Goal: Task Accomplishment & Management: Complete application form

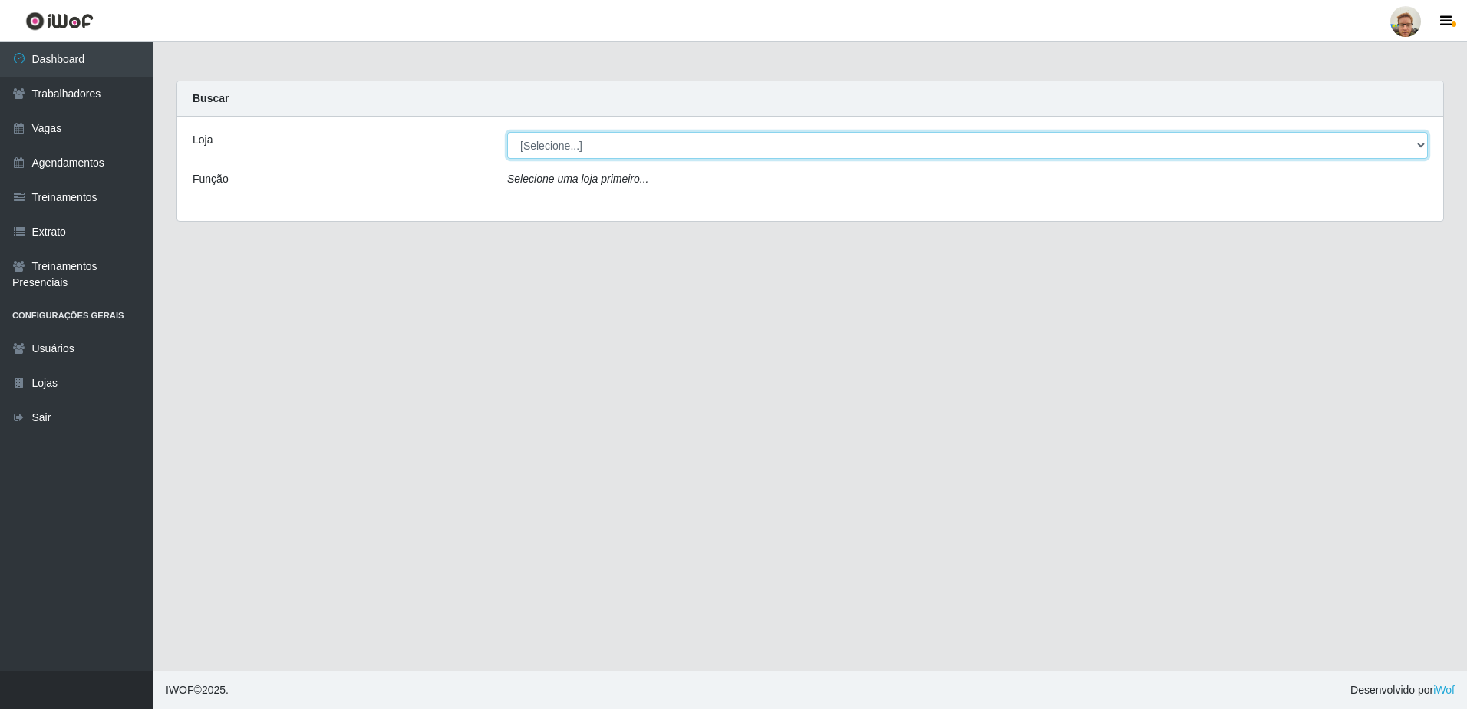
click at [589, 153] on select "[Selecione...] [GEOGRAPHIC_DATA]" at bounding box center [967, 145] width 921 height 27
select select "168"
click at [507, 132] on select "[Selecione...] [GEOGRAPHIC_DATA]" at bounding box center [967, 145] width 921 height 27
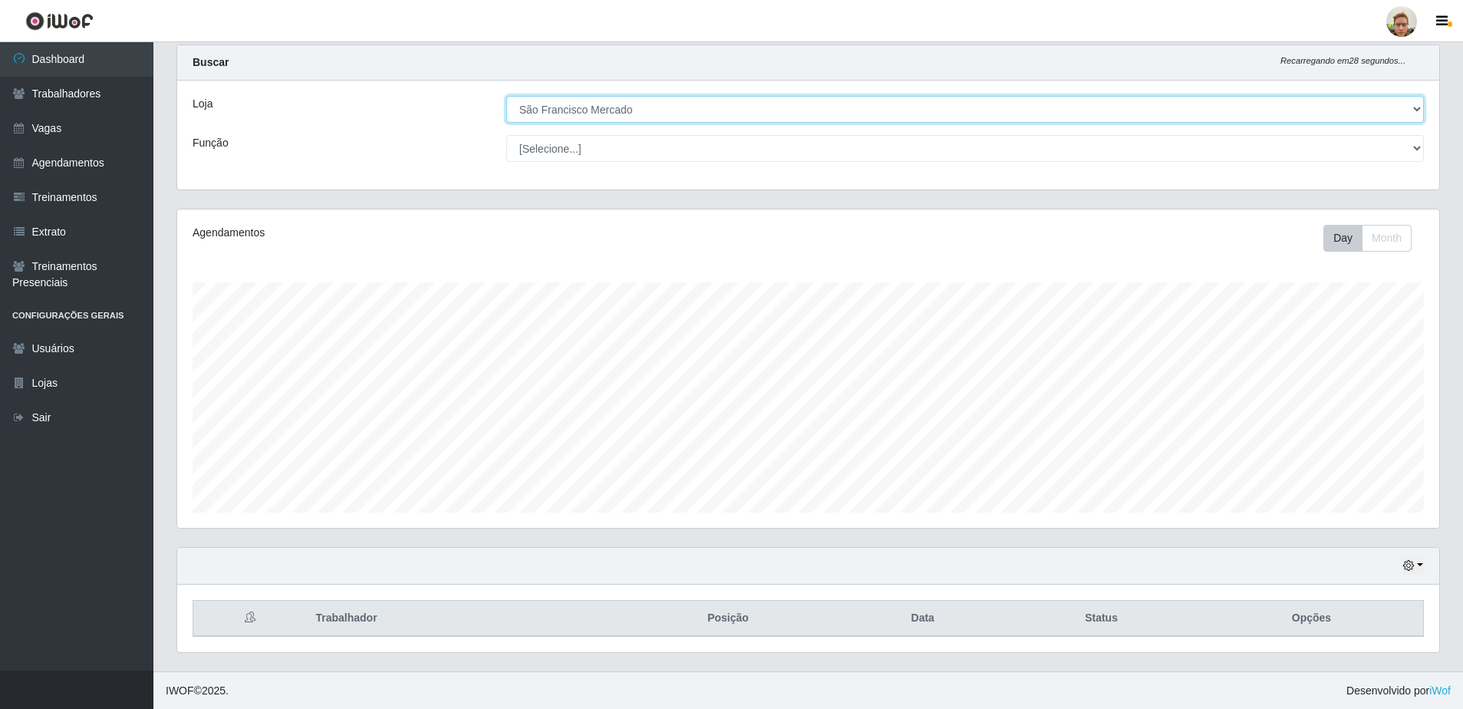
scroll to position [37, 0]
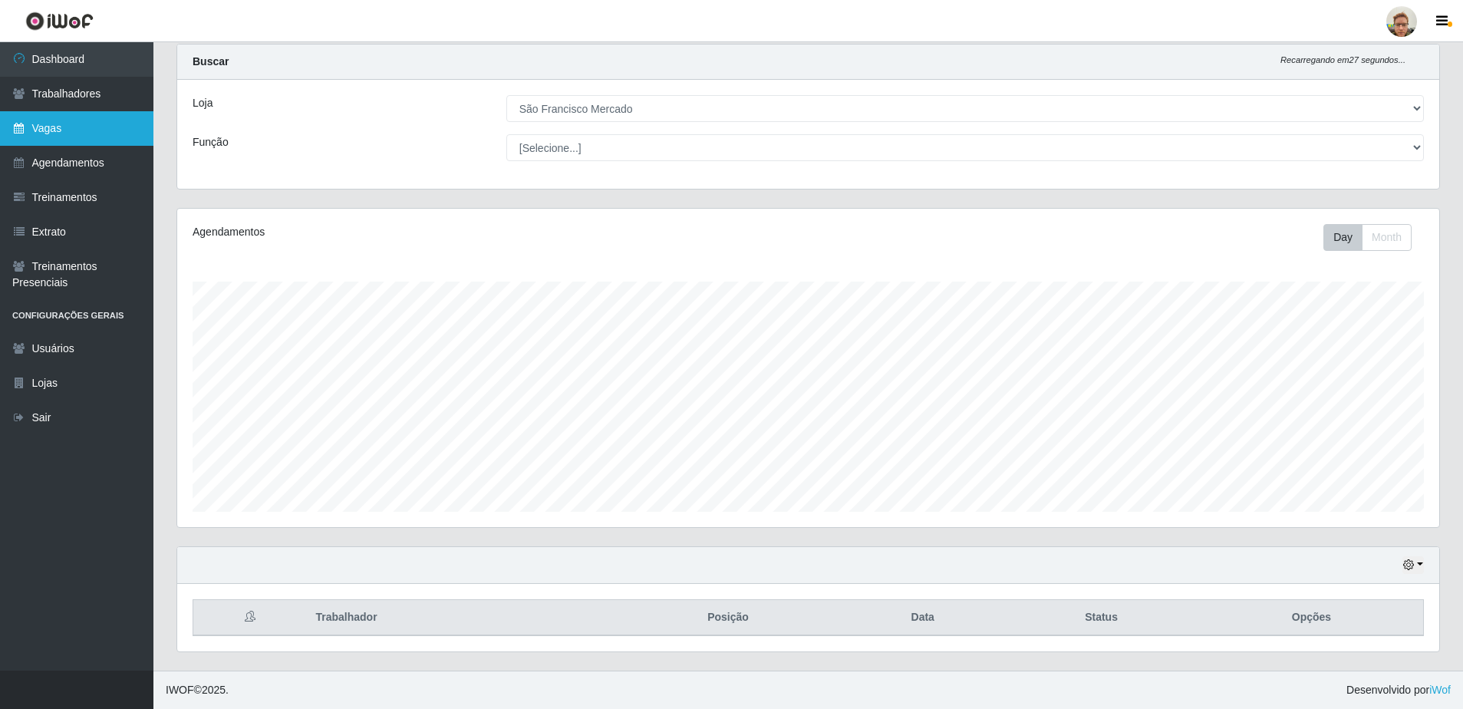
click at [74, 124] on link "Vagas" at bounding box center [76, 128] width 153 height 35
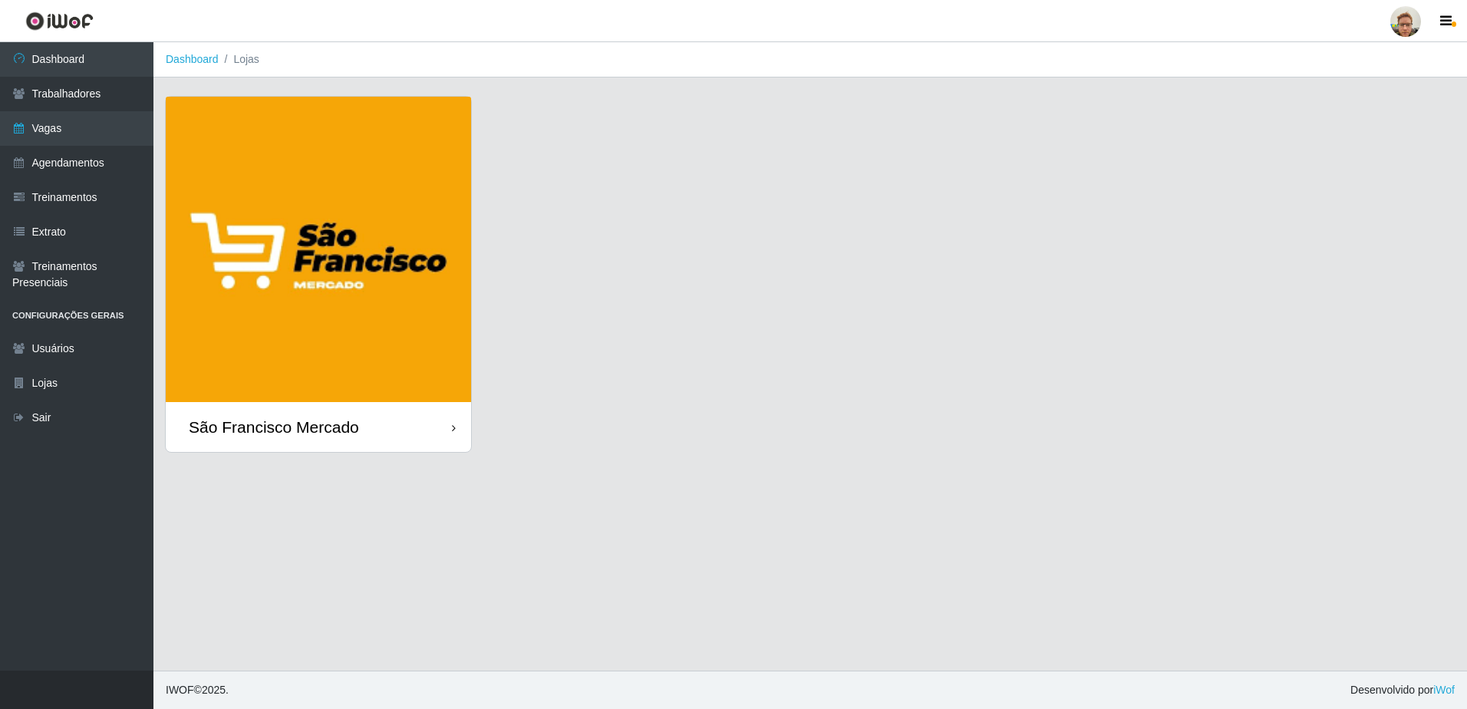
click at [313, 121] on img at bounding box center [318, 249] width 305 height 305
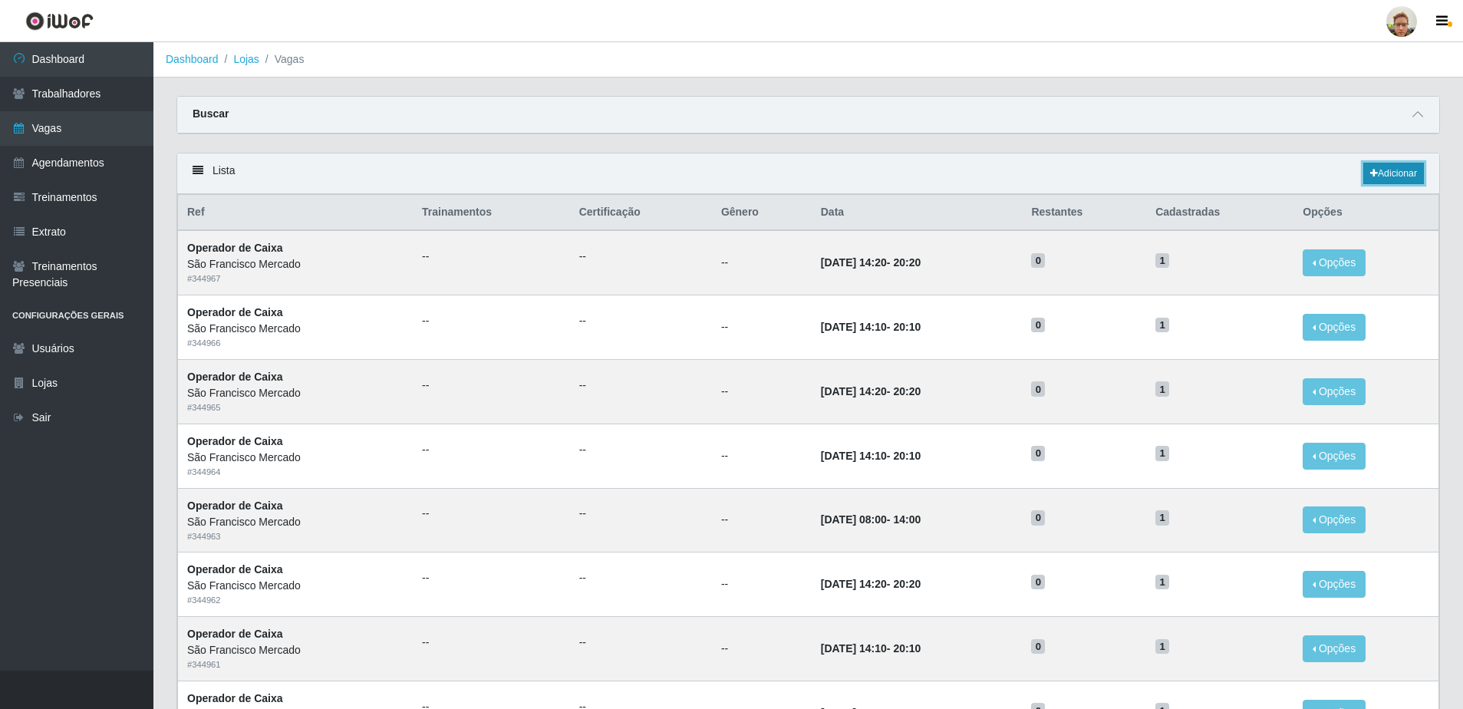
click at [1402, 180] on link "Adicionar" at bounding box center [1394, 173] width 61 height 21
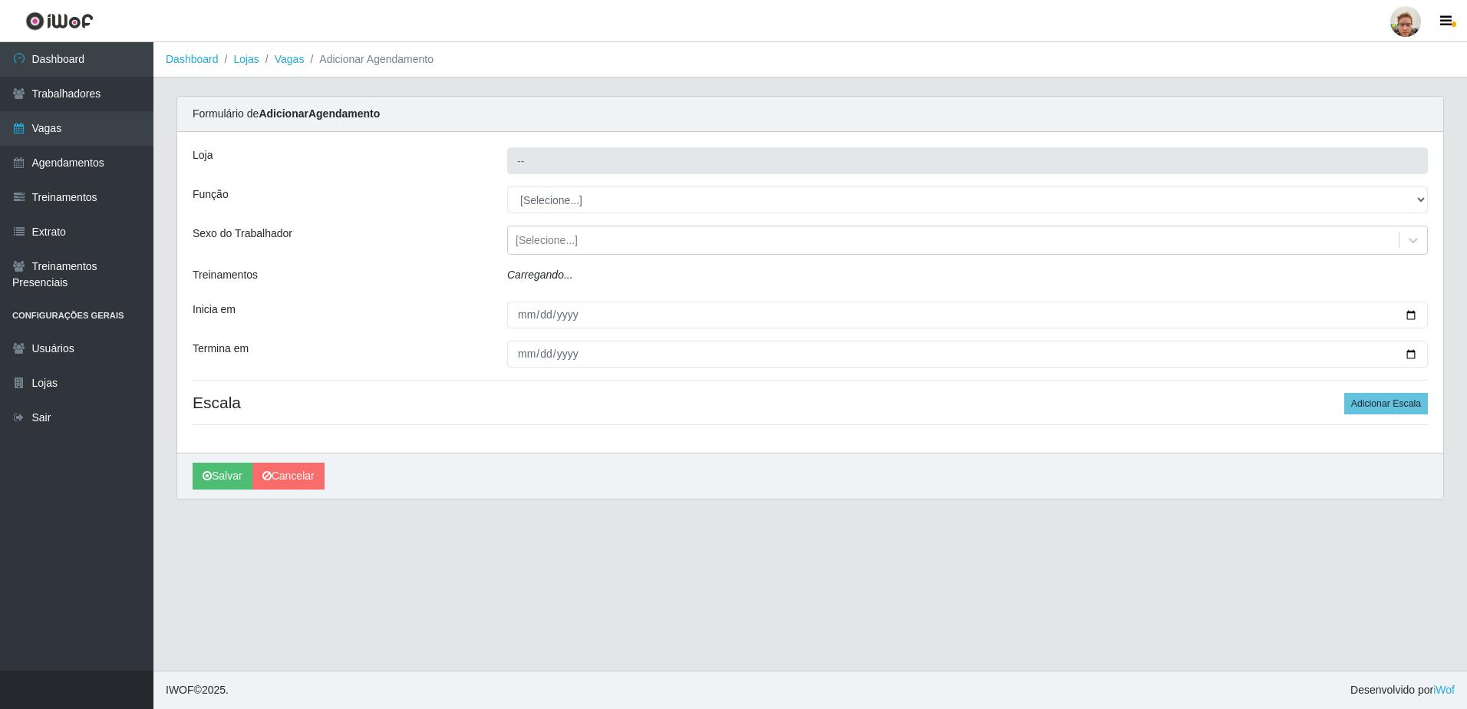
type input "São Francisco Mercado"
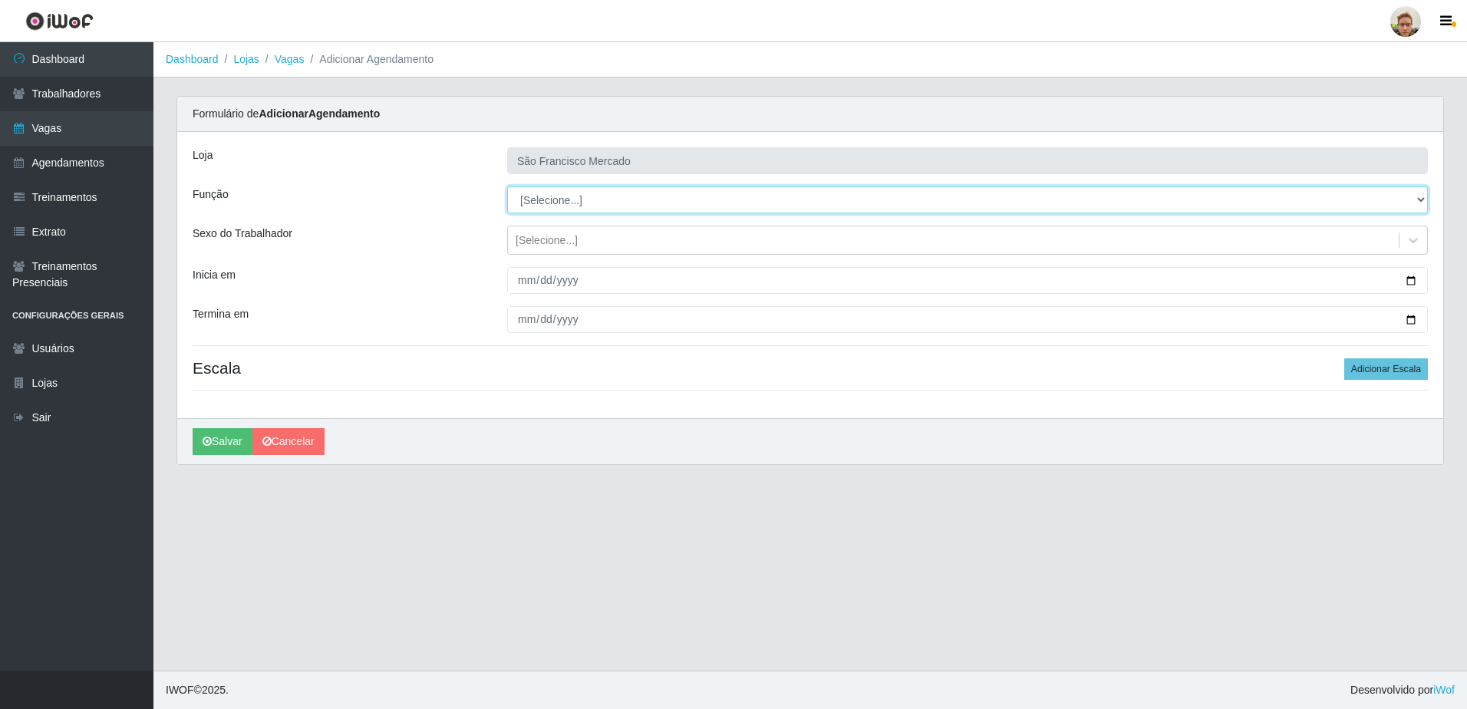
click at [605, 209] on select "[Selecione...] Balconista de Açougue Balconista de Açougue + Balconista de Açou…" at bounding box center [967, 199] width 921 height 27
select select "22"
click at [507, 186] on select "[Selecione...] Balconista de Açougue Balconista de Açougue + Balconista de Açou…" at bounding box center [967, 199] width 921 height 27
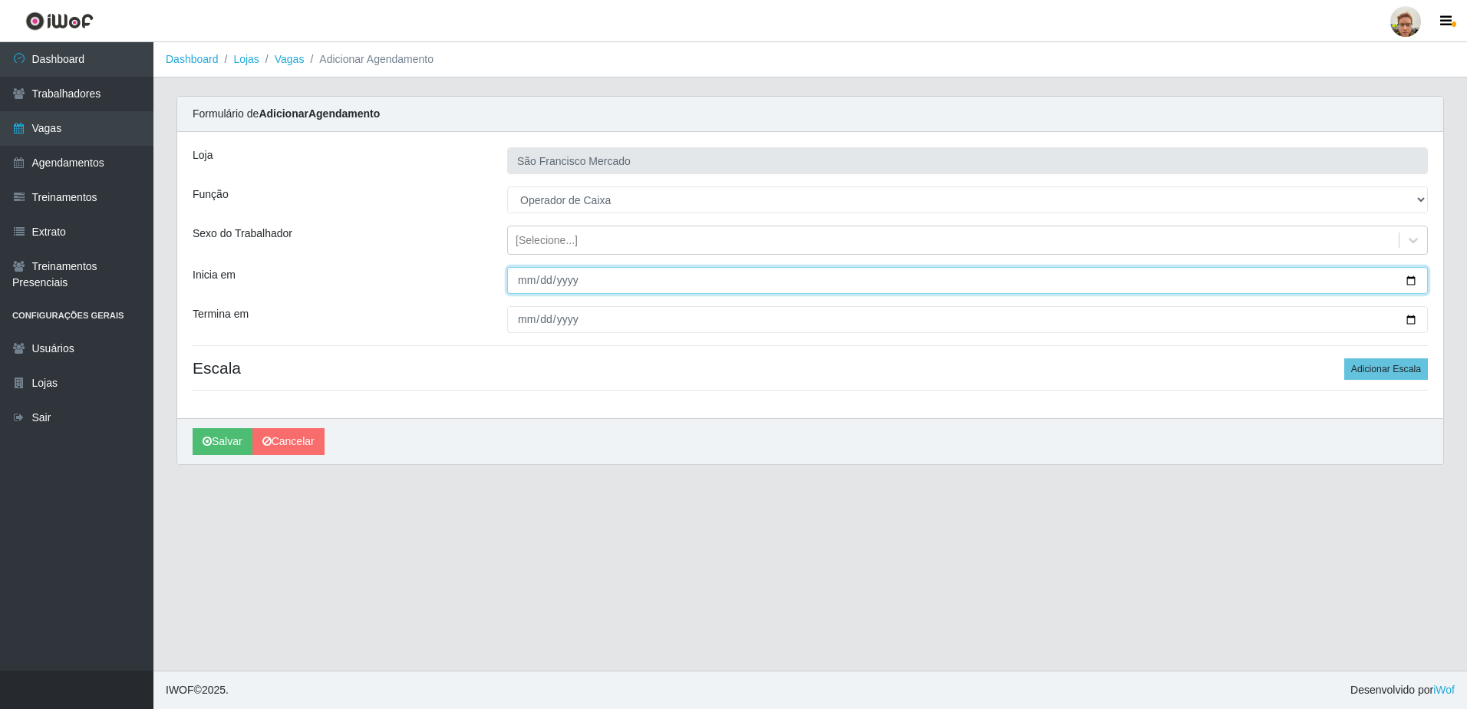
click at [542, 282] on input "Inicia em" at bounding box center [967, 280] width 921 height 27
click at [1410, 282] on input "Inicia em" at bounding box center [967, 280] width 921 height 27
type input "2025-09-19"
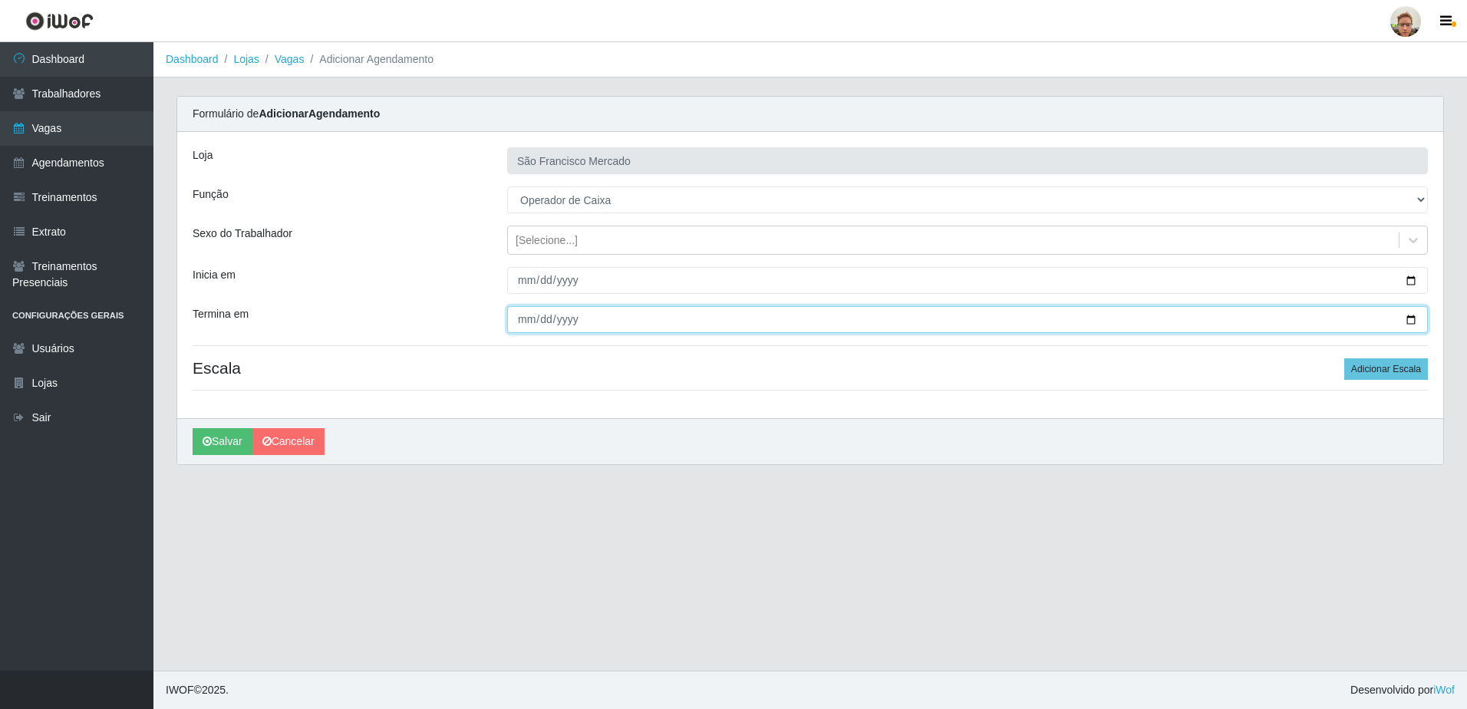
click at [1407, 318] on input "Termina em" at bounding box center [967, 319] width 921 height 27
type input "2025-09-19"
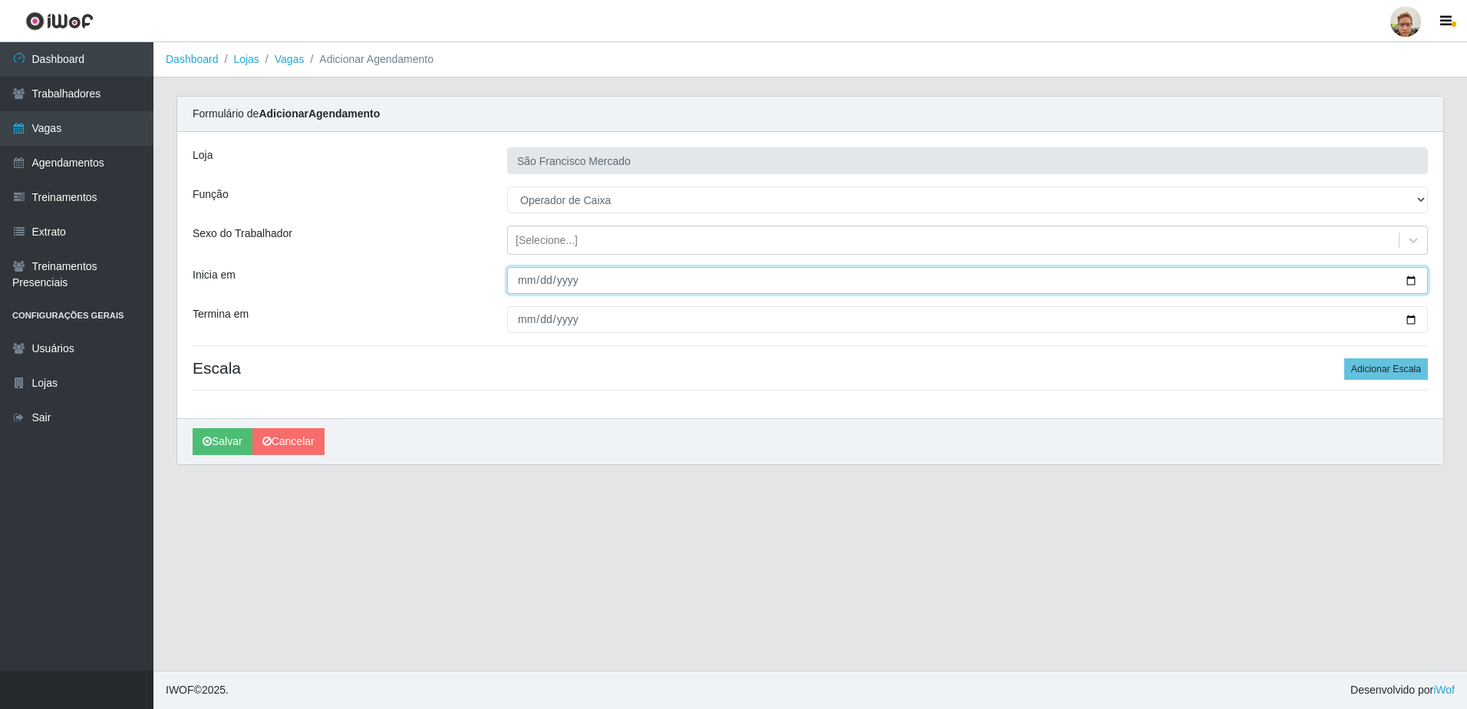
click at [1417, 279] on input "2025-09-19" at bounding box center [967, 280] width 921 height 27
type input "2025-09-20"
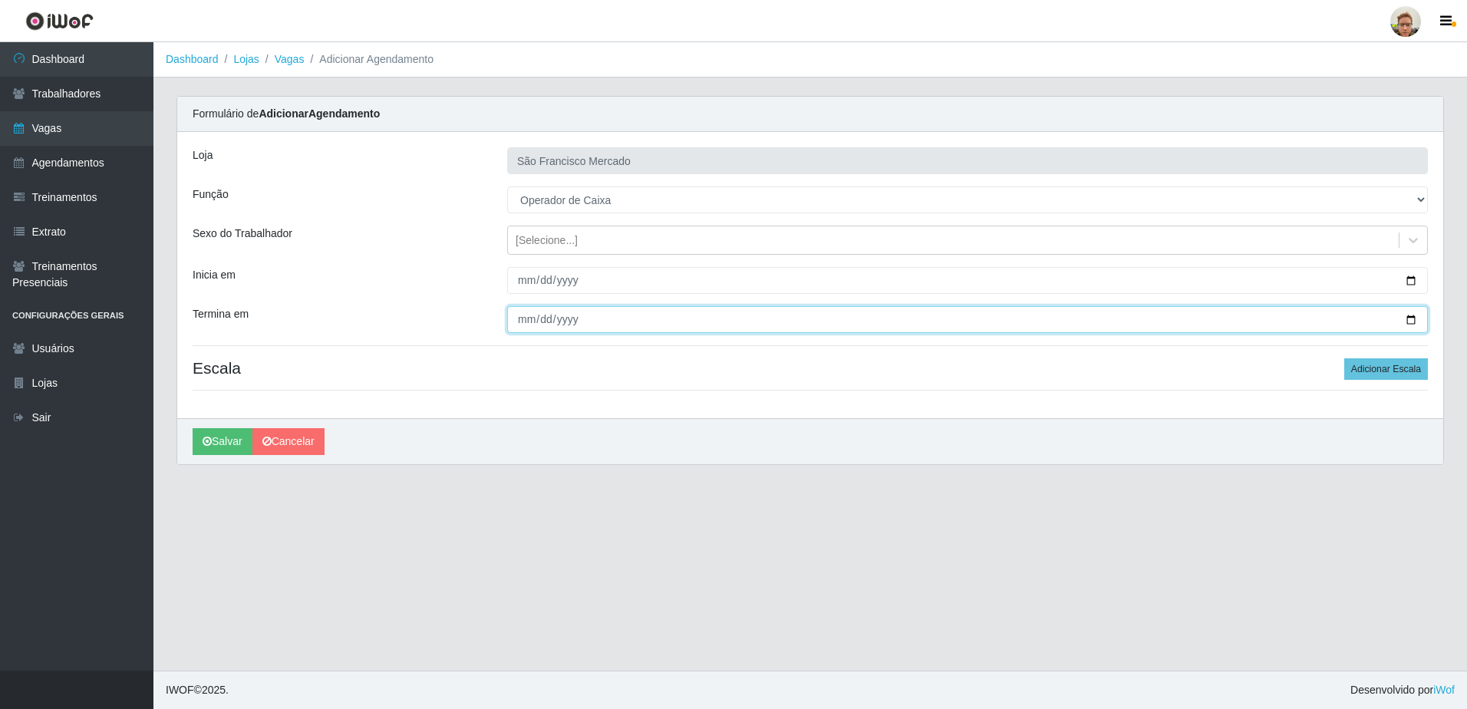
drag, startPoint x: 1404, startPoint y: 318, endPoint x: 1390, endPoint y: 322, distance: 15.3
click at [1405, 318] on input "2025-09-19" at bounding box center [967, 319] width 921 height 27
type input "2025-09-20"
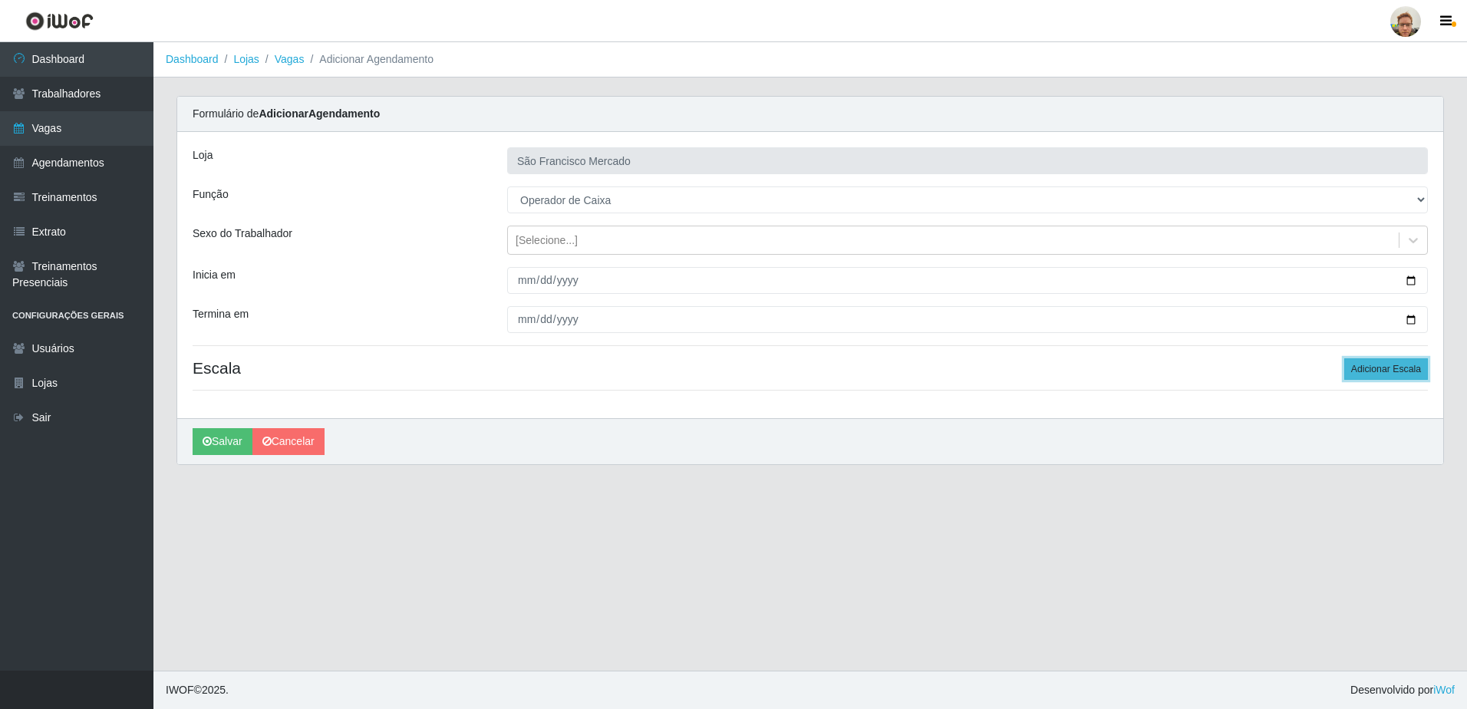
click at [1367, 364] on button "Adicionar Escala" at bounding box center [1386, 368] width 84 height 21
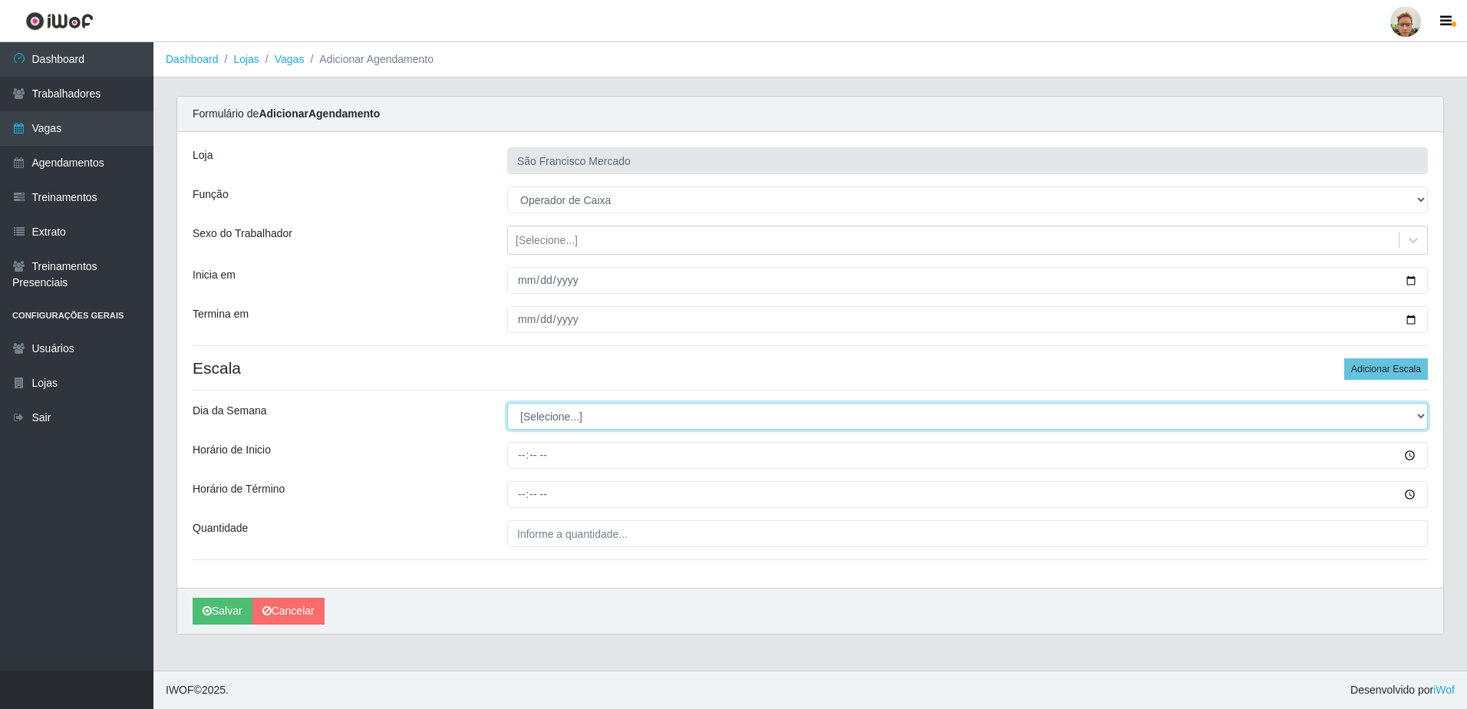
click at [549, 424] on select "[Selecione...] Segunda Terça Quarta Quinta Sexta Sábado Domingo" at bounding box center [967, 416] width 921 height 27
select select "6"
click at [507, 403] on select "[Selecione...] Segunda Terça Quarta Quinta Sexta Sábado Domingo" at bounding box center [967, 416] width 921 height 27
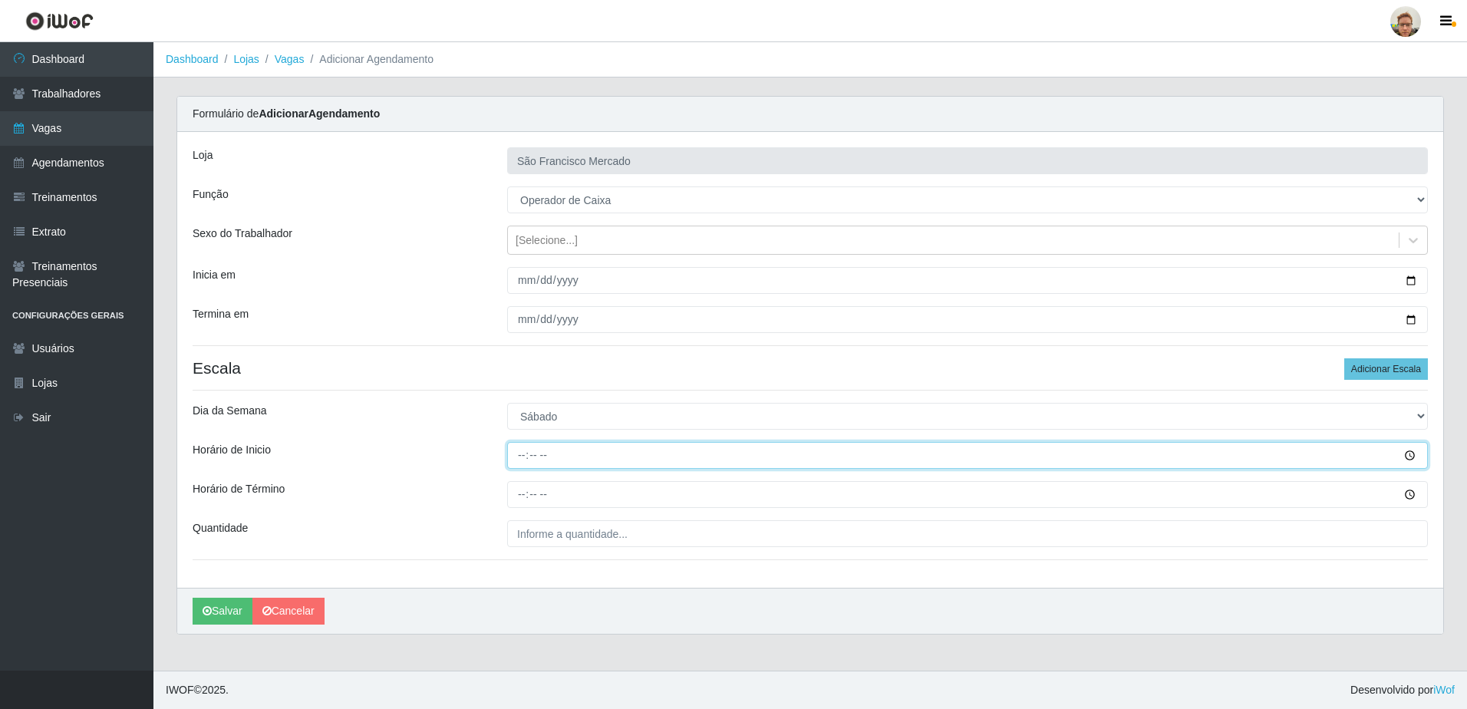
click at [519, 454] on input "Horário de Inicio" at bounding box center [967, 455] width 921 height 27
type input "14:20"
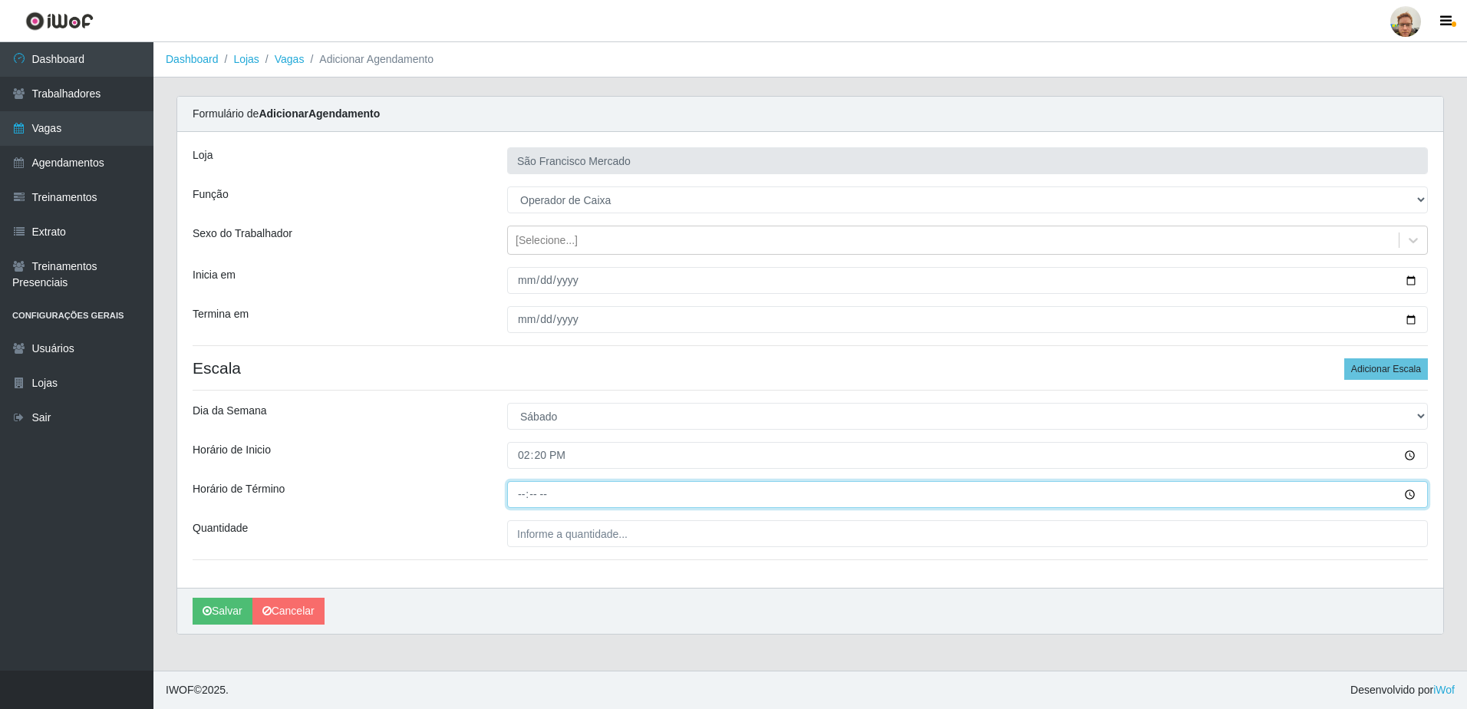
click at [515, 496] on input "Horário de Término" at bounding box center [967, 494] width 921 height 27
type input "20:20"
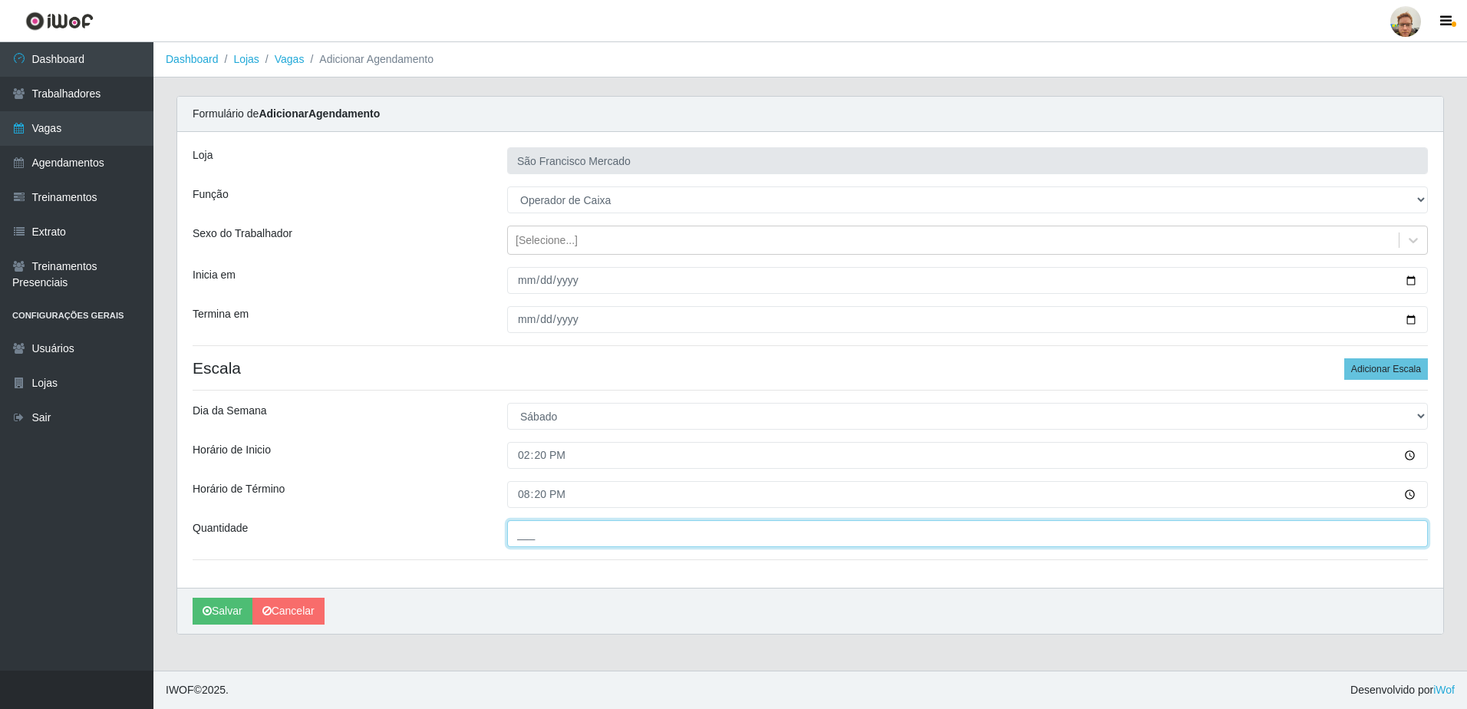
drag, startPoint x: 543, startPoint y: 532, endPoint x: 535, endPoint y: 533, distance: 8.5
click at [543, 532] on input "___" at bounding box center [967, 533] width 921 height 27
type input "1__"
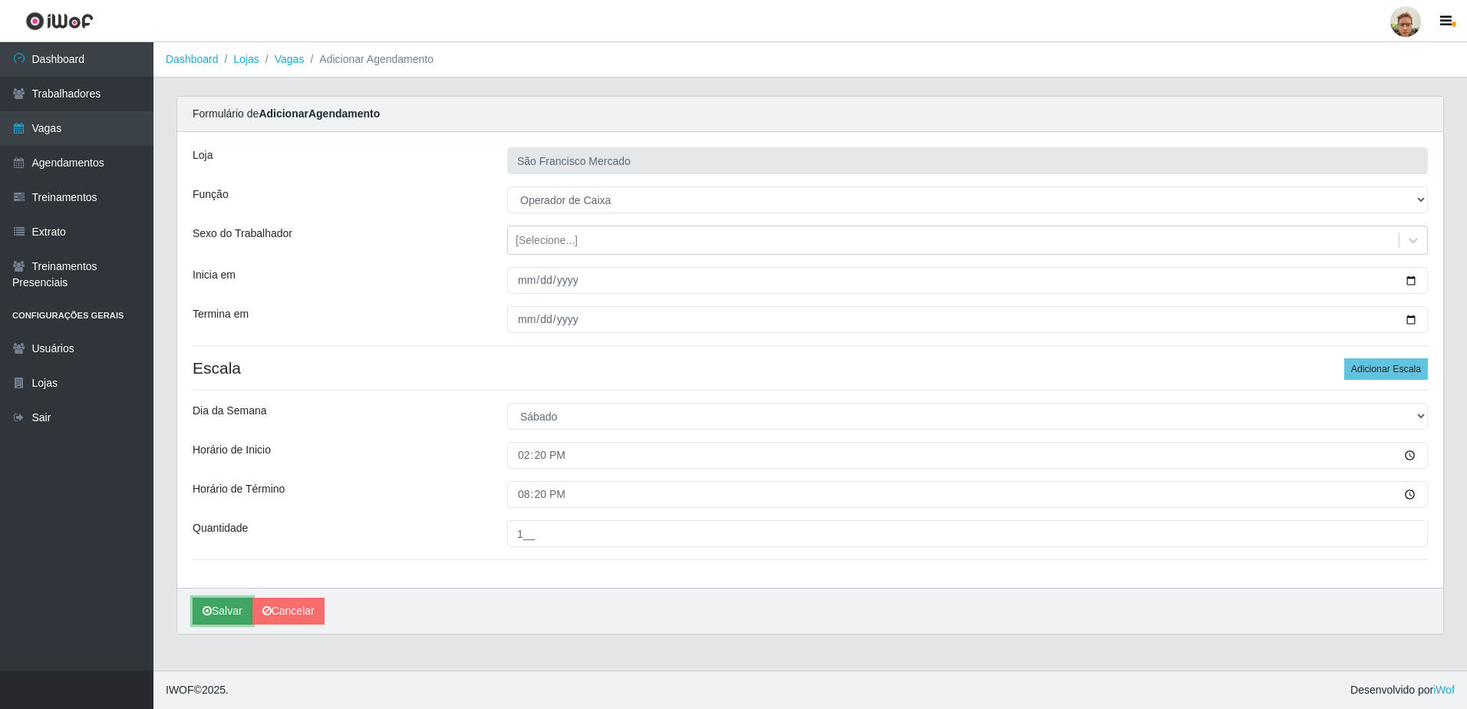
click at [214, 610] on button "Salvar" at bounding box center [223, 611] width 60 height 27
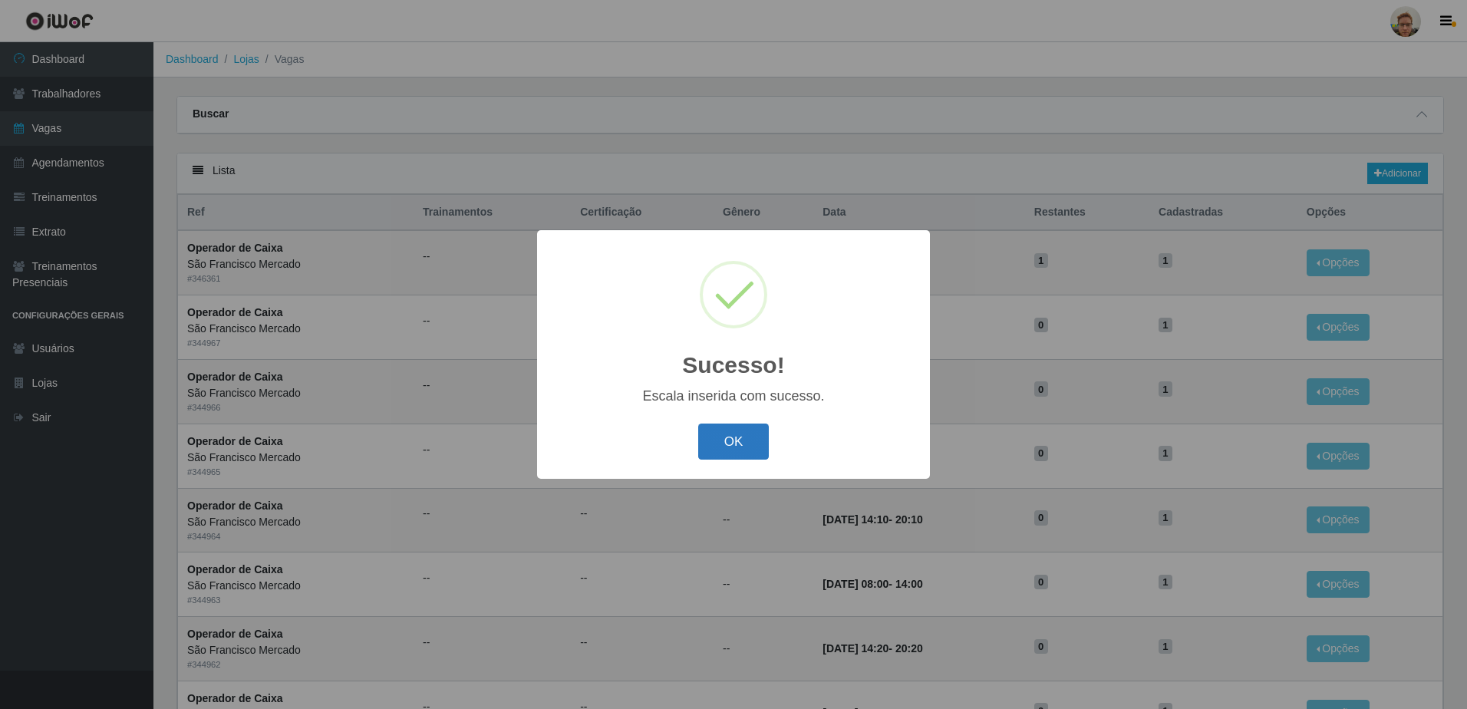
click at [732, 443] on button "OK" at bounding box center [733, 442] width 71 height 36
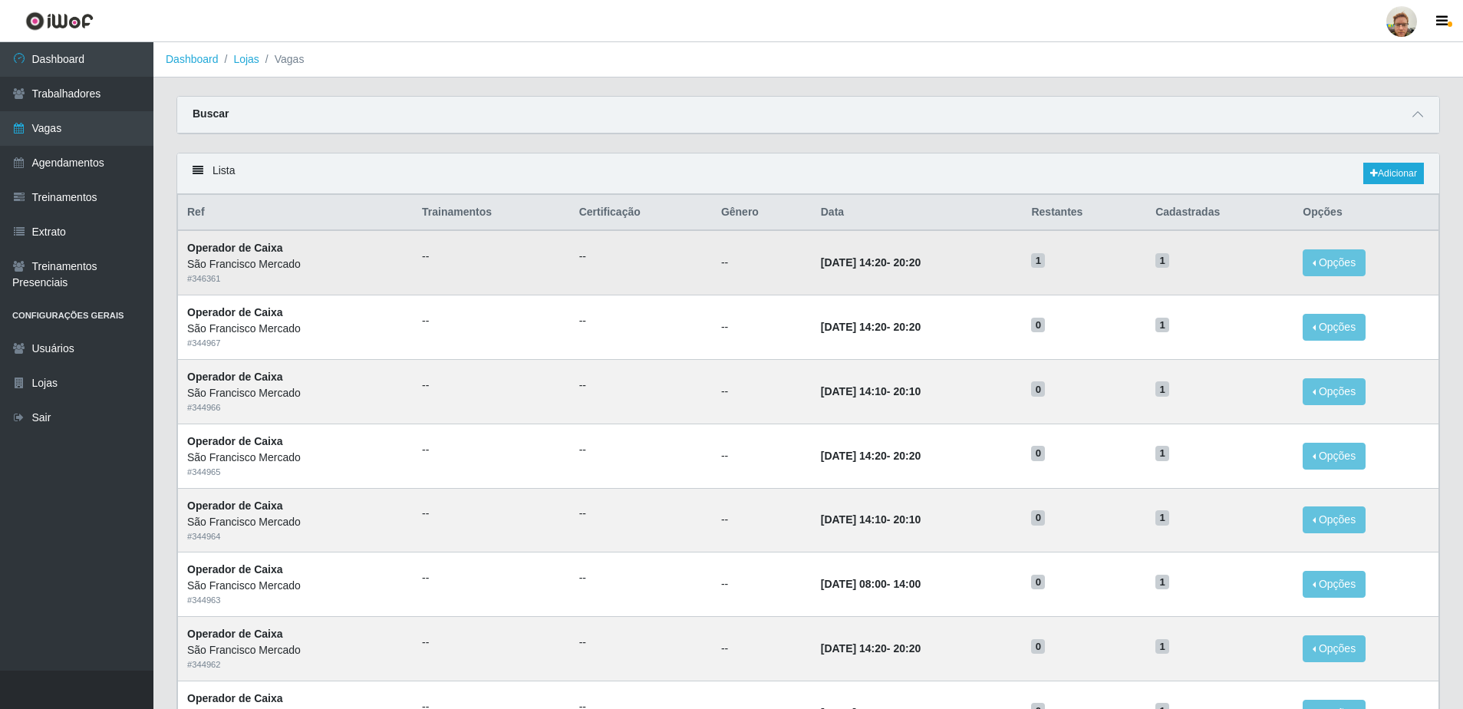
click at [272, 251] on strong "Operador de Caixa" at bounding box center [235, 248] width 96 height 12
click at [1412, 120] on span at bounding box center [1418, 115] width 18 height 18
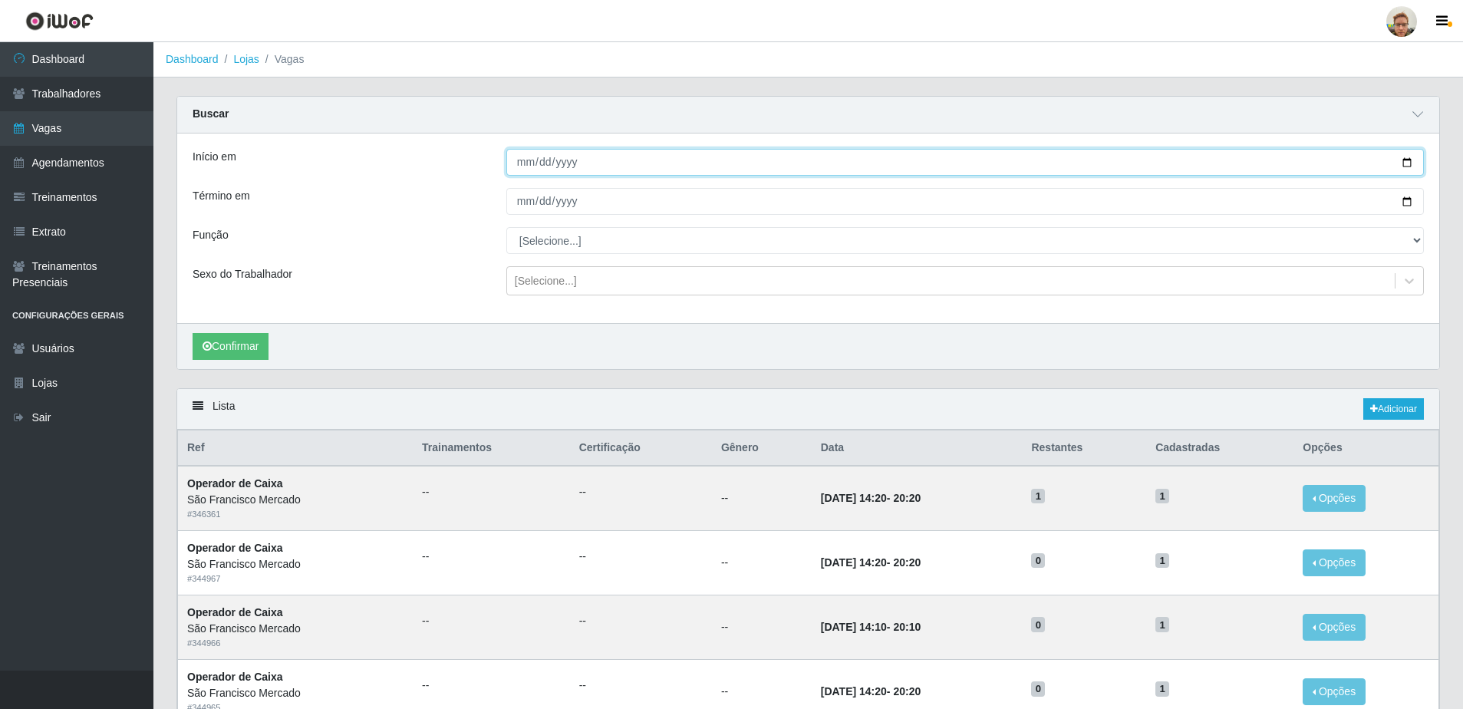
click at [1407, 159] on input "Início em" at bounding box center [965, 162] width 918 height 27
type input "[DATE]"
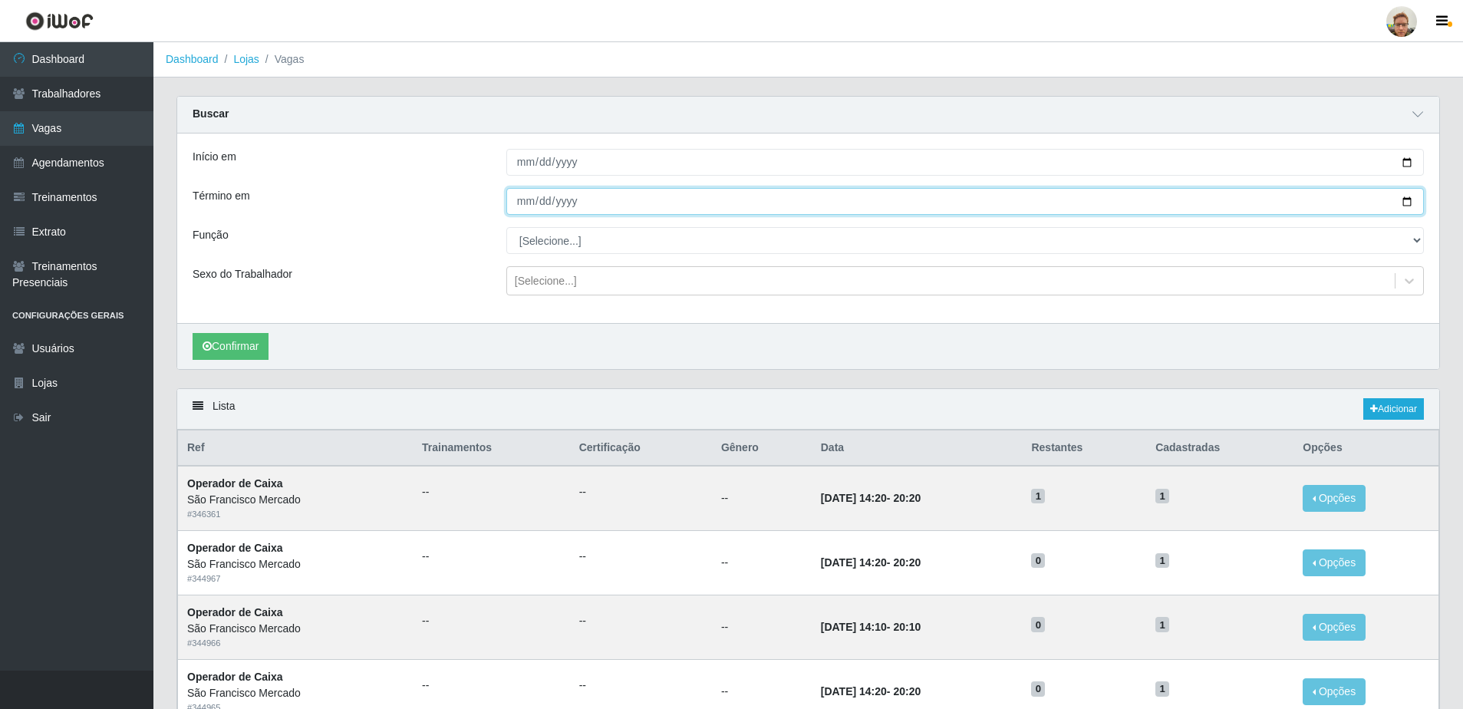
click at [1400, 198] on input "Término em" at bounding box center [965, 201] width 918 height 27
click at [1408, 203] on input "Término em" at bounding box center [965, 201] width 918 height 27
type input "2025-09-20"
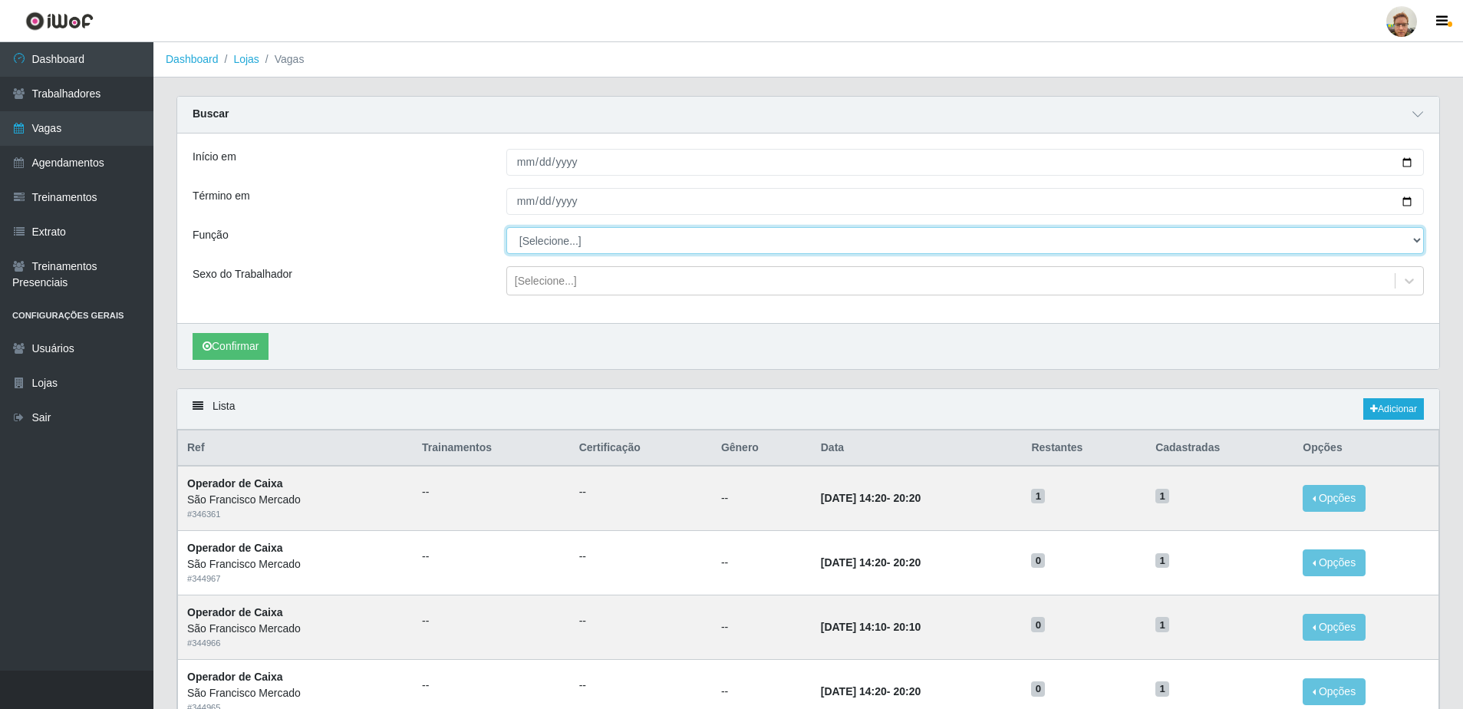
click at [589, 251] on select "[Selecione...] Balconista de Açougue Balconista de Açougue + Balconista de Açou…" at bounding box center [965, 240] width 918 height 27
select select "22"
click at [506, 228] on select "[Selecione...] Balconista de Açougue Balconista de Açougue + Balconista de Açou…" at bounding box center [965, 240] width 918 height 27
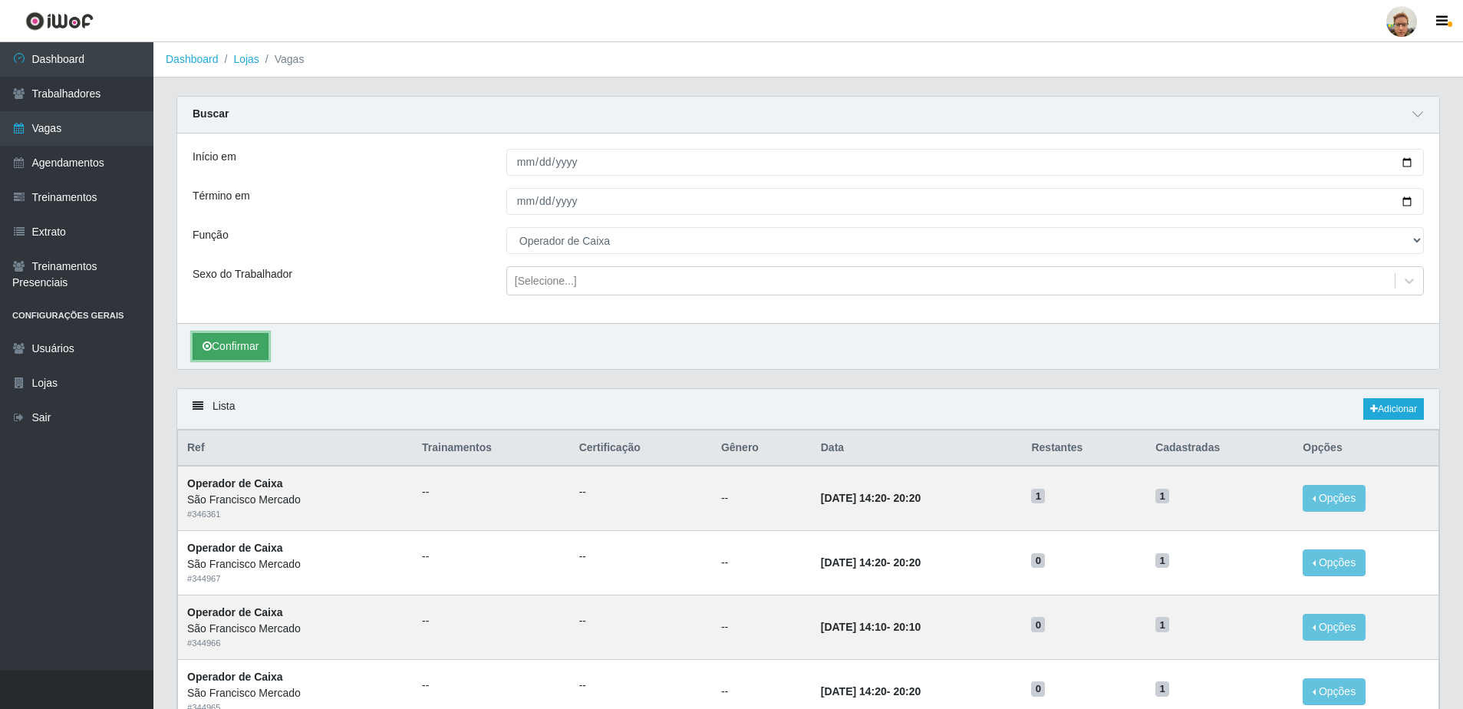
click at [244, 335] on button "Confirmar" at bounding box center [231, 346] width 76 height 27
click at [85, 131] on link "Vagas" at bounding box center [76, 128] width 153 height 35
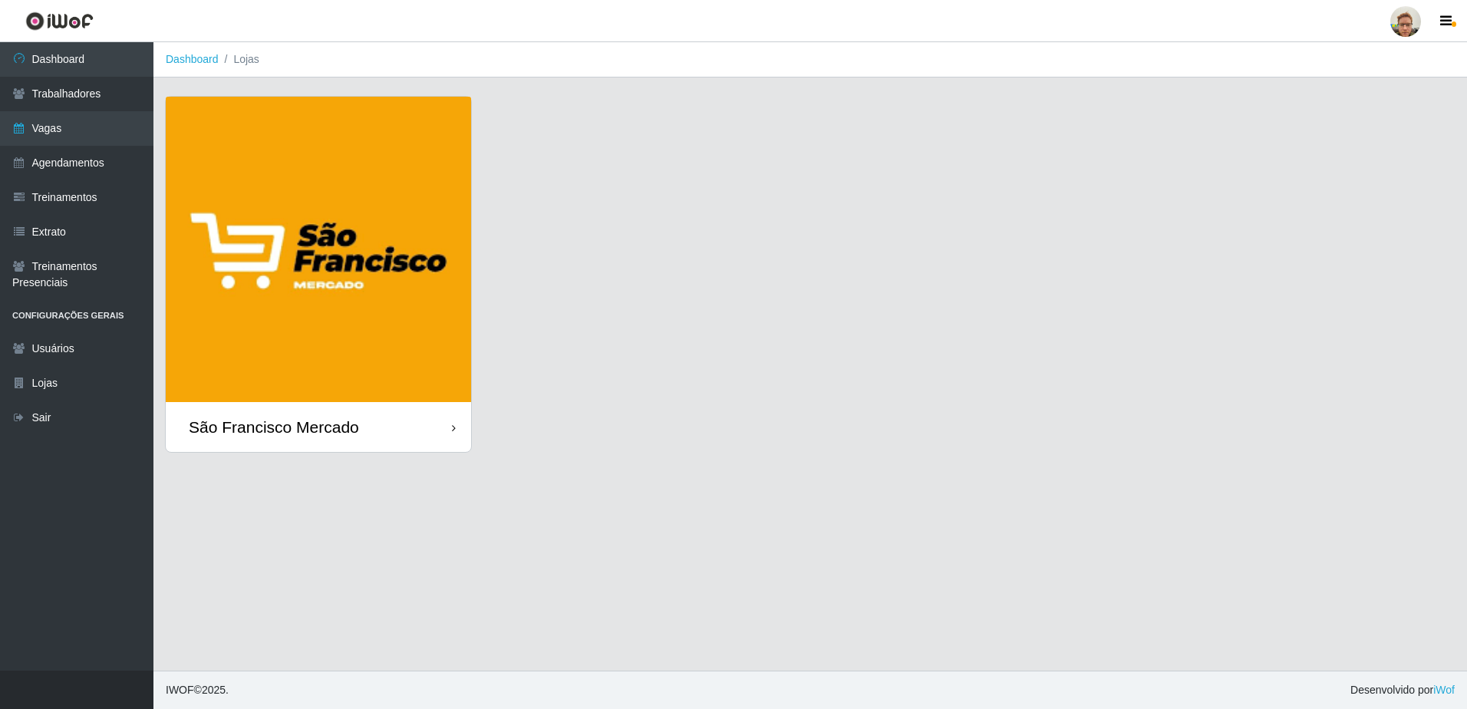
click at [400, 302] on img at bounding box center [318, 249] width 305 height 305
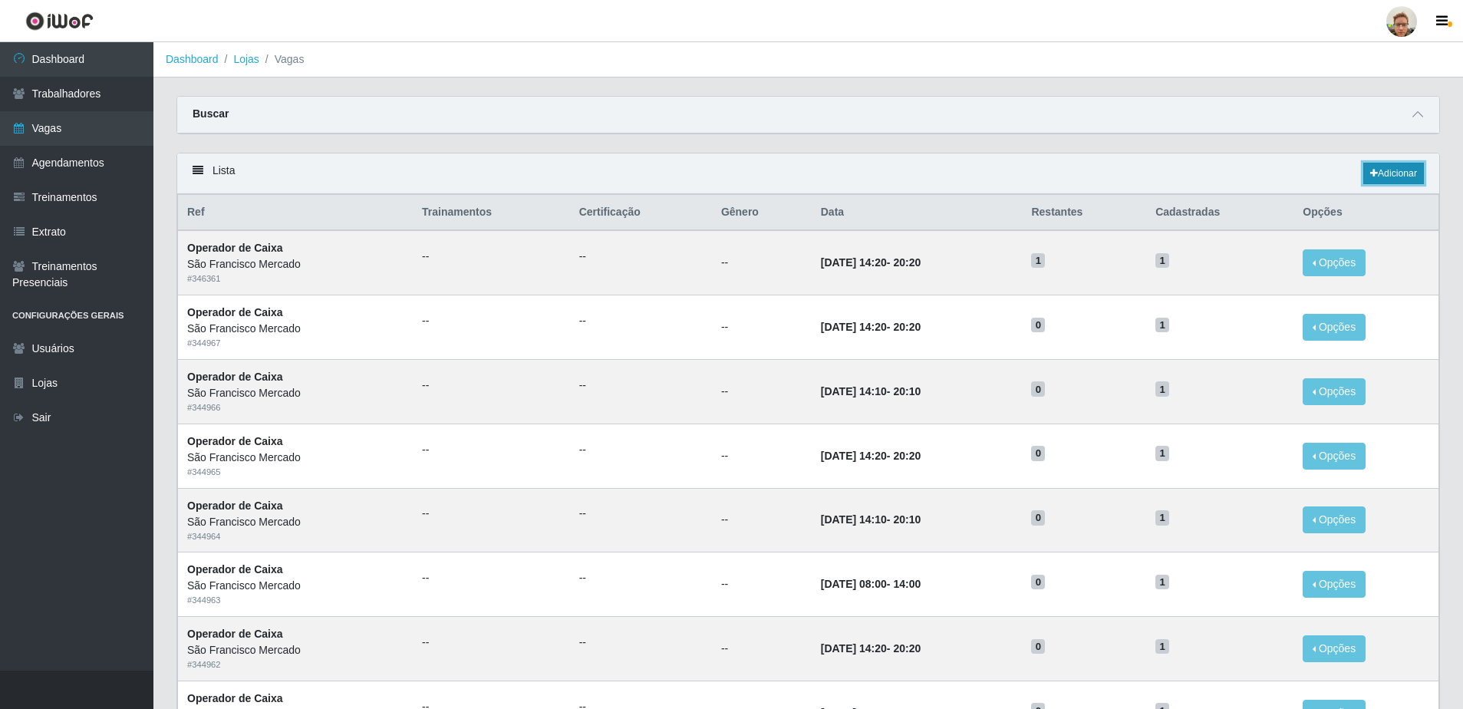
click at [1393, 175] on link "Adicionar" at bounding box center [1394, 173] width 61 height 21
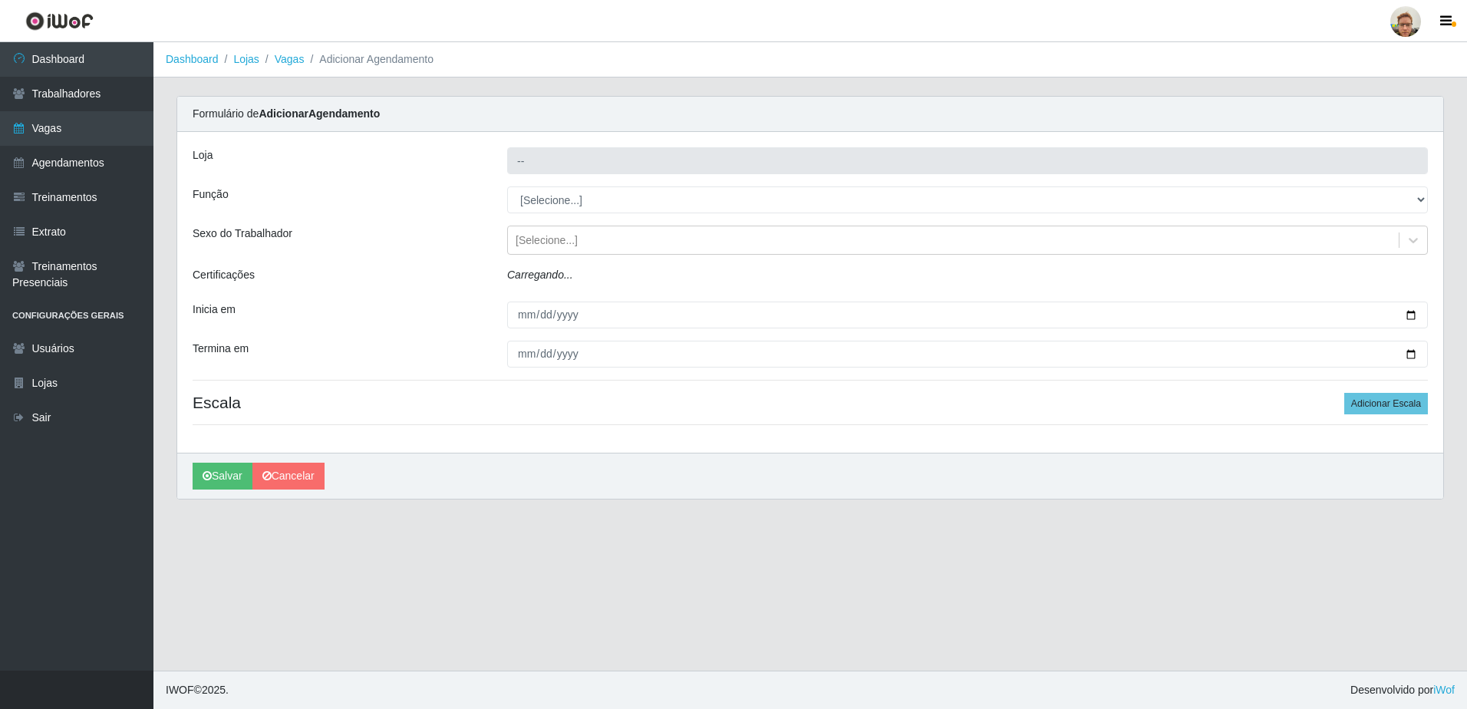
type input "São Francisco Mercado"
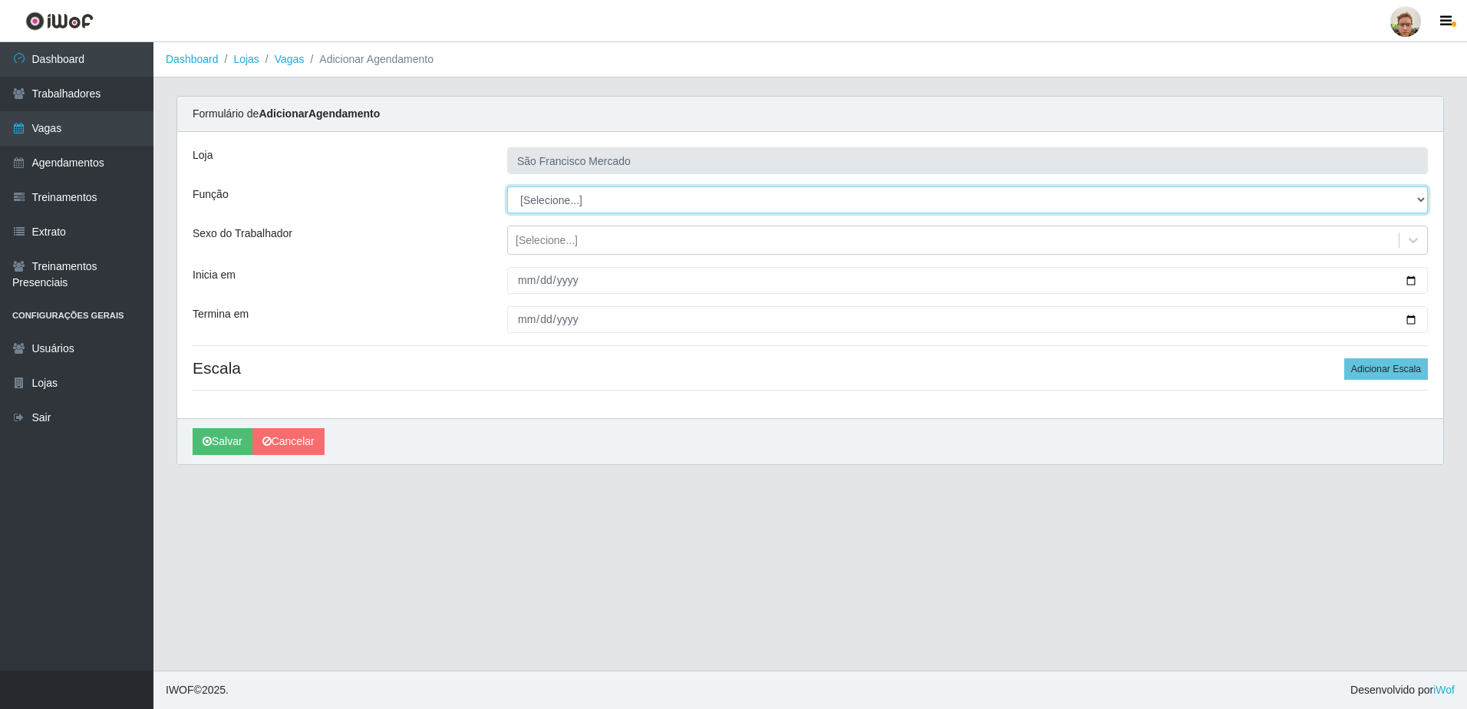
click at [665, 207] on select "[Selecione...] Balconista de Açougue Balconista de Açougue + Balconista de Açou…" at bounding box center [967, 199] width 921 height 27
select select "22"
click at [507, 186] on select "[Selecione...] Balconista de Açougue Balconista de Açougue + Balconista de Açou…" at bounding box center [967, 199] width 921 height 27
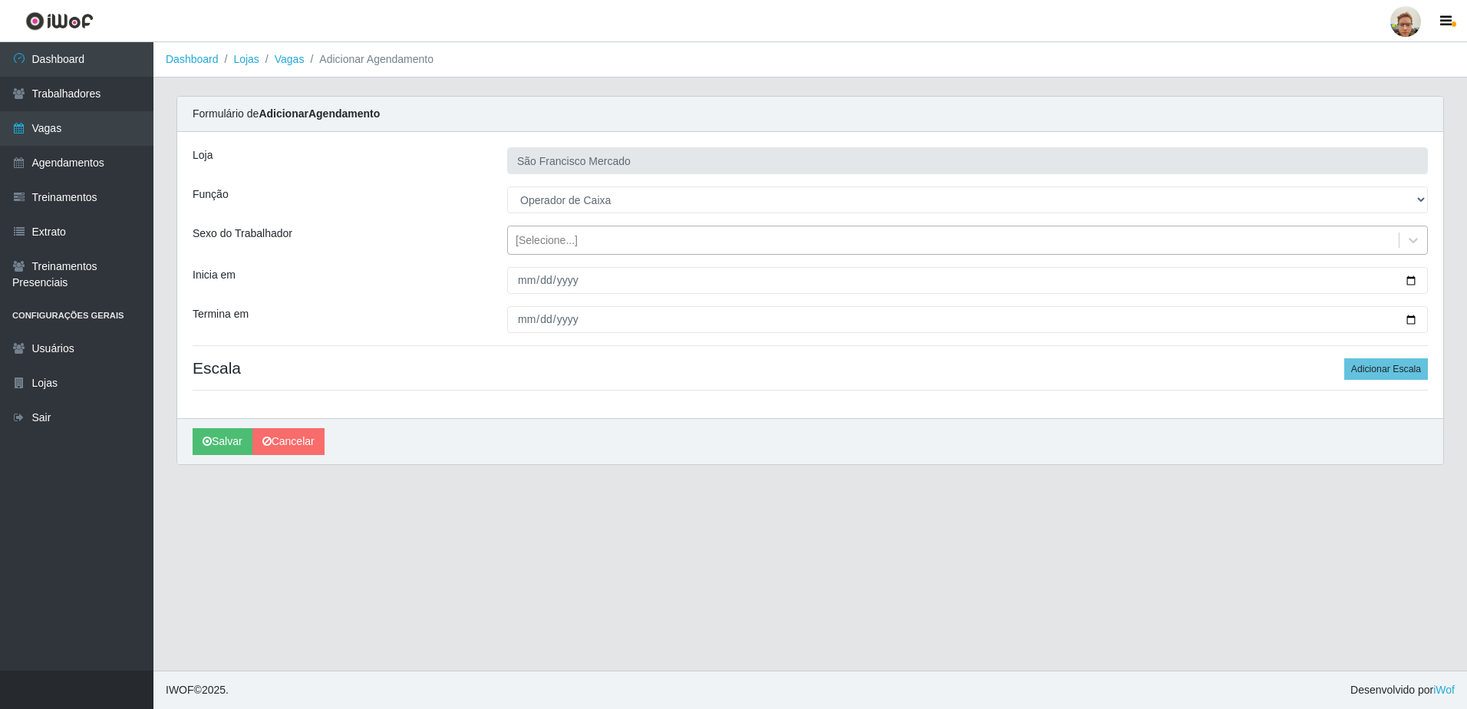
click at [550, 236] on div "[Selecione...]" at bounding box center [547, 240] width 62 height 16
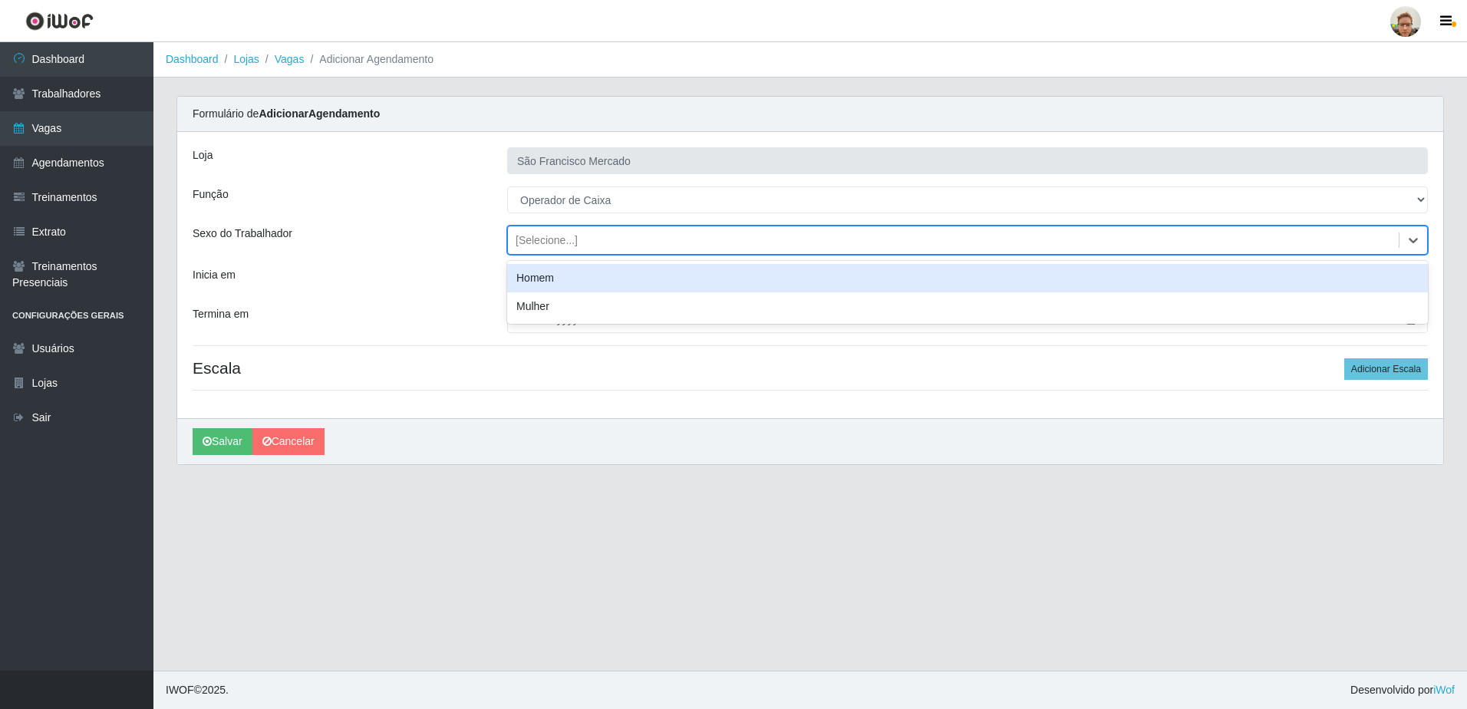
click at [554, 236] on div "[Selecione...]" at bounding box center [547, 240] width 62 height 16
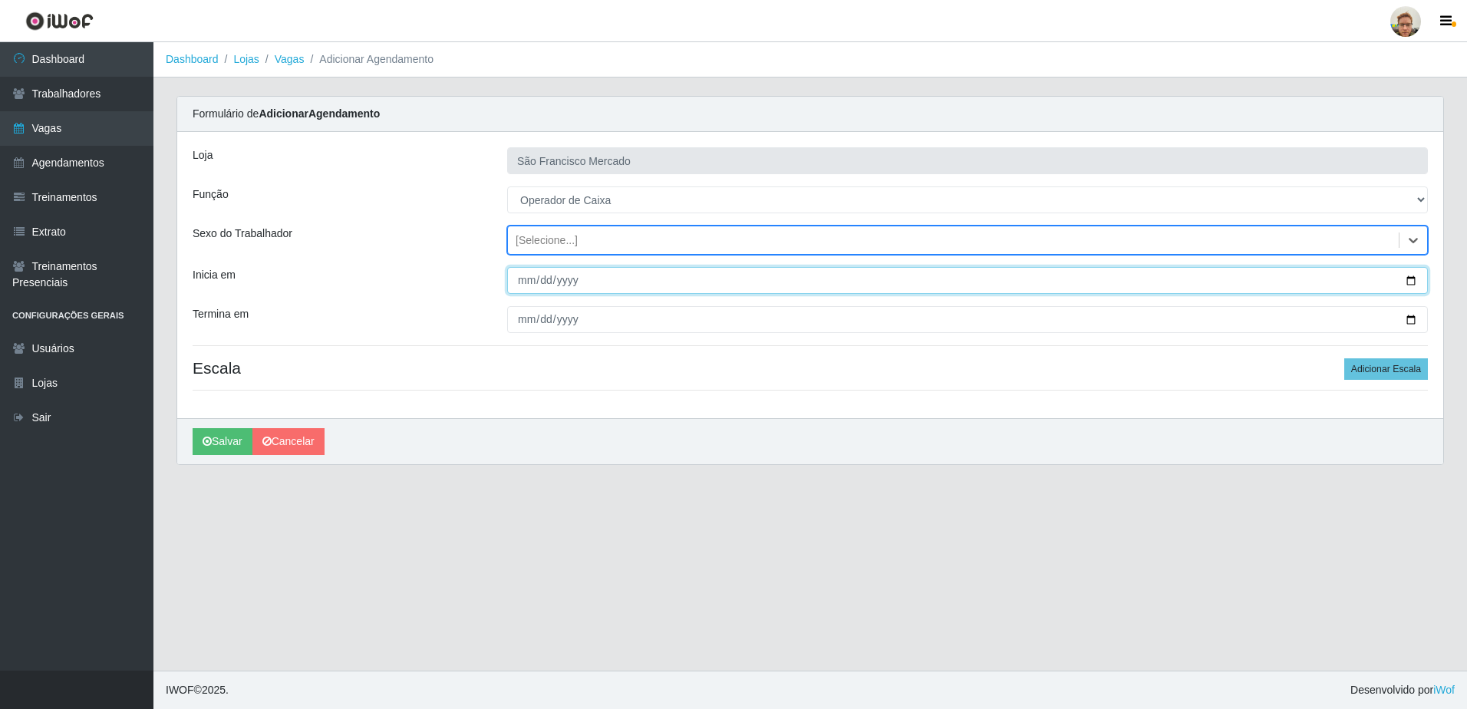
click at [1410, 279] on input "Inicia em" at bounding box center [967, 280] width 921 height 27
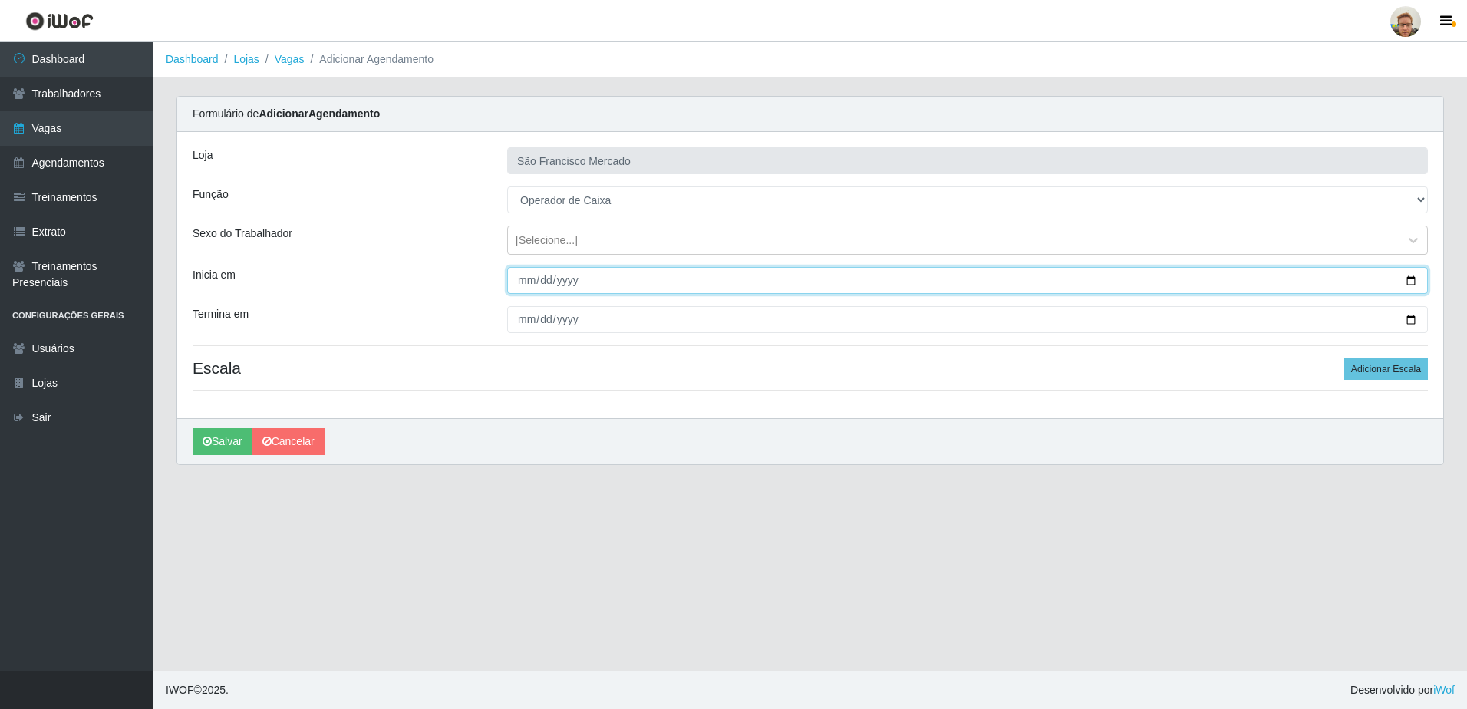
type input "2025-09-22"
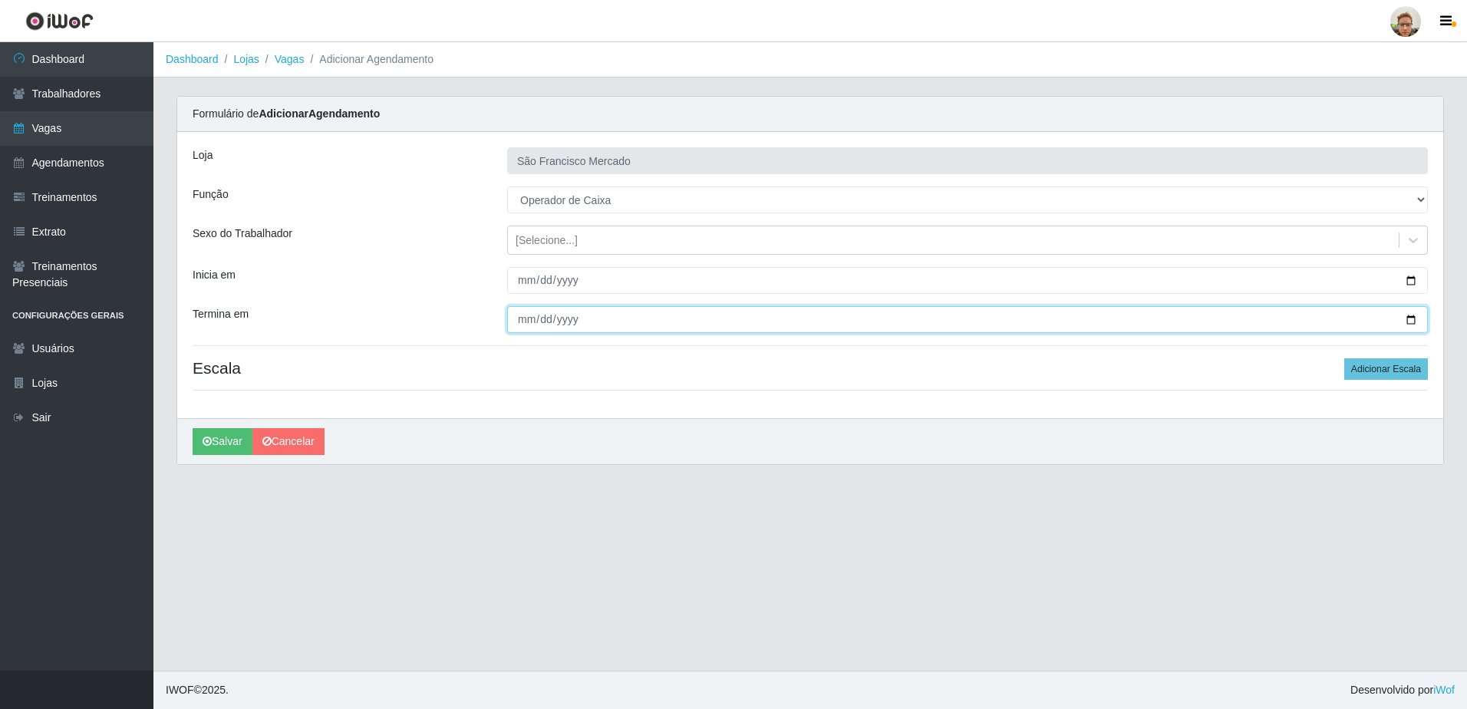
click at [1415, 319] on input "Termina em" at bounding box center [967, 319] width 921 height 27
type input "2025-09-30"
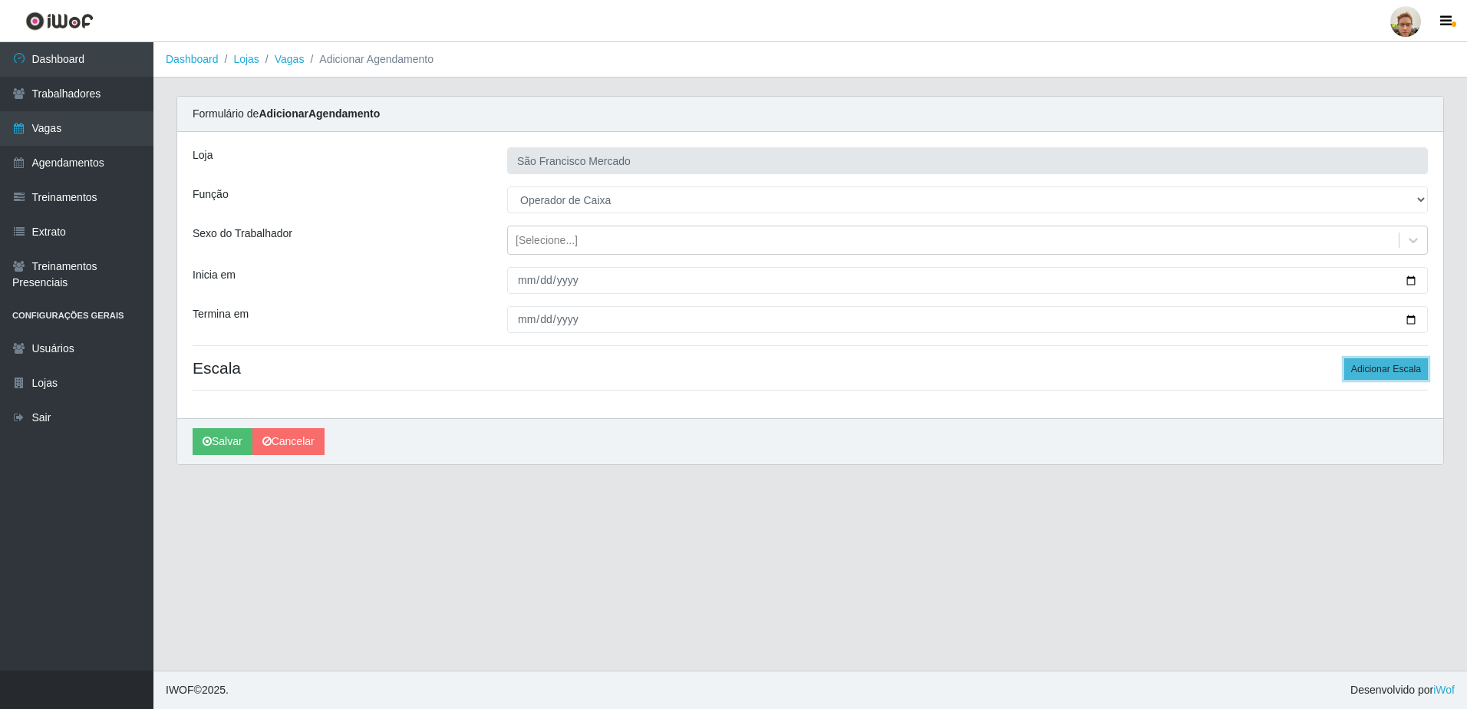
click at [1398, 370] on button "Adicionar Escala" at bounding box center [1386, 368] width 84 height 21
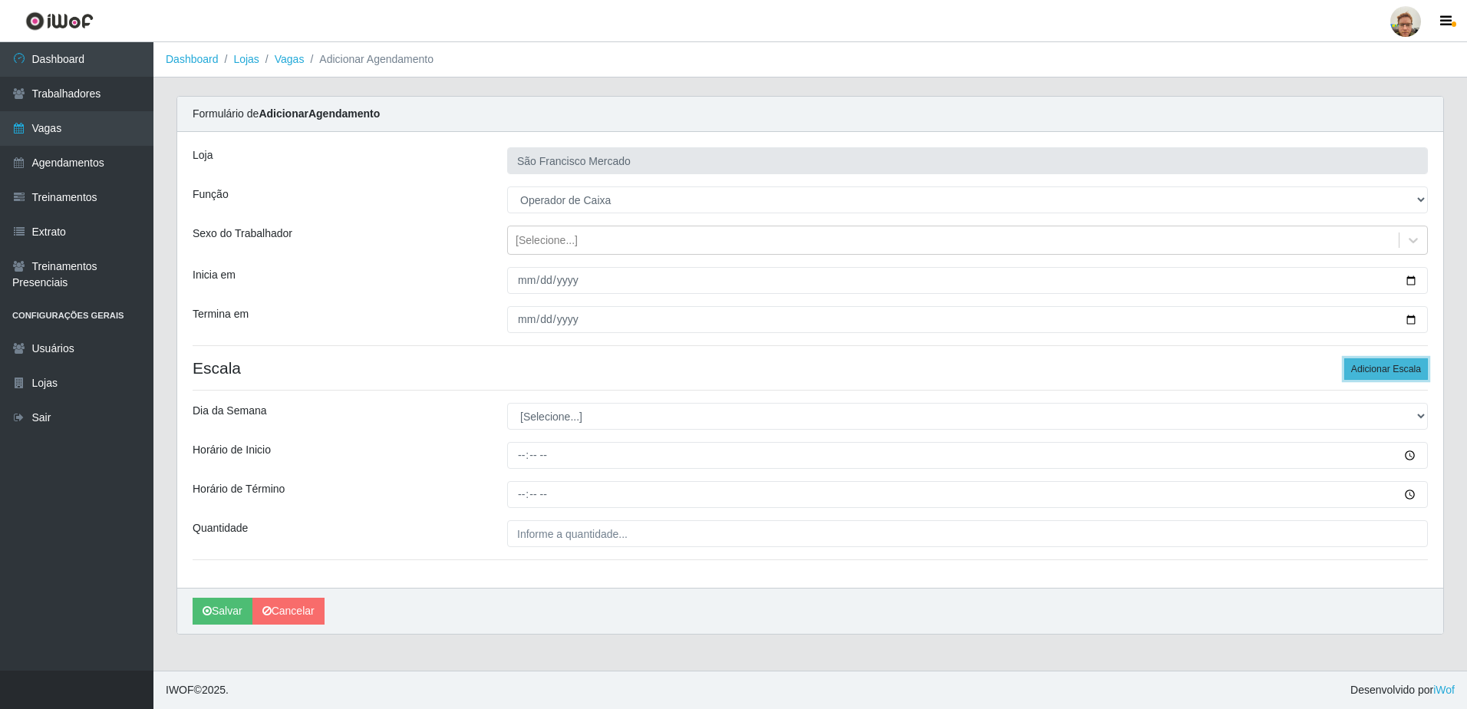
click at [1398, 370] on button "Adicionar Escala" at bounding box center [1386, 368] width 84 height 21
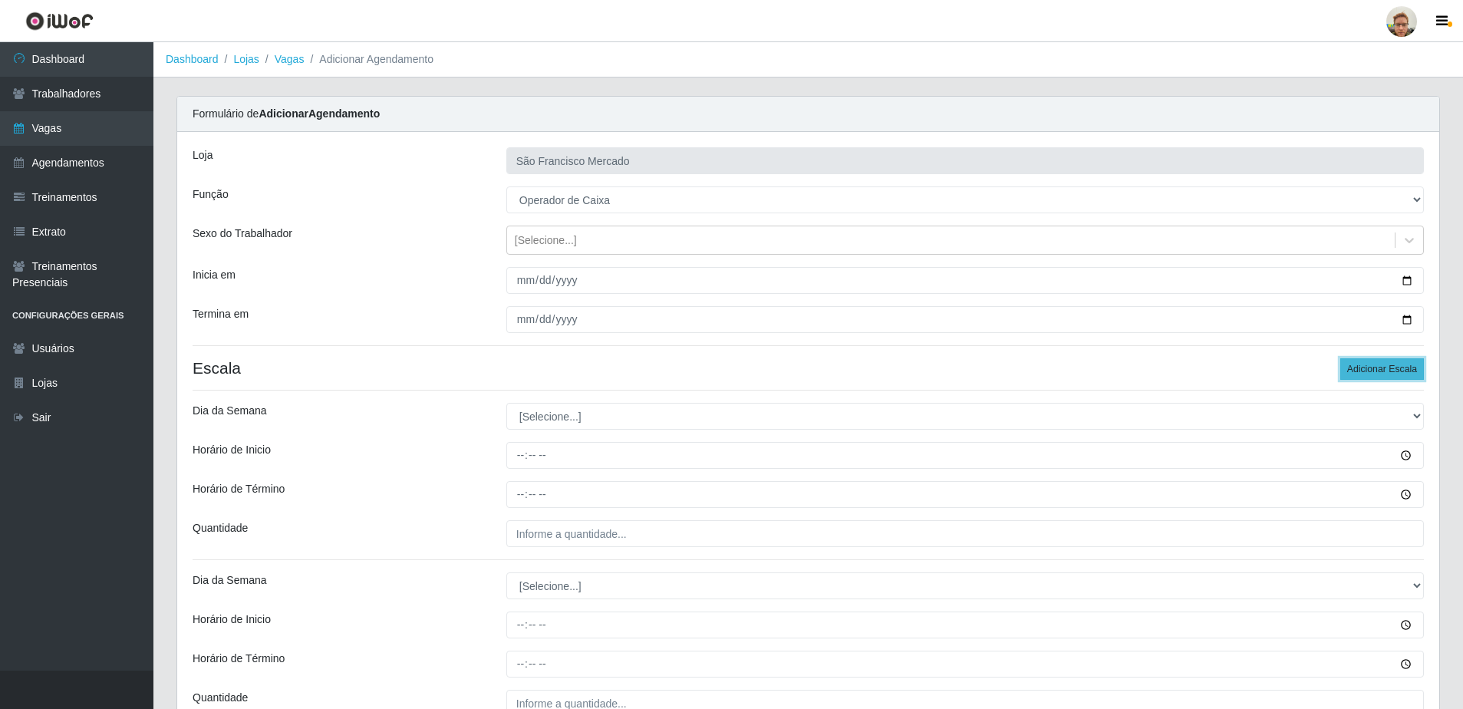
click at [1398, 370] on button "Adicionar Escala" at bounding box center [1383, 368] width 84 height 21
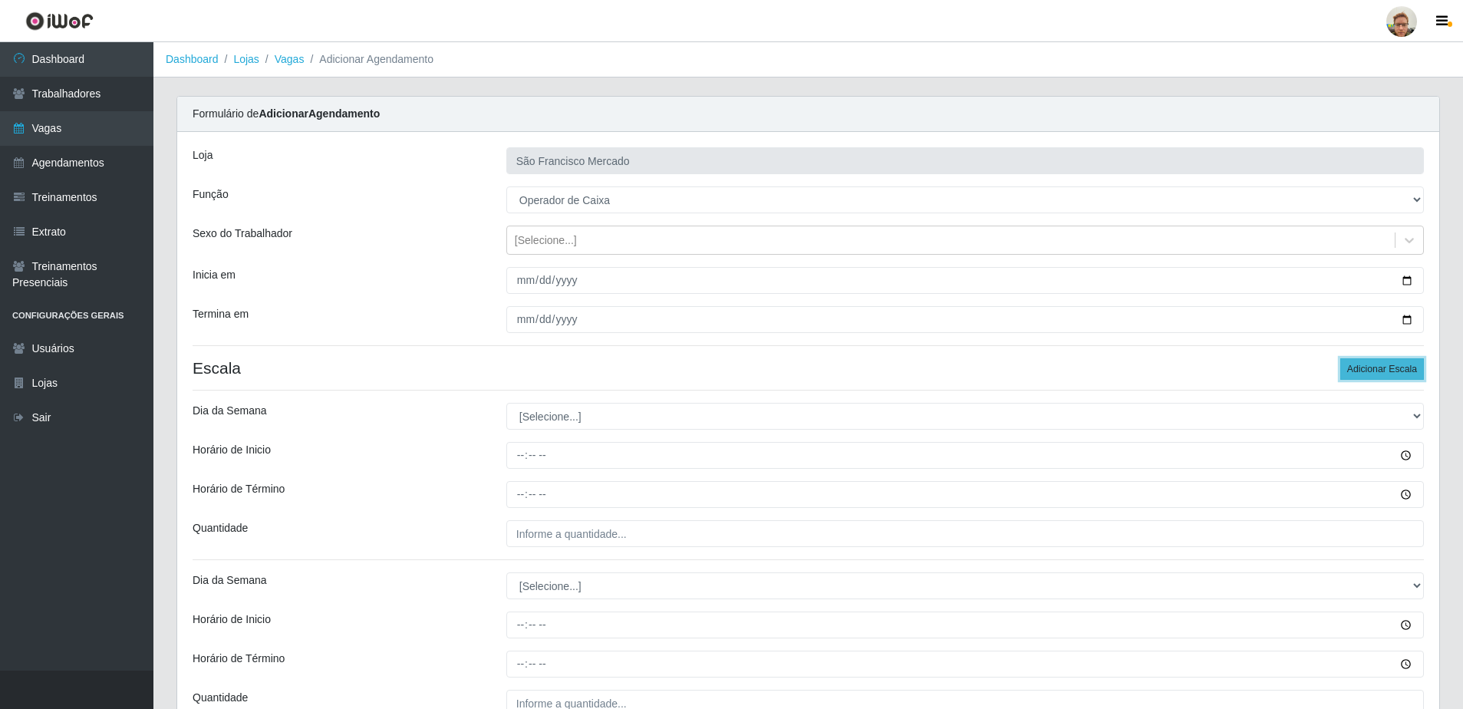
click at [1398, 370] on button "Adicionar Escala" at bounding box center [1383, 368] width 84 height 21
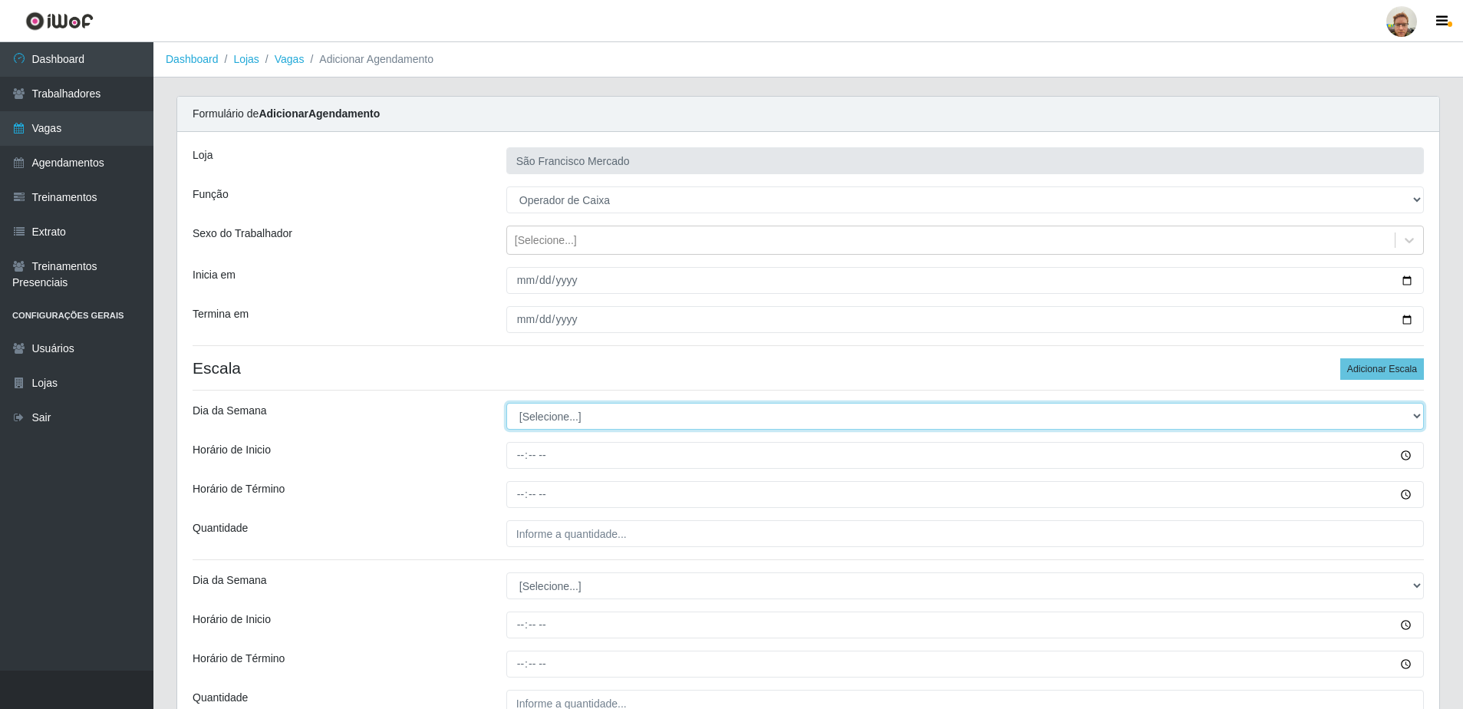
click at [570, 427] on select "[Selecione...] Segunda Terça Quarta Quinta Sexta Sábado Domingo" at bounding box center [965, 416] width 918 height 27
select select "1"
click at [506, 403] on select "[Selecione...] Segunda Terça Quarta Quinta Sexta Sábado Domingo" at bounding box center [965, 416] width 918 height 27
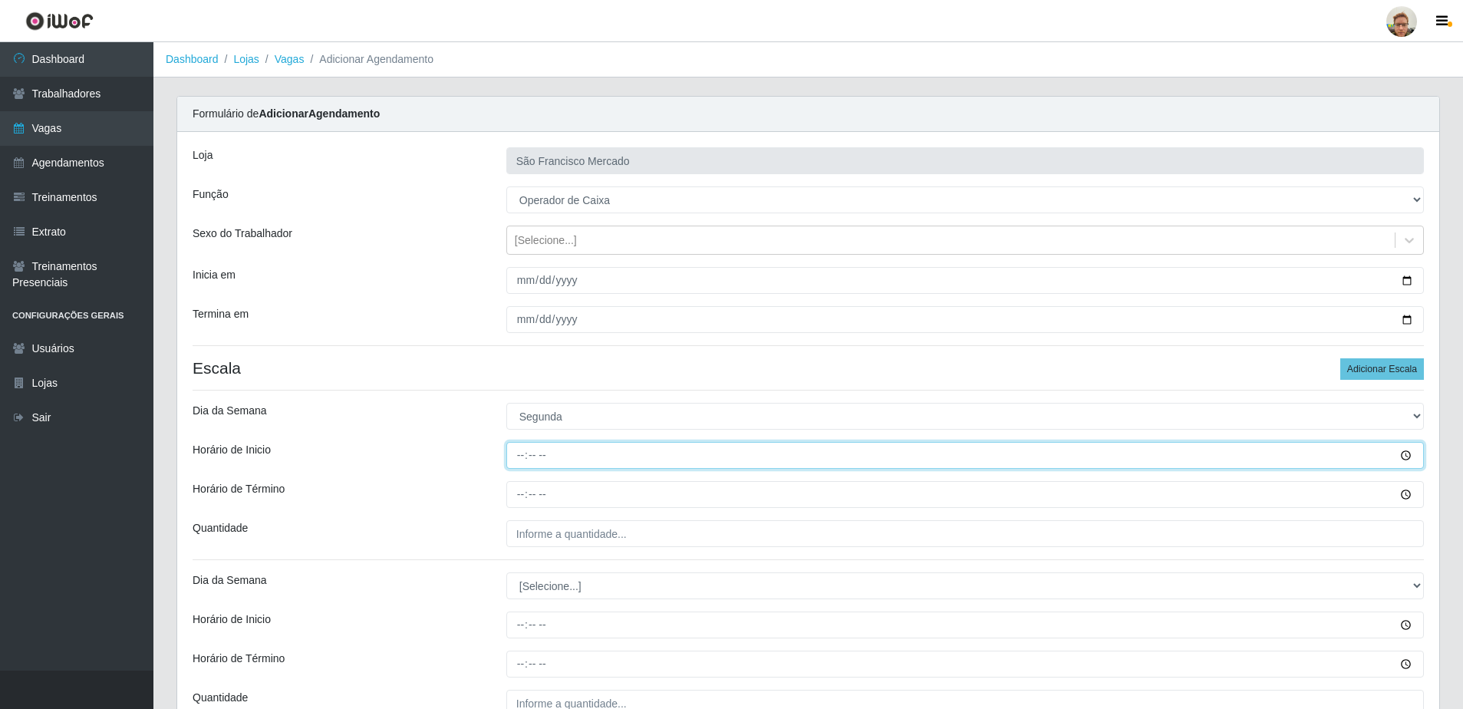
click at [523, 453] on input "Horário de Inicio" at bounding box center [965, 455] width 918 height 27
type input "07:00"
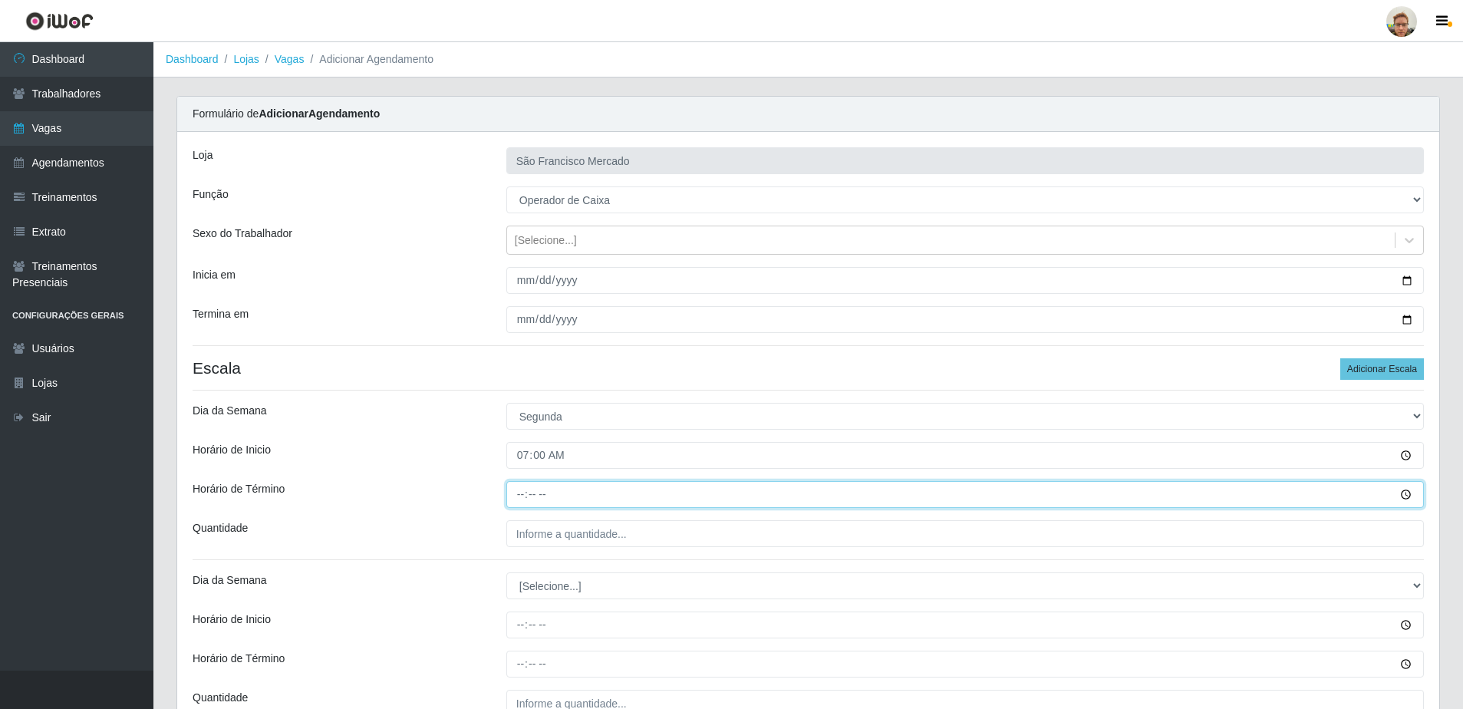
click at [523, 500] on input "Horário de Término" at bounding box center [965, 494] width 918 height 27
type input "13:00"
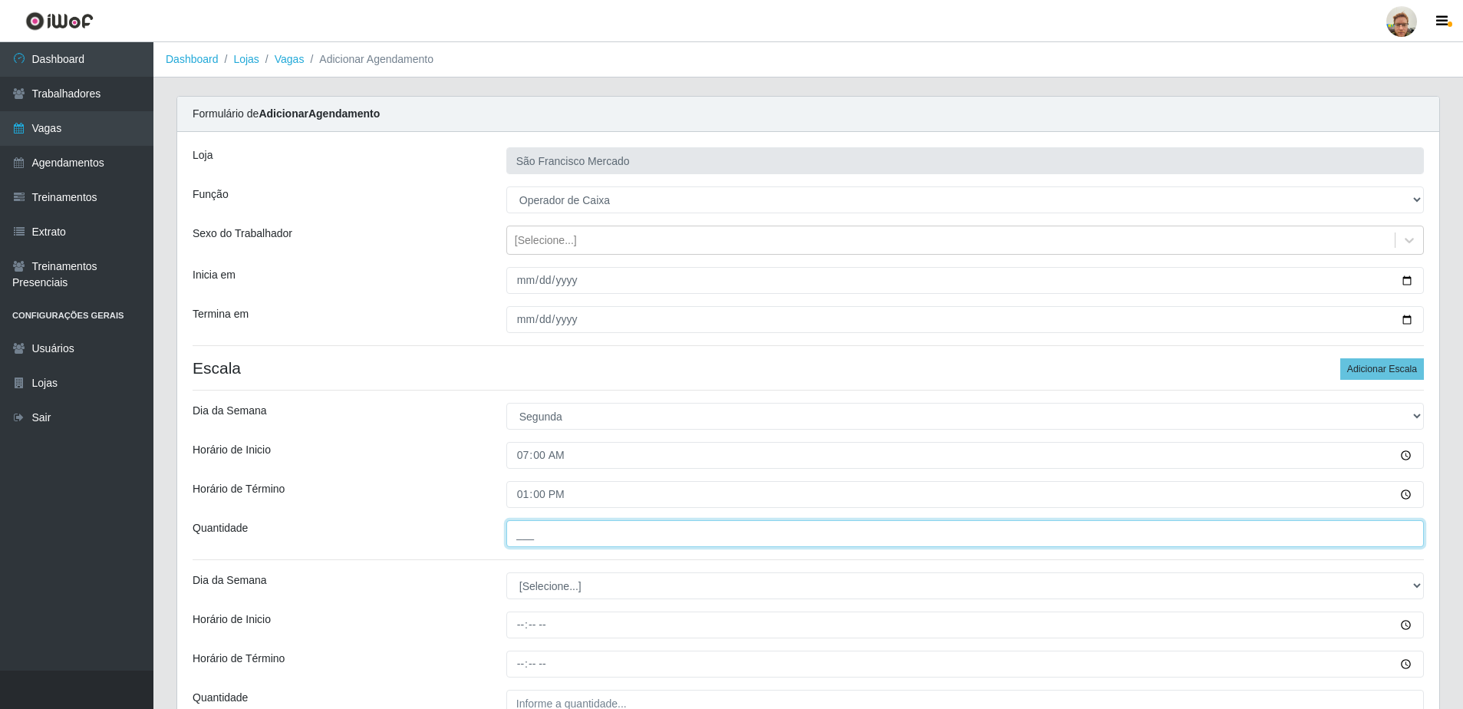
click at [625, 523] on input "___" at bounding box center [965, 533] width 918 height 27
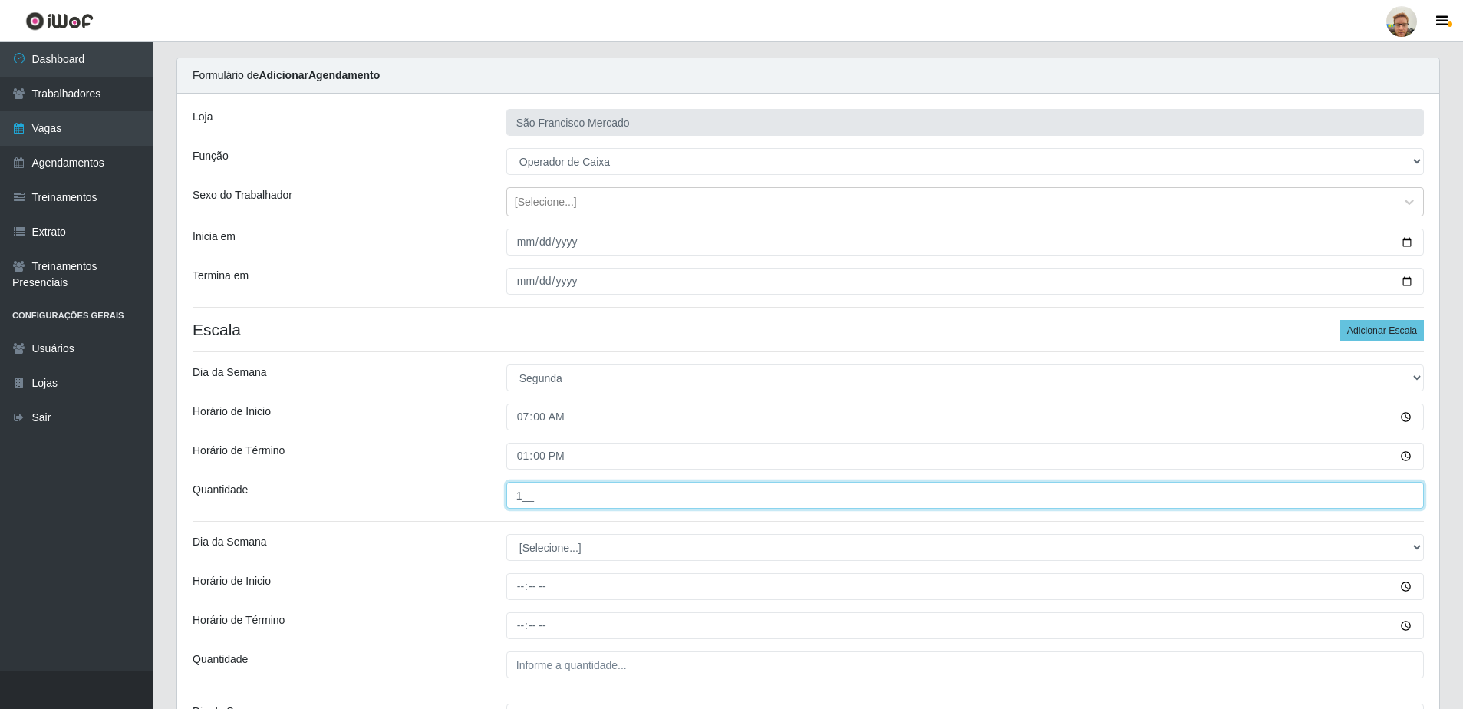
scroll to position [230, 0]
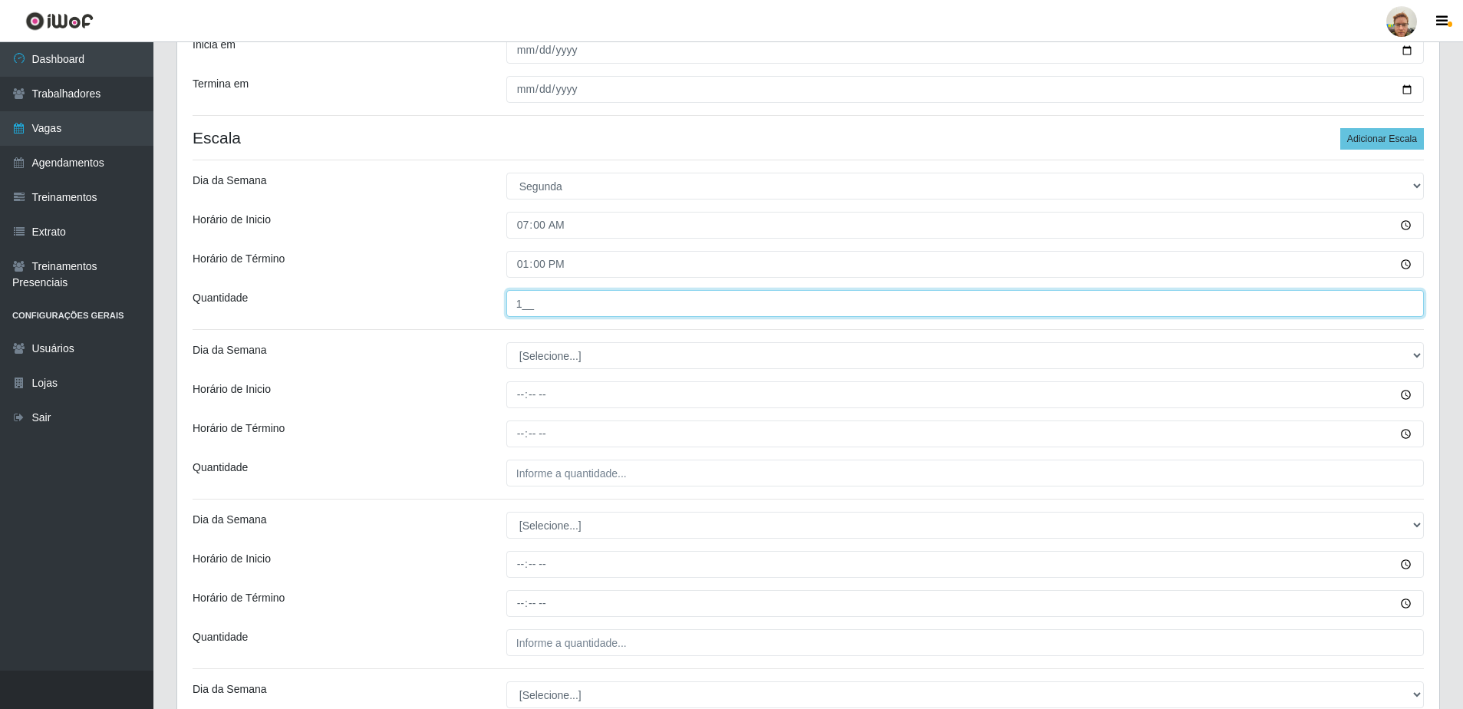
type input "1__"
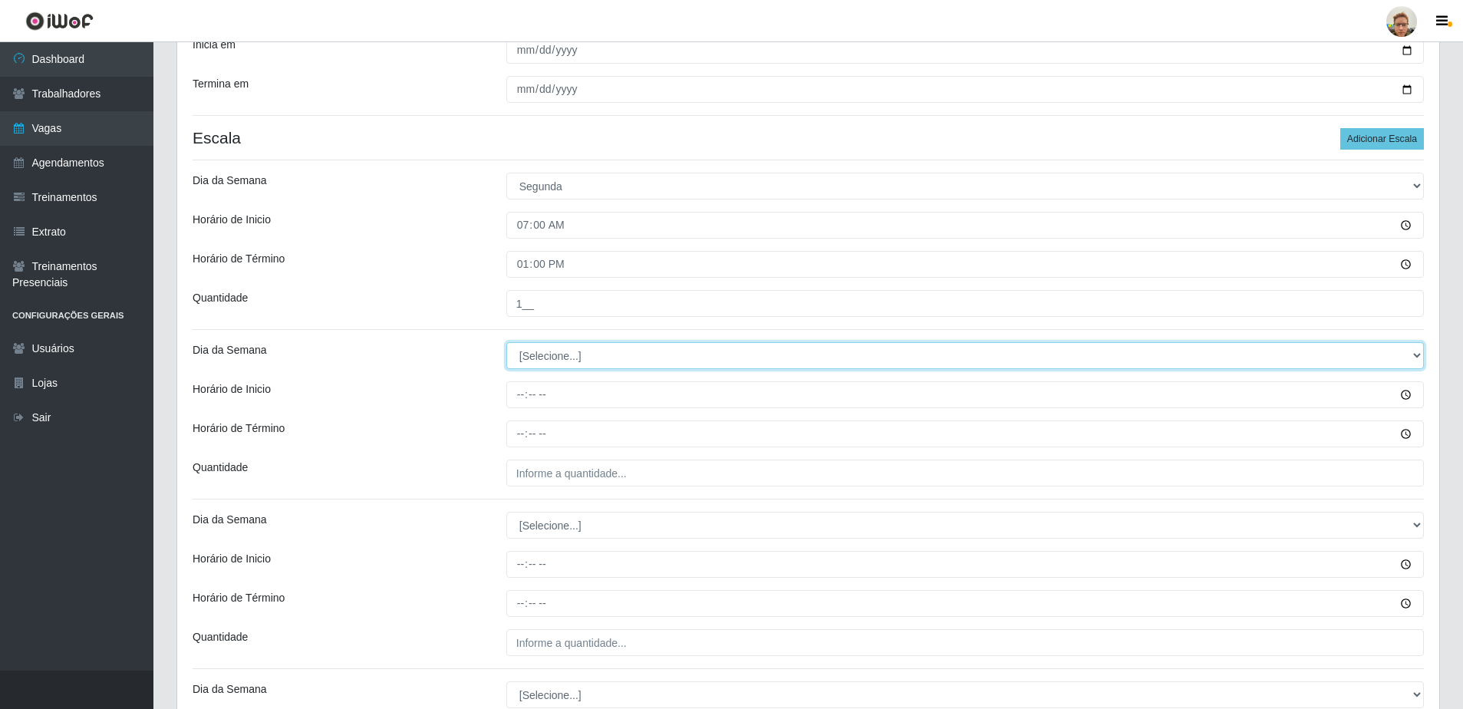
click at [539, 359] on select "[Selecione...] Segunda Terça Quarta Quinta Sexta Sábado Domingo" at bounding box center [965, 355] width 918 height 27
select select "1"
click at [506, 342] on select "[Selecione...] Segunda Terça Quarta Quinta Sexta Sábado Domingo" at bounding box center [965, 355] width 918 height 27
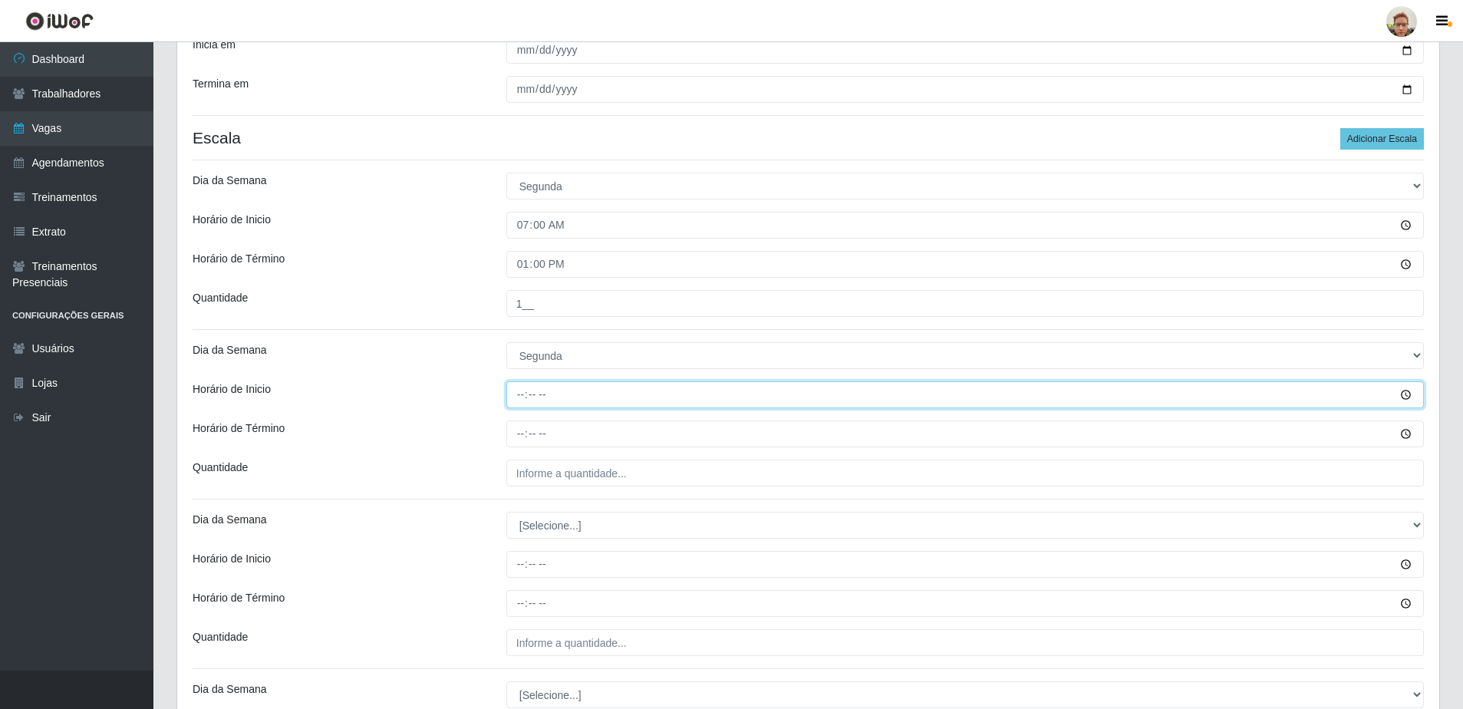
click at [523, 391] on input "Horário de Inicio" at bounding box center [965, 394] width 918 height 27
type input "14:20"
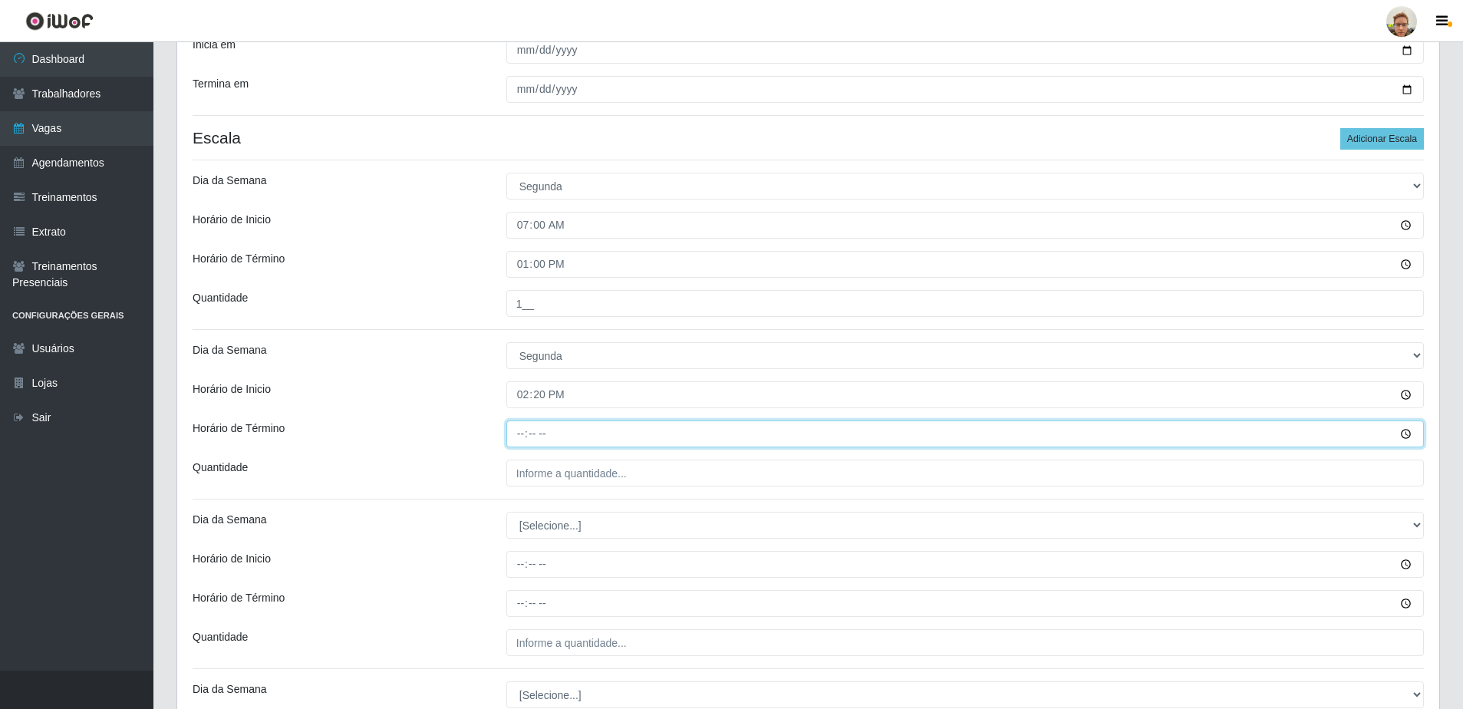
click at [528, 432] on input "Horário de Término" at bounding box center [965, 433] width 918 height 27
type input "20:20"
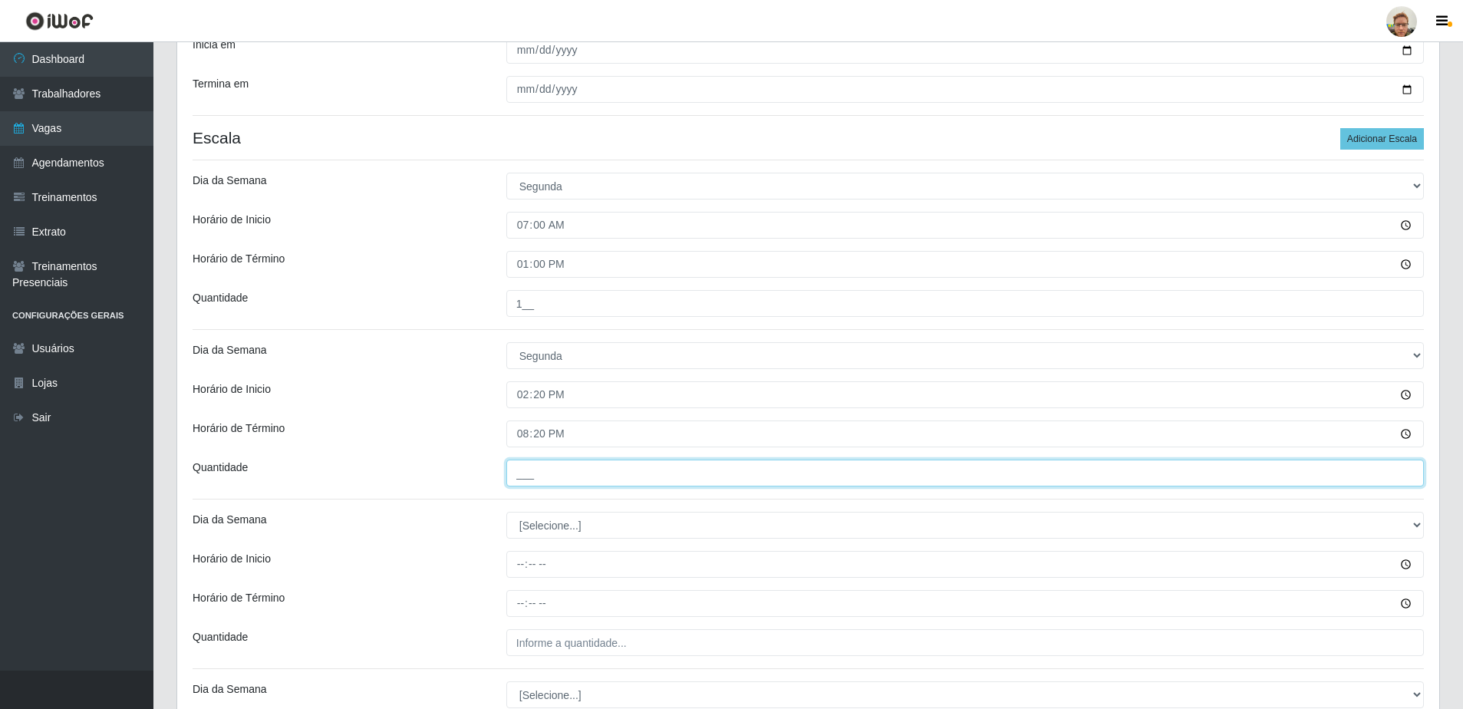
click at [572, 475] on input "___" at bounding box center [965, 473] width 918 height 27
type input "1__"
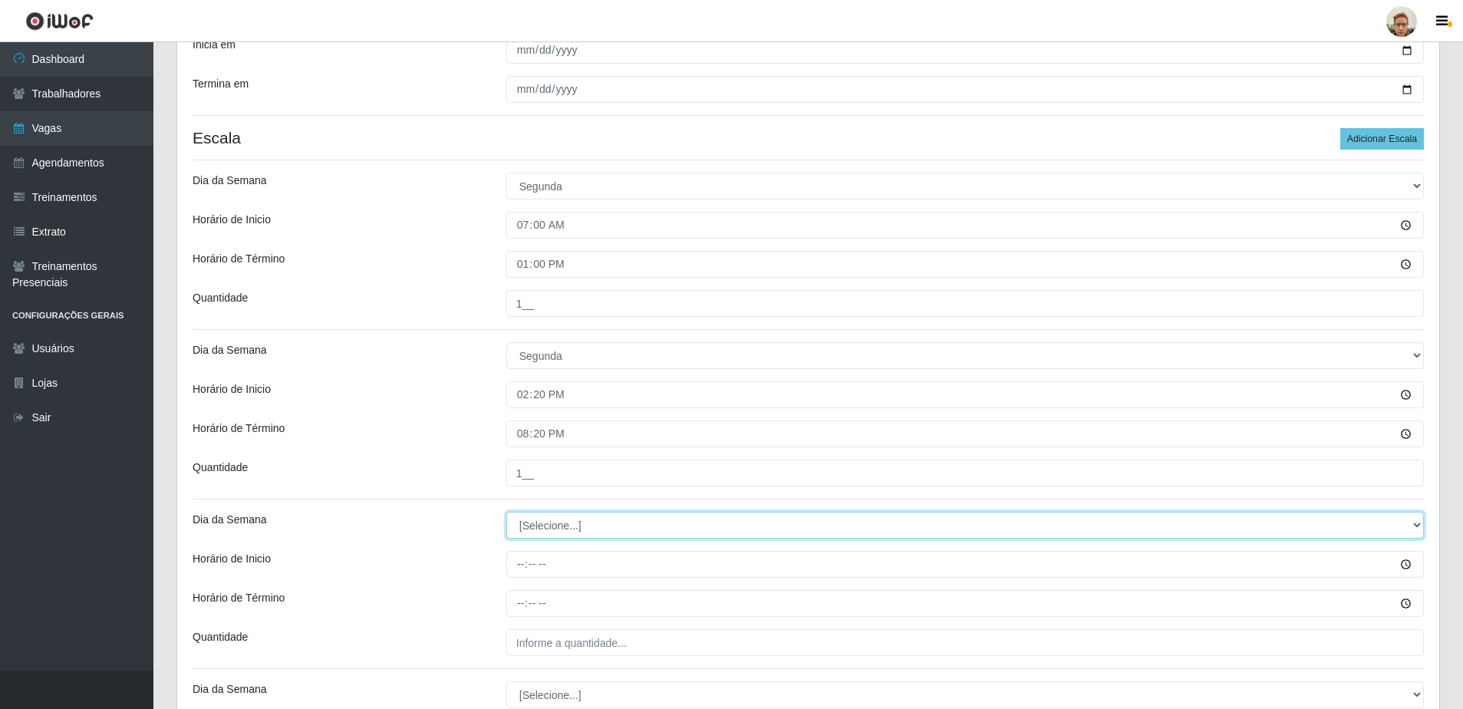
click at [576, 532] on select "[Selecione...] Segunda Terça Quarta Quinta Sexta Sábado Domingo" at bounding box center [965, 525] width 918 height 27
select select "2"
click at [506, 512] on select "[Selecione...] Segunda Terça Quarta Quinta Sexta Sábado Domingo" at bounding box center [965, 525] width 918 height 27
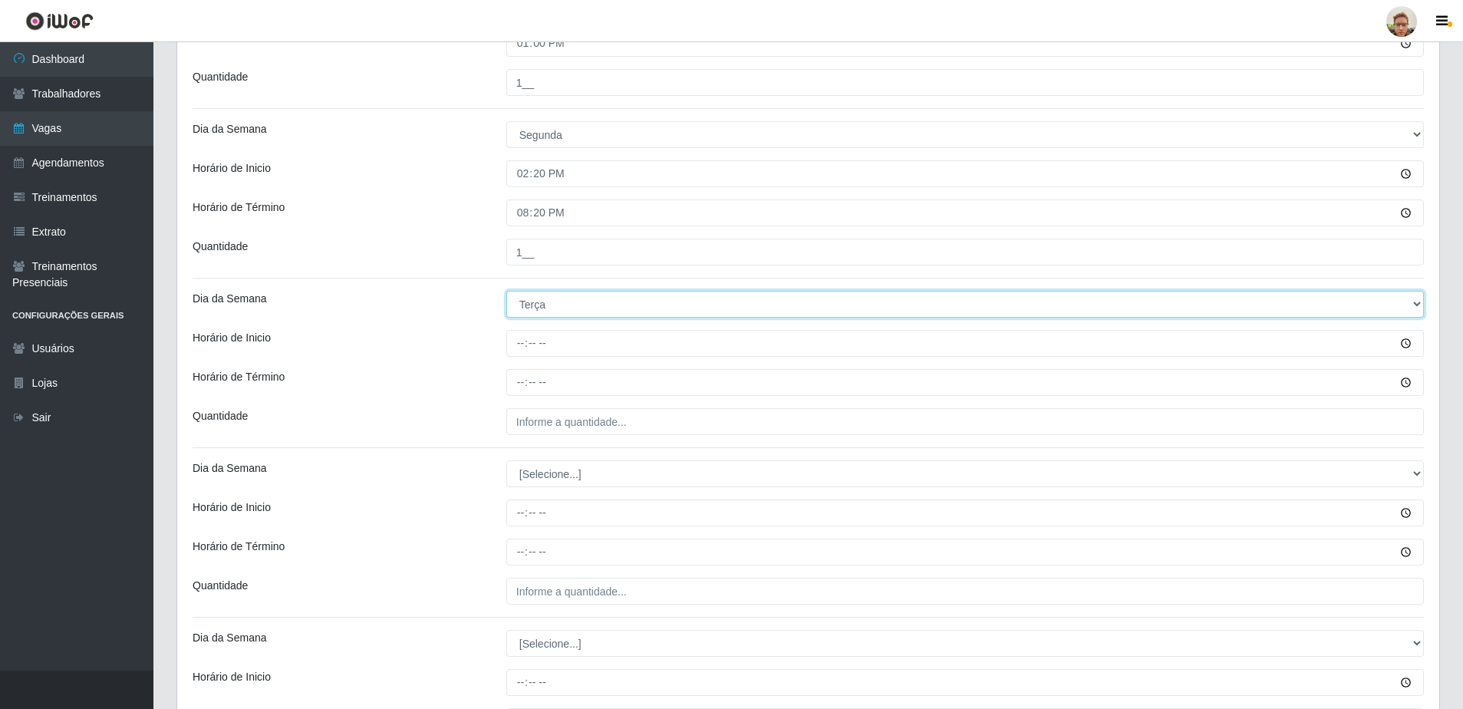
scroll to position [460, 0]
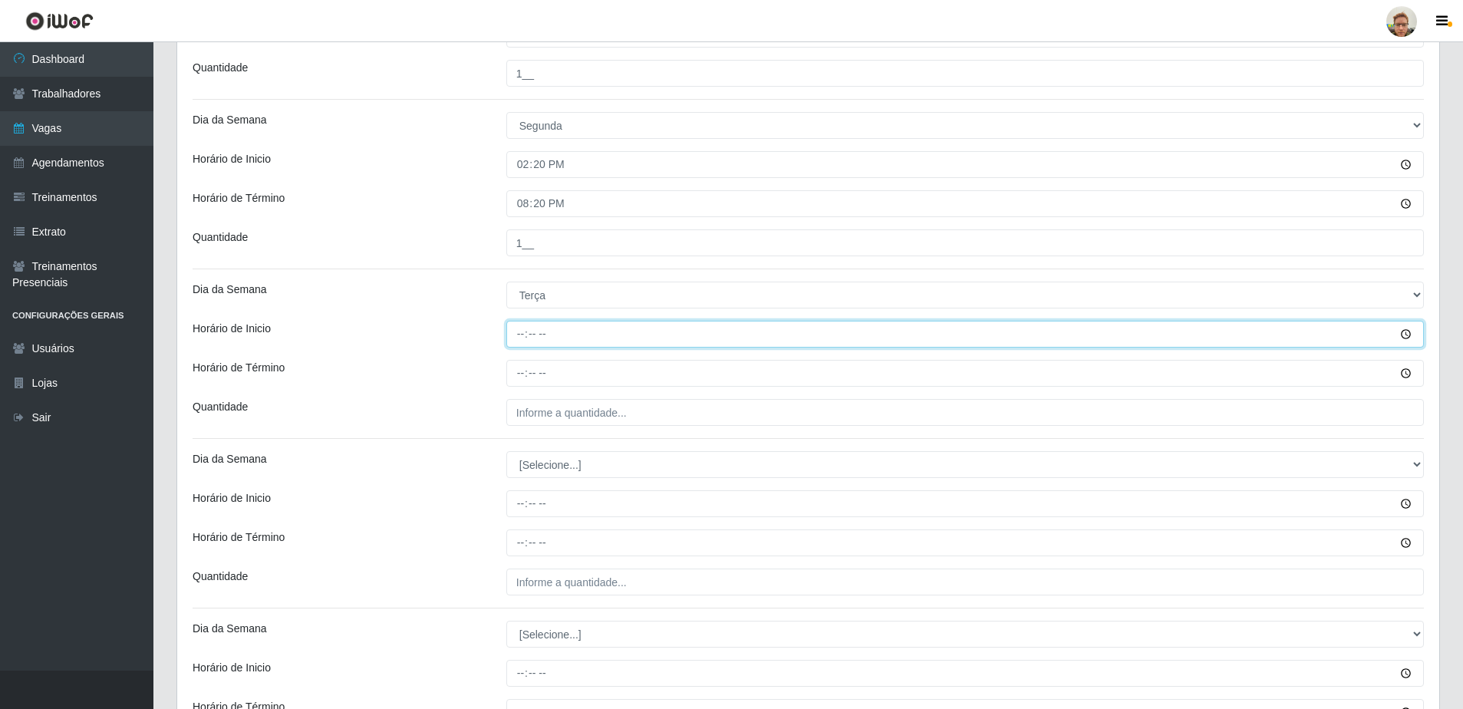
click at [519, 326] on input "Horário de Inicio" at bounding box center [965, 334] width 918 height 27
type input "14:10"
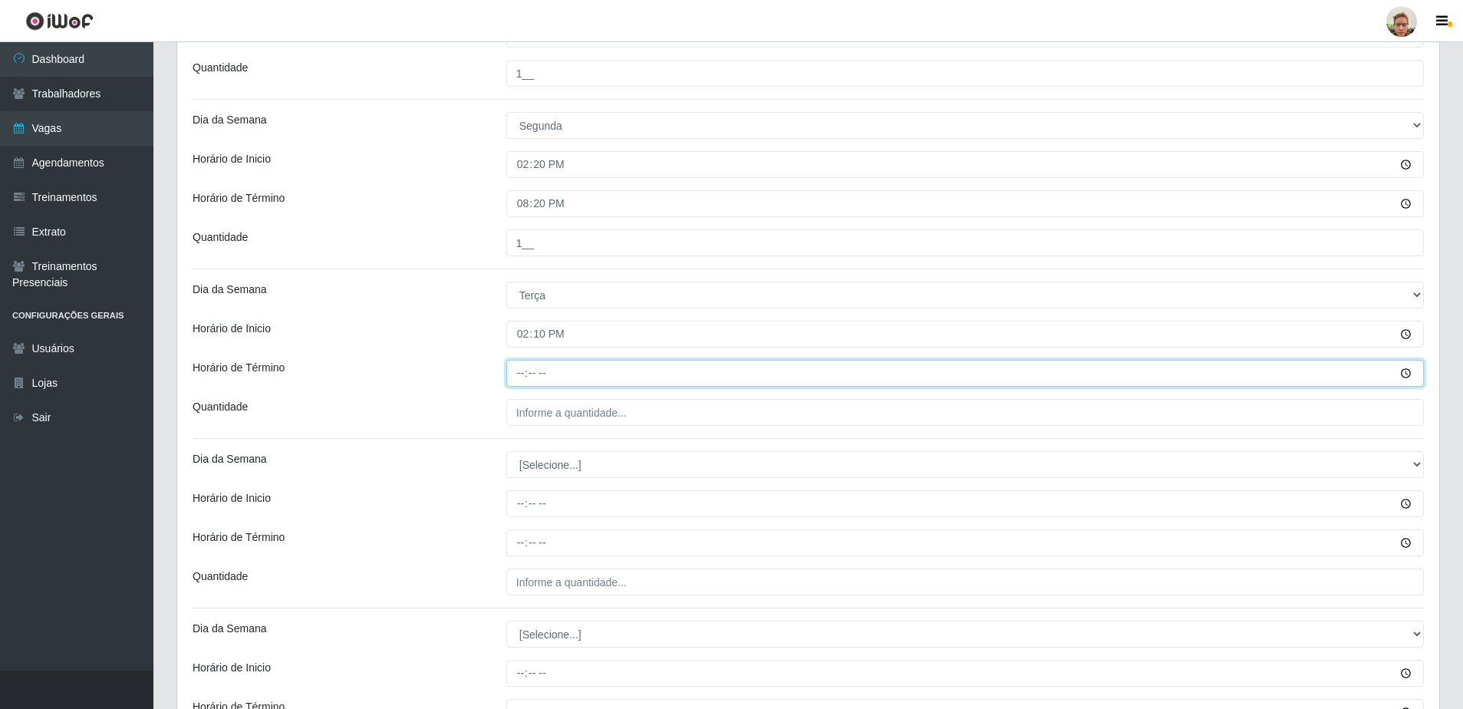
click at [524, 379] on input "Horário de Término" at bounding box center [965, 373] width 918 height 27
type input "20:10"
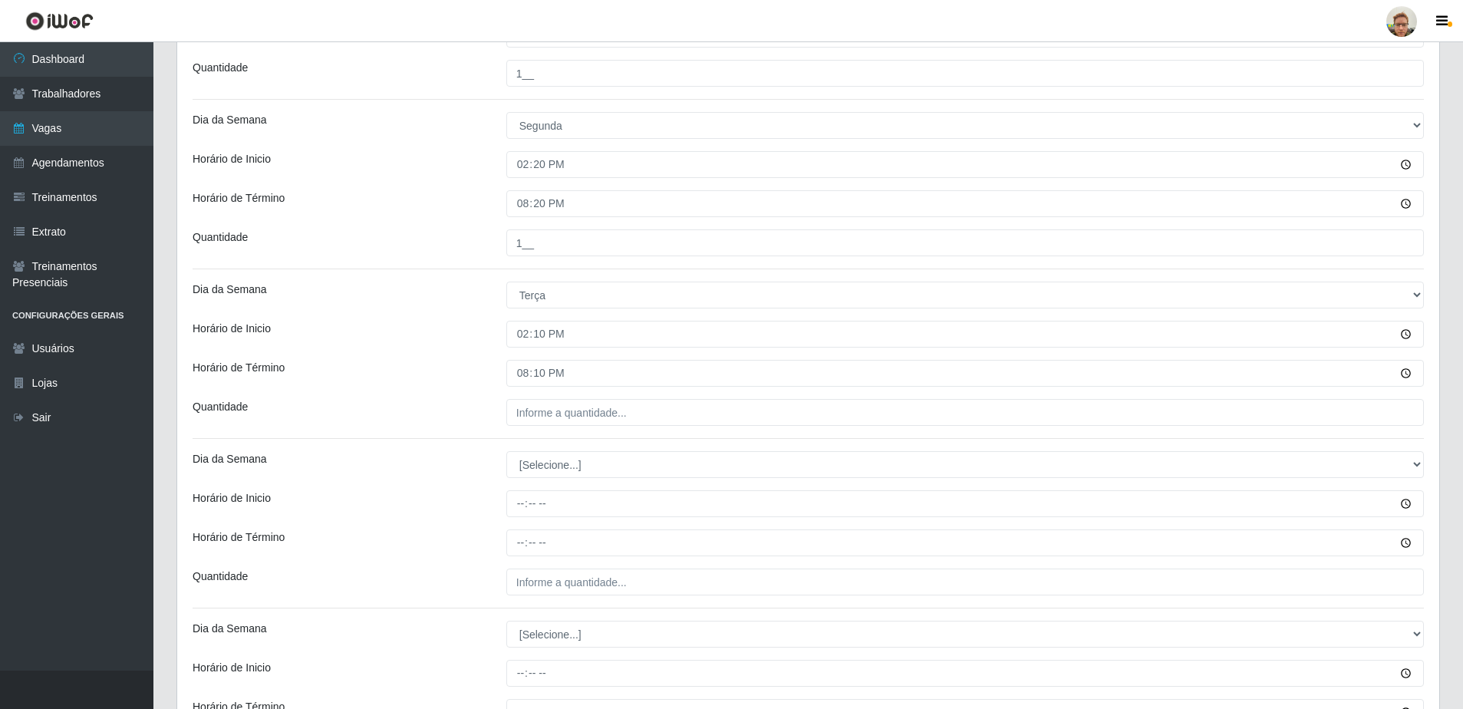
click at [534, 401] on div "Loja São Francisco Mercado Função [Selecione...] Balconista de Açougue Balconis…" at bounding box center [808, 493] width 1262 height 1643
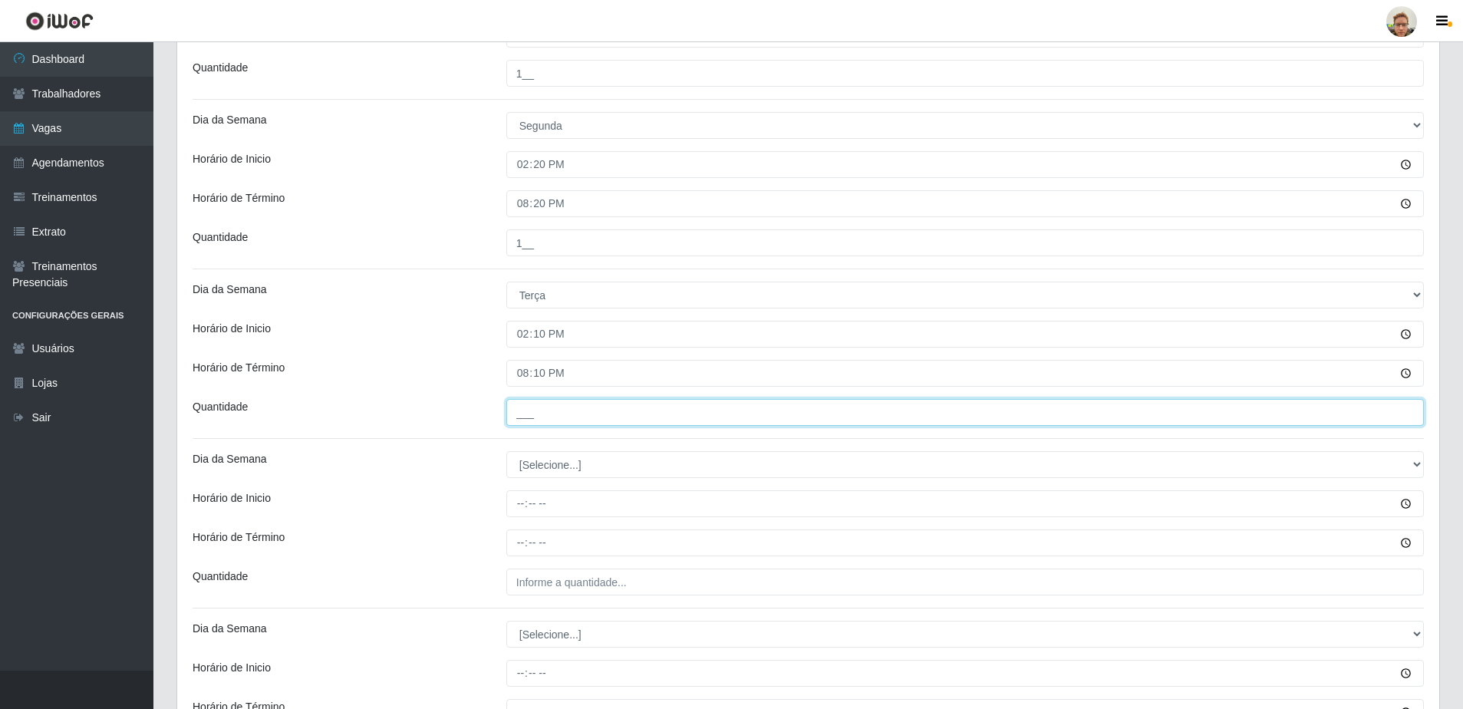
click at [529, 400] on input "___" at bounding box center [965, 412] width 918 height 27
type input "1__"
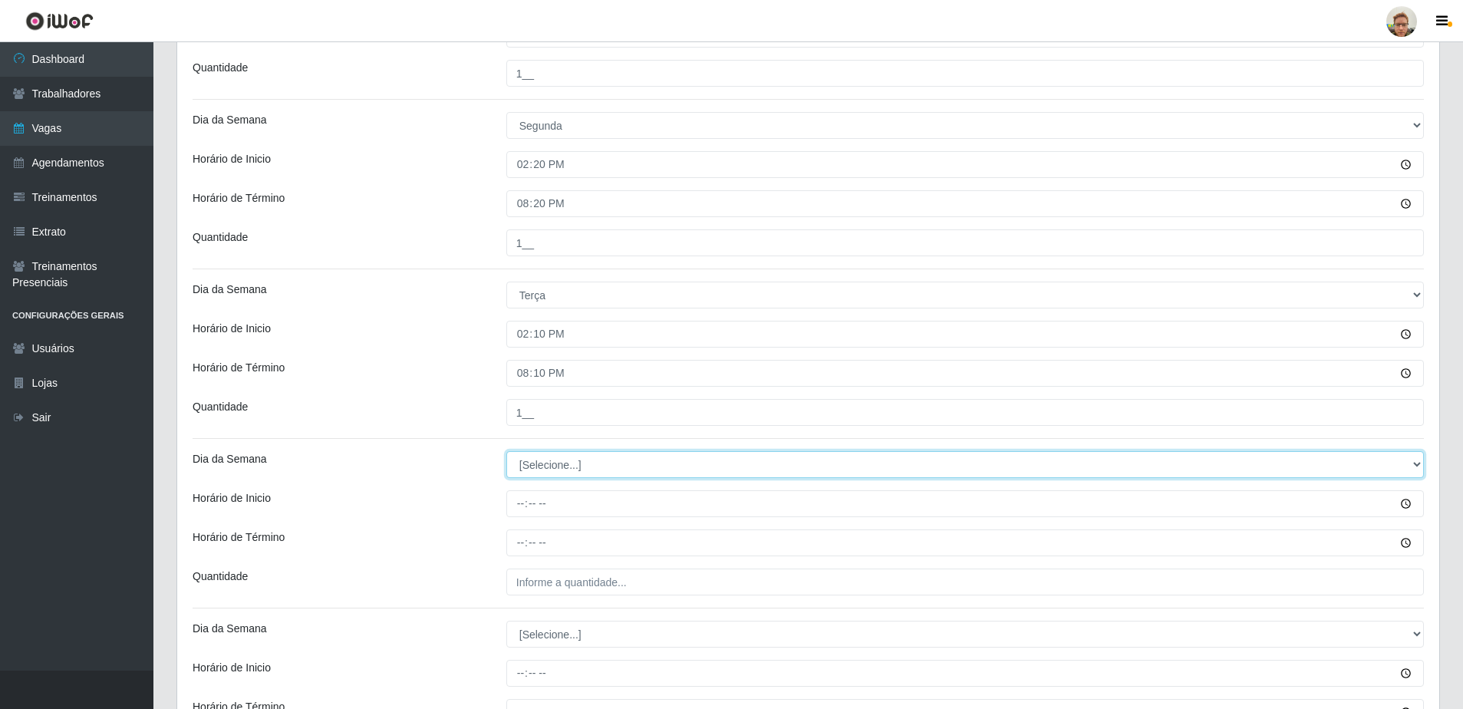
click at [588, 471] on select "[Selecione...] Segunda Terça Quarta Quinta Sexta Sábado Domingo" at bounding box center [965, 464] width 918 height 27
select select "2"
click at [506, 451] on select "[Selecione...] Segunda Terça Quarta Quinta Sexta Sábado Domingo" at bounding box center [965, 464] width 918 height 27
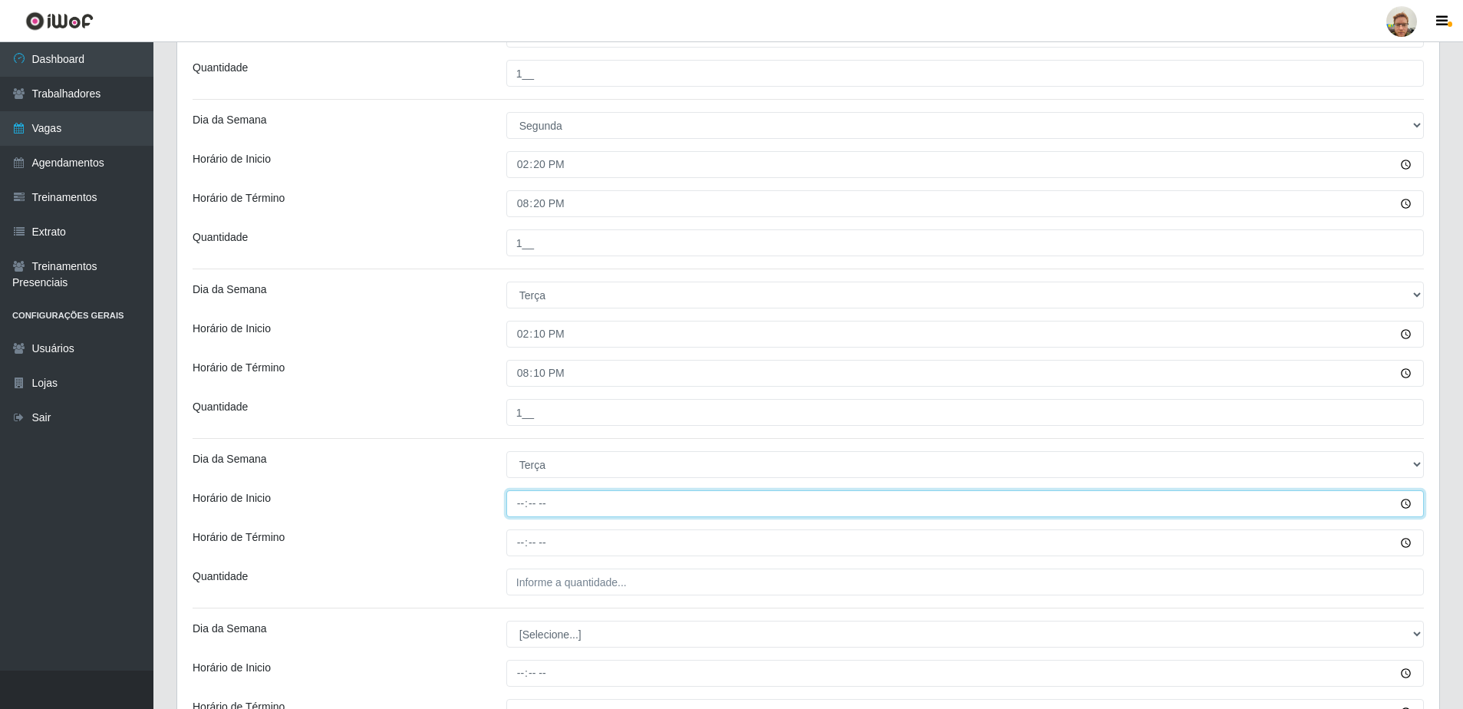
click at [516, 506] on input "Horário de Inicio" at bounding box center [965, 503] width 918 height 27
type input "14:20"
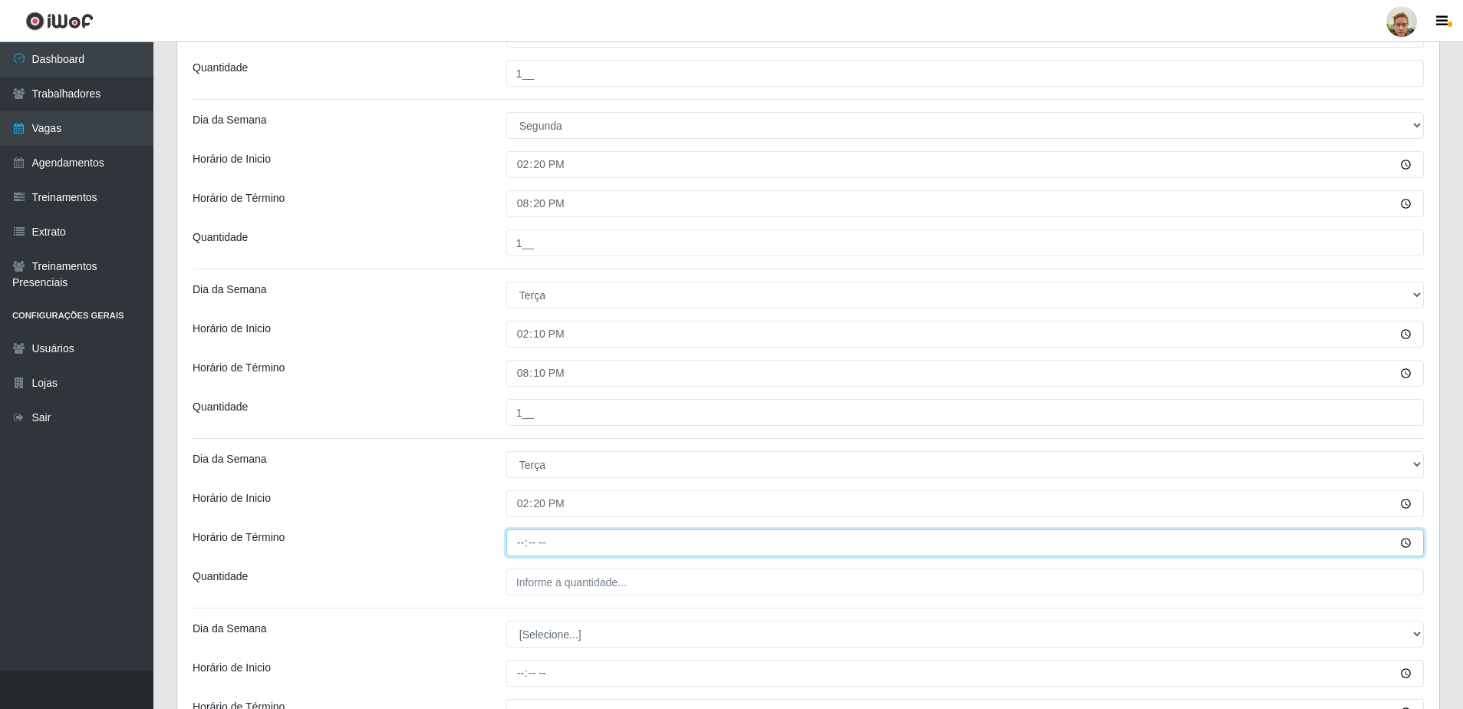
drag, startPoint x: 519, startPoint y: 542, endPoint x: 529, endPoint y: 542, distance: 9.2
click at [523, 542] on input "Horário de Término" at bounding box center [965, 542] width 918 height 27
type input "20:20"
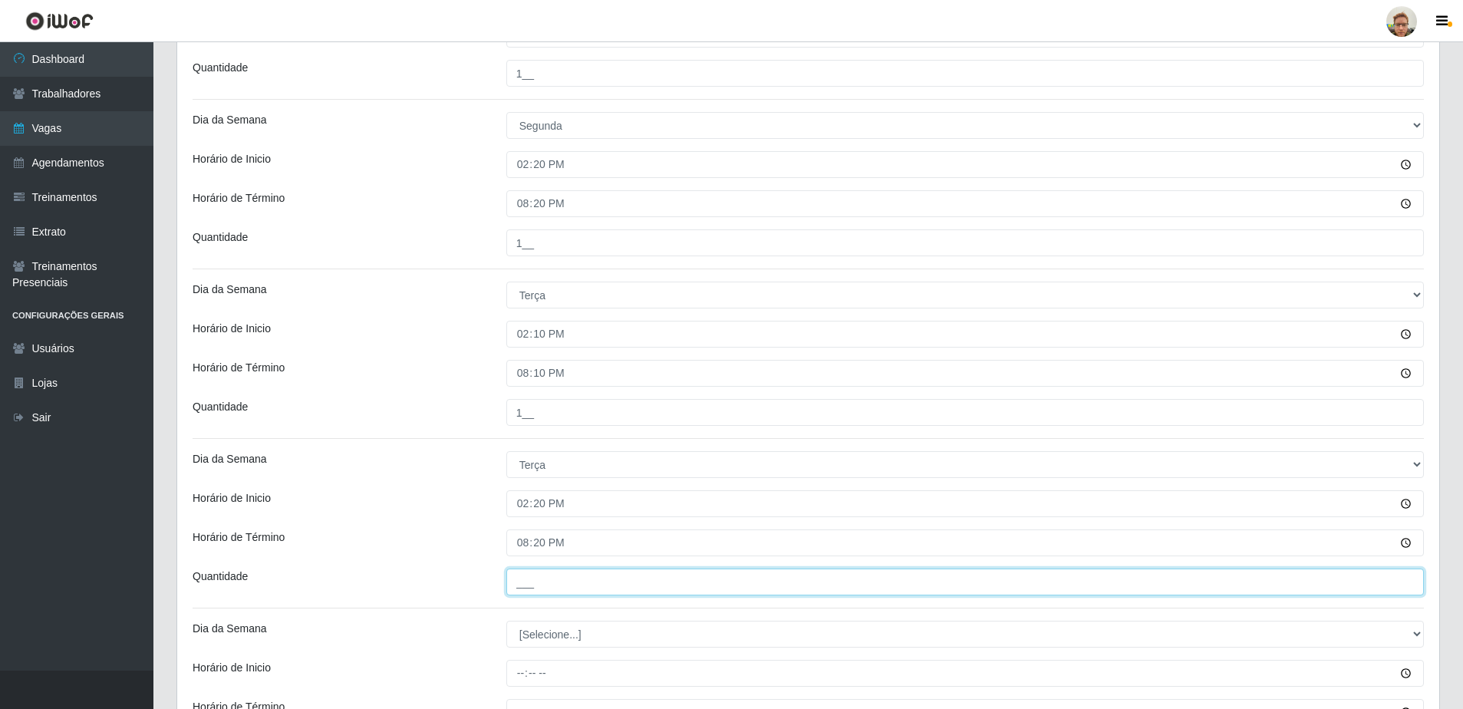
drag, startPoint x: 556, startPoint y: 575, endPoint x: 560, endPoint y: 583, distance: 9.6
click at [562, 582] on input "___" at bounding box center [965, 582] width 918 height 27
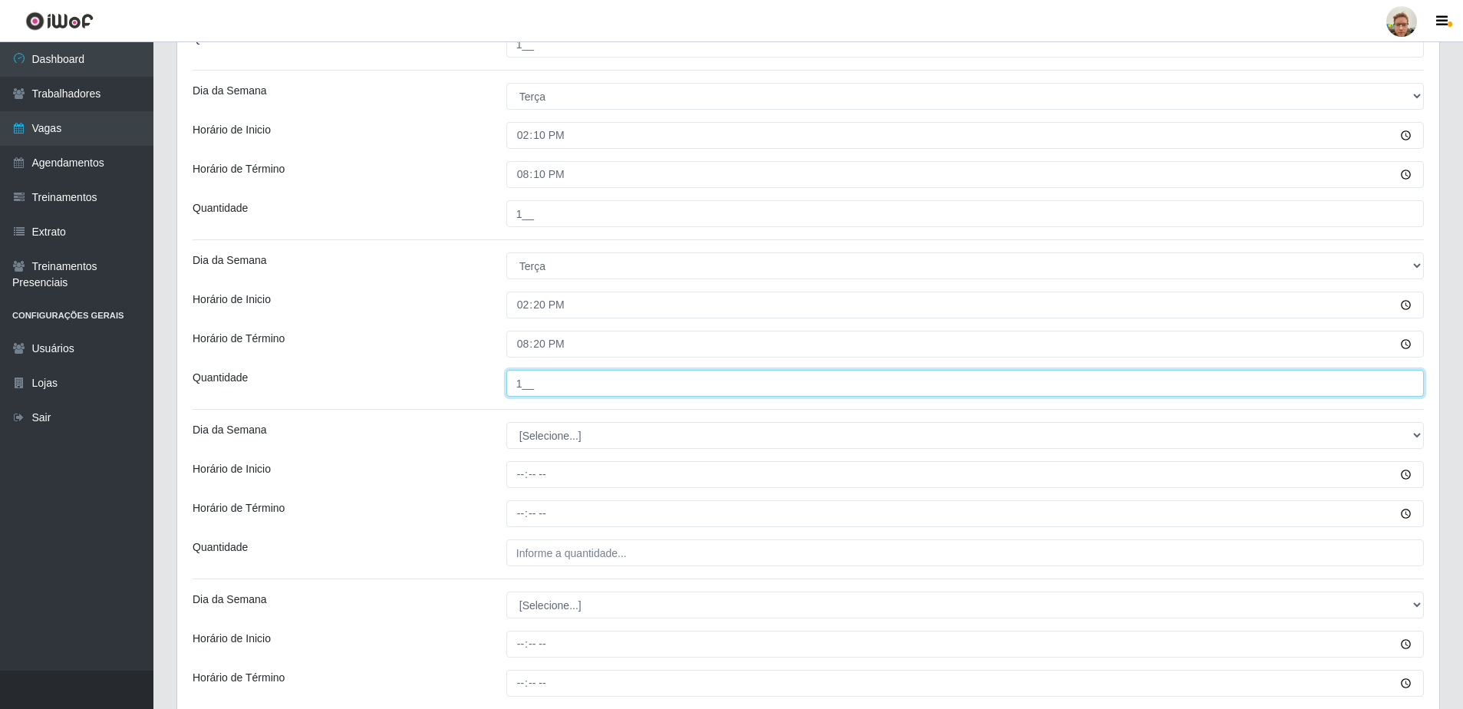
scroll to position [691, 0]
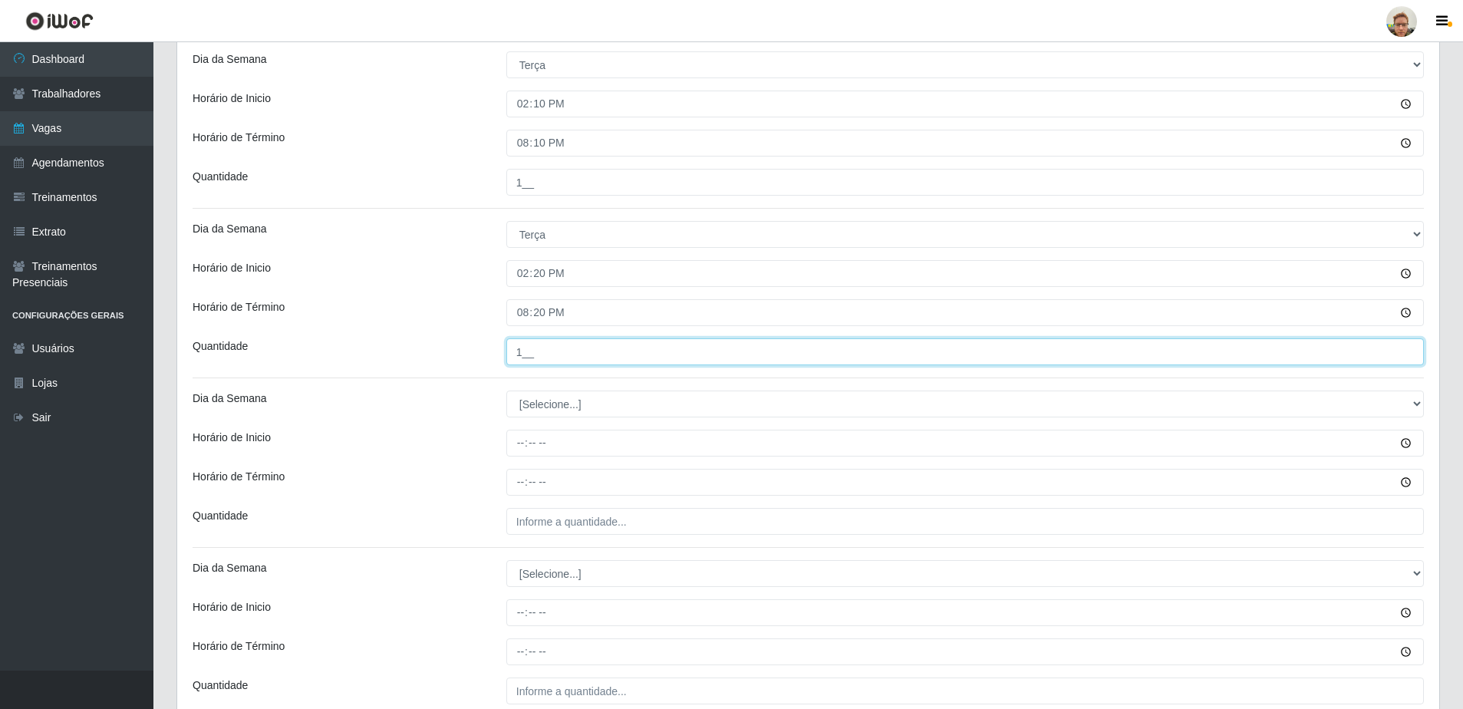
type input "1__"
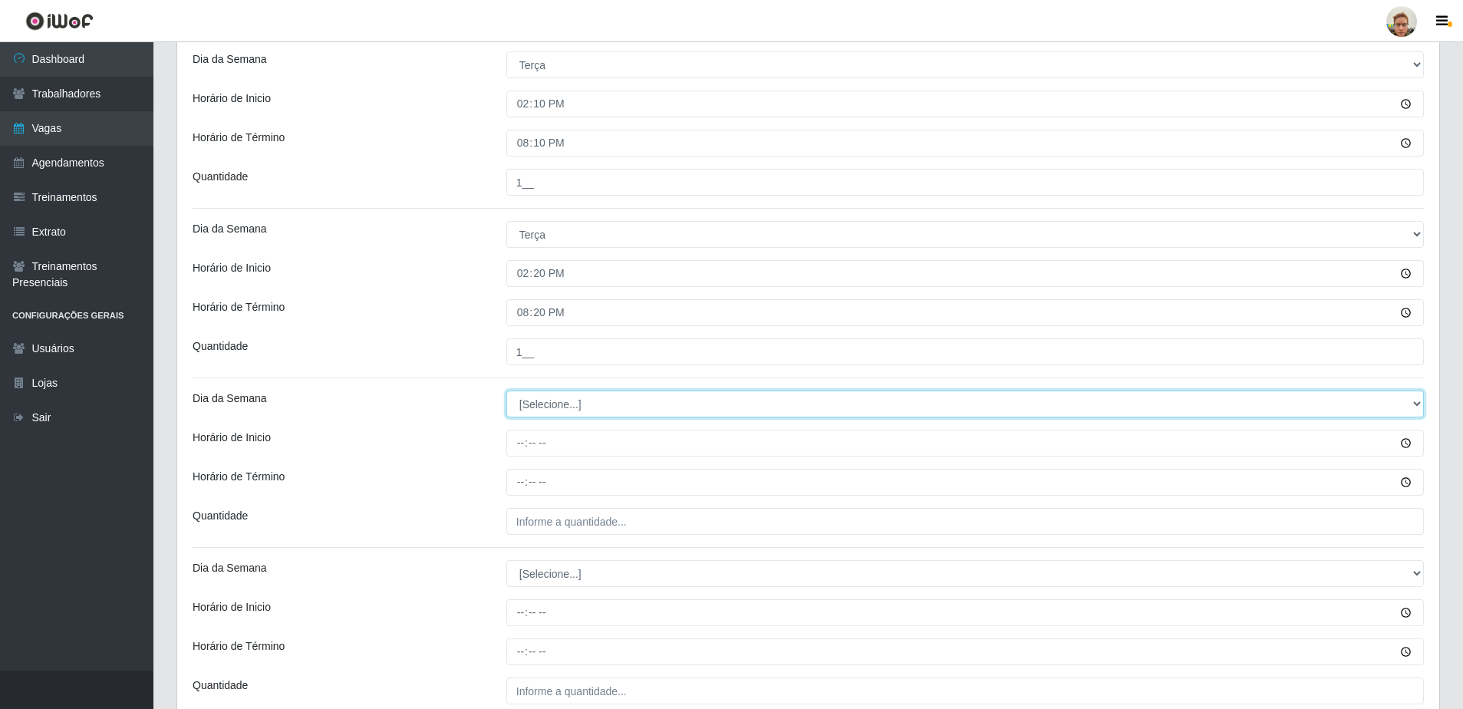
click at [548, 405] on select "[Selecione...] Segunda Terça Quarta Quinta Sexta Sábado Domingo" at bounding box center [965, 404] width 918 height 27
select select "3"
click at [506, 391] on select "[Selecione...] Segunda Terça Quarta Quinta Sexta Sábado Domingo" at bounding box center [965, 404] width 918 height 27
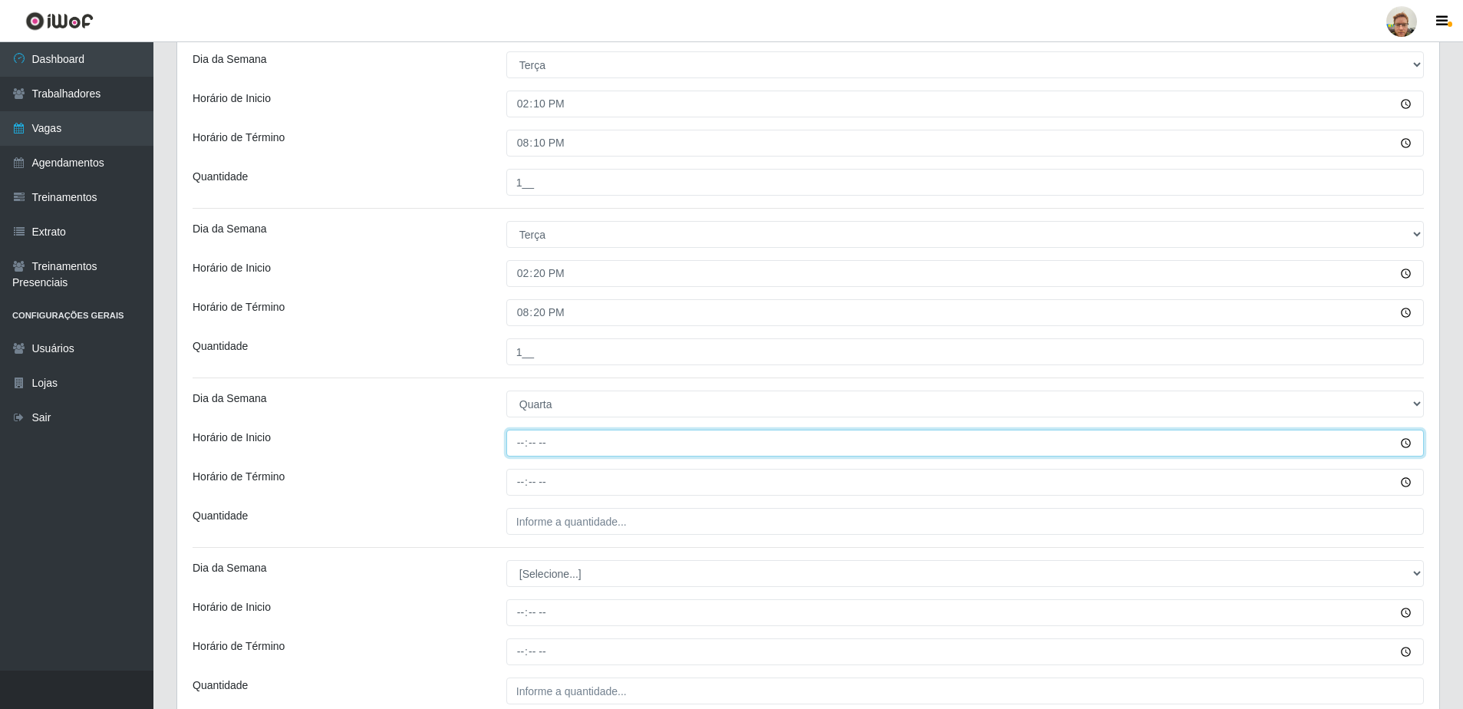
click at [518, 443] on input "Horário de Inicio" at bounding box center [965, 443] width 918 height 27
type input "08:00"
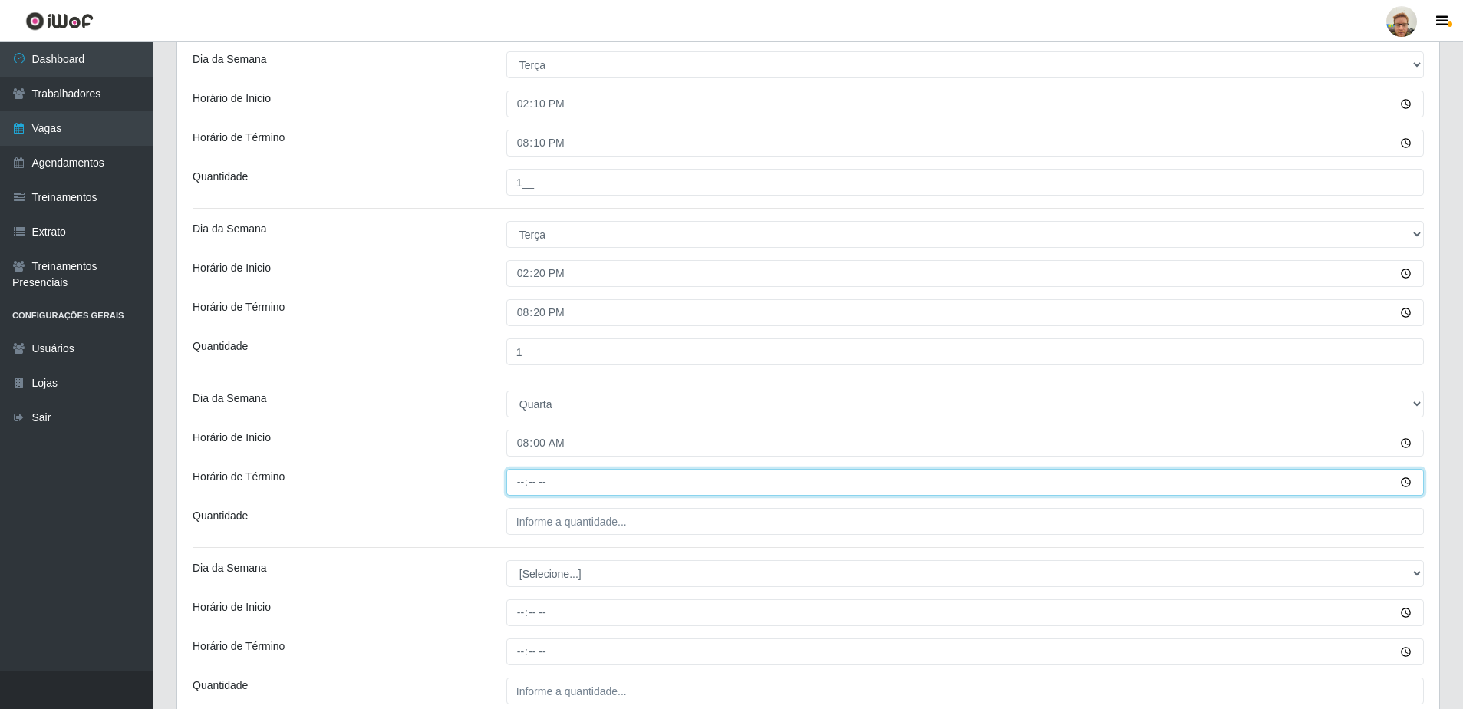
click at [523, 484] on input "Horário de Término" at bounding box center [965, 482] width 918 height 27
type input "14:00"
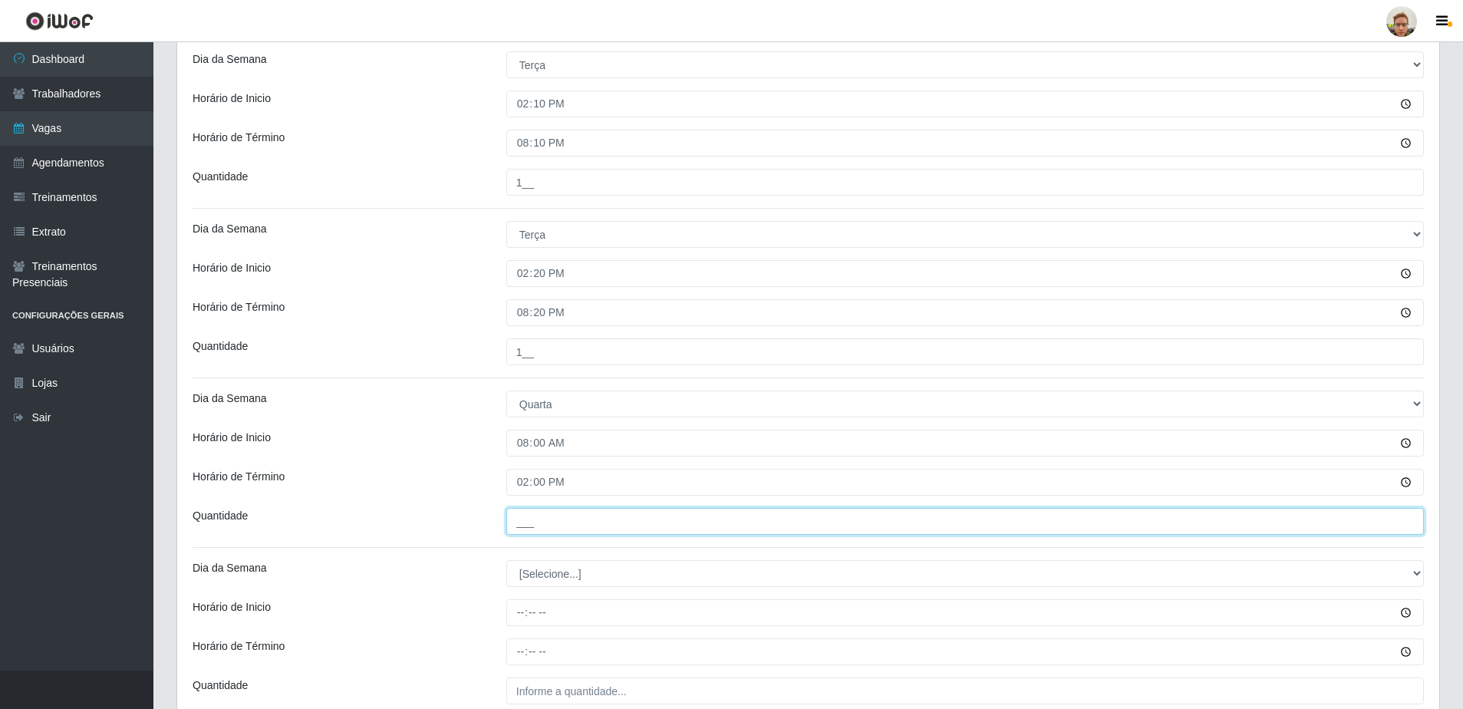
drag, startPoint x: 558, startPoint y: 532, endPoint x: 535, endPoint y: 526, distance: 23.8
click at [558, 532] on input "___" at bounding box center [965, 521] width 918 height 27
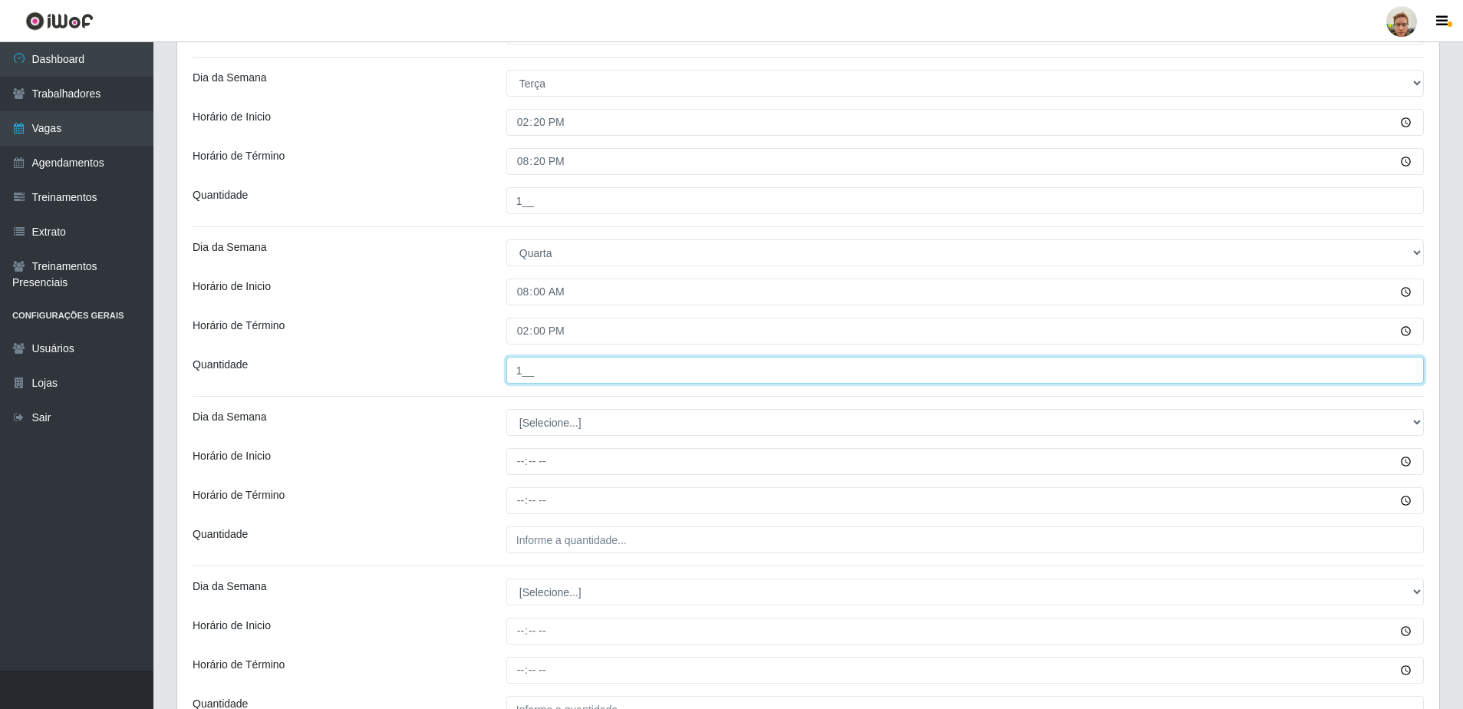
scroll to position [844, 0]
type input "1__"
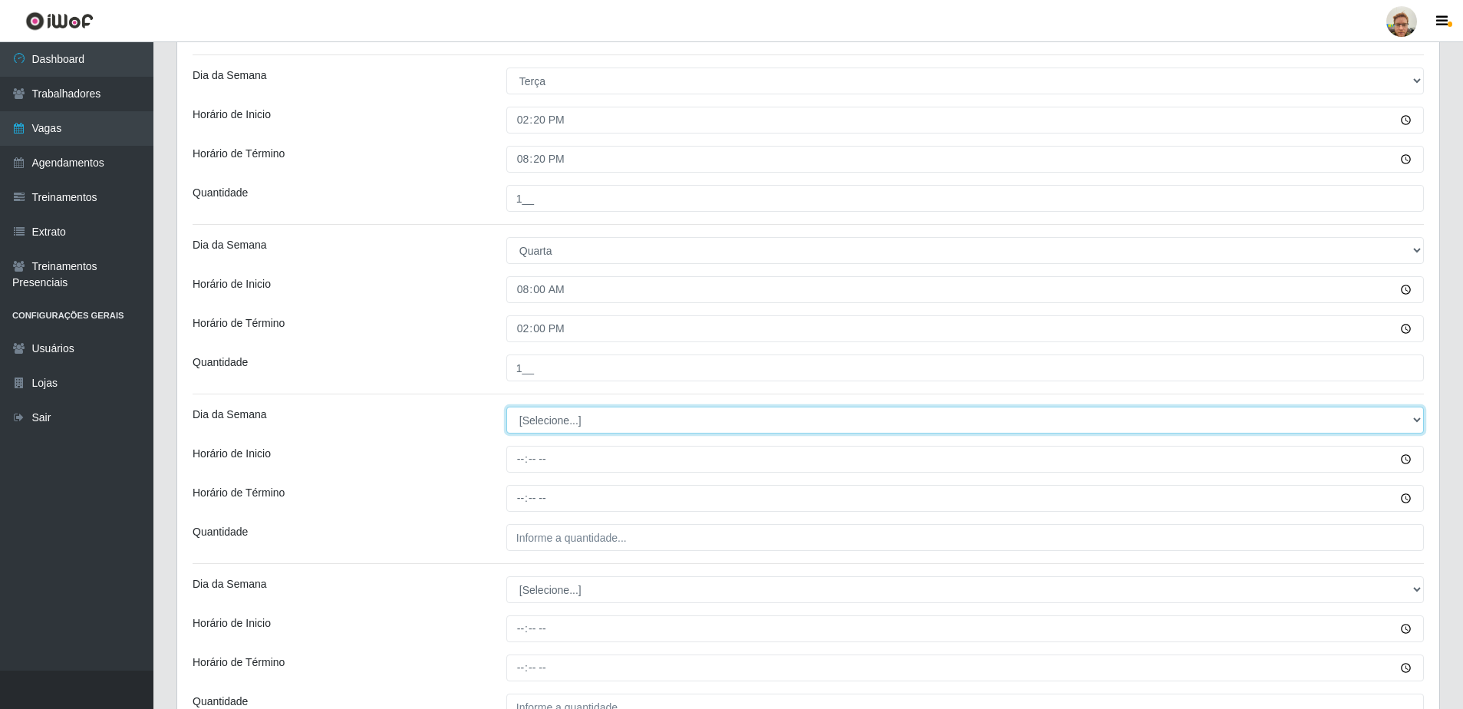
click at [544, 420] on select "[Selecione...] Segunda Terça Quarta Quinta Sexta Sábado Domingo" at bounding box center [965, 420] width 918 height 27
select select "3"
click at [506, 407] on select "[Selecione...] Segunda Terça Quarta Quinta Sexta Sábado Domingo" at bounding box center [965, 420] width 918 height 27
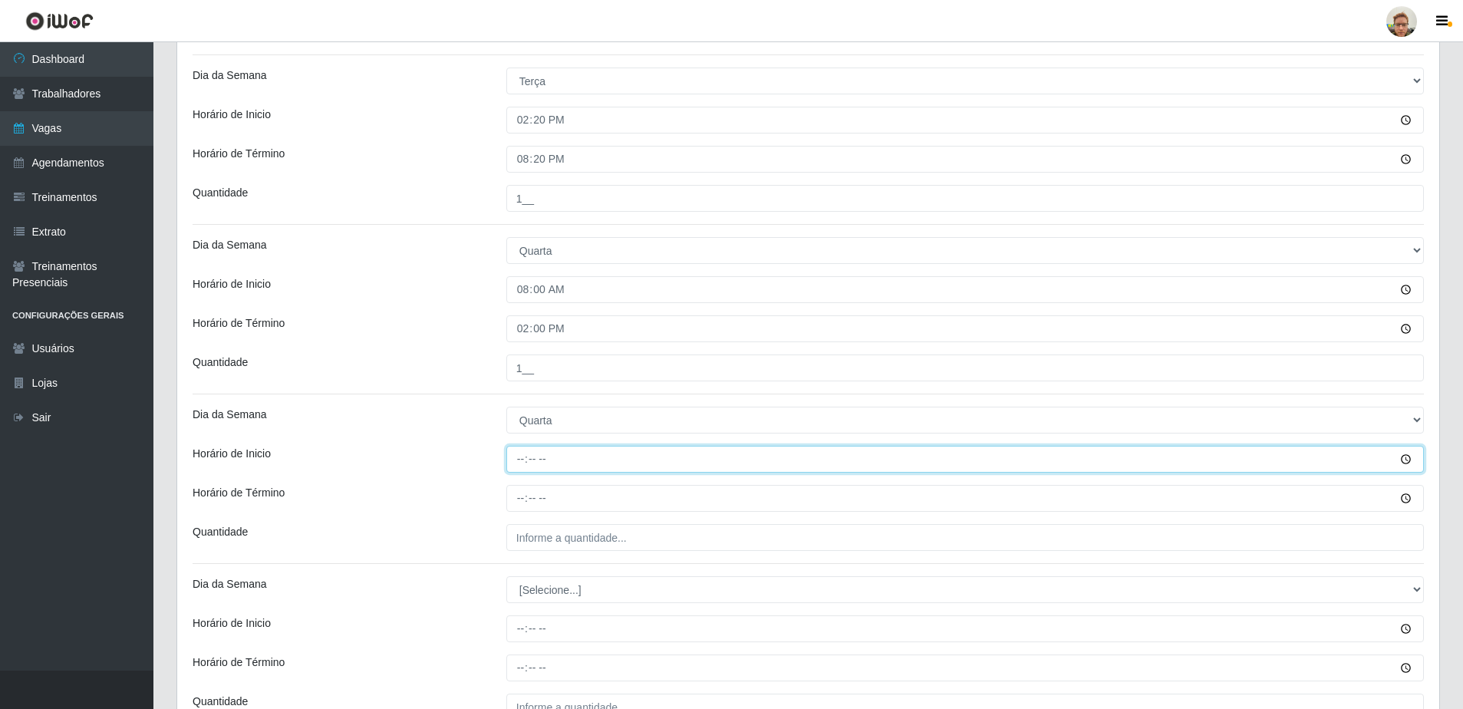
click at [528, 459] on input "Horário de Inicio" at bounding box center [965, 459] width 918 height 27
type input "14:10"
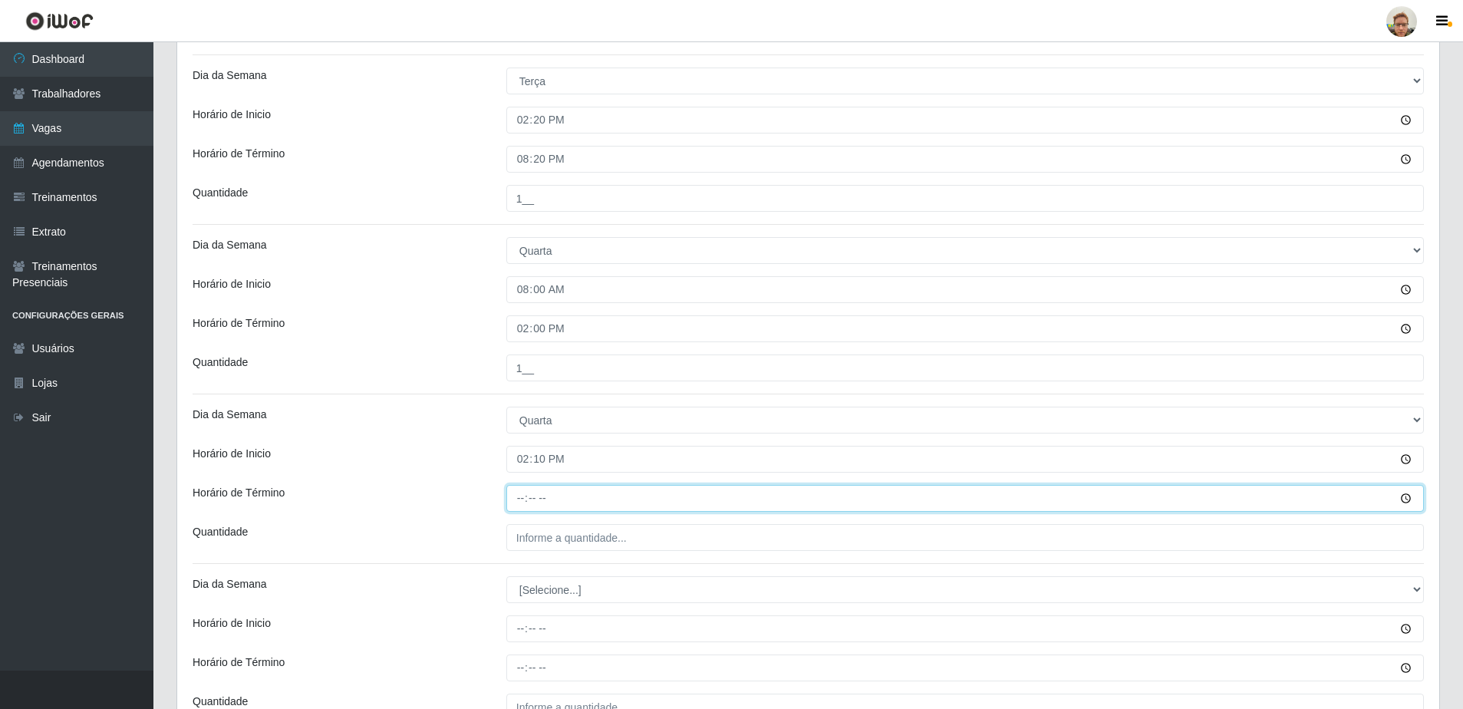
click at [519, 501] on input "Horário de Término" at bounding box center [965, 498] width 918 height 27
type input "20:10"
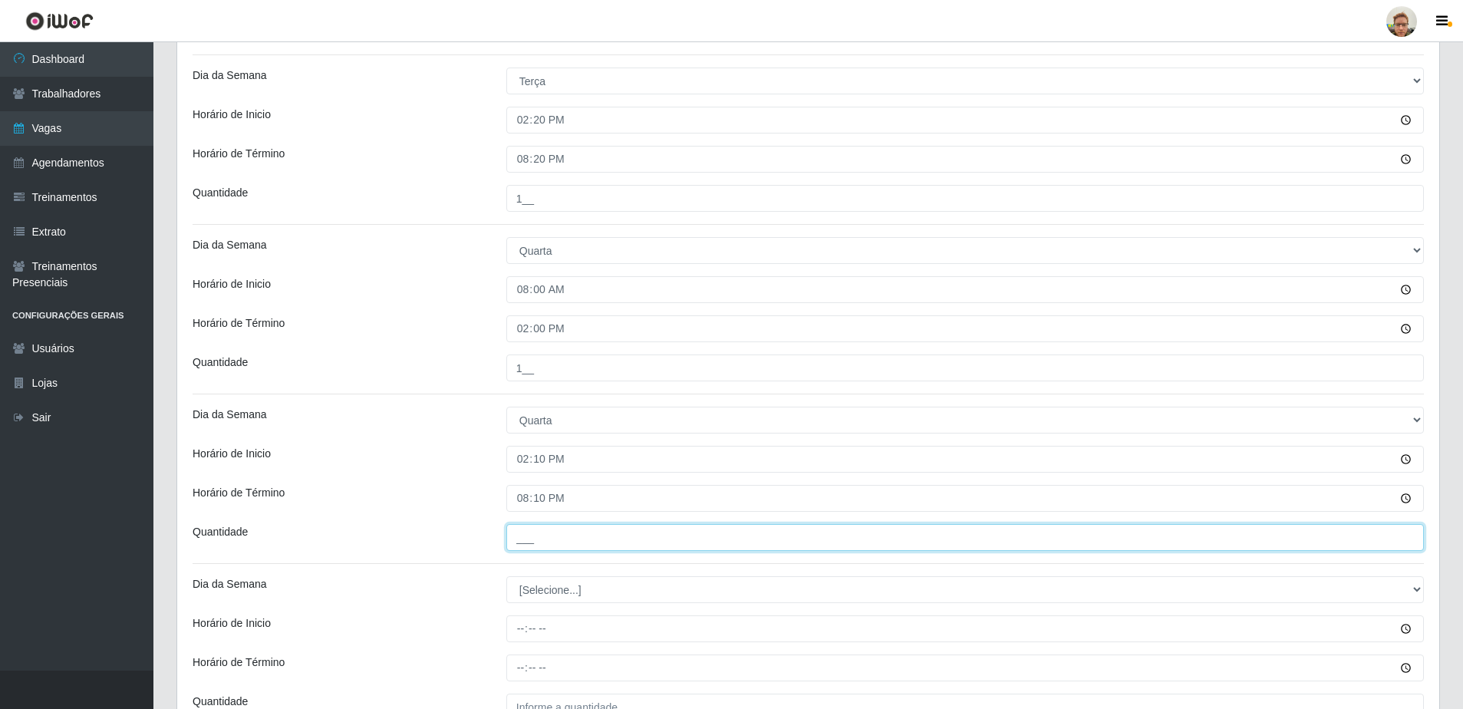
click at [633, 533] on input "___" at bounding box center [965, 537] width 918 height 27
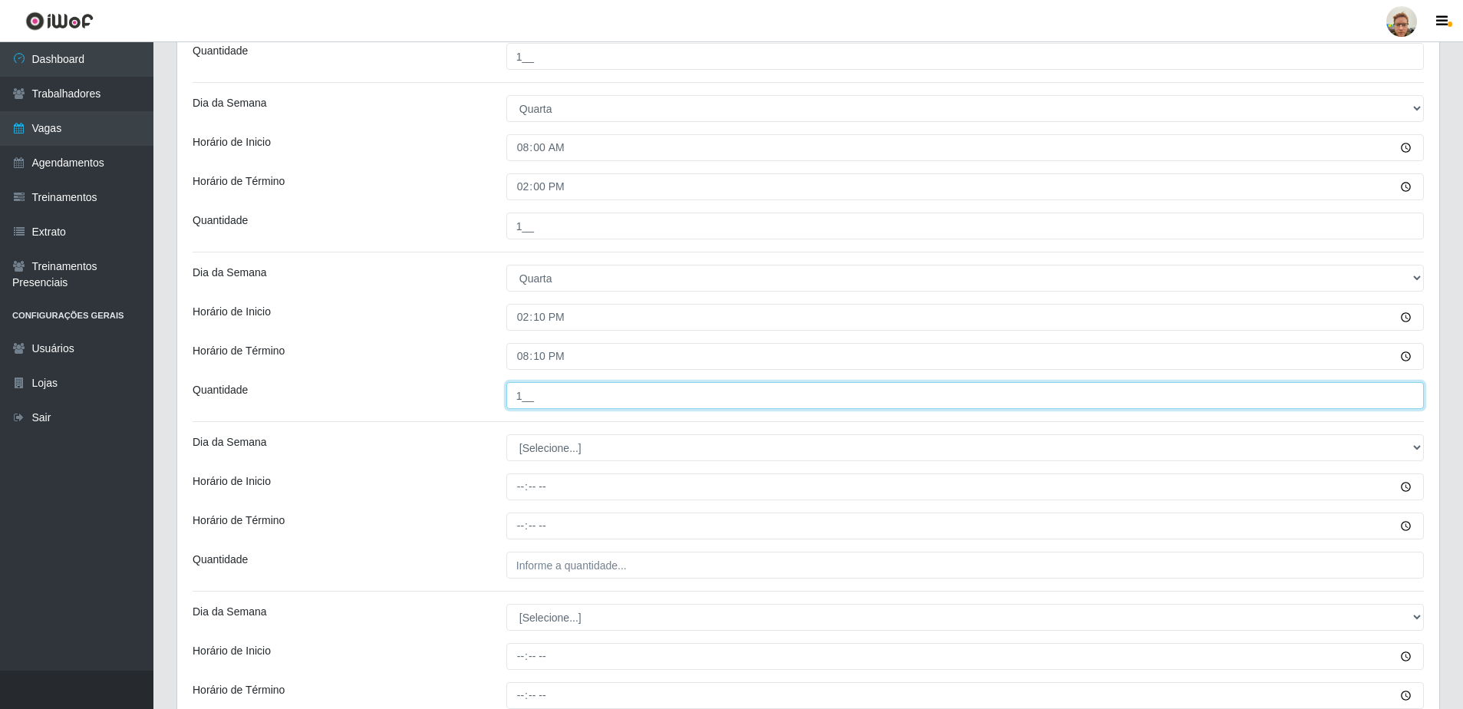
scroll to position [998, 0]
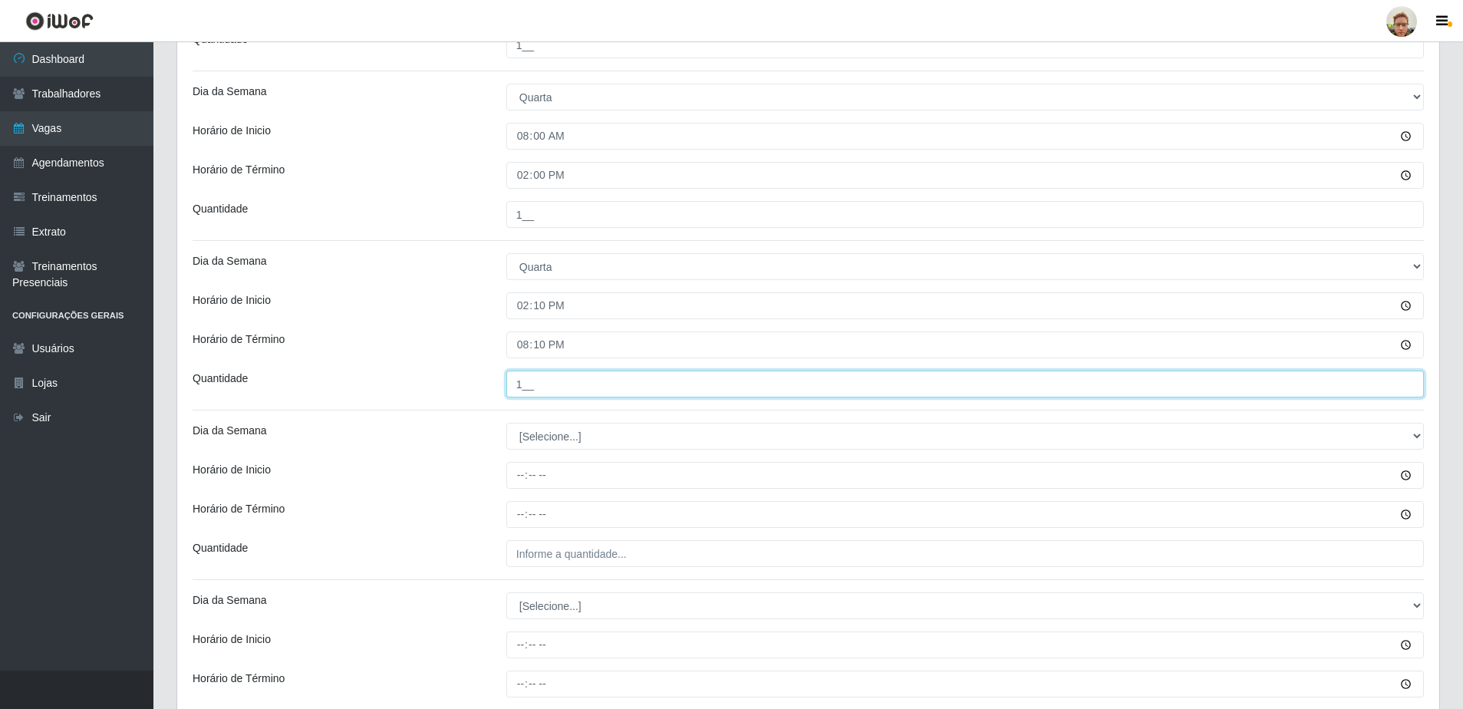
type input "1__"
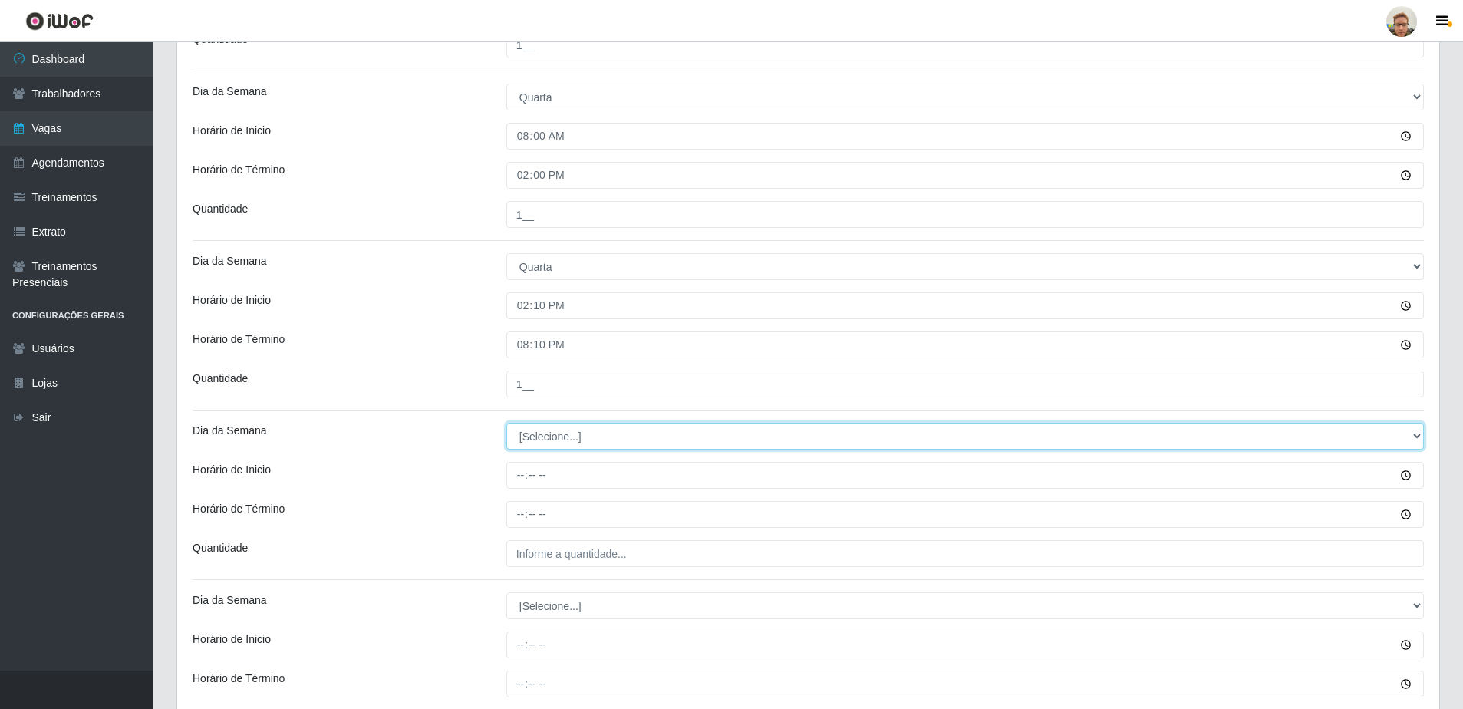
click at [554, 424] on select "[Selecione...] Segunda Terça Quarta Quinta Sexta Sábado Domingo" at bounding box center [965, 436] width 918 height 27
select select "3"
click at [506, 423] on select "[Selecione...] Segunda Terça Quarta Quinta Sexta Sábado Domingo" at bounding box center [965, 436] width 918 height 27
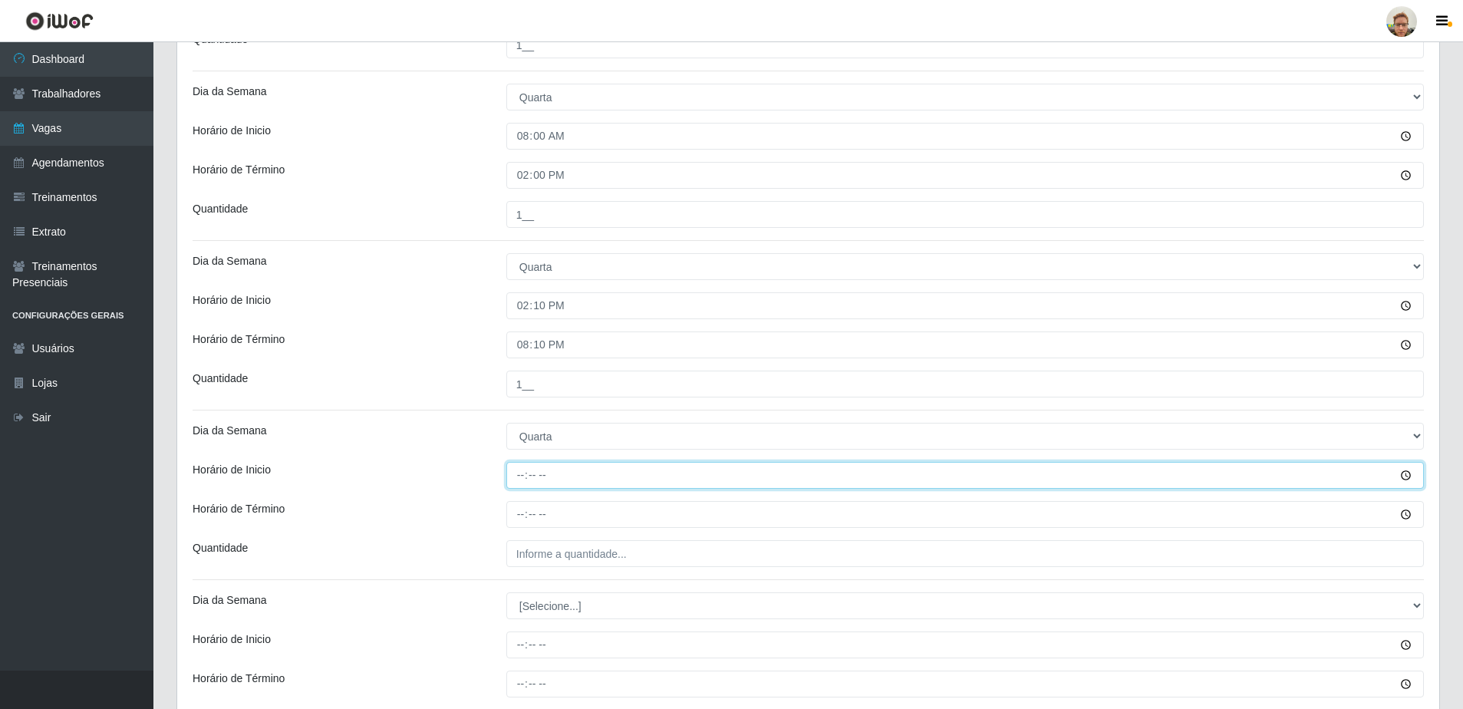
click at [517, 477] on input "Horário de Inicio" at bounding box center [965, 475] width 918 height 27
type input "14:20"
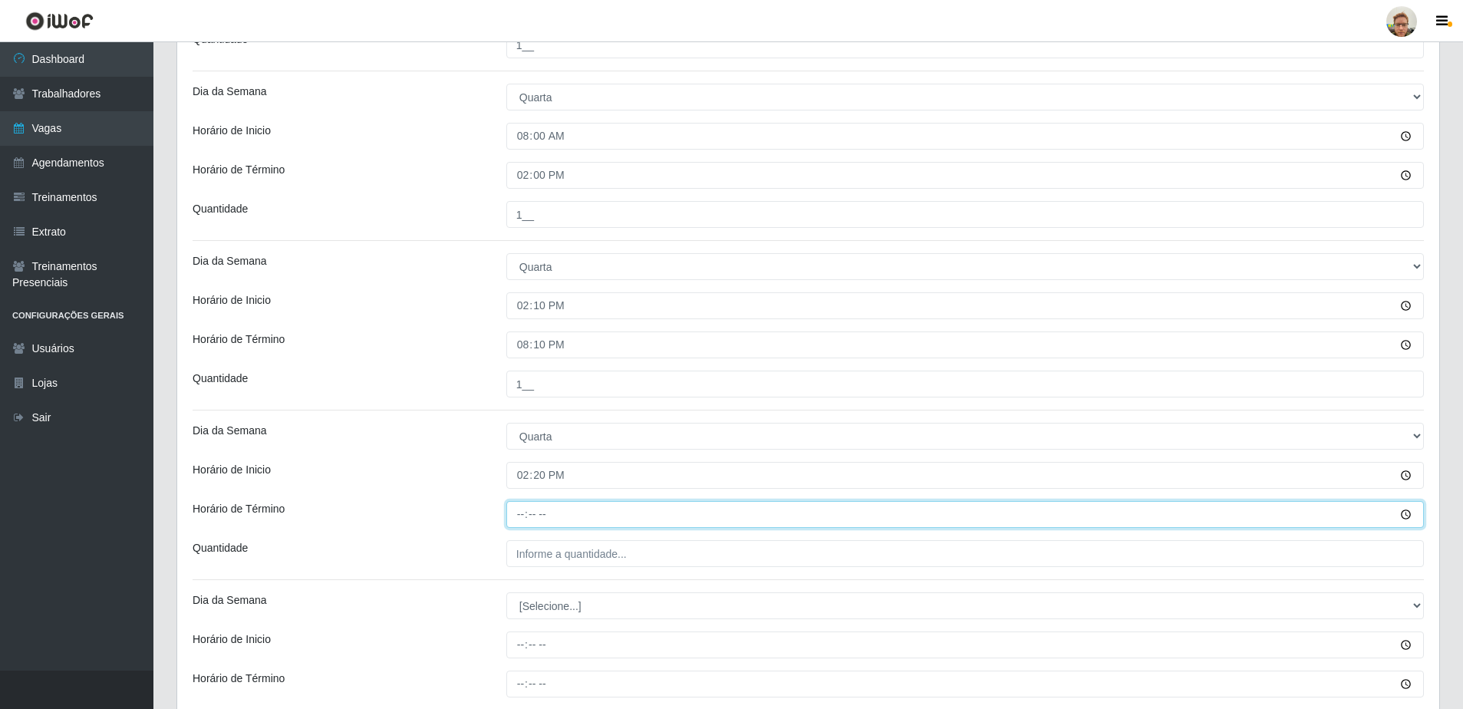
click at [515, 519] on input "Horário de Término" at bounding box center [965, 514] width 918 height 27
type input "20:20"
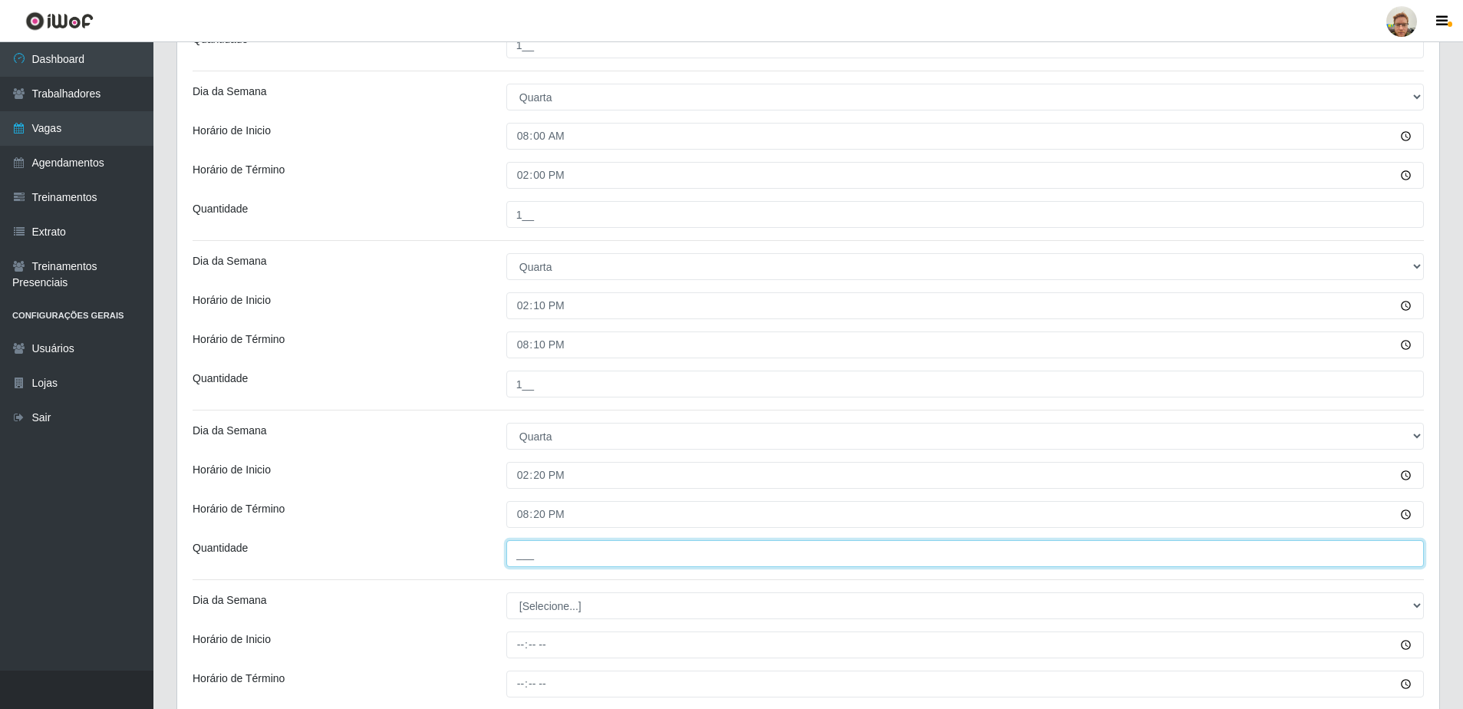
click at [539, 544] on input "___" at bounding box center [965, 553] width 918 height 27
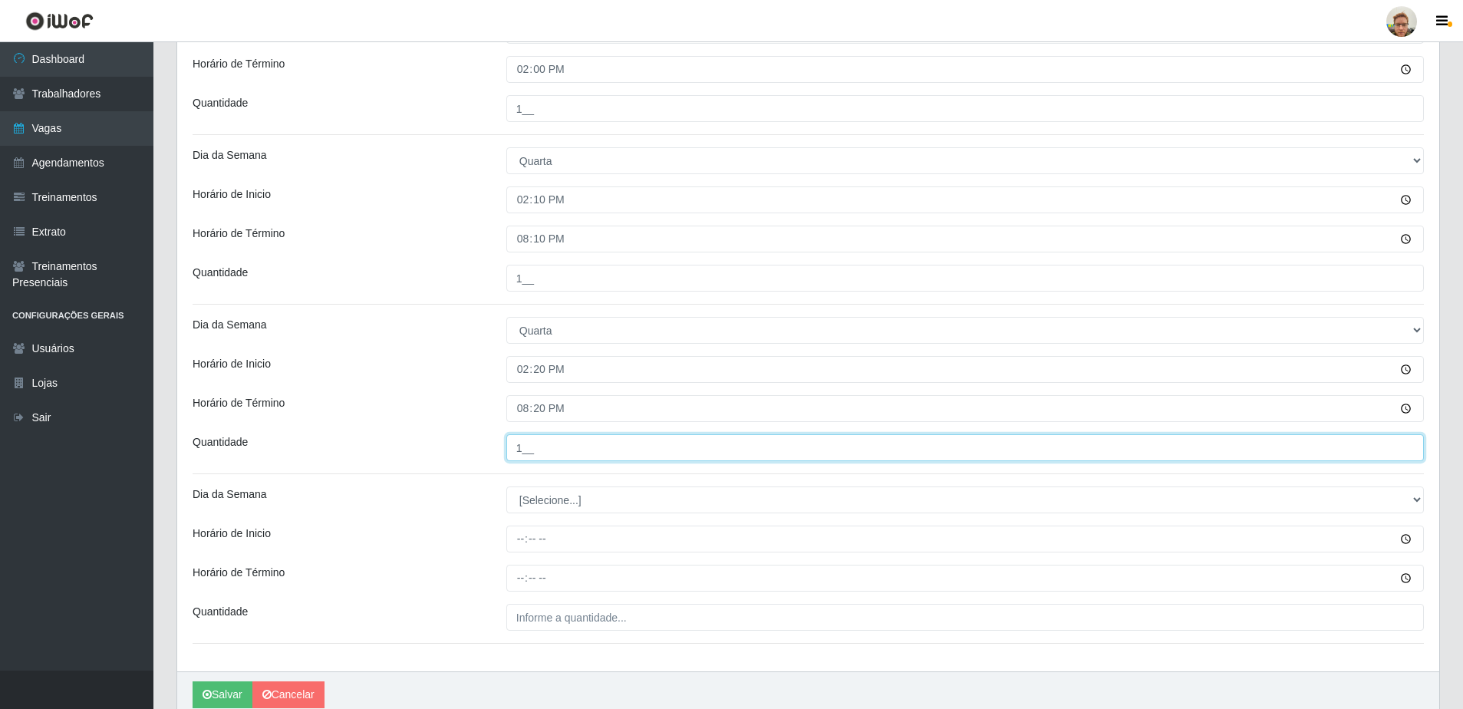
scroll to position [1151, 0]
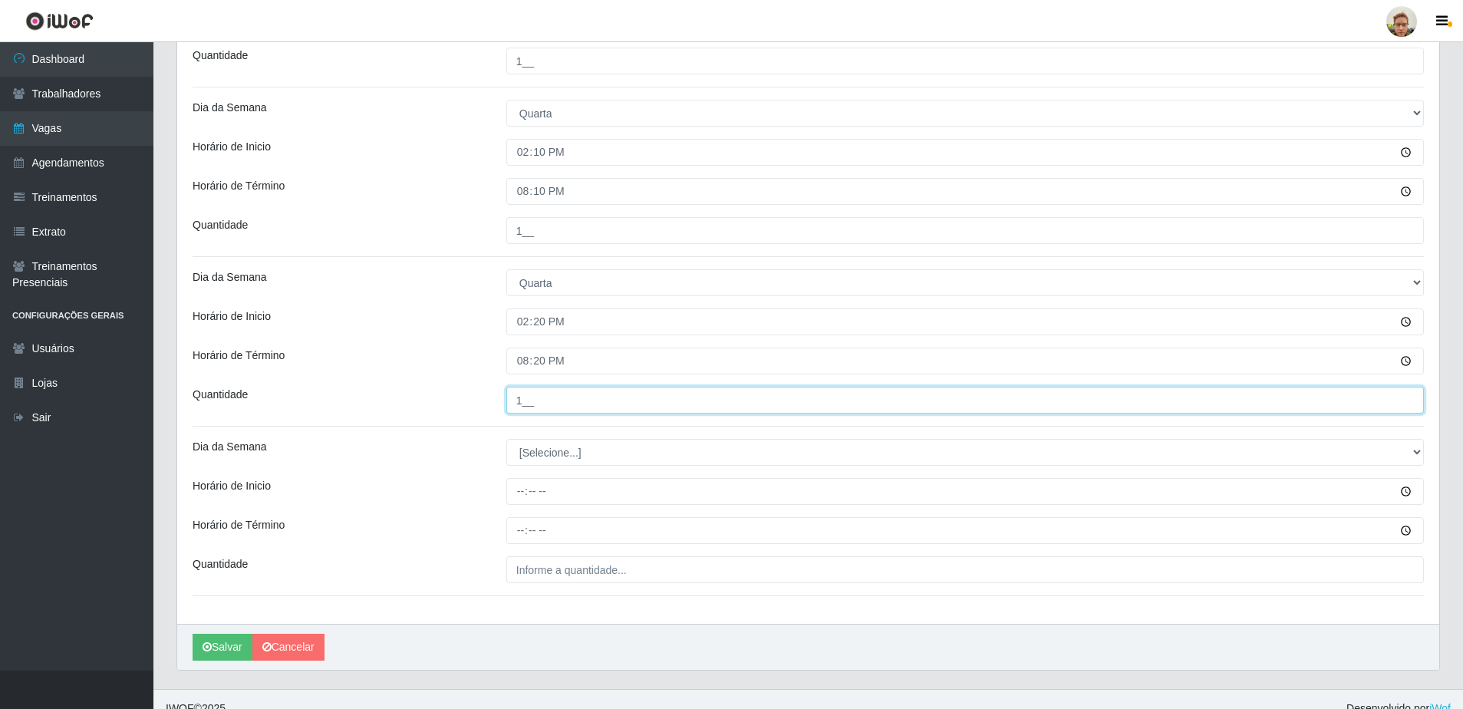
type input "1__"
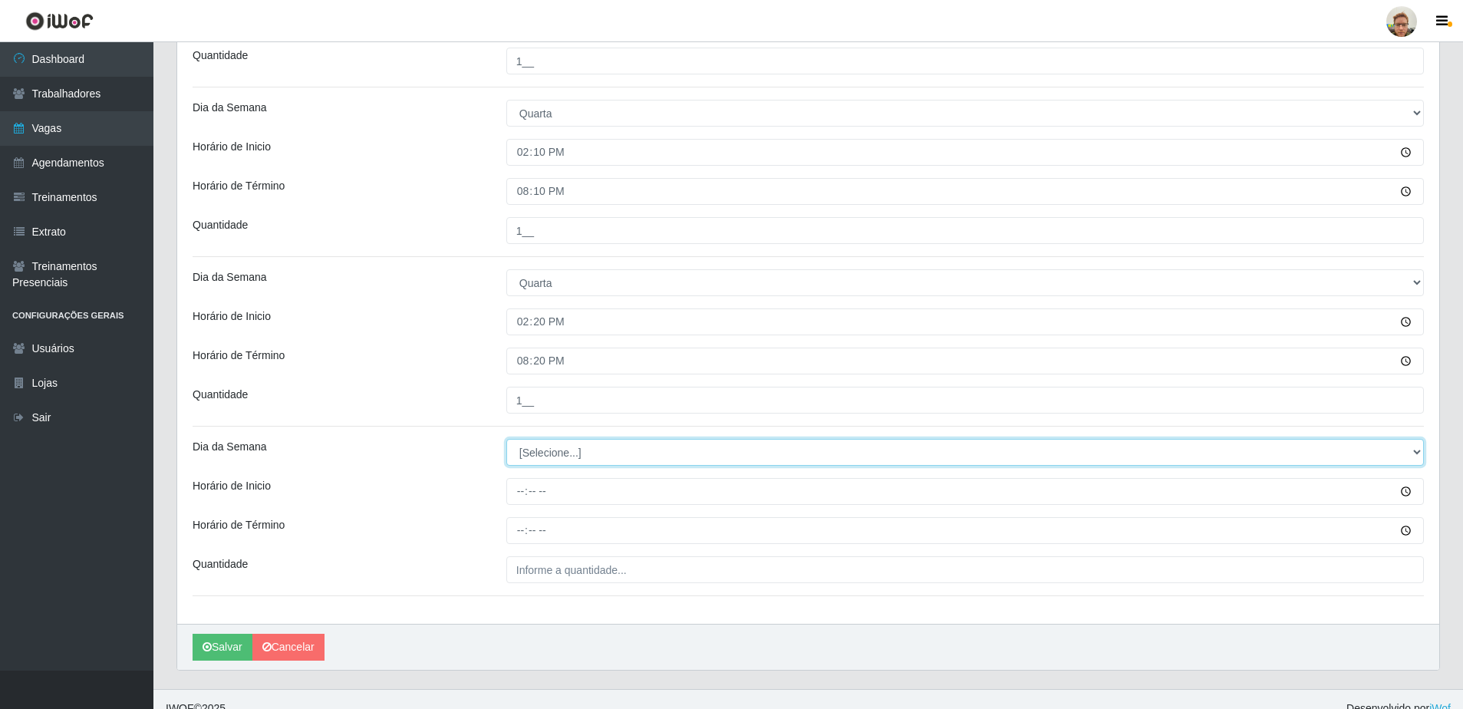
click at [537, 453] on select "[Selecione...] Segunda Terça Quarta Quinta Sexta Sábado Domingo" at bounding box center [965, 452] width 918 height 27
select select "4"
click at [506, 439] on select "[Selecione...] Segunda Terça Quarta Quinta Sexta Sábado Domingo" at bounding box center [965, 452] width 918 height 27
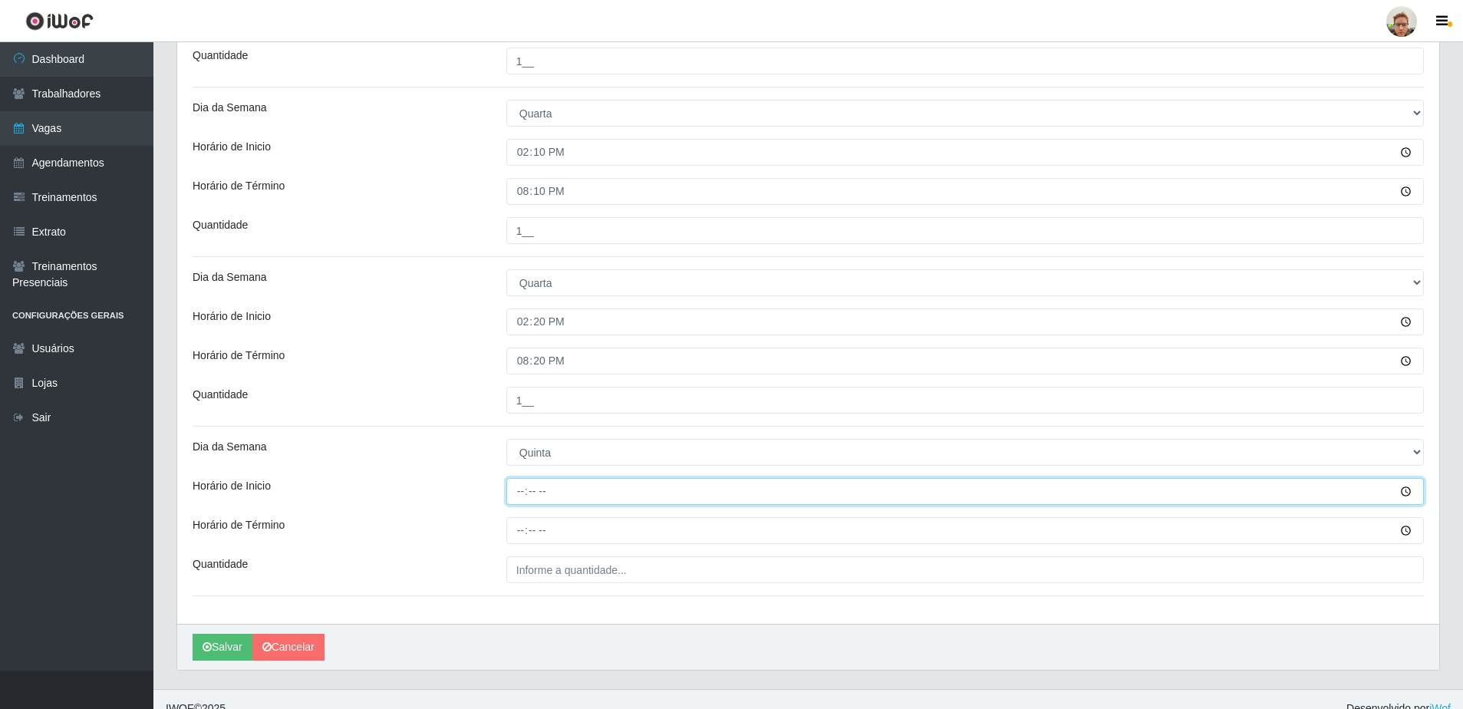
click at [531, 495] on input "Horário de Inicio" at bounding box center [965, 491] width 918 height 27
type input "14:10"
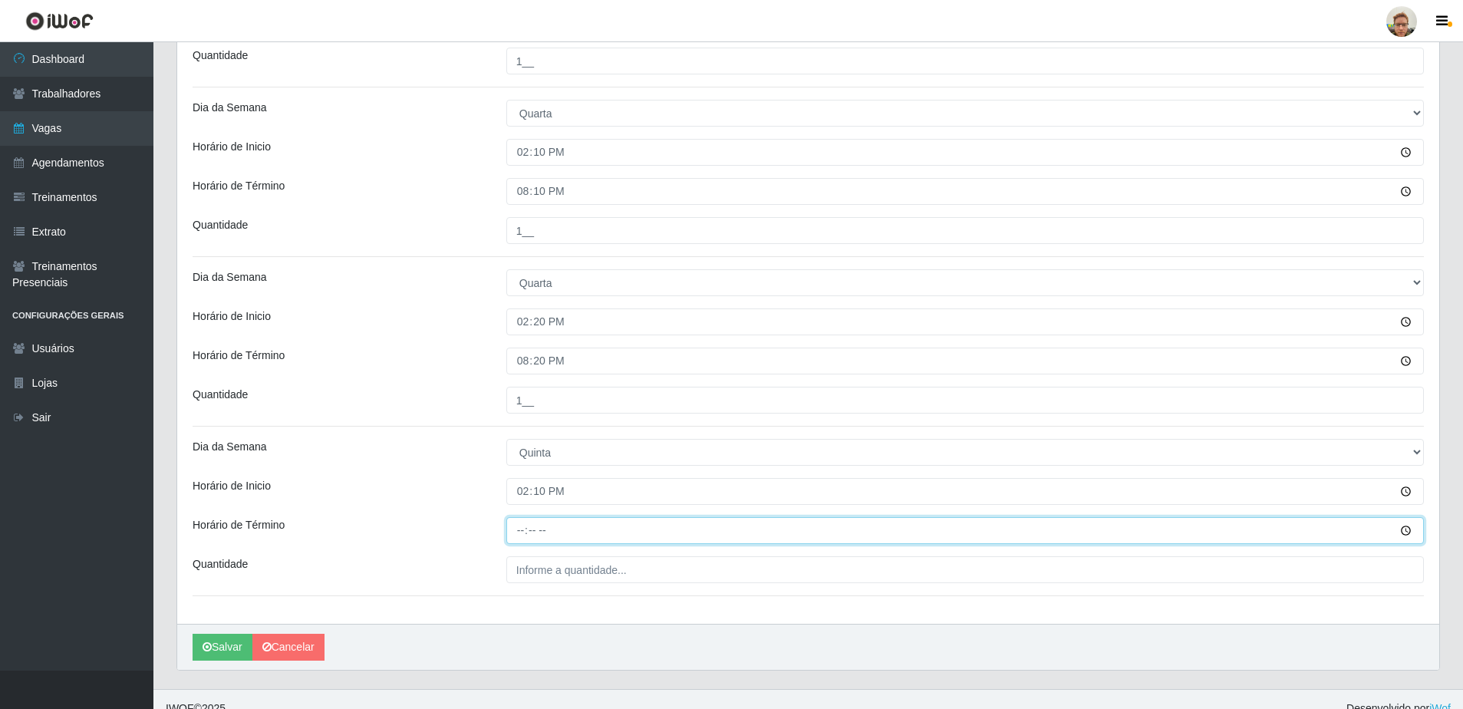
click at [515, 533] on input "Horário de Término" at bounding box center [965, 530] width 918 height 27
type input "20:10"
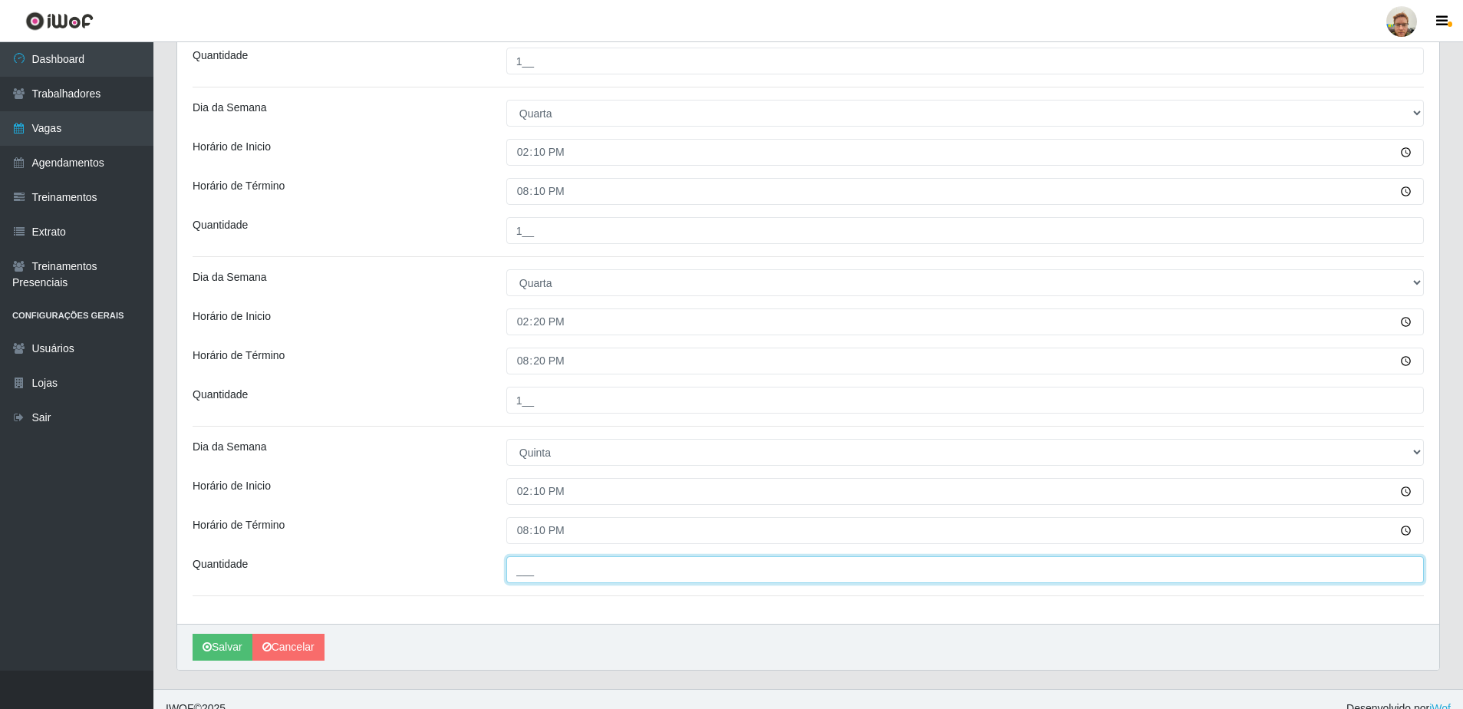
click at [544, 566] on input "___" at bounding box center [965, 569] width 918 height 27
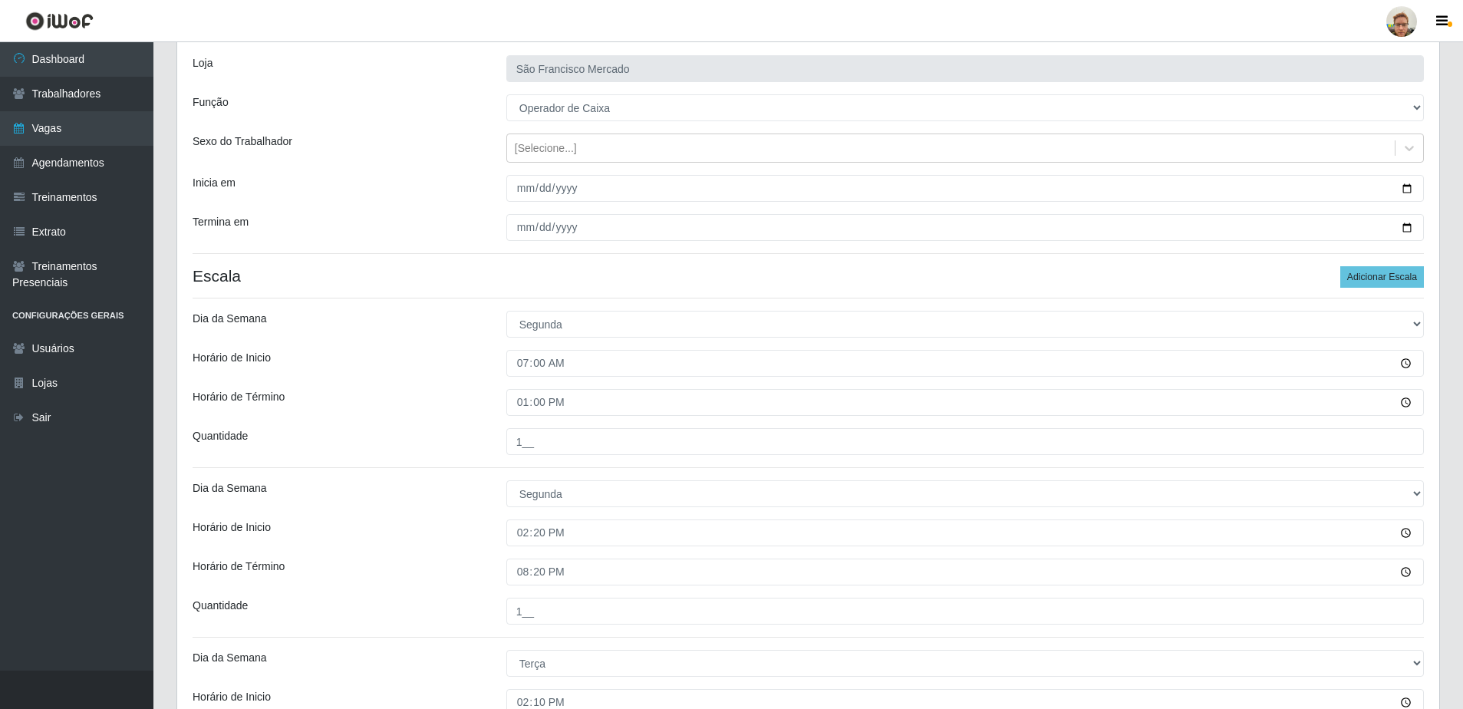
scroll to position [0, 0]
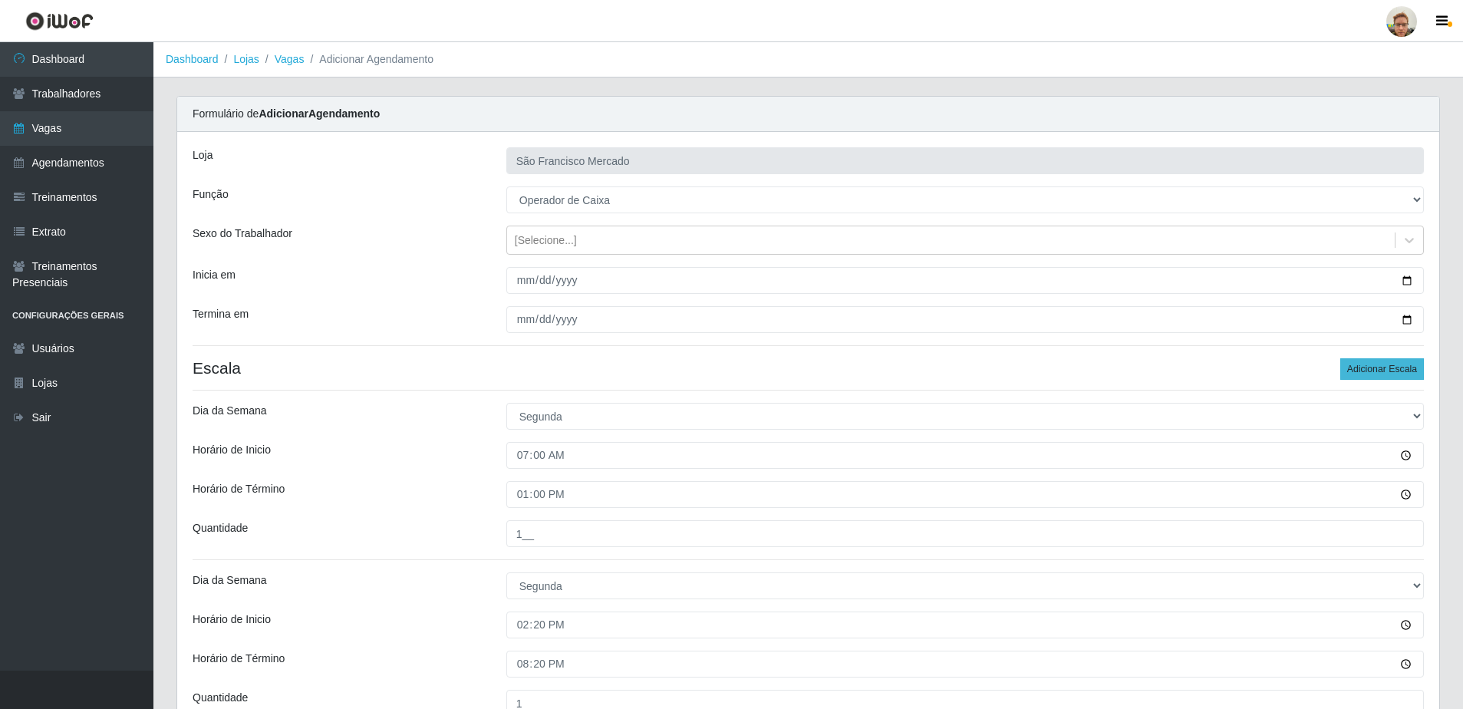
type input "1__"
click at [1390, 364] on button "Adicionar Escala" at bounding box center [1383, 368] width 84 height 21
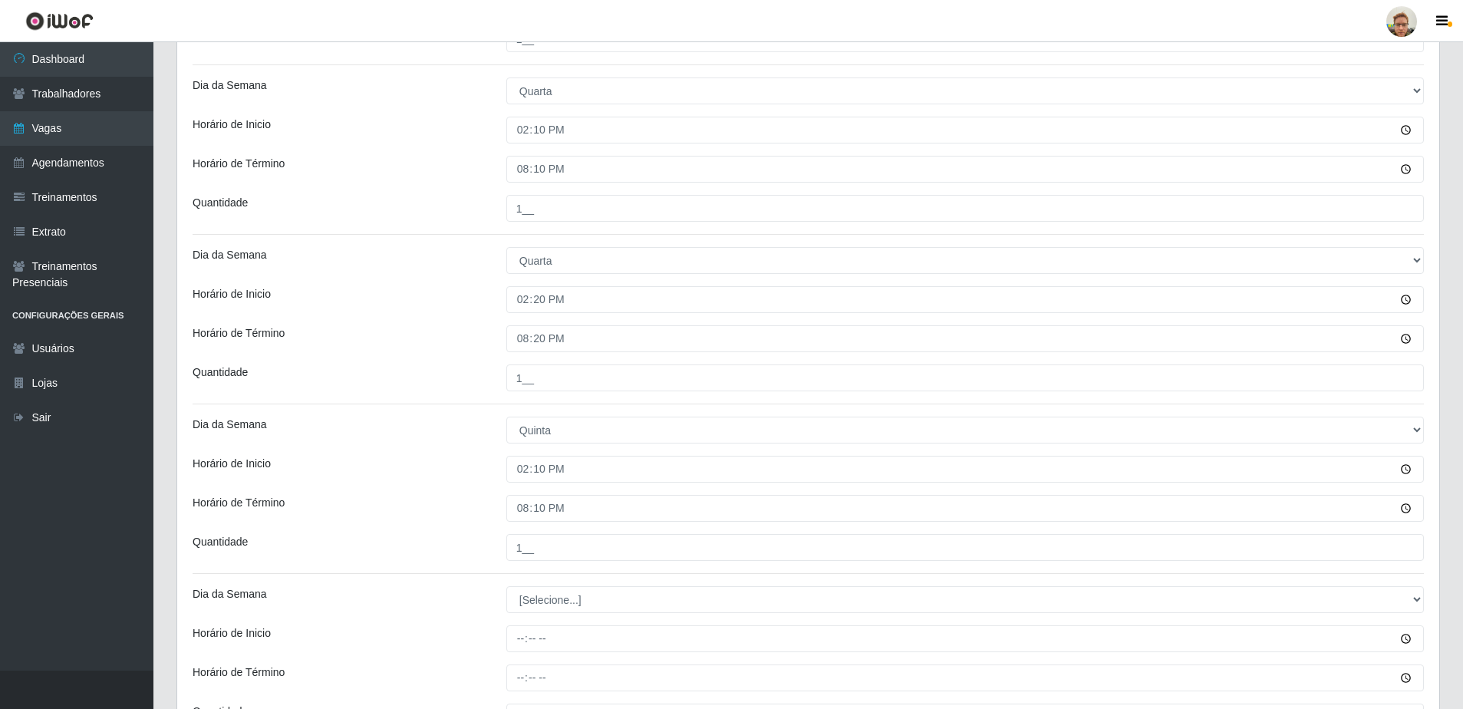
scroll to position [1339, 0]
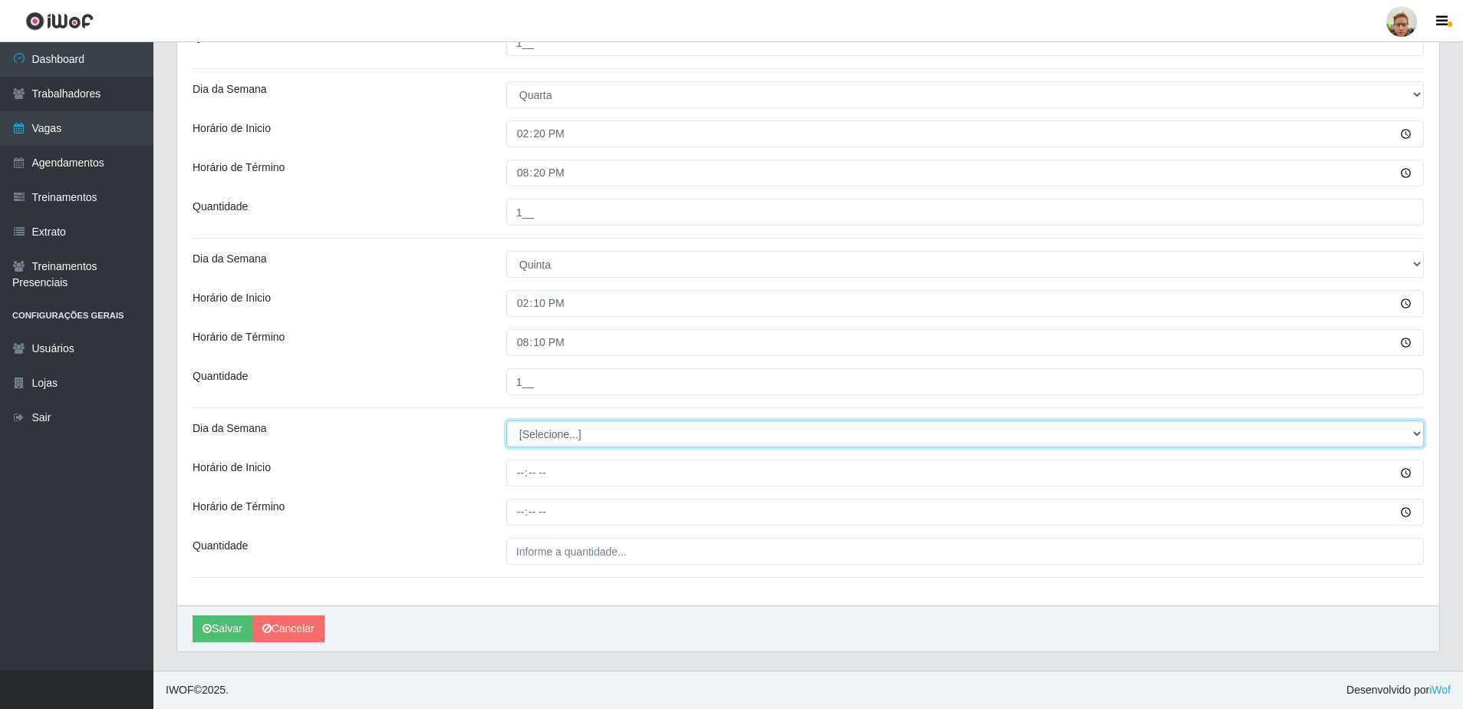
click at [541, 436] on select "[Selecione...] Segunda Terça Quarta Quinta Sexta Sábado Domingo" at bounding box center [965, 433] width 918 height 27
select select "4"
click at [506, 420] on select "[Selecione...] Segunda Terça Quarta Quinta Sexta Sábado Domingo" at bounding box center [965, 433] width 918 height 27
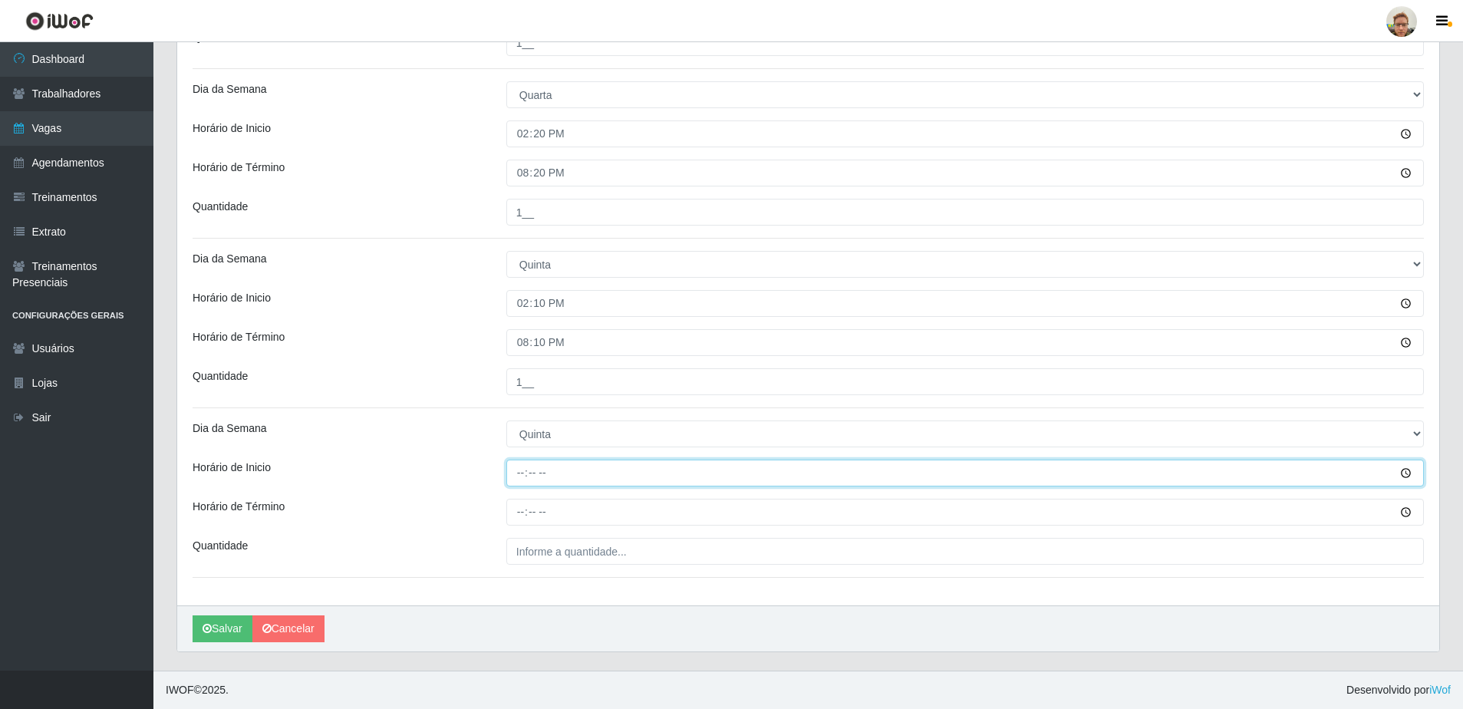
click at [524, 473] on input "Horário de Inicio" at bounding box center [965, 473] width 918 height 27
type input "14:20"
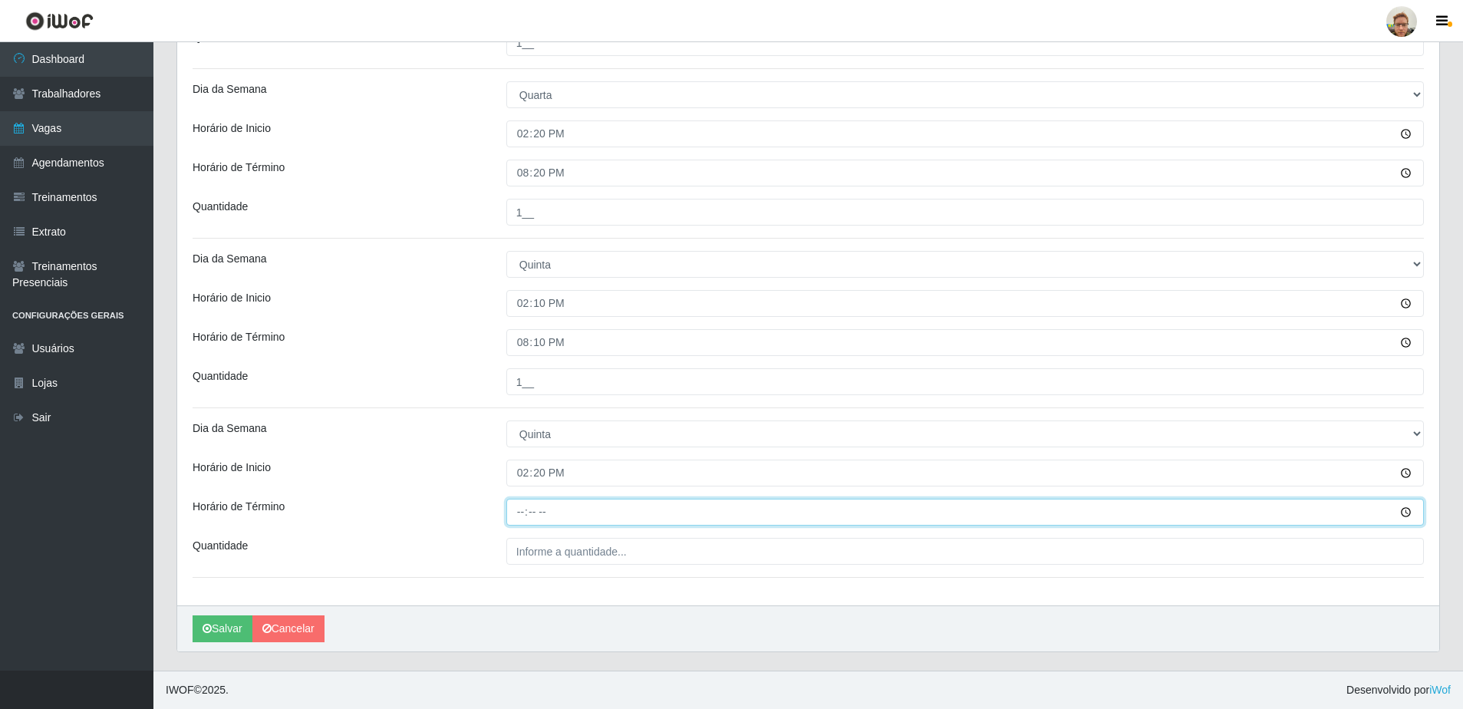
click at [519, 510] on input "Horário de Término" at bounding box center [965, 512] width 918 height 27
type input "20:20"
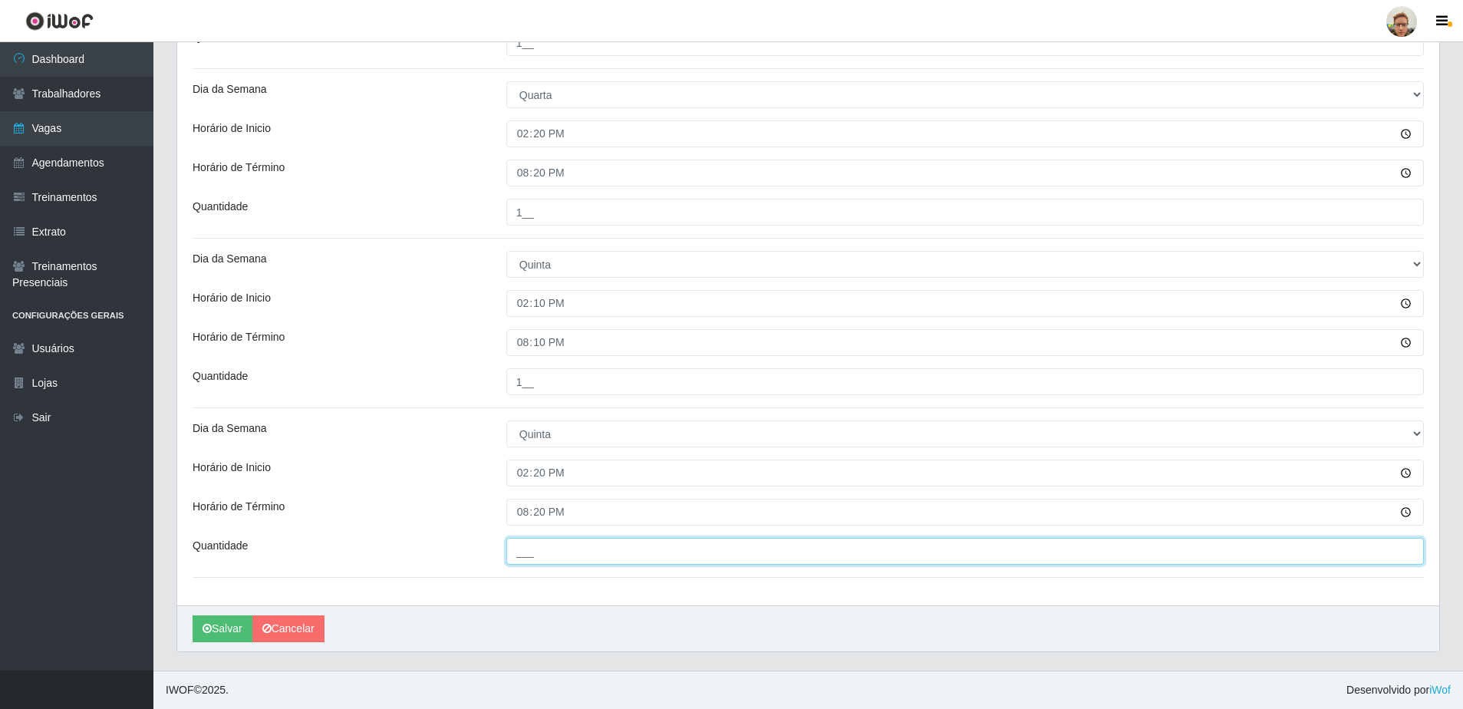
click at [562, 547] on input "___" at bounding box center [965, 551] width 918 height 27
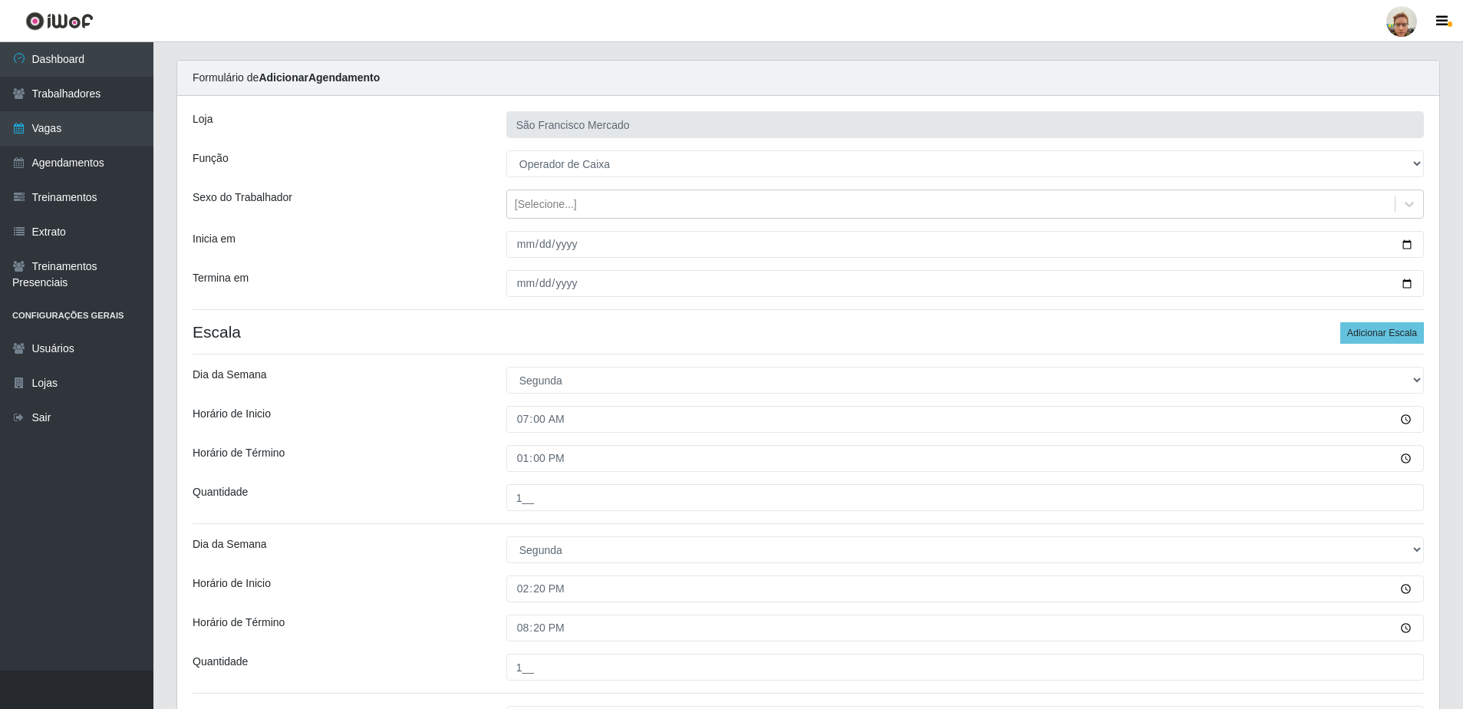
scroll to position [35, 0]
type input "1__"
click at [1387, 340] on button "Adicionar Escala" at bounding box center [1383, 334] width 84 height 21
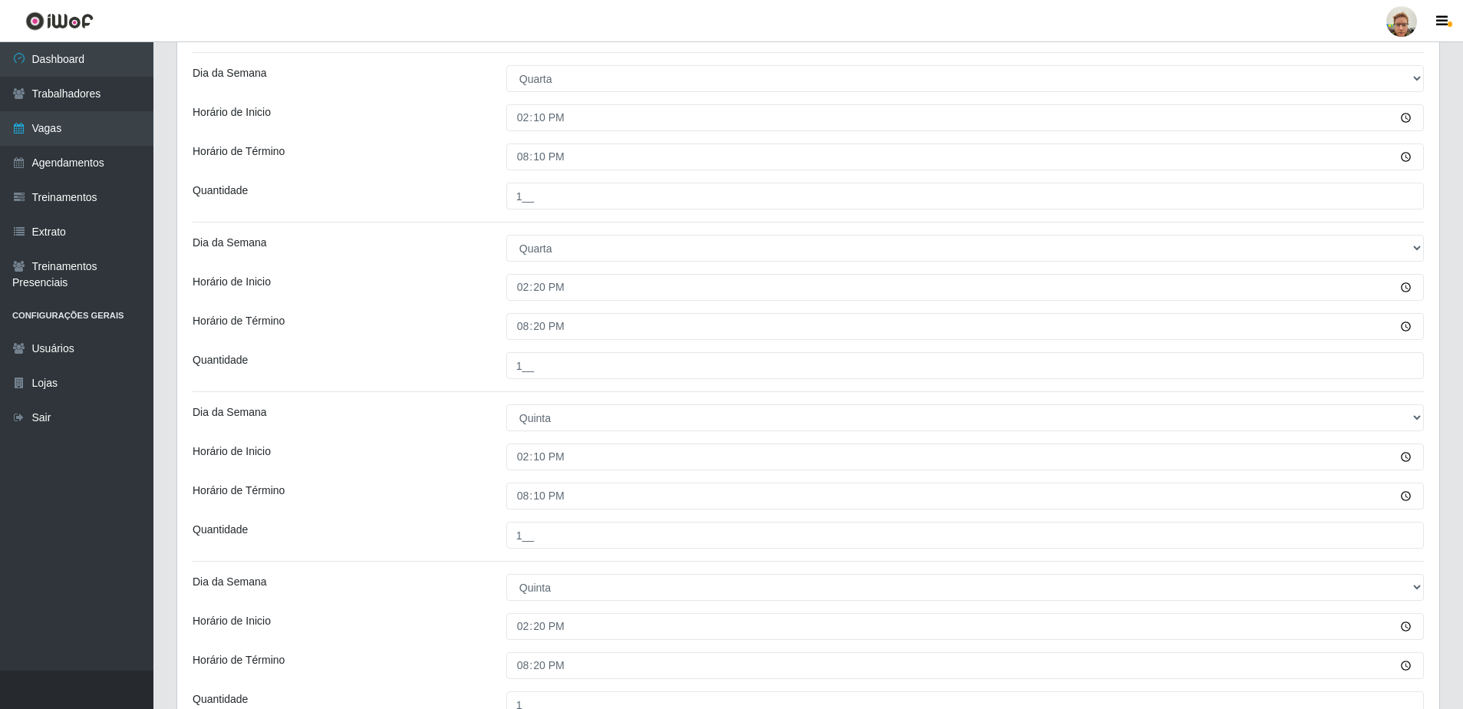
scroll to position [1509, 0]
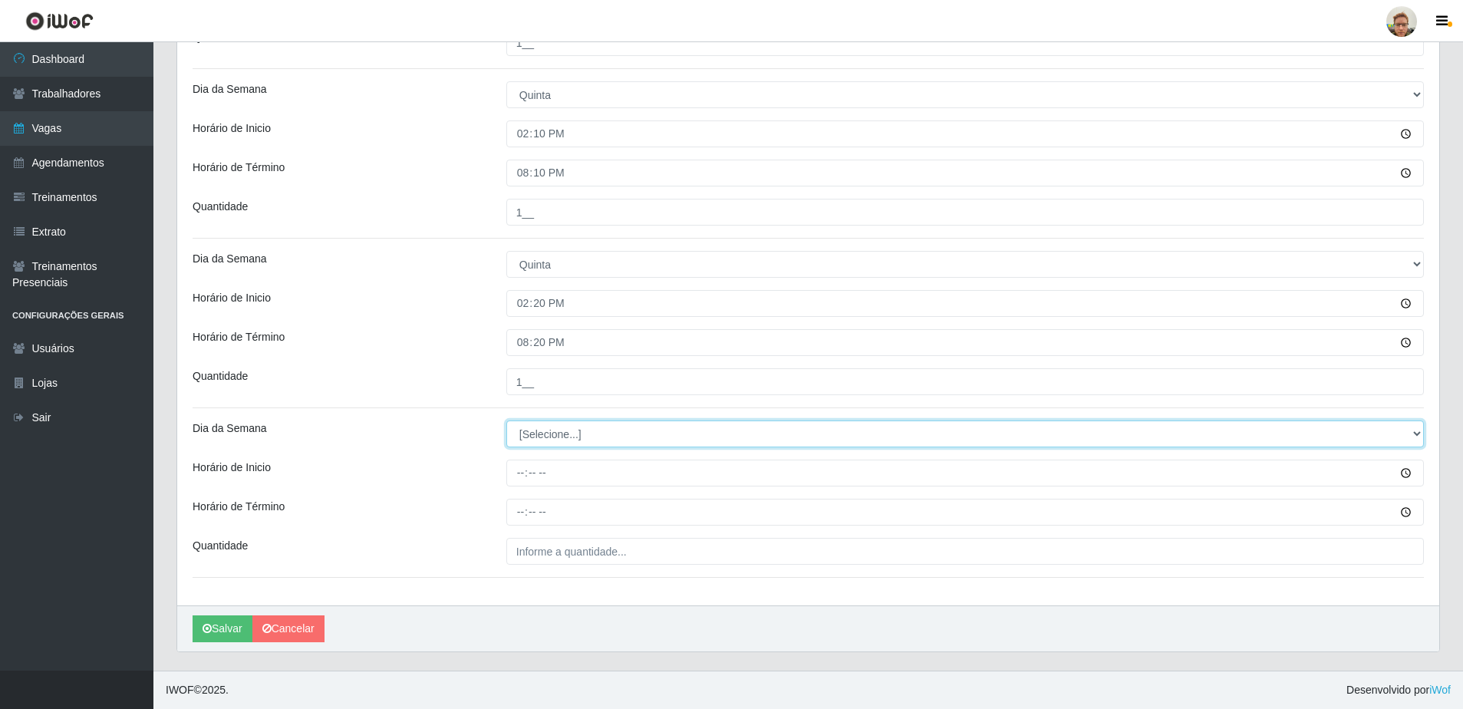
click at [543, 437] on select "[Selecione...] Segunda Terça Quarta Quinta Sexta Sábado Domingo" at bounding box center [965, 433] width 918 height 27
click at [506, 420] on select "[Selecione...] Segunda Terça Quarta Quinta Sexta Sábado Domingo" at bounding box center [965, 433] width 918 height 27
click at [553, 441] on select "[Selecione...] Segunda Terça Quarta Quinta Sexta Sábado Domingo" at bounding box center [965, 433] width 918 height 27
select select "6"
click at [506, 420] on select "[Selecione...] Segunda Terça Quarta Quinta Sexta Sábado Domingo" at bounding box center [965, 433] width 918 height 27
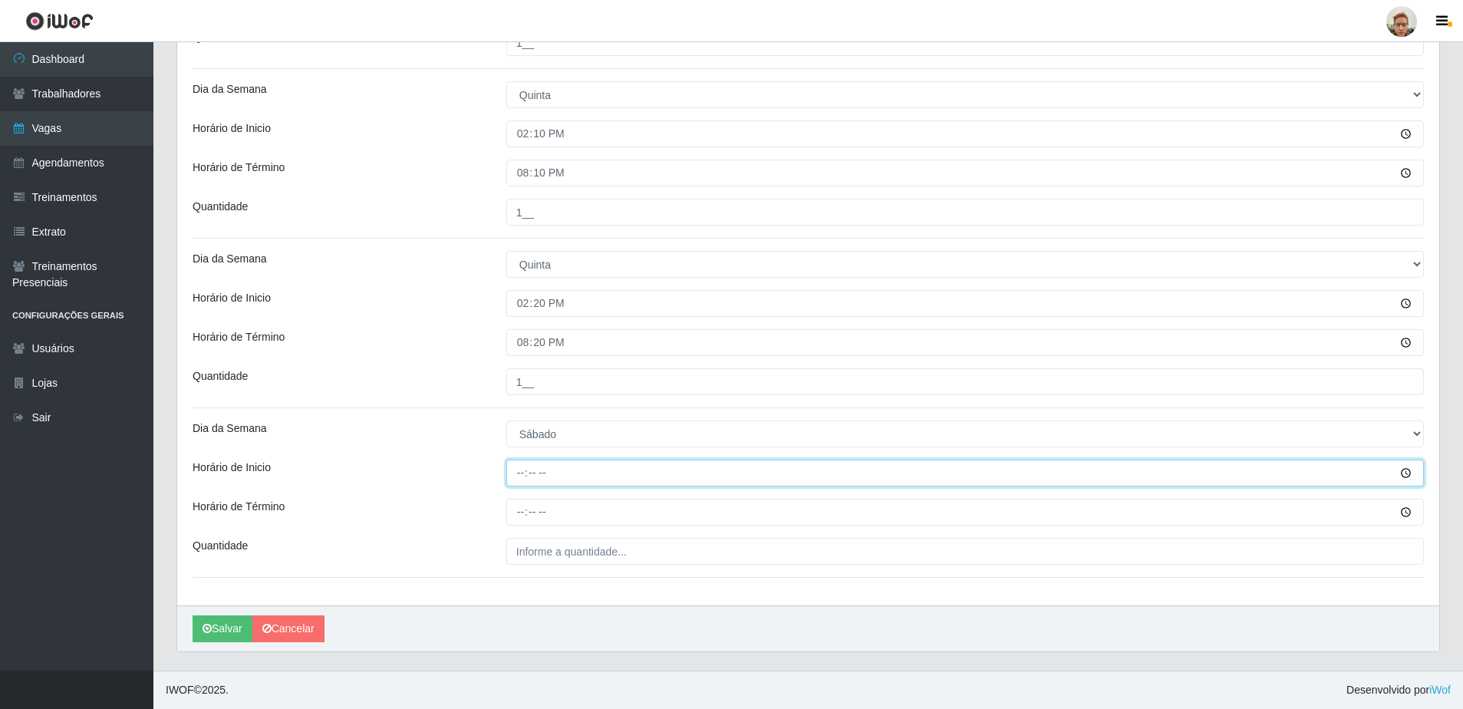
click at [531, 472] on input "Horário de Inicio" at bounding box center [965, 473] width 918 height 27
type input "14:20"
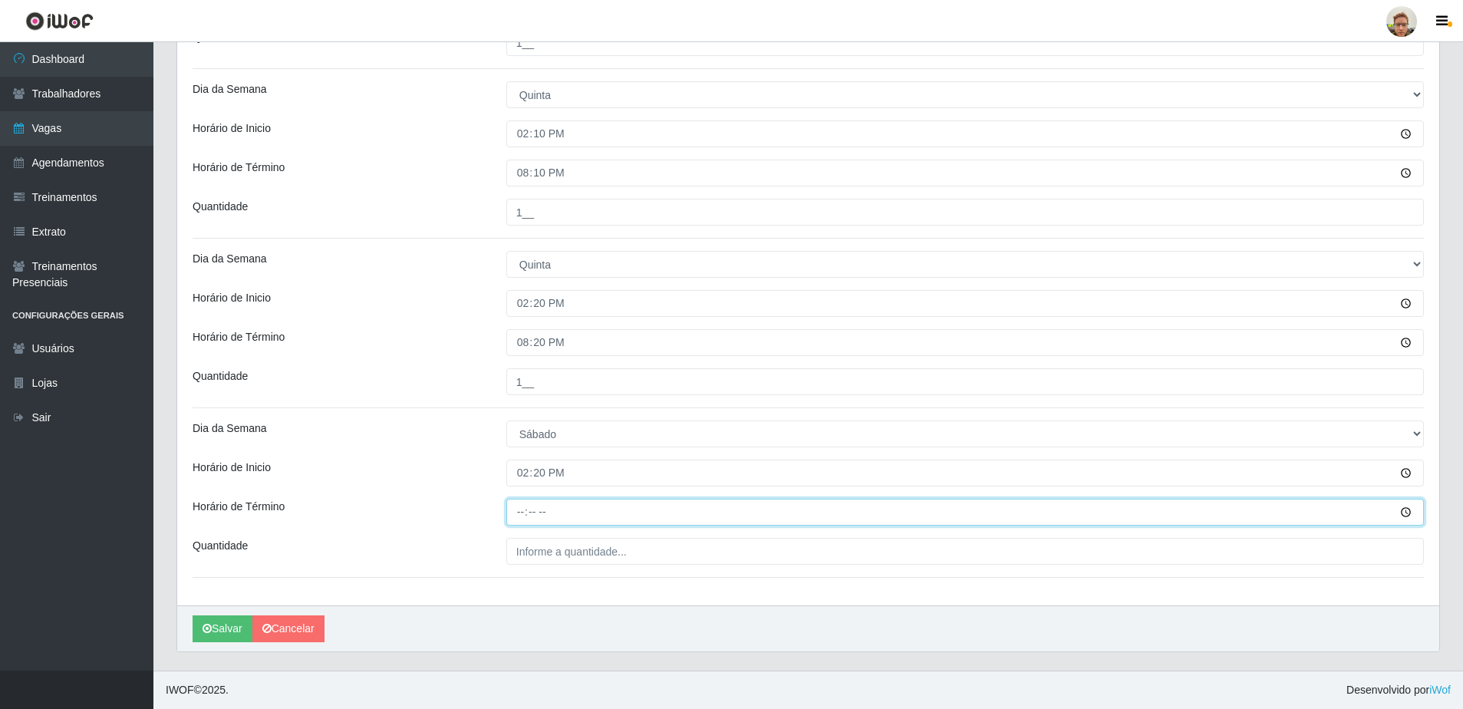
click at [516, 509] on input "Horário de Término" at bounding box center [965, 512] width 918 height 27
type input "20:20"
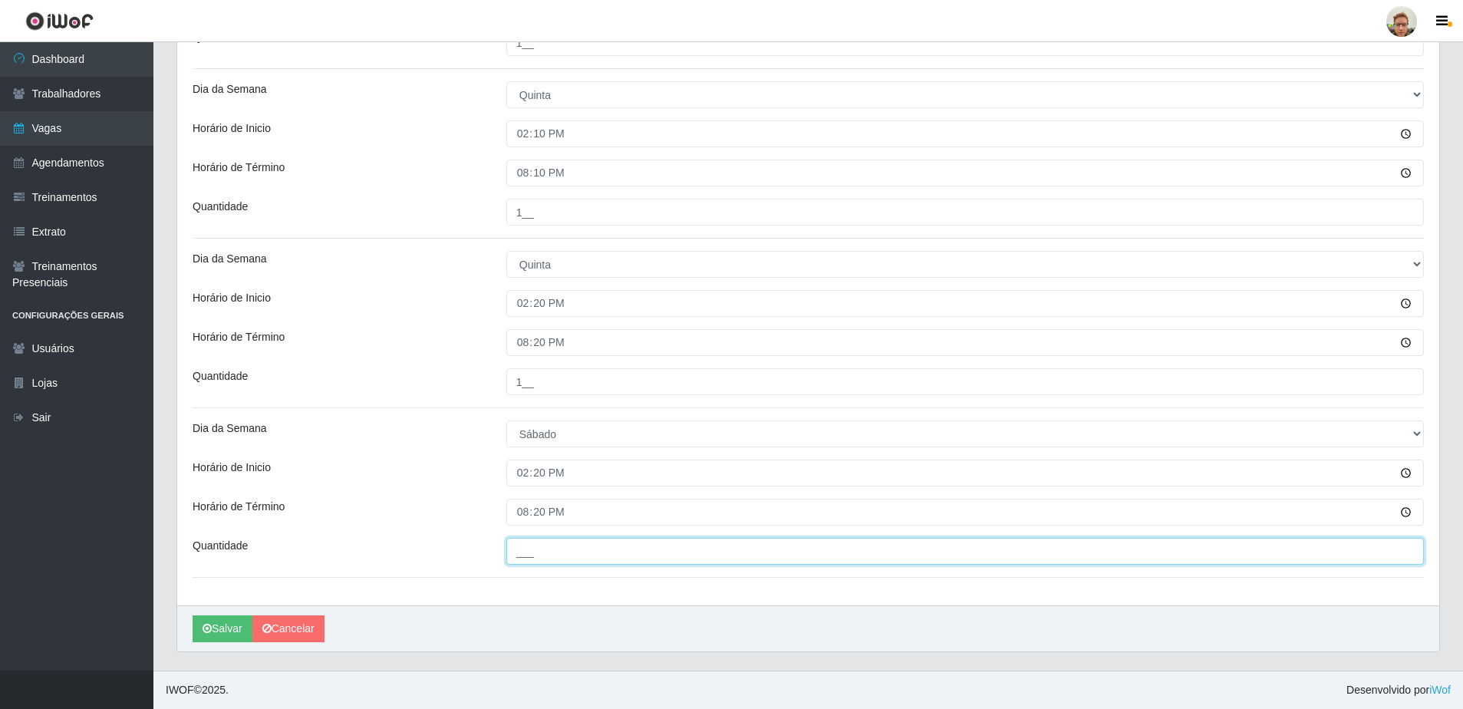
click at [594, 546] on input "___" at bounding box center [965, 551] width 918 height 27
type input "1__"
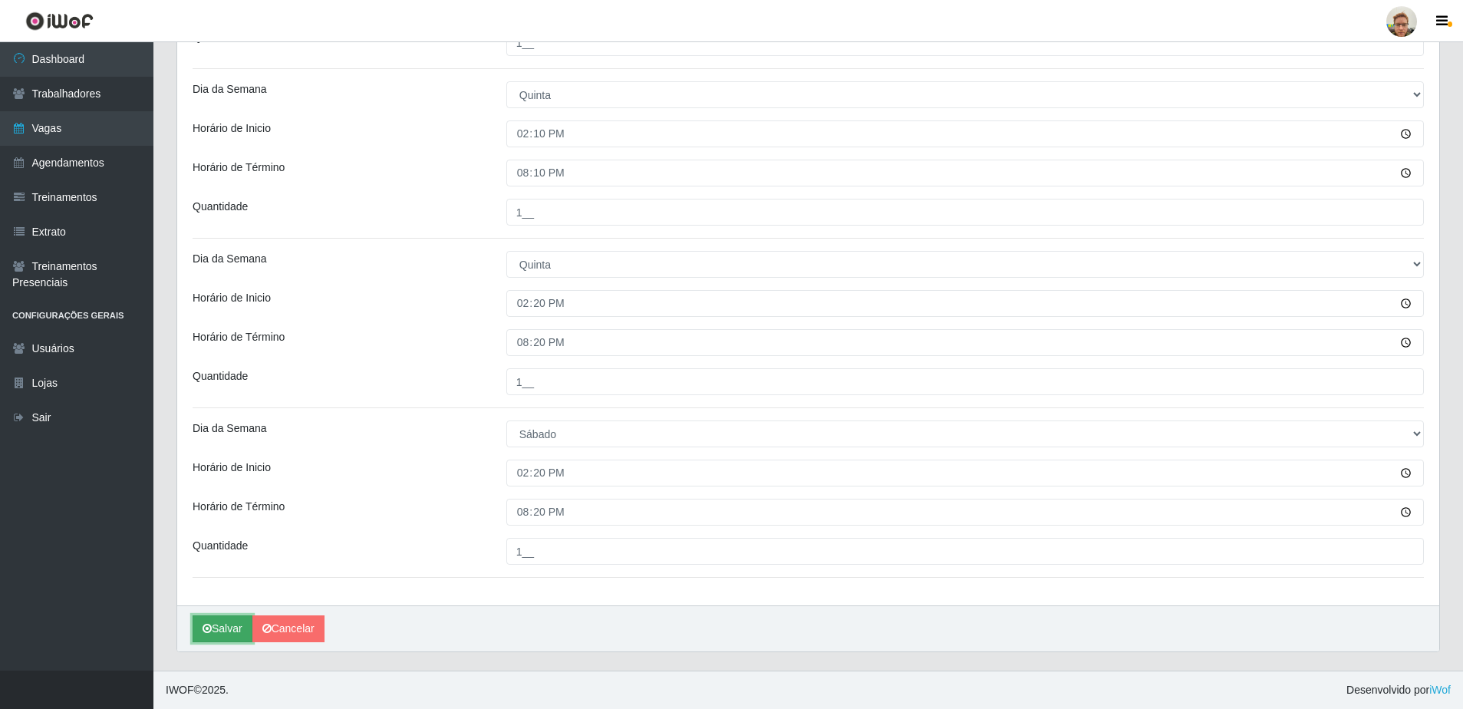
click at [232, 623] on button "Salvar" at bounding box center [223, 628] width 60 height 27
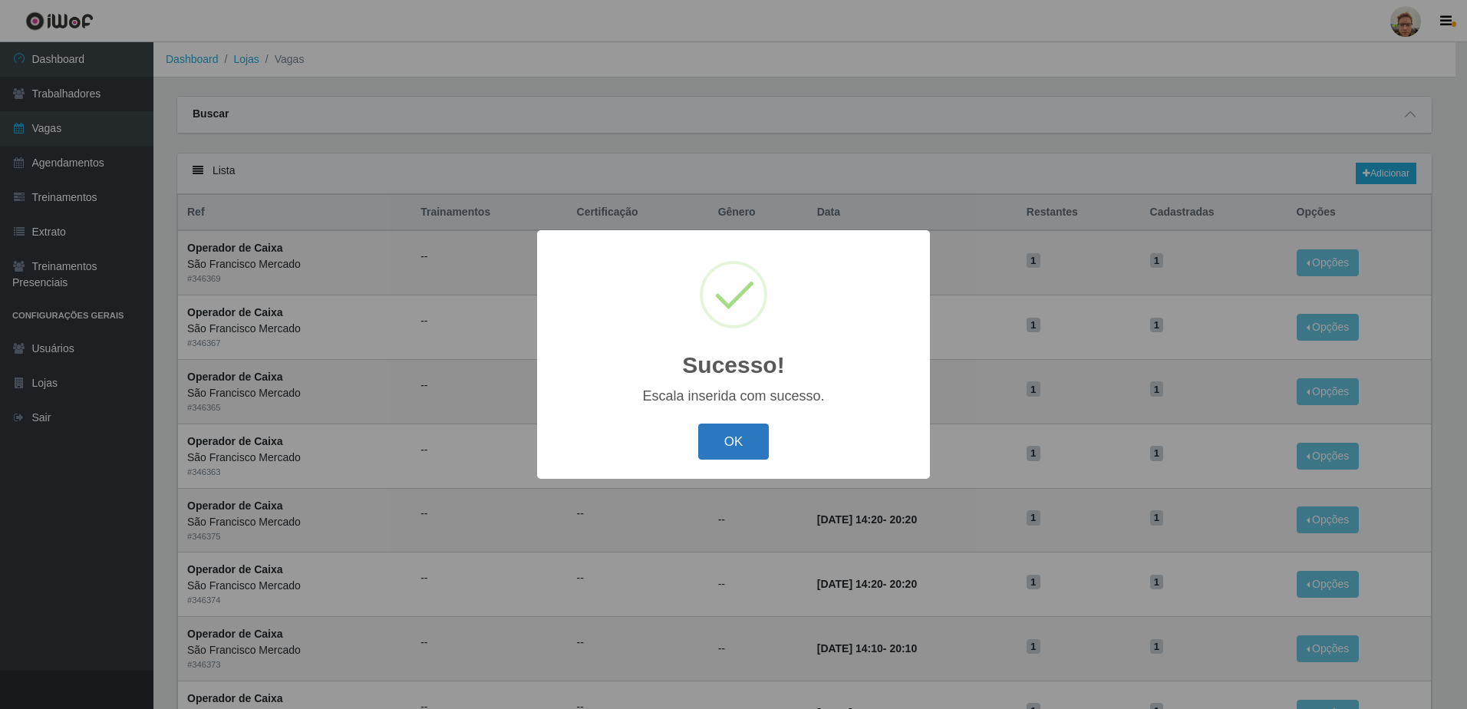
click at [723, 447] on button "OK" at bounding box center [733, 442] width 71 height 36
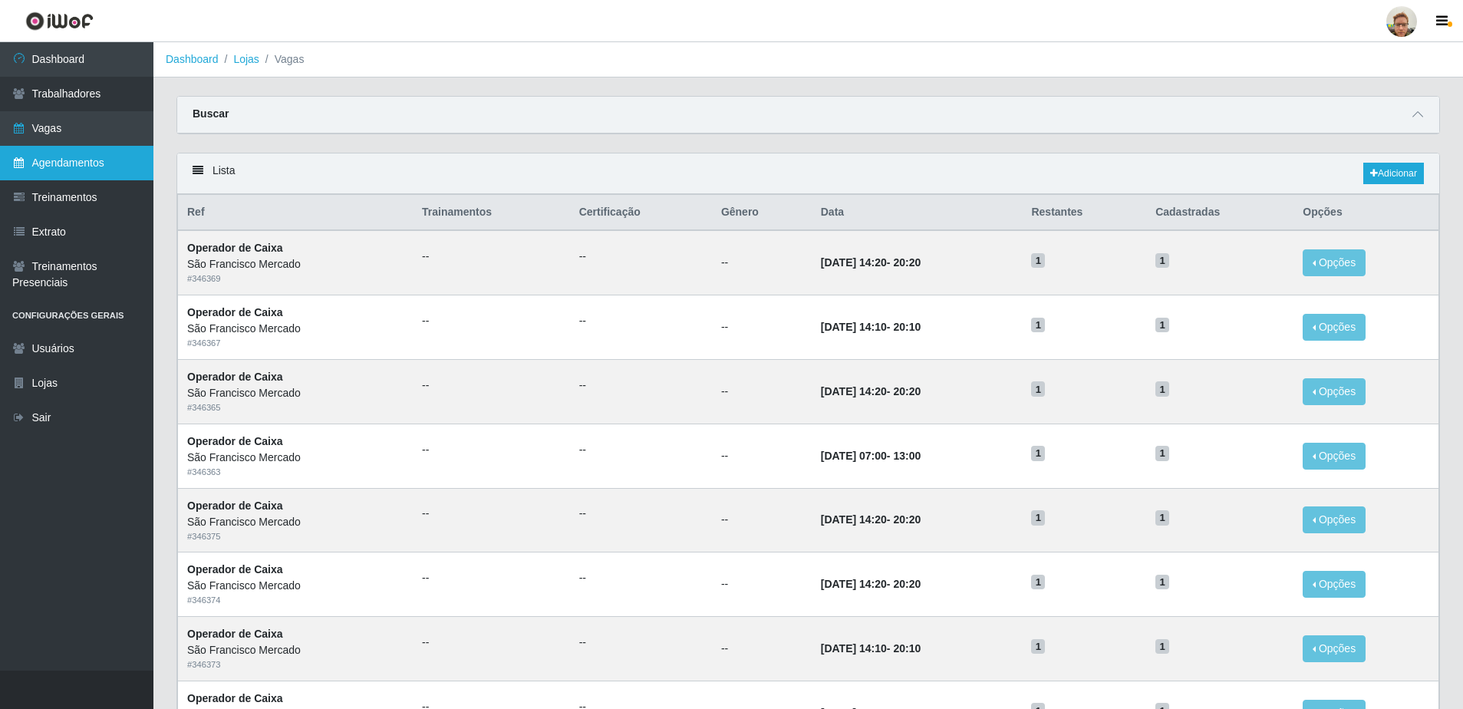
click at [76, 153] on link "Agendamentos" at bounding box center [76, 163] width 153 height 35
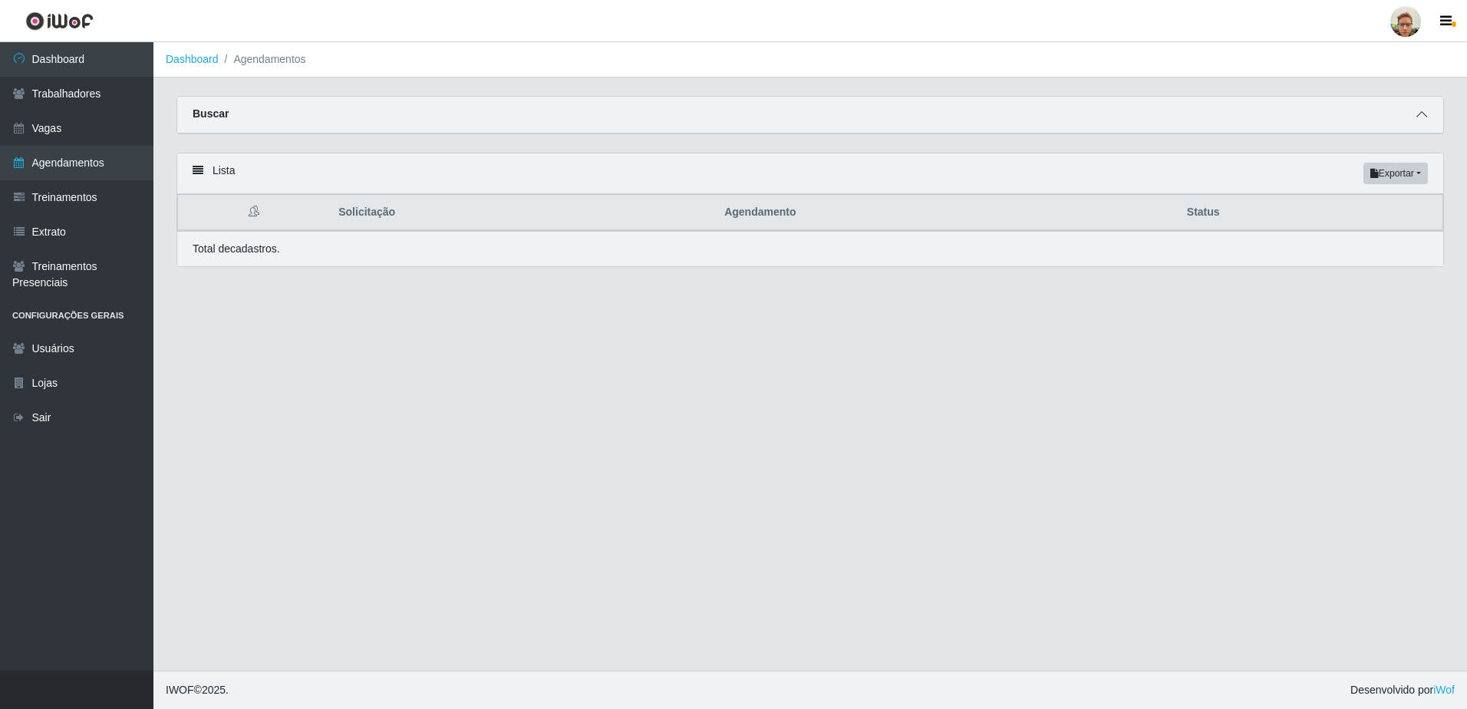
click at [1413, 117] on span at bounding box center [1422, 115] width 18 height 18
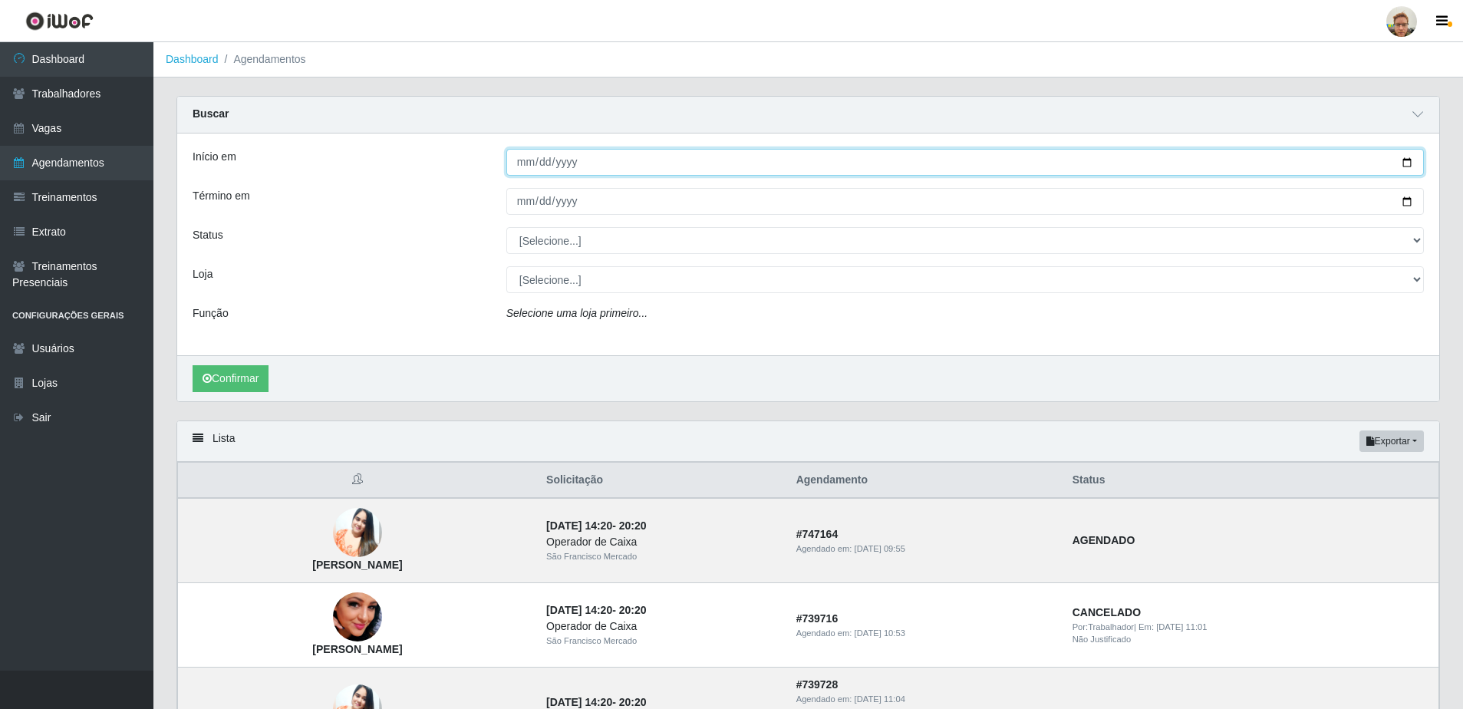
click at [1408, 160] on input "Início em" at bounding box center [965, 162] width 918 height 27
click at [1413, 164] on input "2025-09-22" at bounding box center [965, 162] width 918 height 27
type input "2025-09-18"
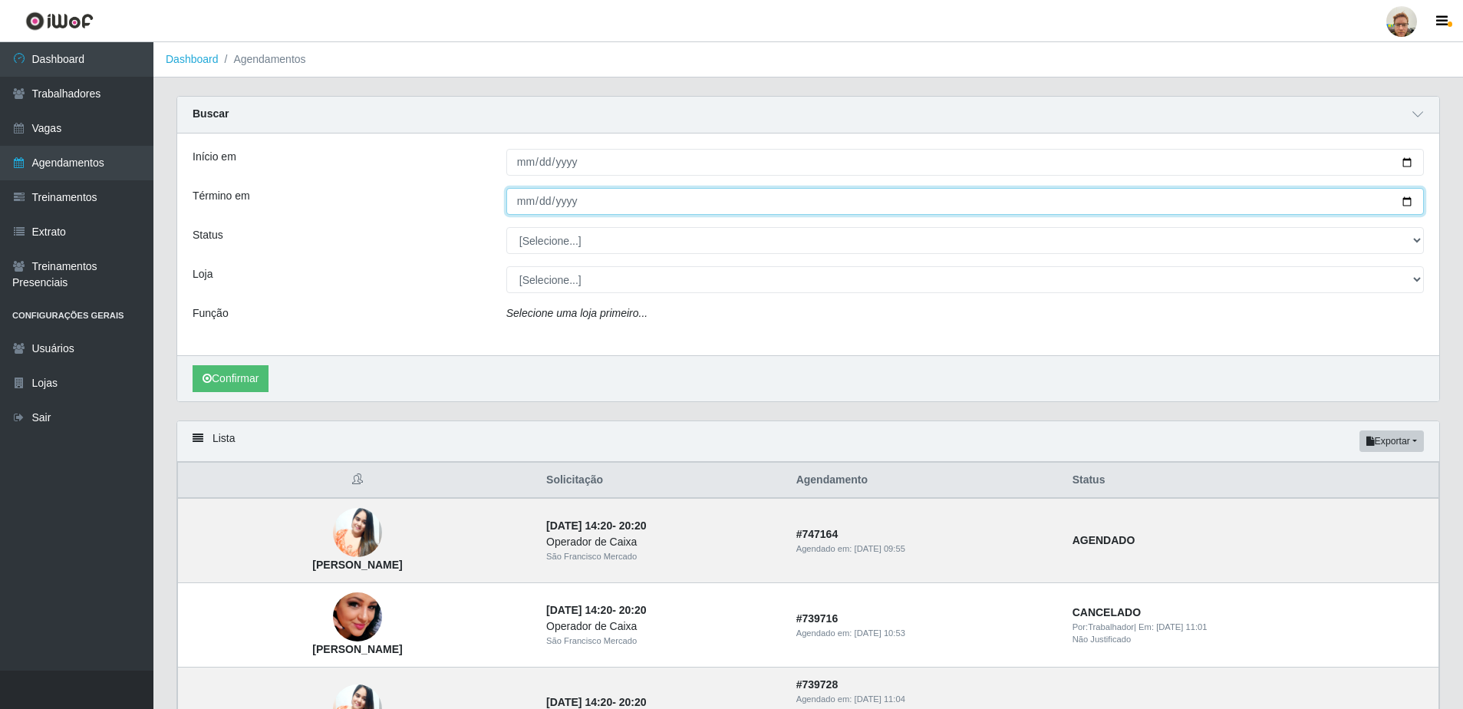
click at [1403, 200] on input "Término em" at bounding box center [965, 201] width 918 height 27
type input "2025-09-18"
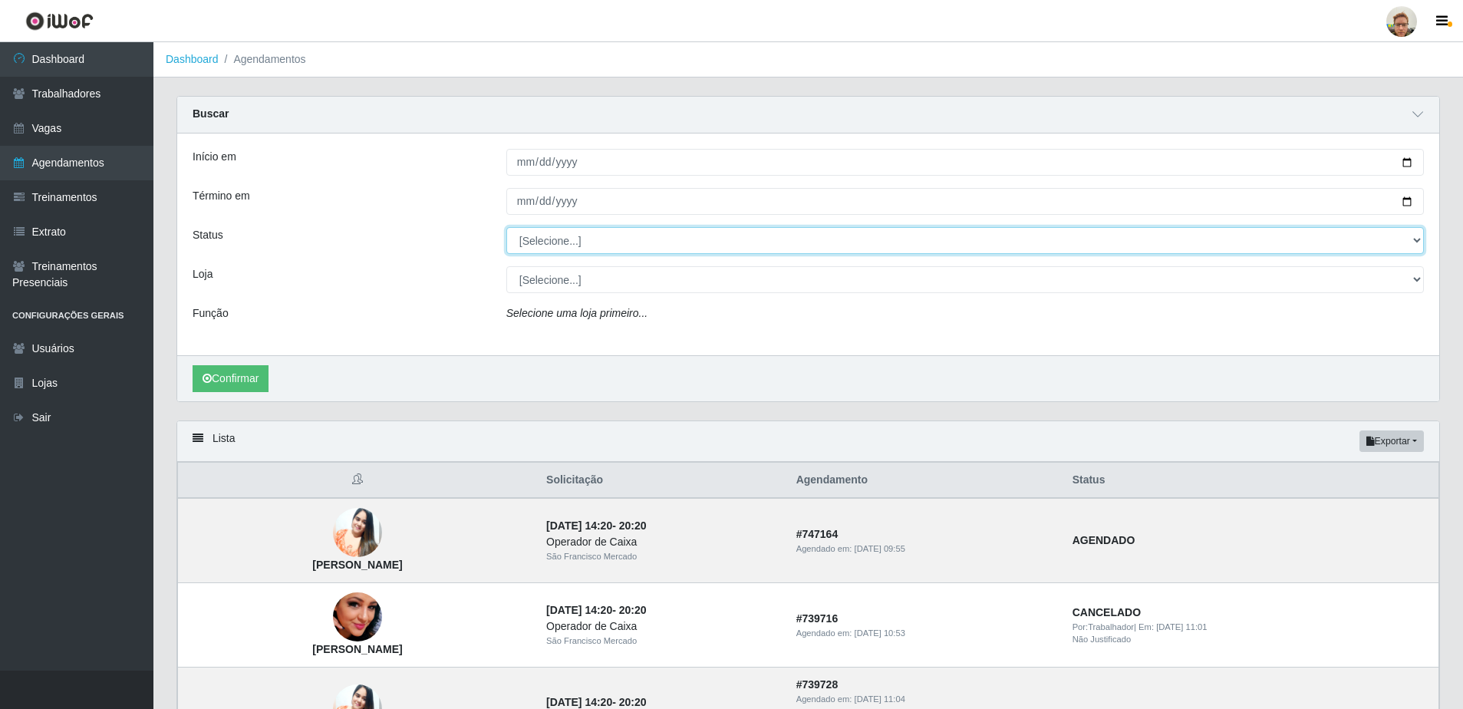
click at [563, 237] on select "[Selecione...] AGENDADO AGUARDANDO LIBERAR EM ANDAMENTO EM REVISÃO FINALIZADO C…" at bounding box center [965, 240] width 918 height 27
click at [506, 228] on select "[Selecione...] AGENDADO AGUARDANDO LIBERAR EM ANDAMENTO EM REVISÃO FINALIZADO C…" at bounding box center [965, 240] width 918 height 27
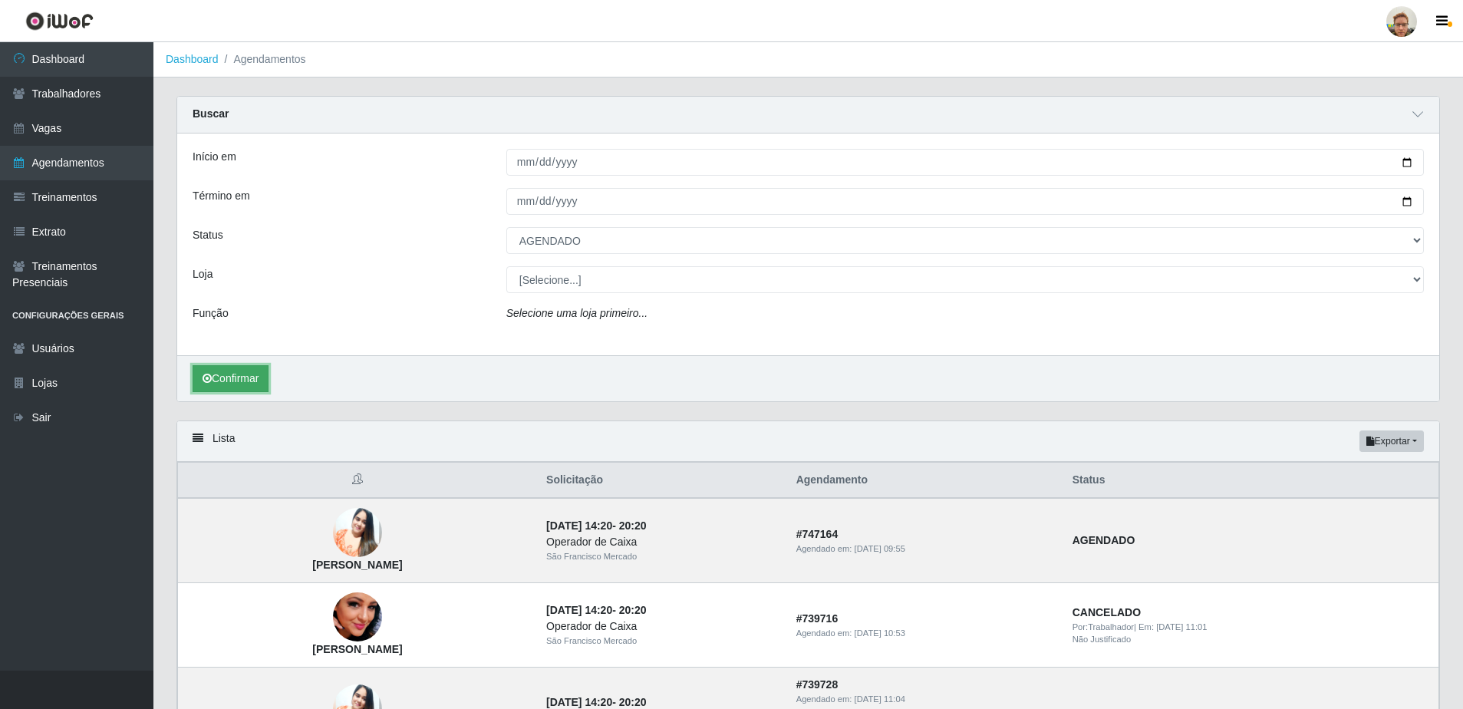
click at [217, 380] on button "Confirmar" at bounding box center [231, 378] width 76 height 27
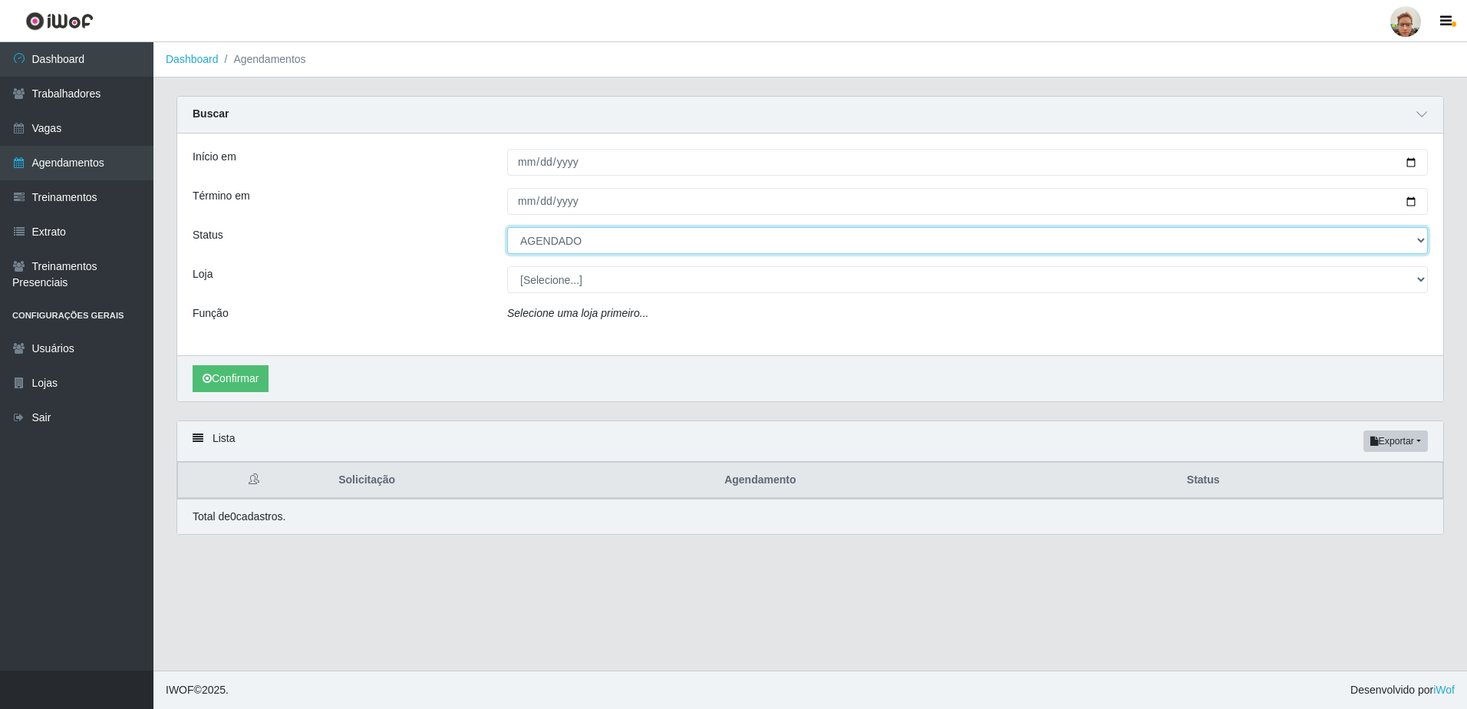
click at [585, 246] on select "[Selecione...] AGENDADO AGUARDANDO LIBERAR EM ANDAMENTO EM REVISÃO FINALIZADO C…" at bounding box center [967, 240] width 921 height 27
select select "FINALIZADO"
click at [507, 228] on select "[Selecione...] AGENDADO AGUARDANDO LIBERAR EM ANDAMENTO EM REVISÃO FINALIZADO C…" at bounding box center [967, 240] width 921 height 27
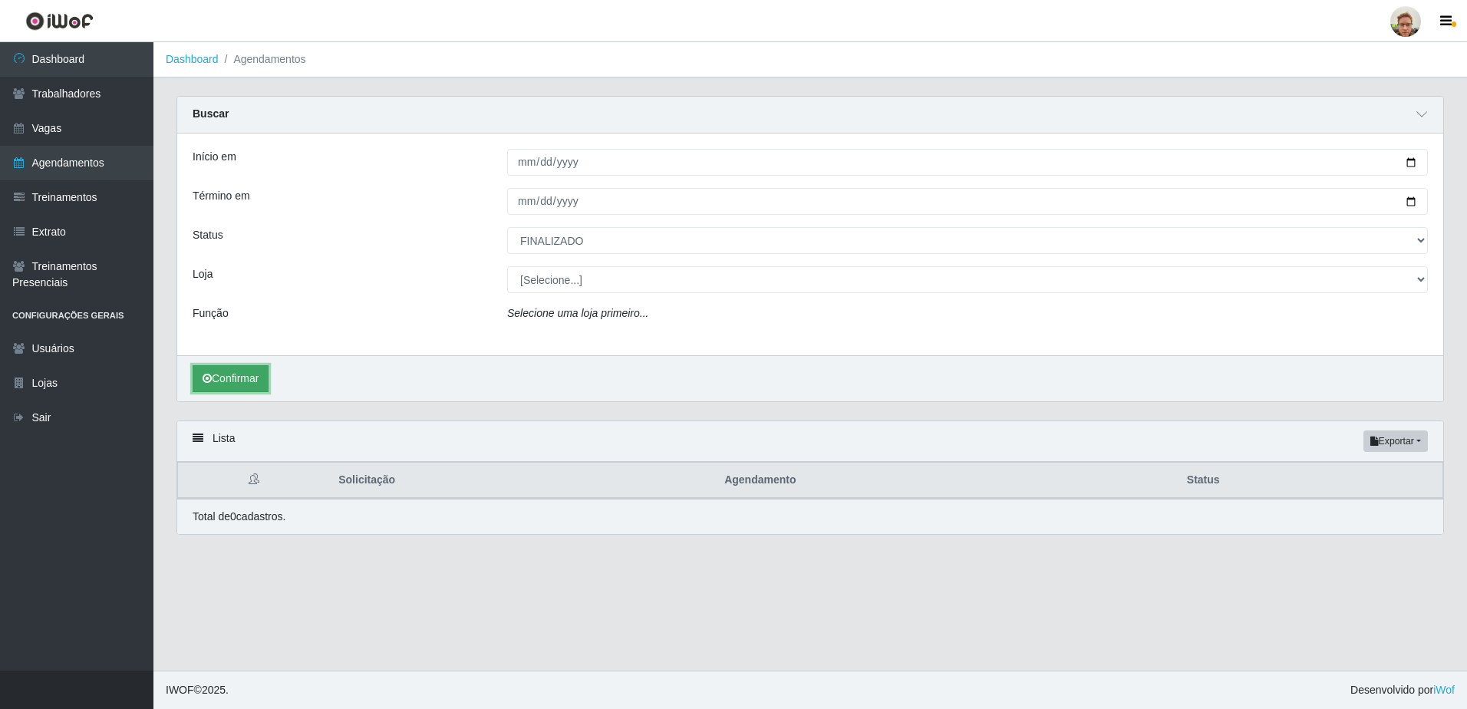
click at [237, 381] on button "Confirmar" at bounding box center [231, 378] width 76 height 27
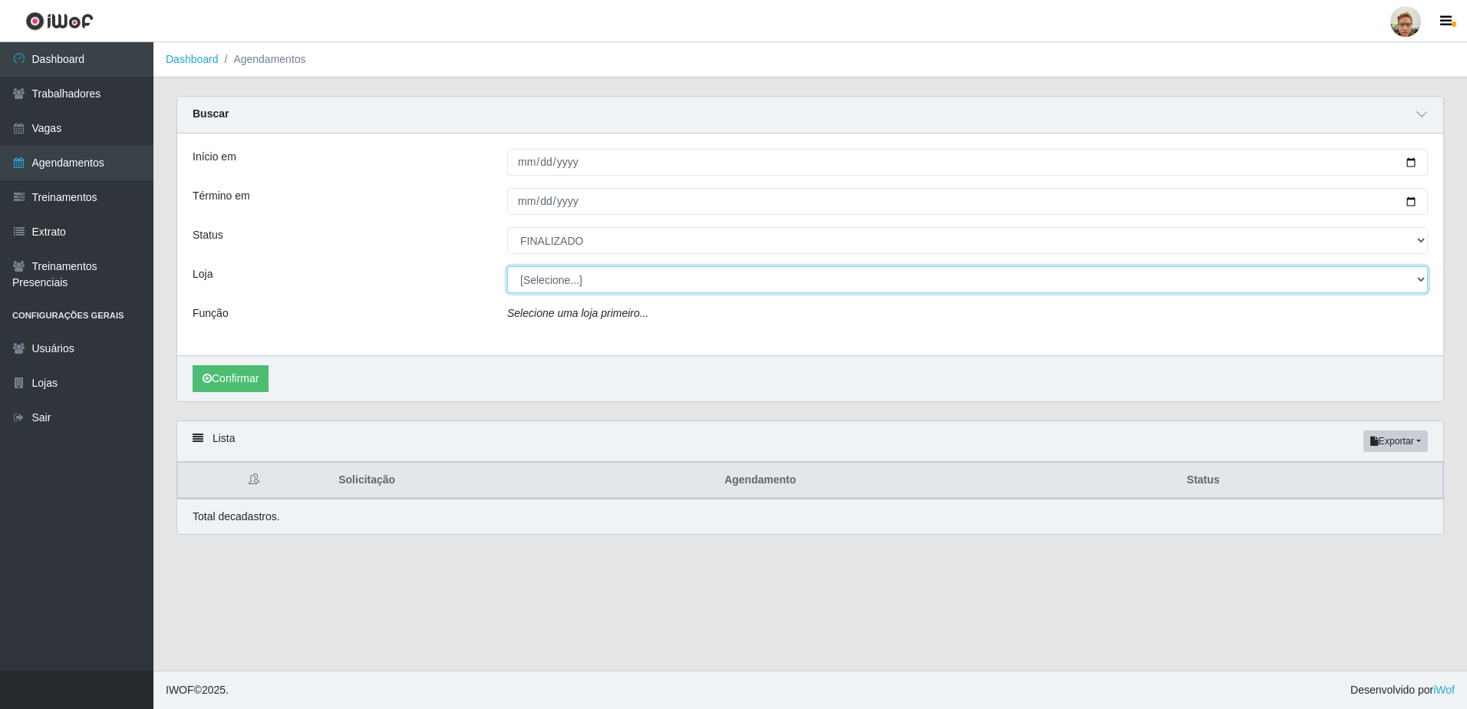
click at [579, 275] on select "[Selecione...] São Francisco Mercado" at bounding box center [967, 279] width 921 height 27
select select "168"
click at [507, 267] on select "[Selecione...] São Francisco Mercado" at bounding box center [967, 279] width 921 height 27
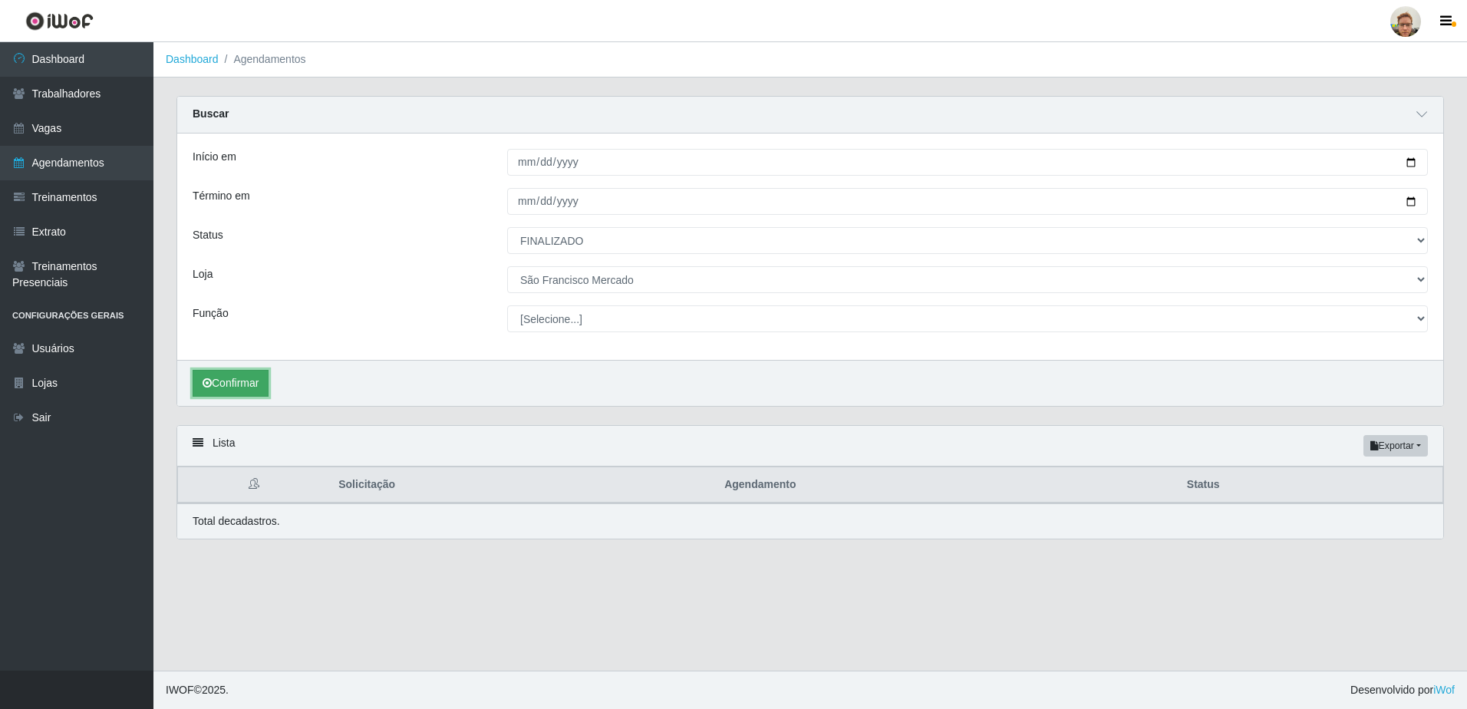
click at [254, 370] on div "Confirmar" at bounding box center [810, 383] width 1266 height 46
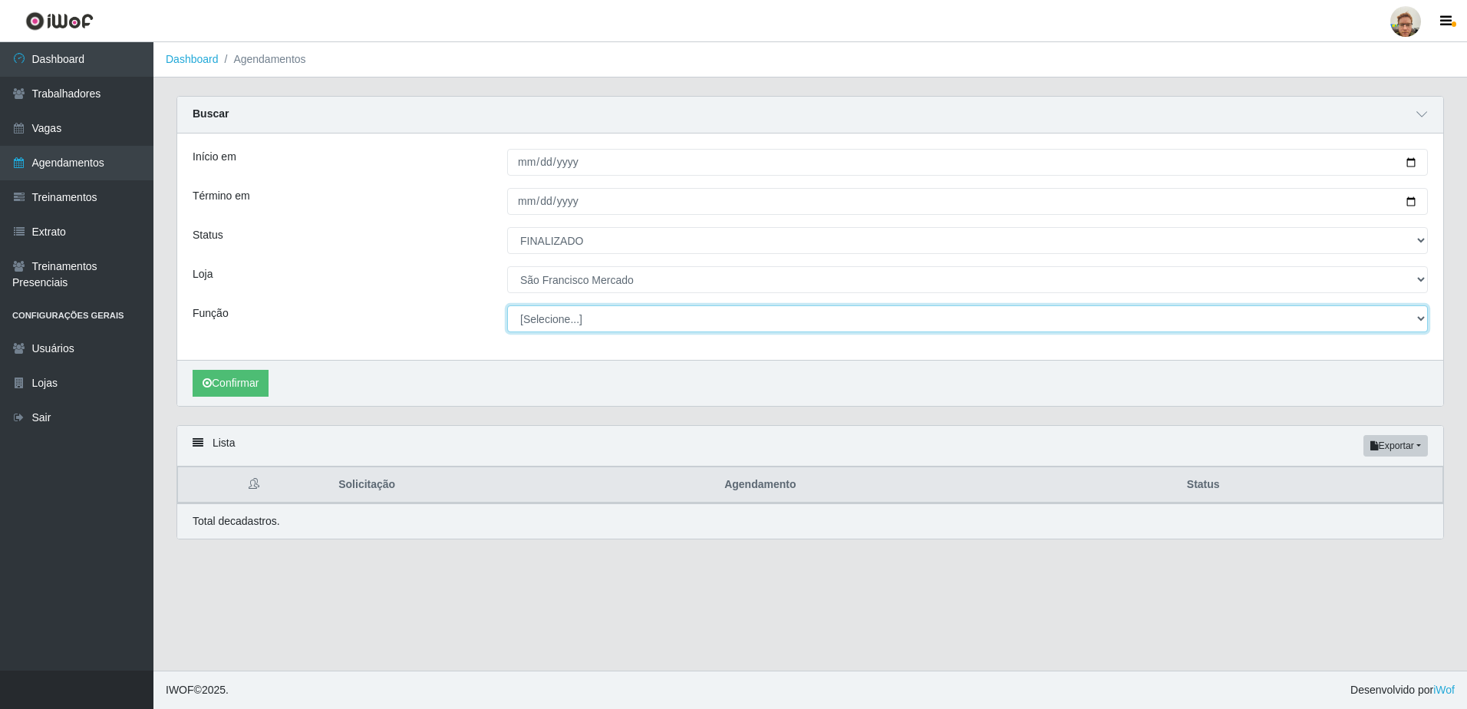
click at [582, 323] on select "[Selecione...] Balconista de Açougue Balconista de Açougue + Balconista de Açou…" at bounding box center [967, 318] width 921 height 27
select select "22"
click at [507, 306] on select "[Selecione...] Balconista de Açougue Balconista de Açougue + Balconista de Açou…" at bounding box center [967, 318] width 921 height 27
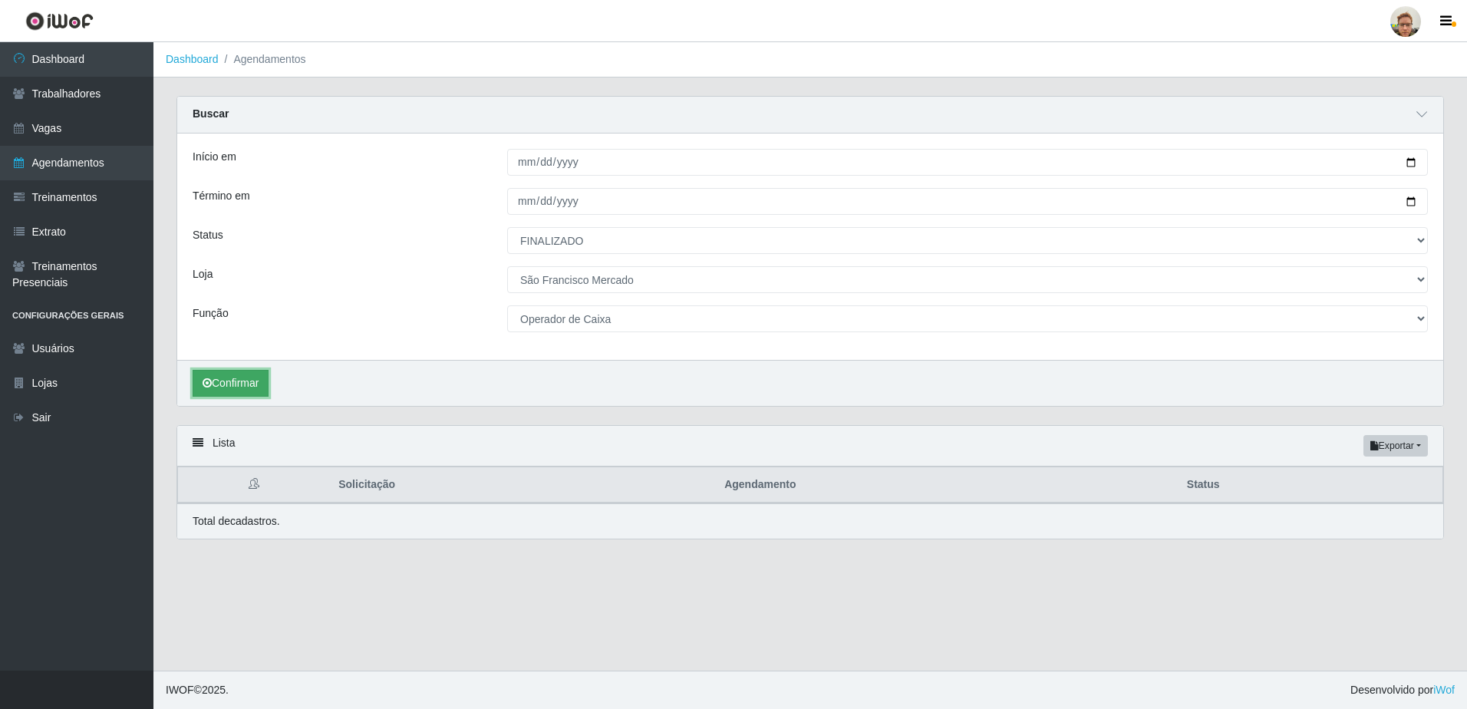
click at [259, 388] on button "Confirmar" at bounding box center [231, 383] width 76 height 27
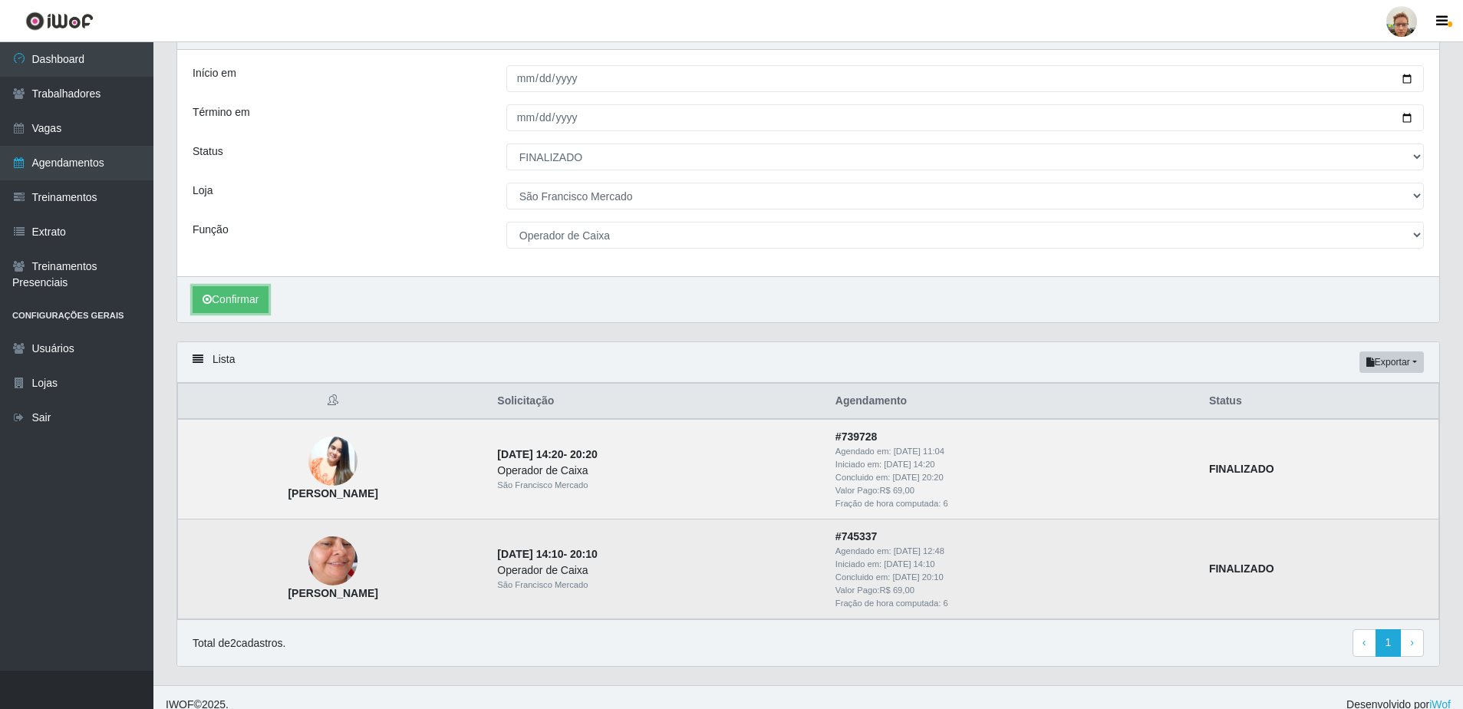
scroll to position [99, 0]
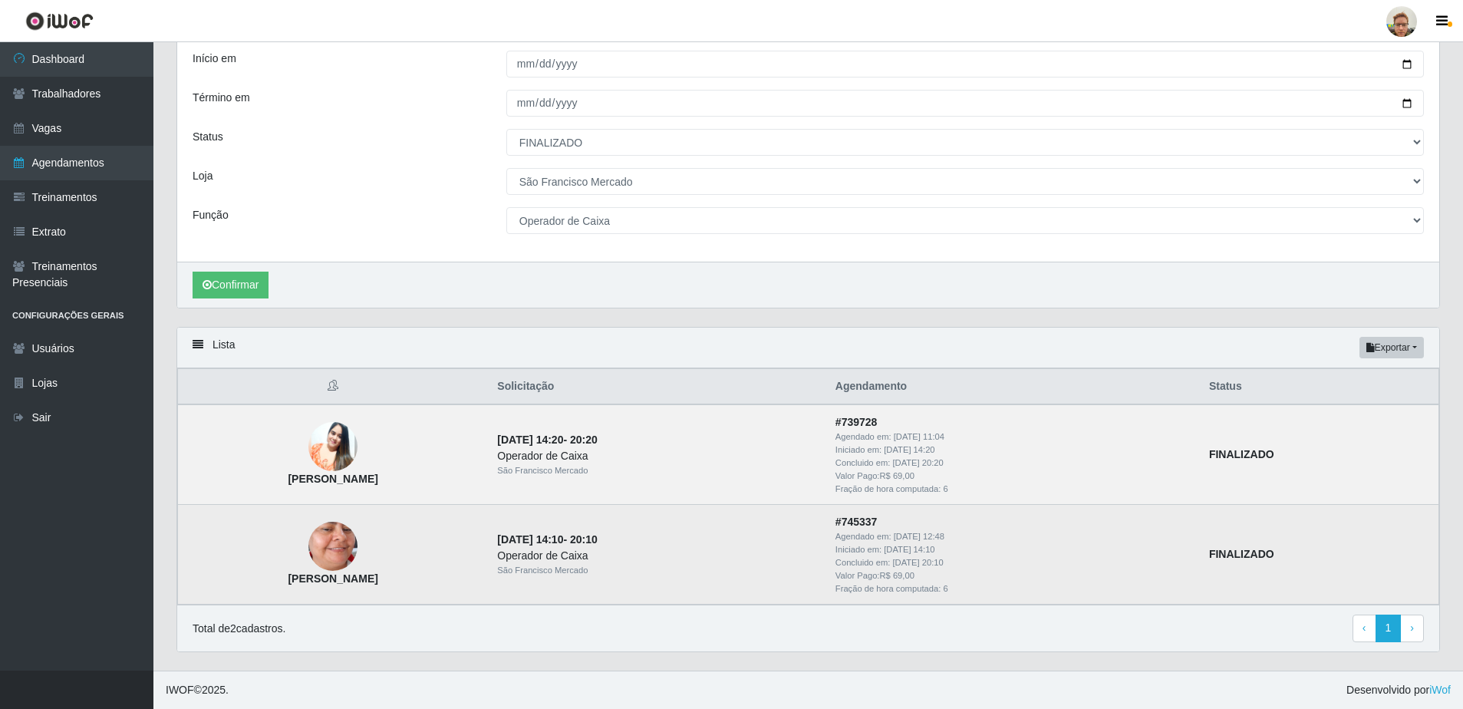
click at [378, 585] on strong "Ângela Maria Dantas de Gusmão" at bounding box center [333, 578] width 90 height 12
click at [378, 583] on strong "Ângela Maria Dantas de Gusmão" at bounding box center [333, 578] width 90 height 12
click at [378, 582] on strong "Ângela Maria Dantas de Gusmão" at bounding box center [333, 578] width 90 height 12
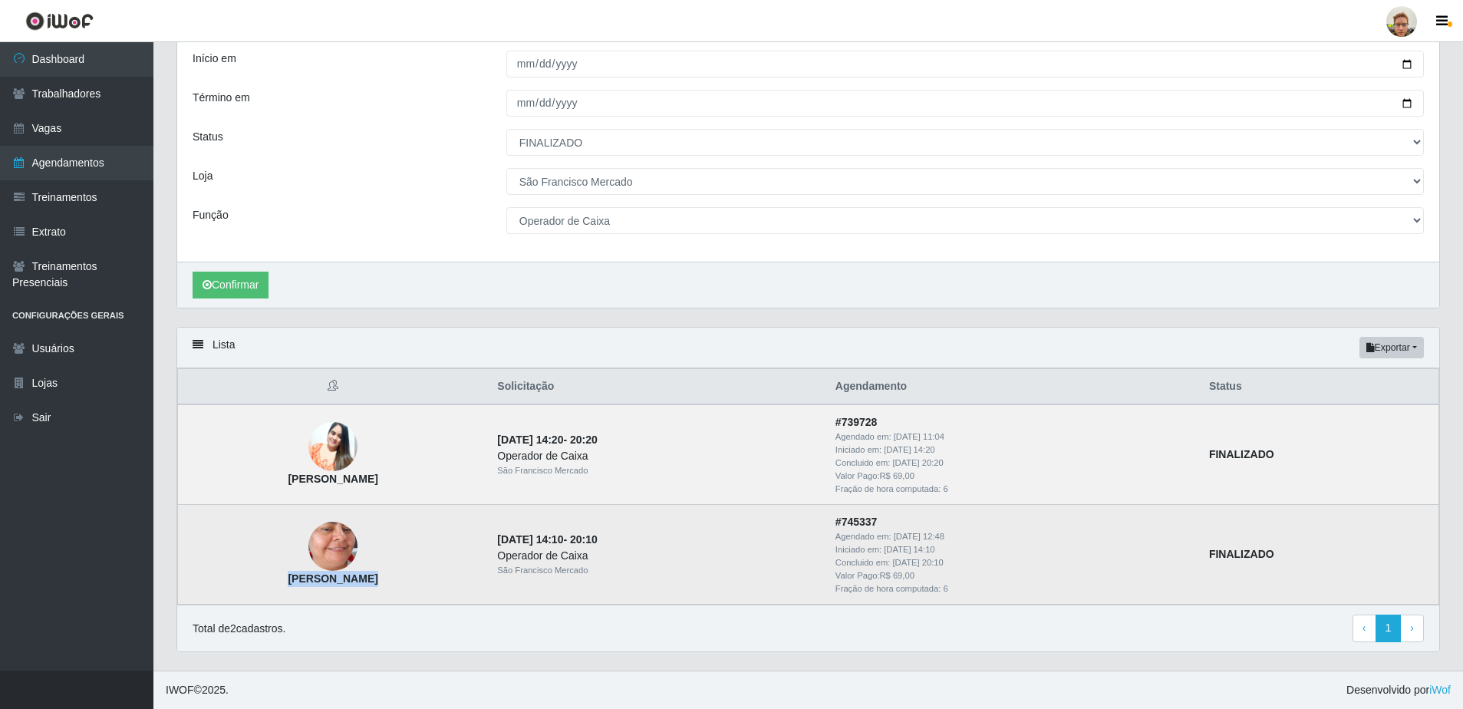
click at [378, 582] on strong "Ângela Maria Dantas de Gusmão" at bounding box center [333, 578] width 90 height 12
copy strong "Ângela Maria Dantas de Gusmão"
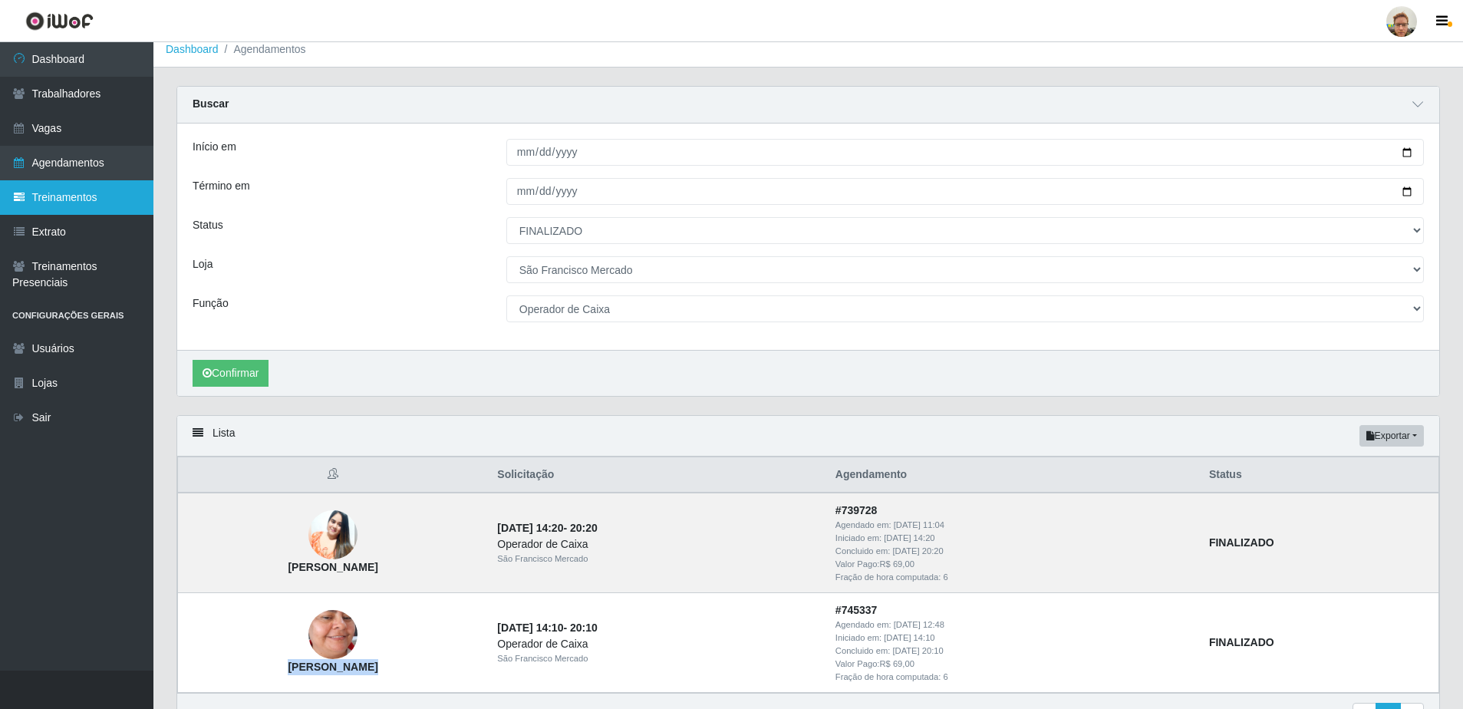
scroll to position [0, 0]
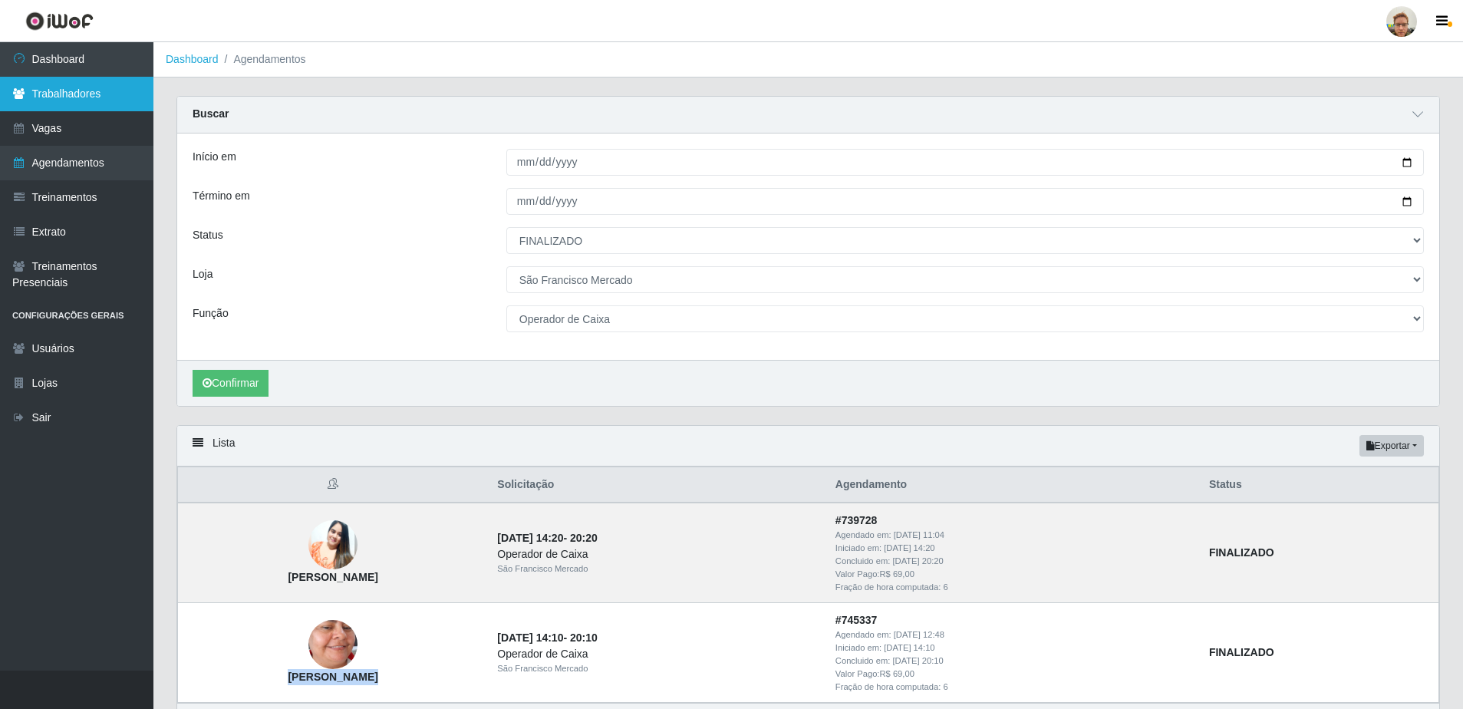
click at [91, 101] on link "Trabalhadores" at bounding box center [76, 94] width 153 height 35
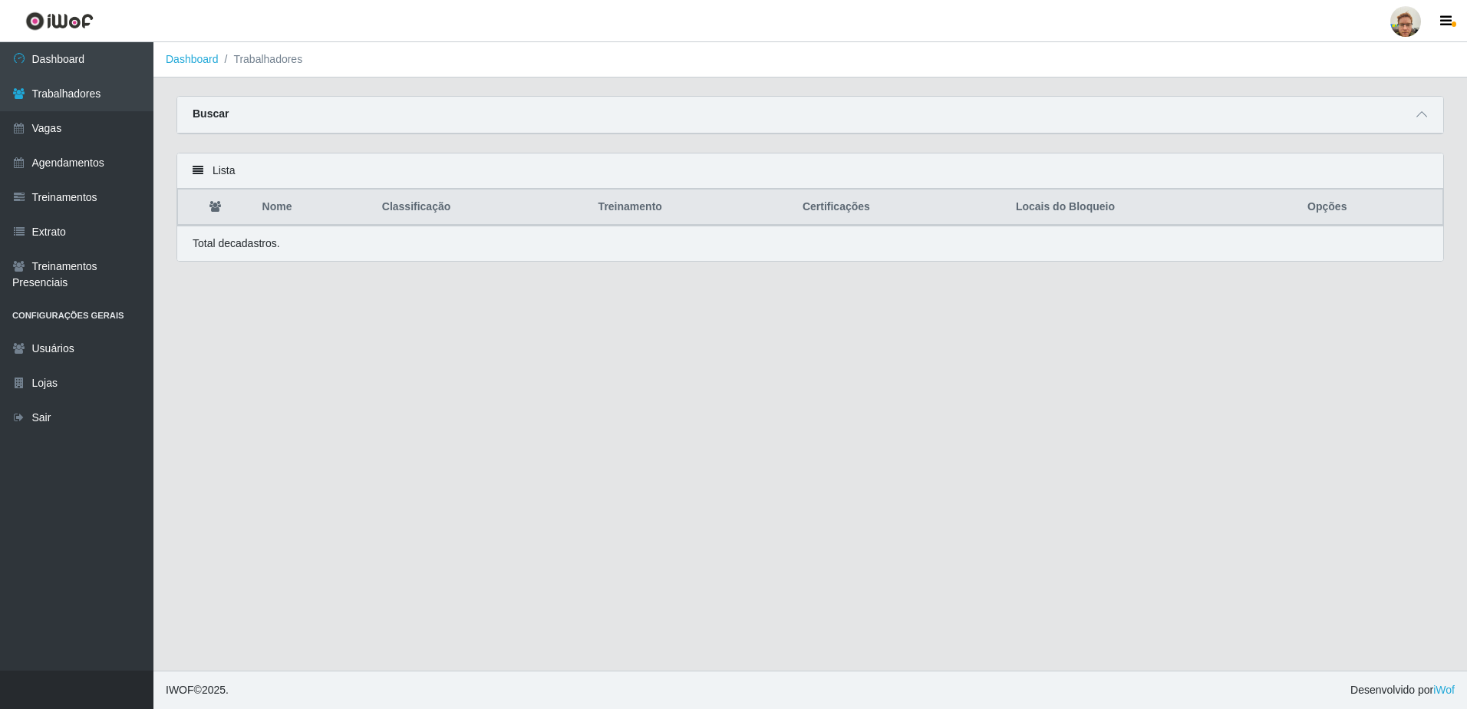
click at [1428, 114] on span at bounding box center [1422, 115] width 18 height 18
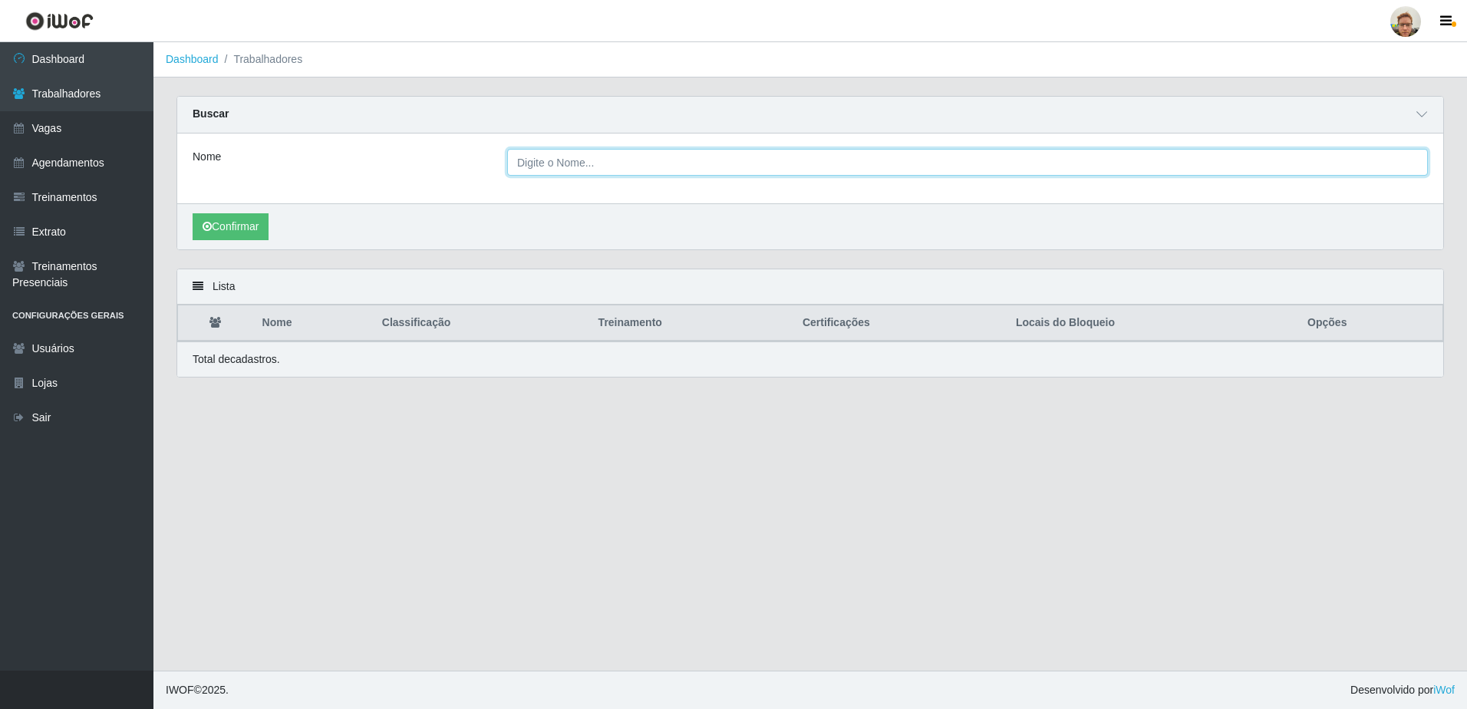
click at [573, 172] on input "Nome" at bounding box center [967, 162] width 921 height 27
paste input "Ângela Maria Dantas de Gusmão"
type input "Ângela Maria Dantas de Gusmã"
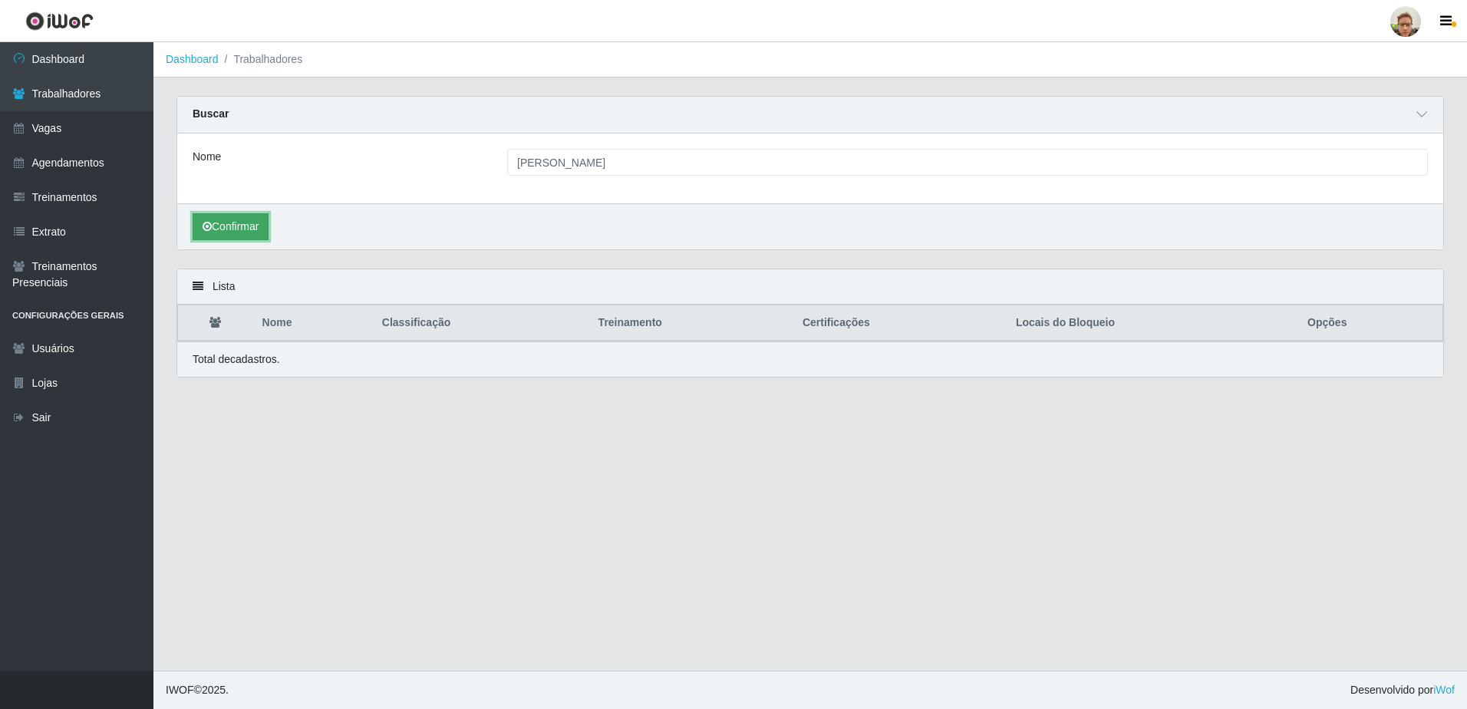
click at [230, 236] on button "Confirmar" at bounding box center [231, 226] width 76 height 27
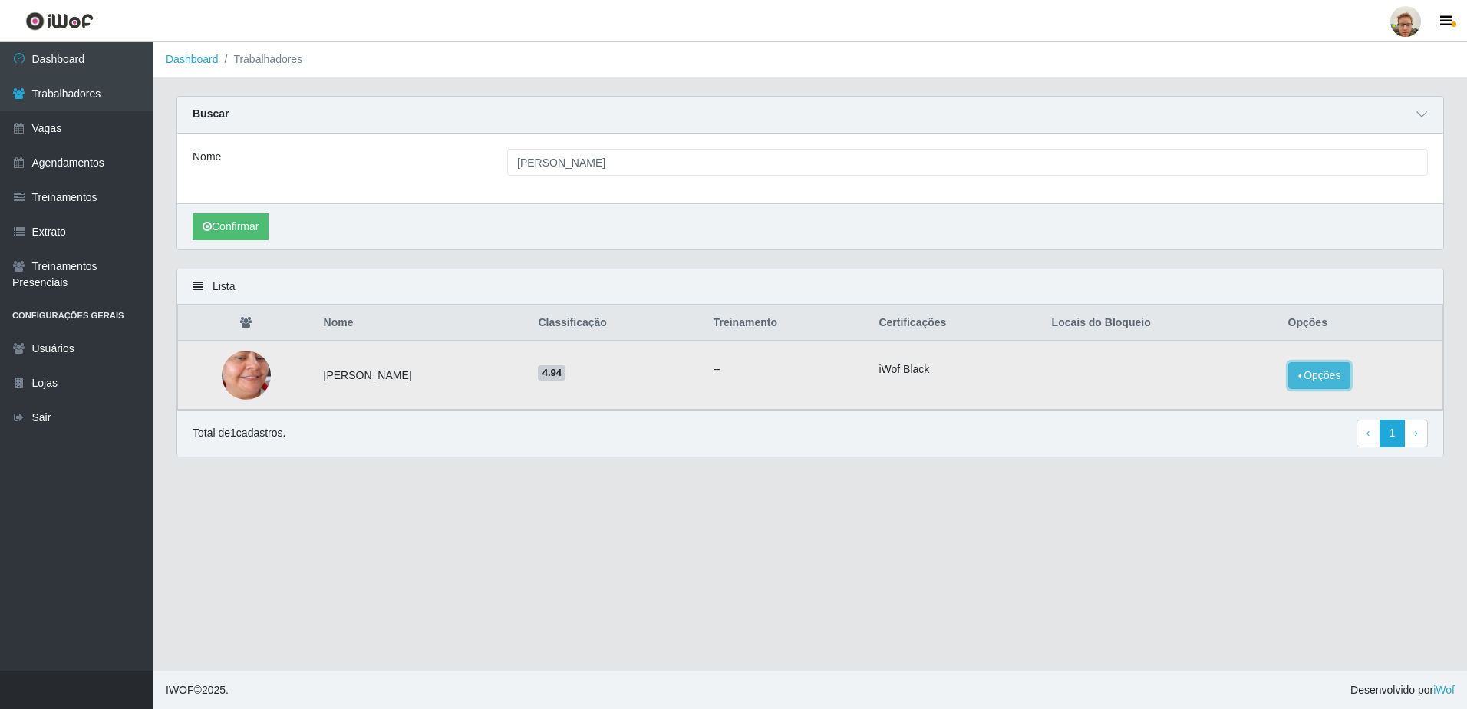
drag, startPoint x: 1354, startPoint y: 381, endPoint x: 1344, endPoint y: 380, distance: 10.1
click at [1351, 381] on button "Opções" at bounding box center [1319, 375] width 63 height 27
click at [1227, 355] on button "Bloquear - Empresa" at bounding box center [1224, 358] width 124 height 32
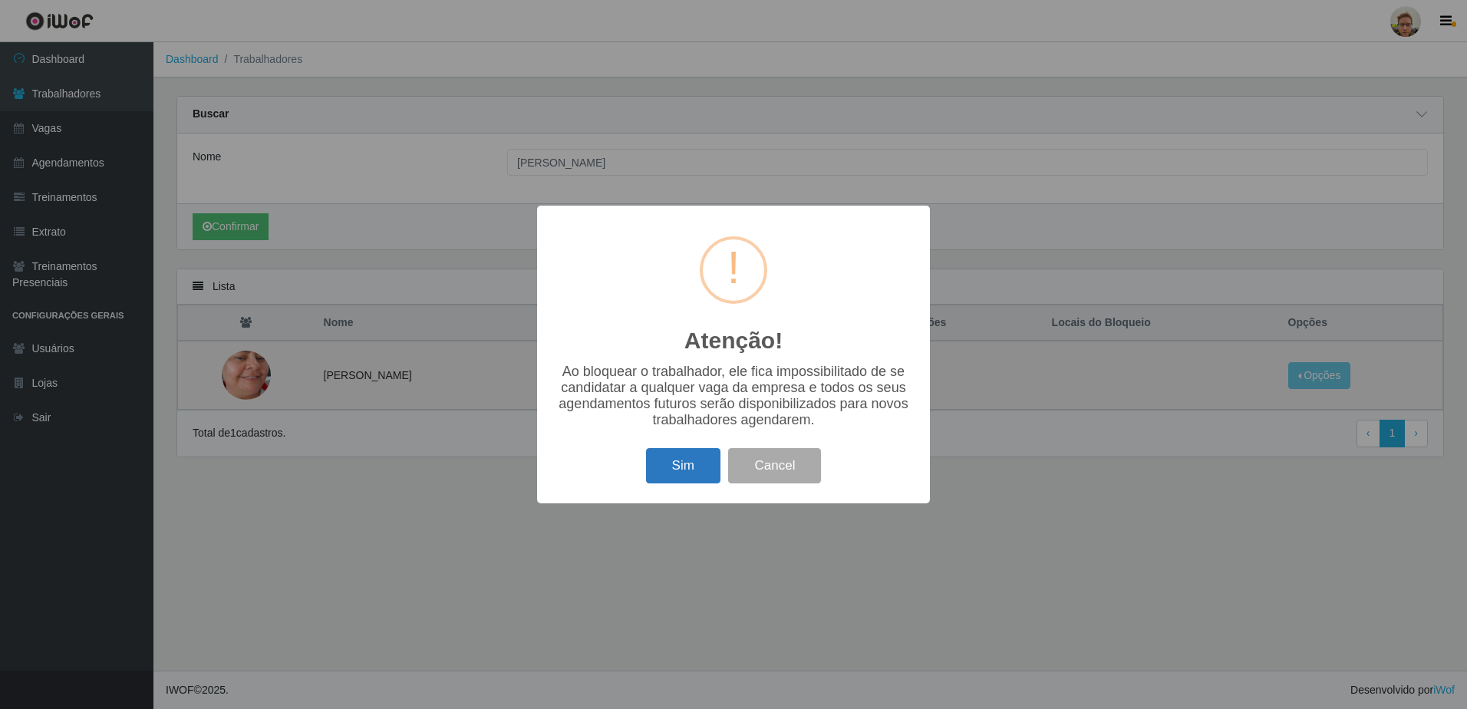
click at [691, 460] on button "Sim" at bounding box center [683, 466] width 74 height 36
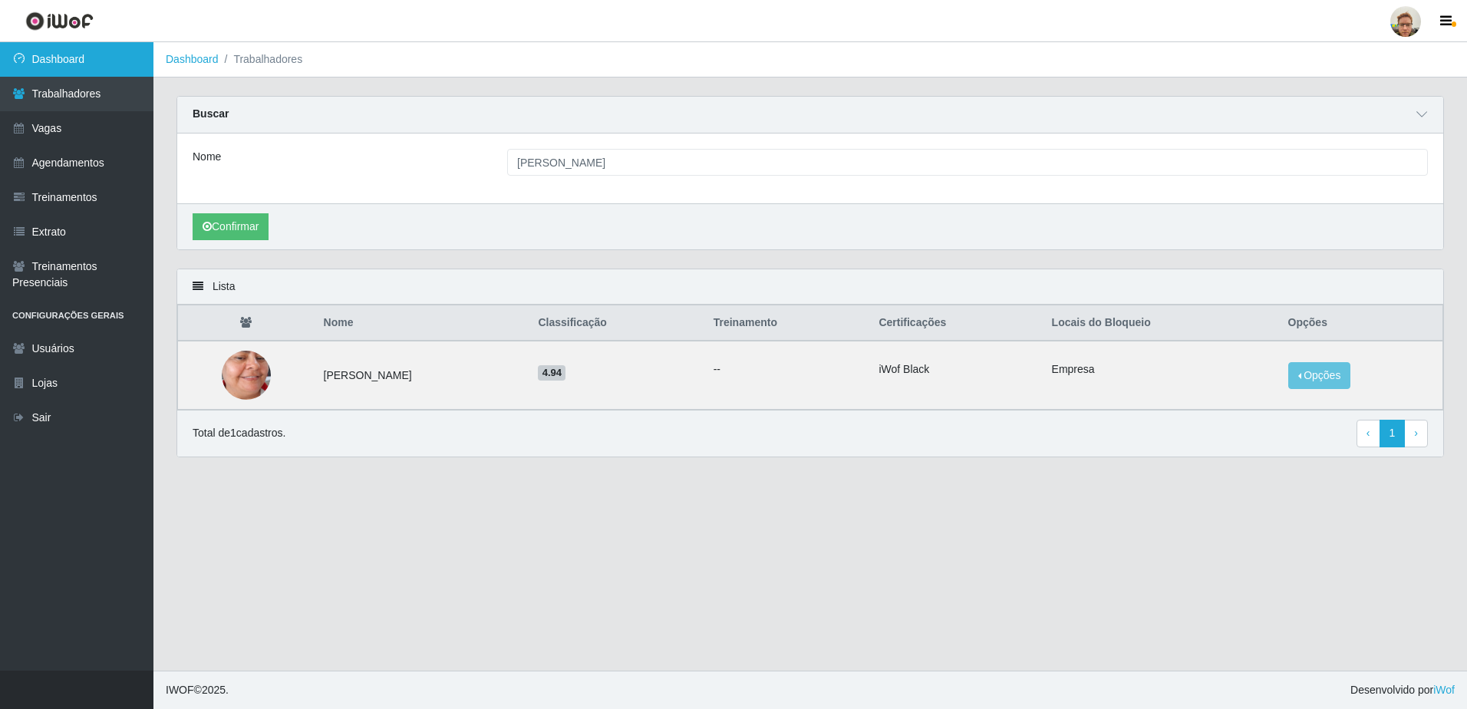
click at [74, 70] on link "Dashboard" at bounding box center [76, 59] width 153 height 35
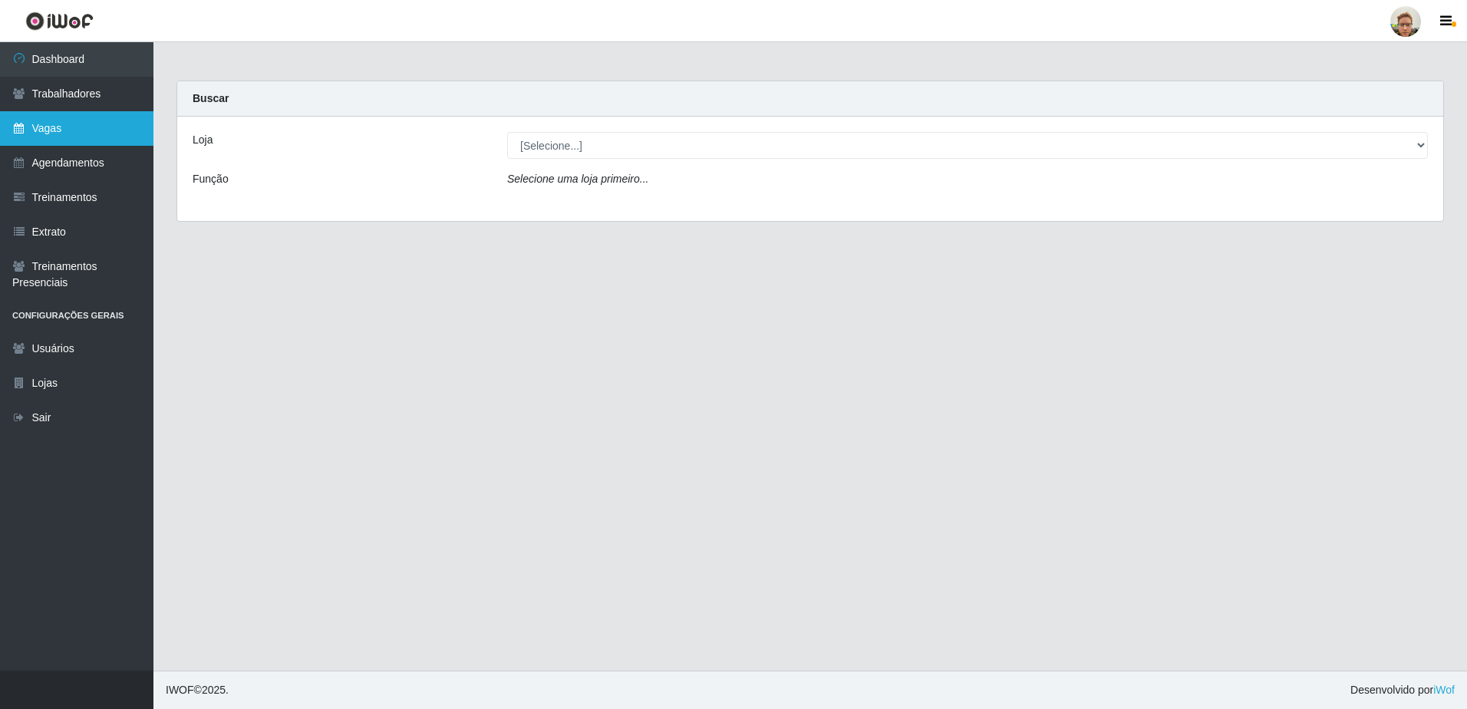
click at [72, 144] on link "Vagas" at bounding box center [76, 128] width 153 height 35
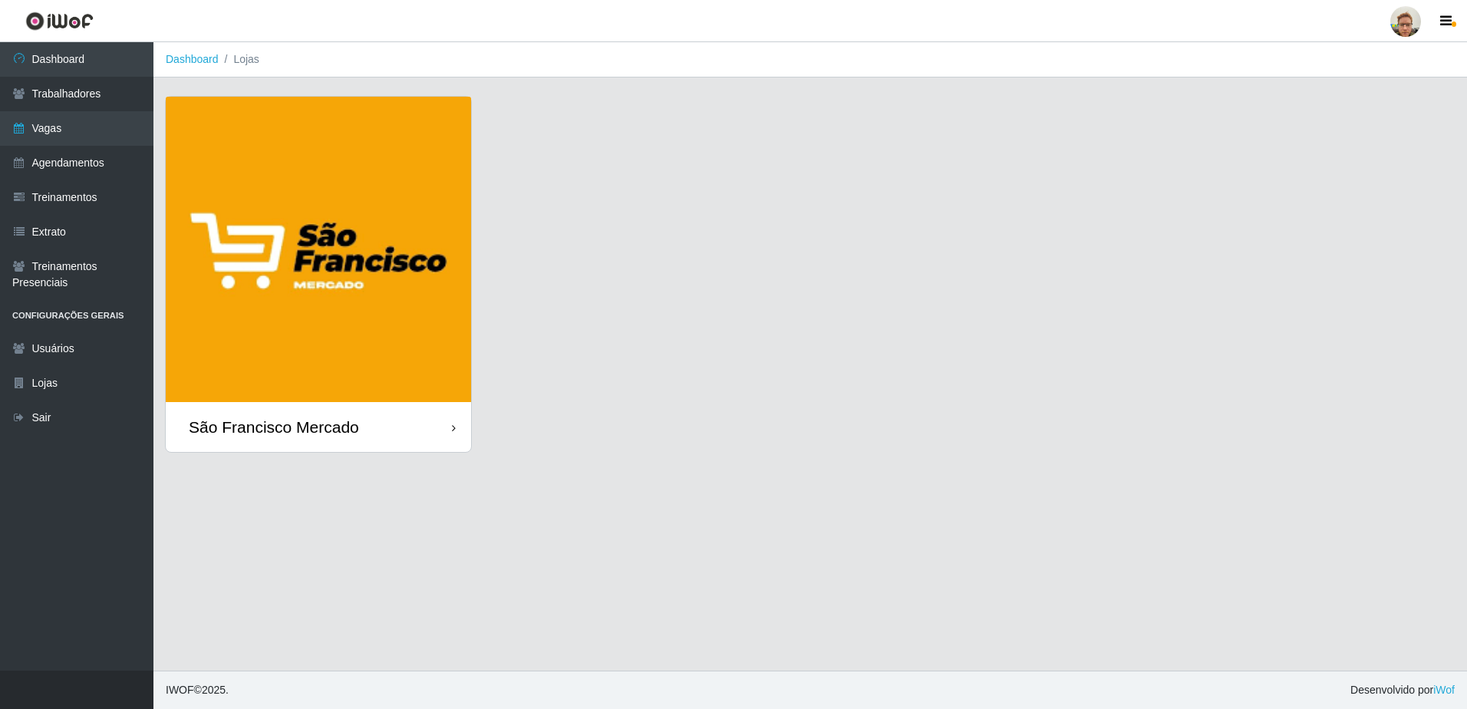
click at [410, 361] on img at bounding box center [318, 249] width 305 height 305
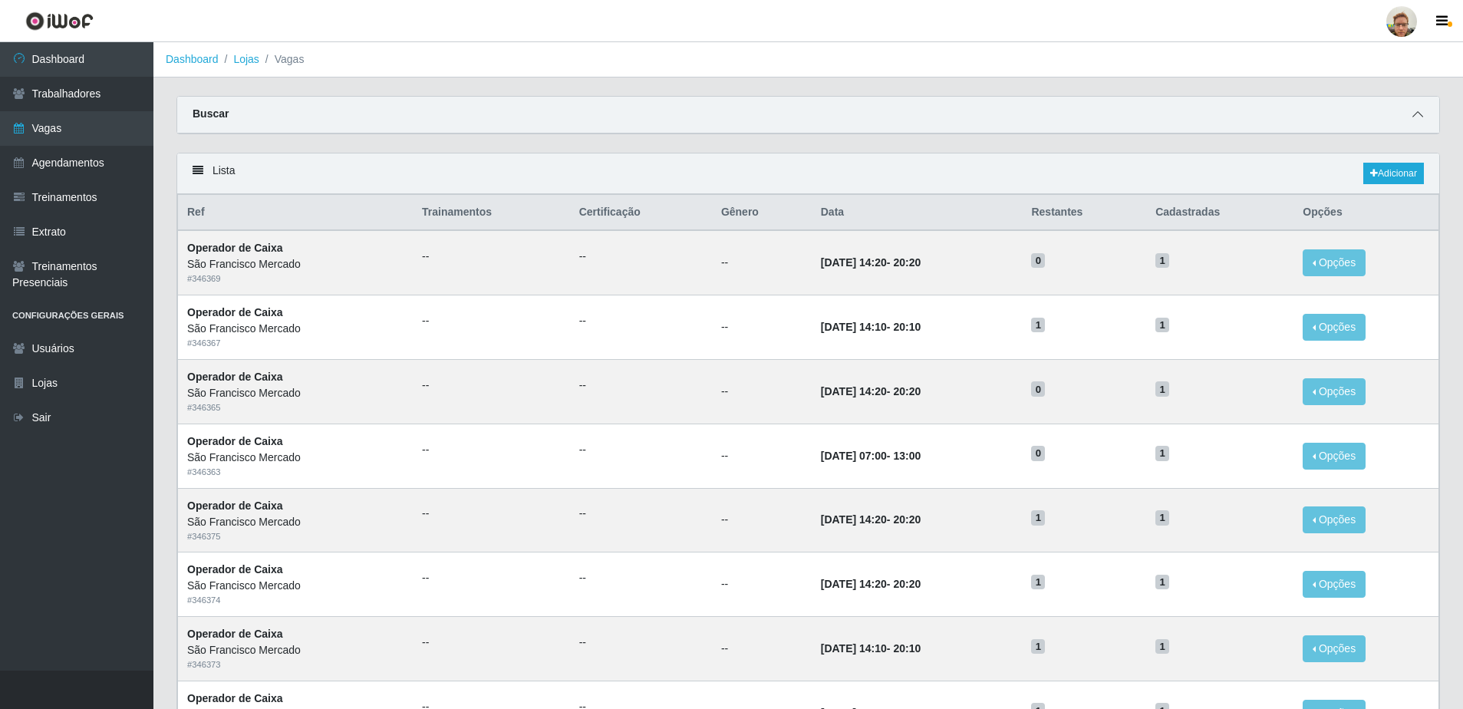
click at [1416, 120] on icon at bounding box center [1418, 114] width 11 height 11
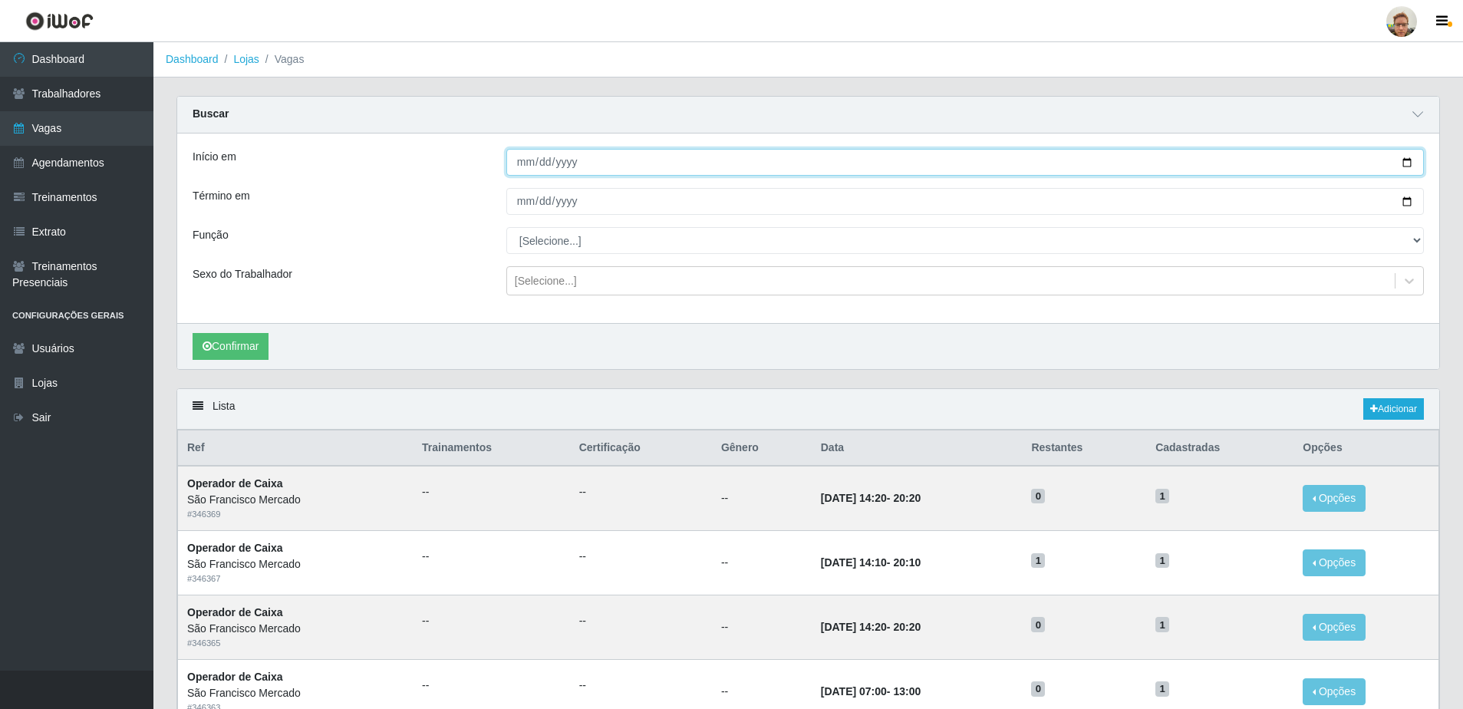
click at [1408, 159] on input "Início em" at bounding box center [965, 162] width 918 height 27
type input "2025-09-21"
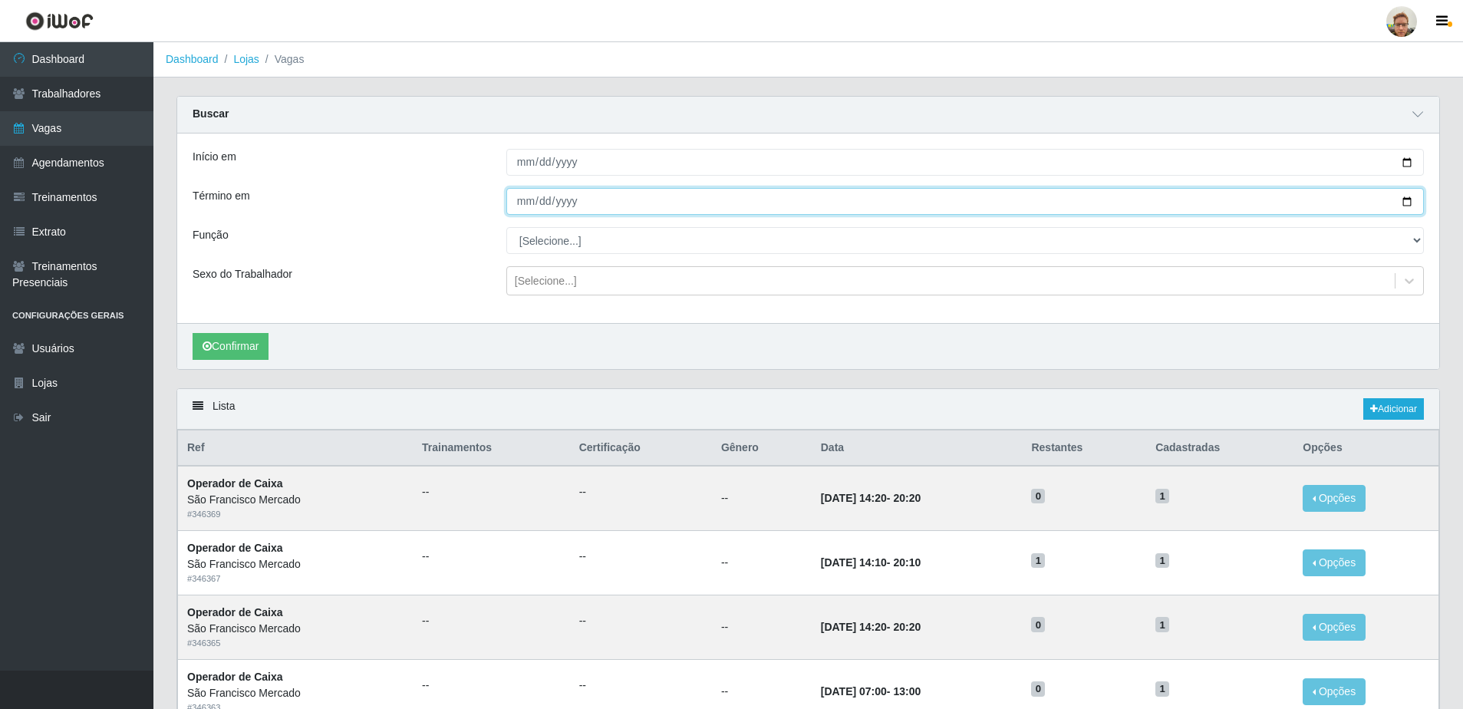
click at [1413, 203] on input "Término em" at bounding box center [965, 201] width 918 height 27
type input "2025-09-30"
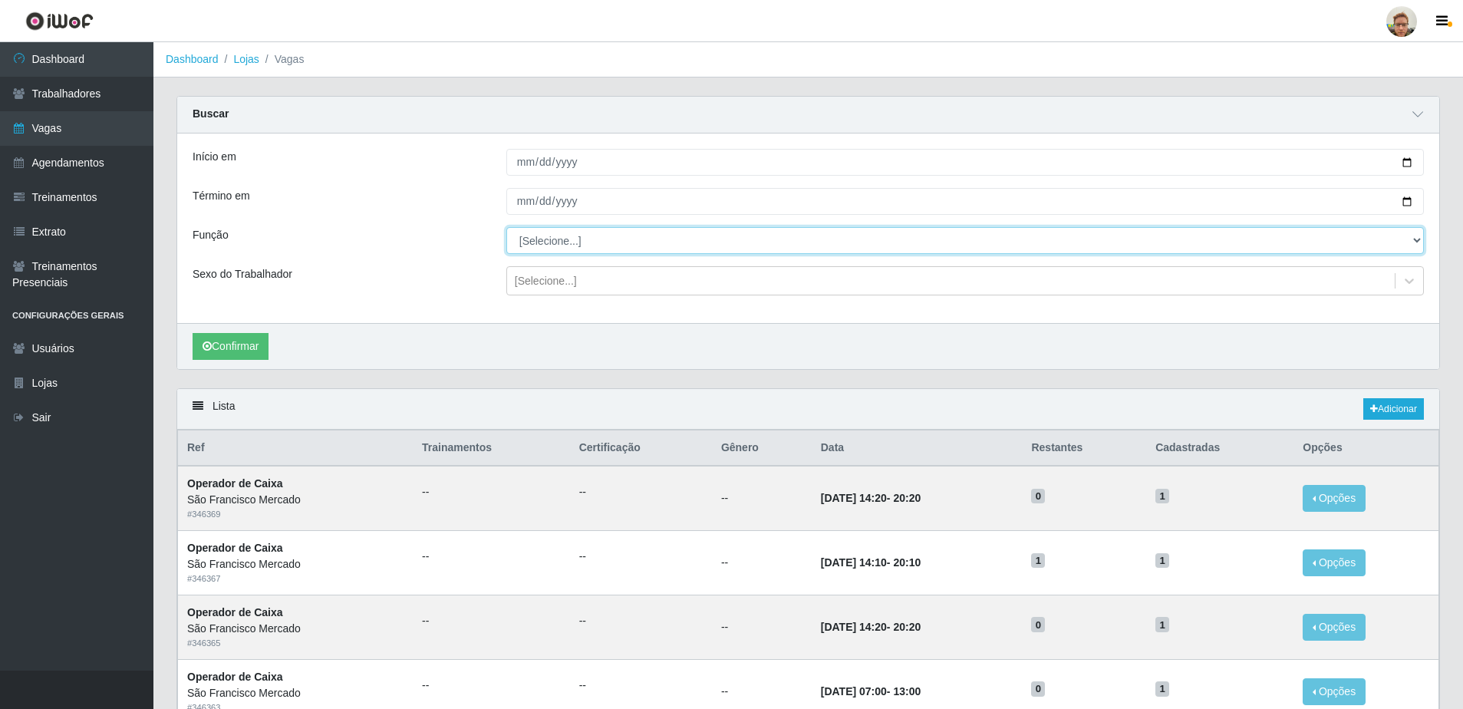
click at [554, 242] on select "[Selecione...] Balconista de Açougue Balconista de Açougue + Balconista de Açou…" at bounding box center [965, 240] width 918 height 27
click at [506, 228] on select "[Selecione...] Balconista de Açougue Balconista de Açougue + Balconista de Açou…" at bounding box center [965, 240] width 918 height 27
click at [539, 231] on select "[Selecione...] Balconista de Açougue Balconista de Açougue + Balconista de Açou…" at bounding box center [965, 240] width 918 height 27
select select "22"
click at [506, 228] on select "[Selecione...] Balconista de Açougue Balconista de Açougue + Balconista de Açou…" at bounding box center [965, 240] width 918 height 27
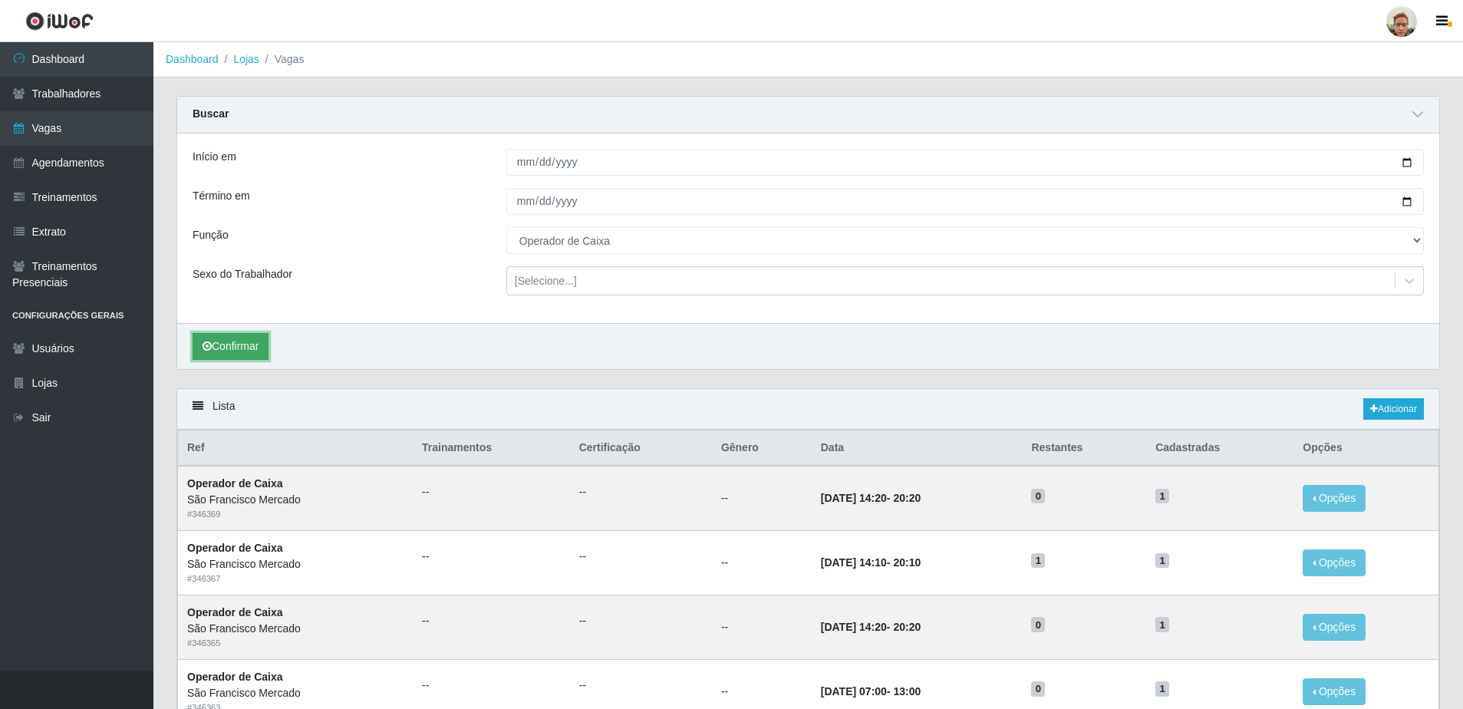
click at [229, 345] on button "Confirmar" at bounding box center [231, 346] width 76 height 27
click at [82, 160] on link "Agendamentos" at bounding box center [76, 163] width 153 height 35
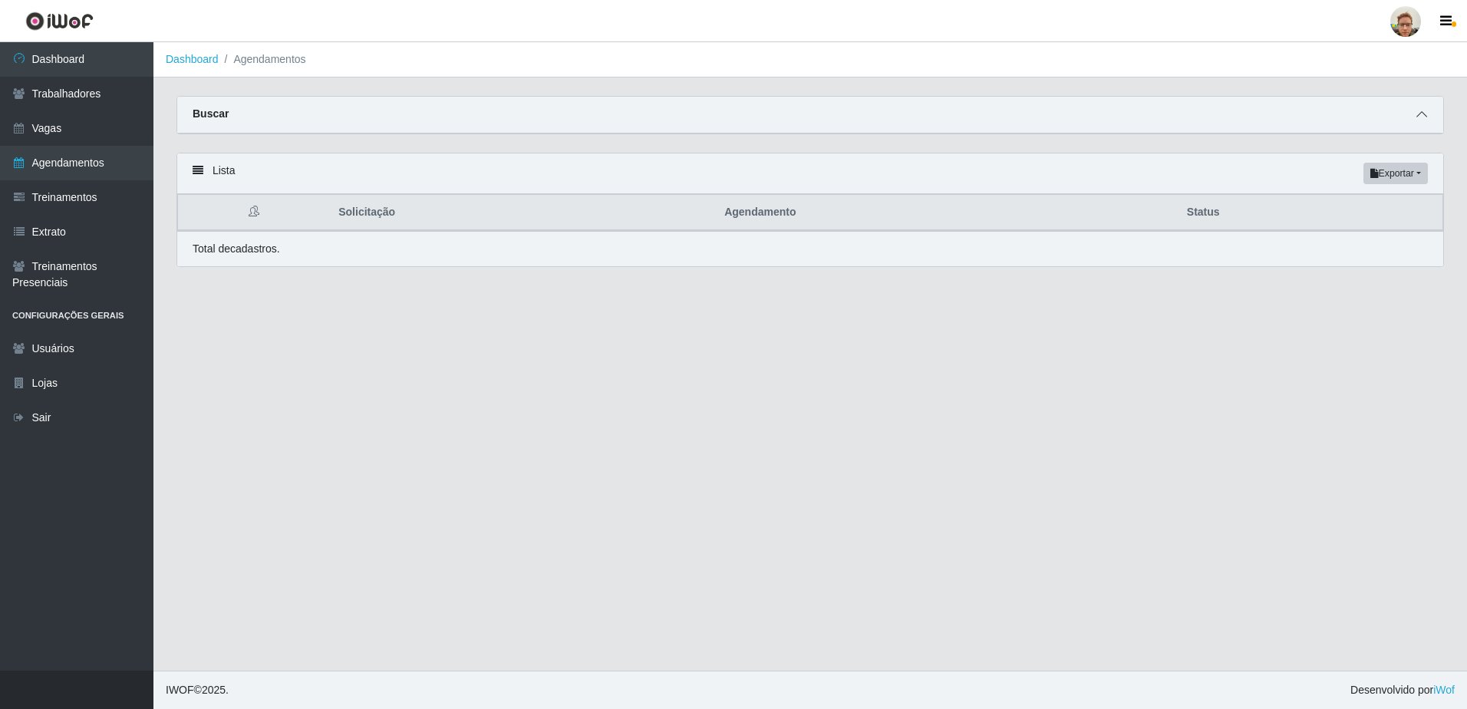
click at [1413, 117] on span at bounding box center [1422, 115] width 18 height 18
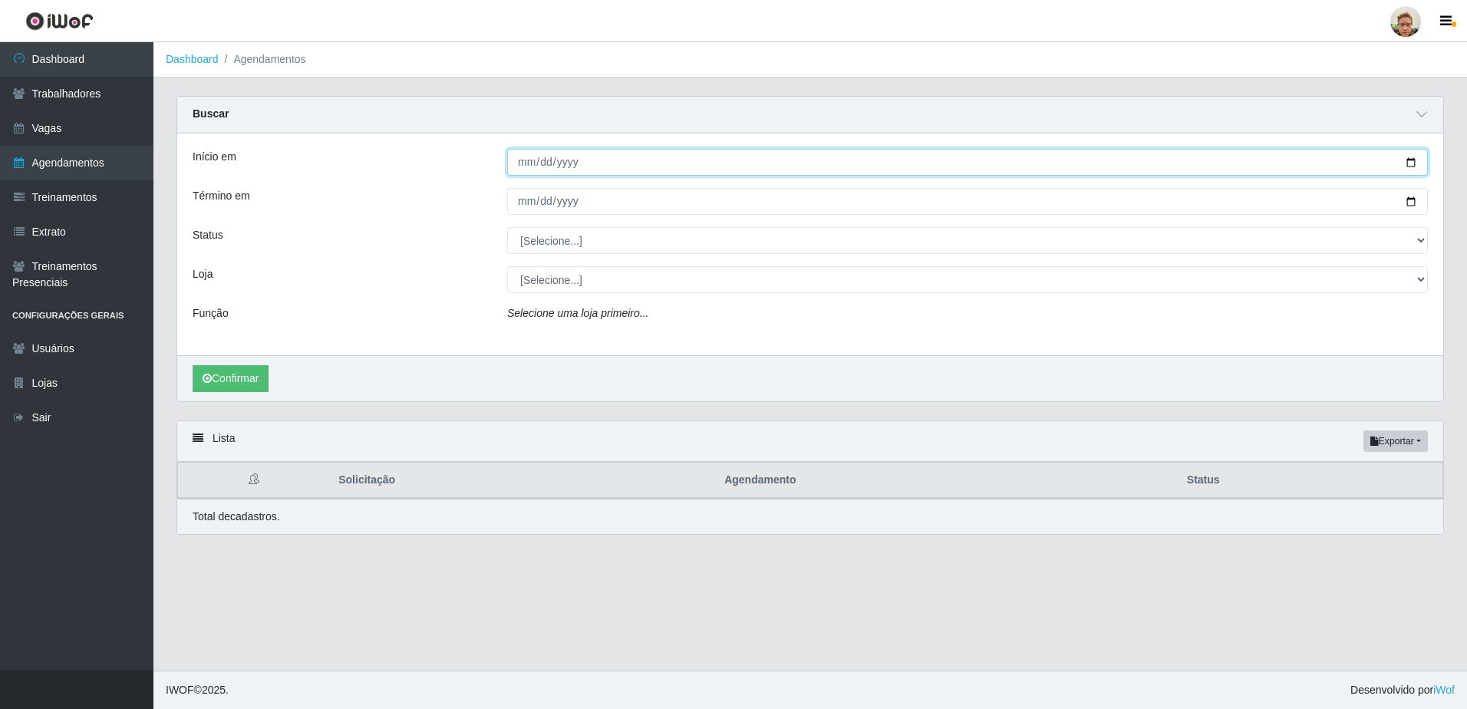
click at [1410, 164] on input "Início em" at bounding box center [967, 162] width 921 height 27
type input "2025-09-21"
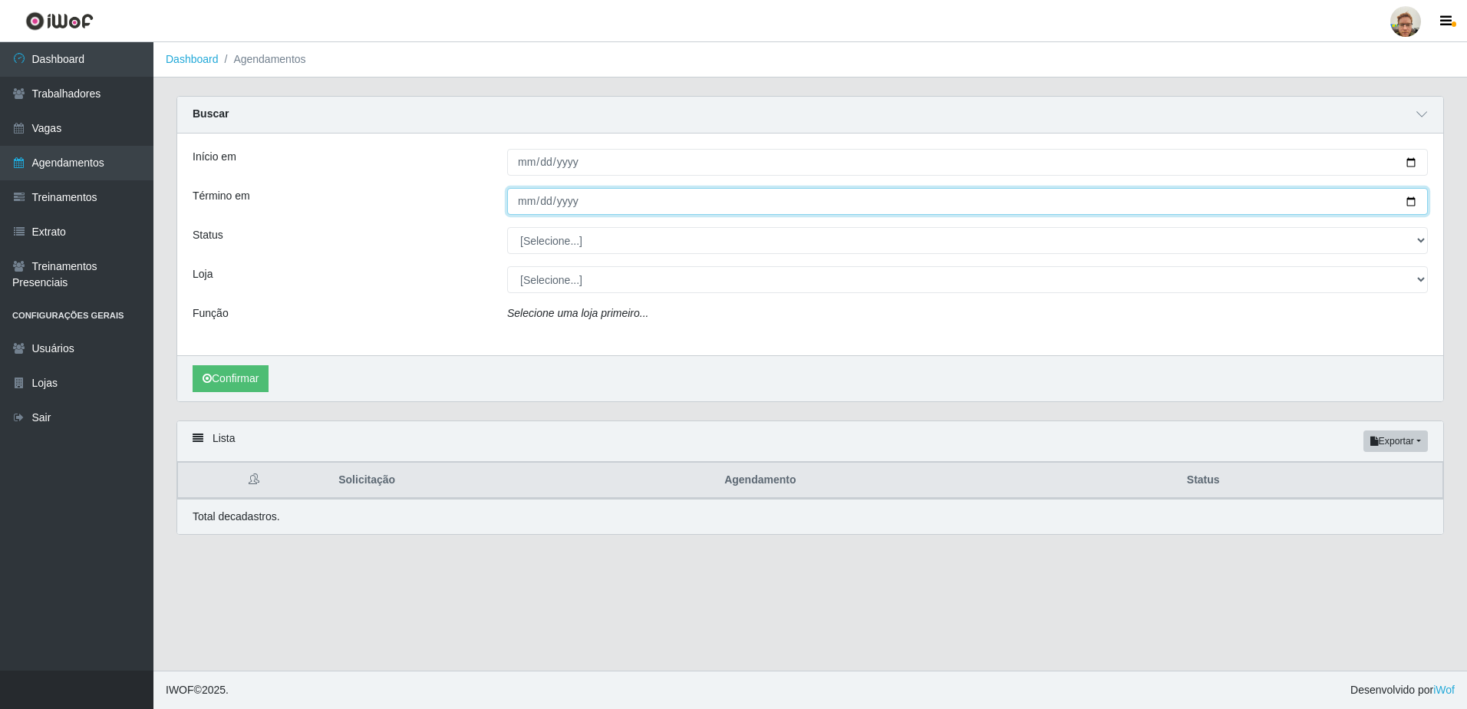
click at [602, 201] on input "Término em" at bounding box center [967, 201] width 921 height 27
click at [1414, 202] on input "Término em" at bounding box center [967, 201] width 921 height 27
type input "2025-09-30"
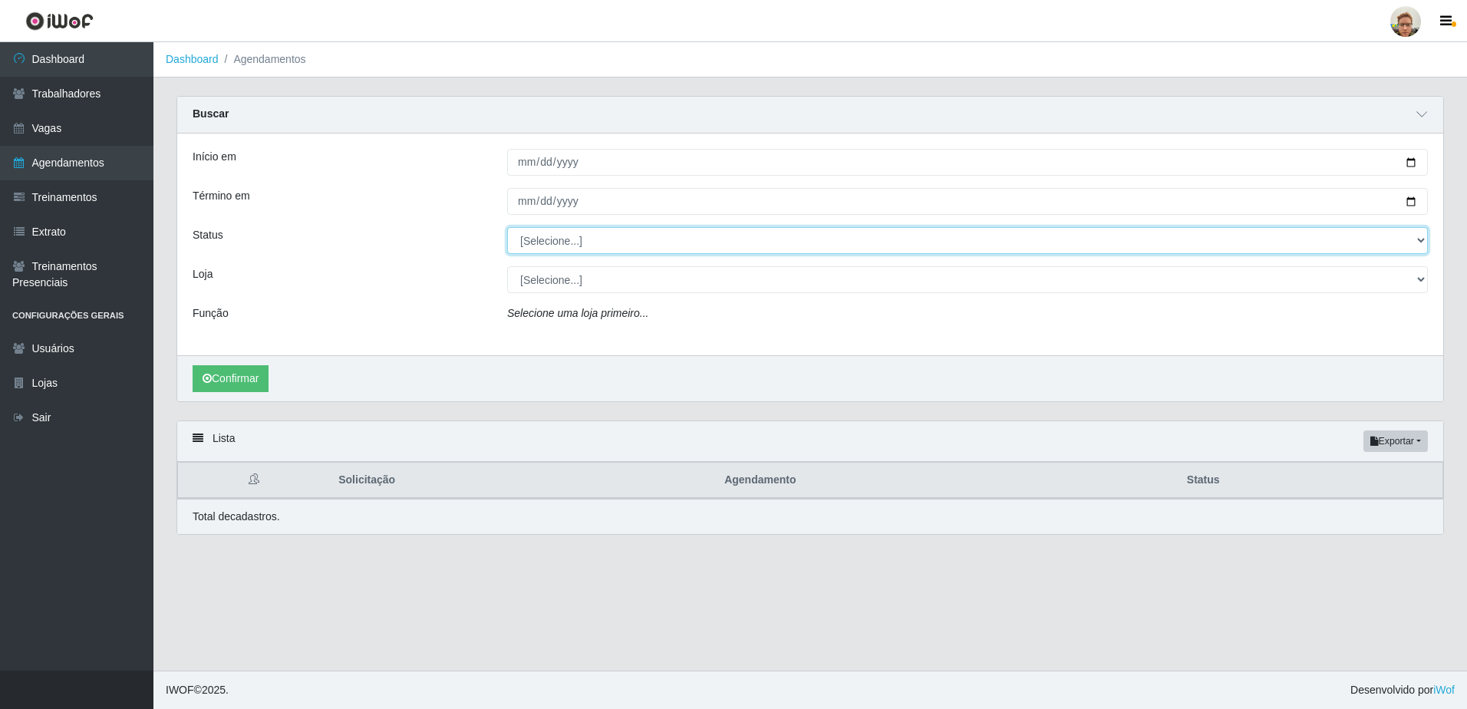
click at [565, 230] on select "[Selecione...] AGENDADO AGUARDANDO LIBERAR EM ANDAMENTO EM REVISÃO FINALIZADO C…" at bounding box center [967, 240] width 921 height 27
select select "AGENDADO"
click at [507, 228] on select "[Selecione...] AGENDADO AGUARDANDO LIBERAR EM ANDAMENTO EM REVISÃO FINALIZADO C…" at bounding box center [967, 240] width 921 height 27
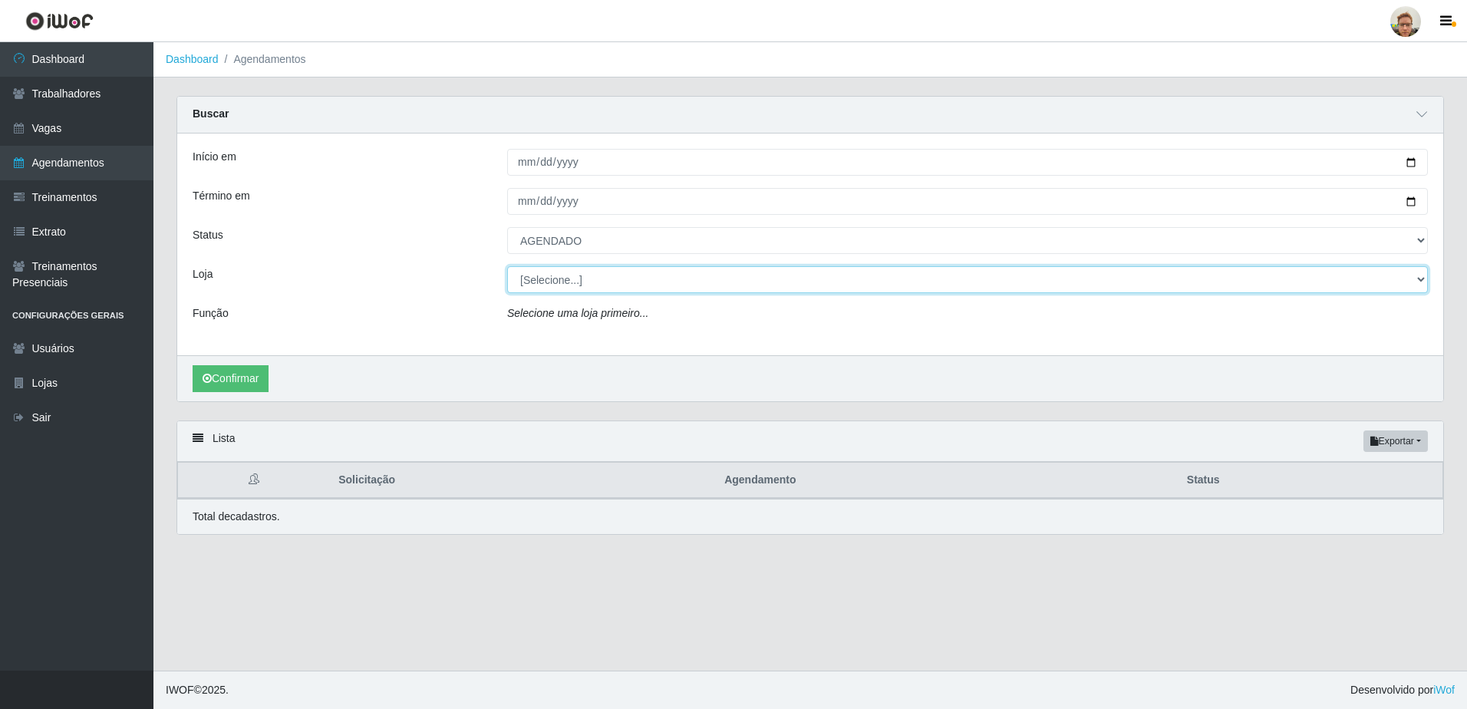
click at [559, 274] on select "[Selecione...] São Francisco Mercado" at bounding box center [967, 279] width 921 height 27
select select "168"
click at [507, 267] on select "[Selecione...] São Francisco Mercado" at bounding box center [967, 279] width 921 height 27
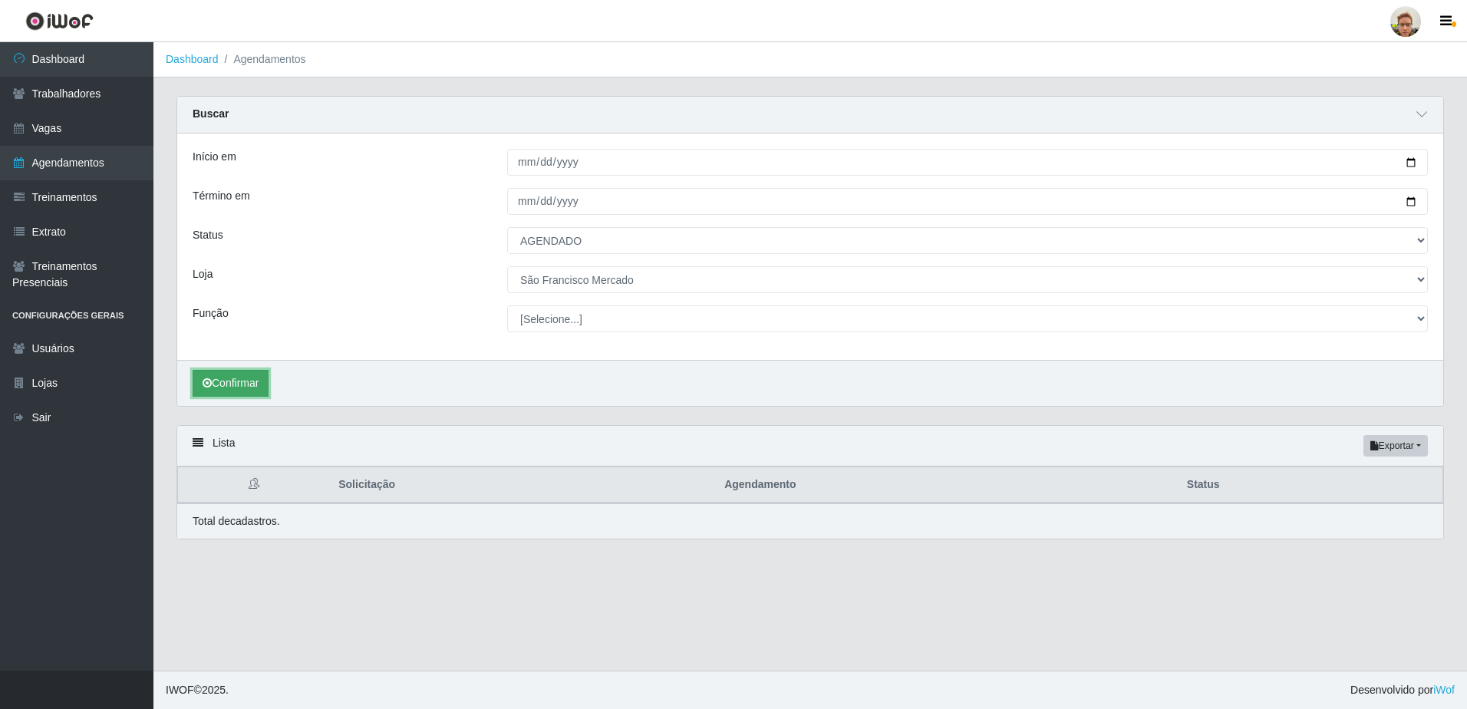
click at [260, 377] on button "Confirmar" at bounding box center [231, 383] width 76 height 27
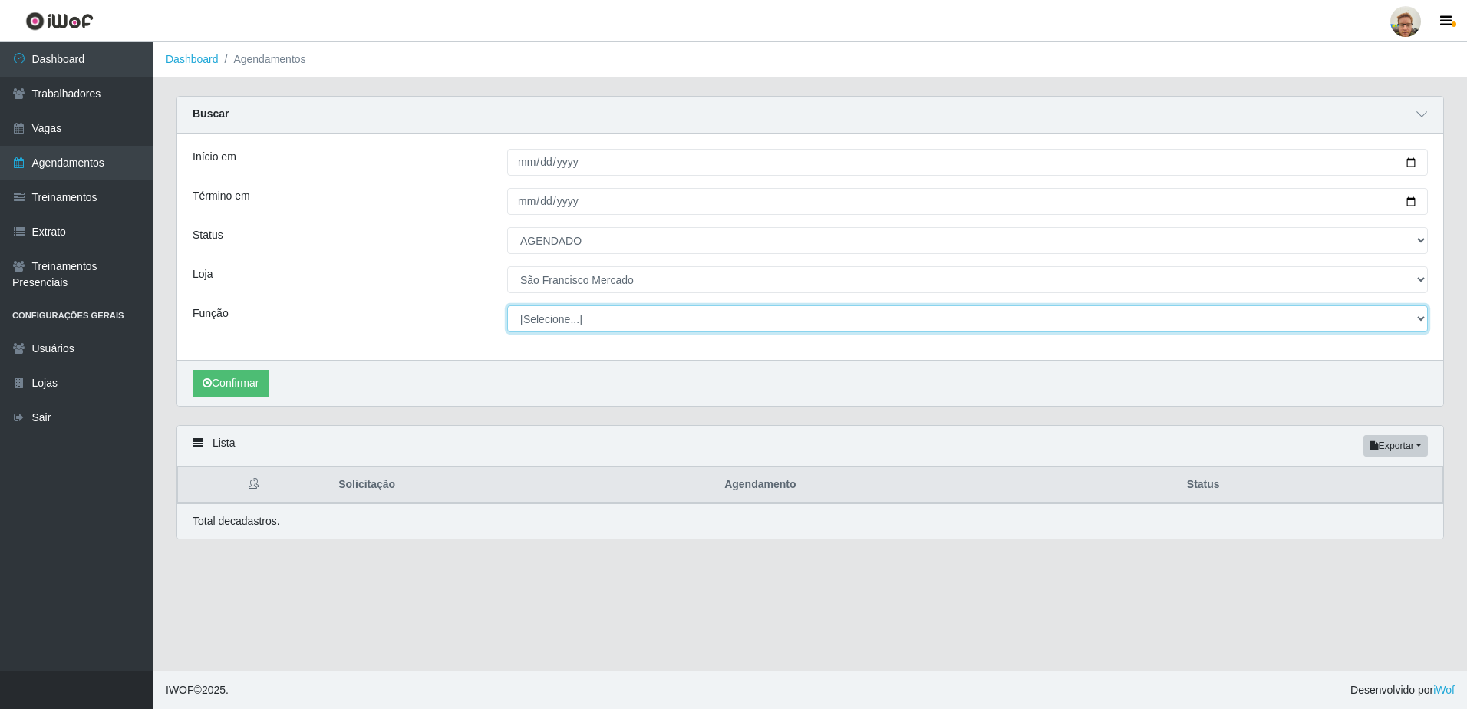
click at [544, 323] on select "[Selecione...] Balconista de Açougue Balconista de Açougue + Balconista de Açou…" at bounding box center [967, 318] width 921 height 27
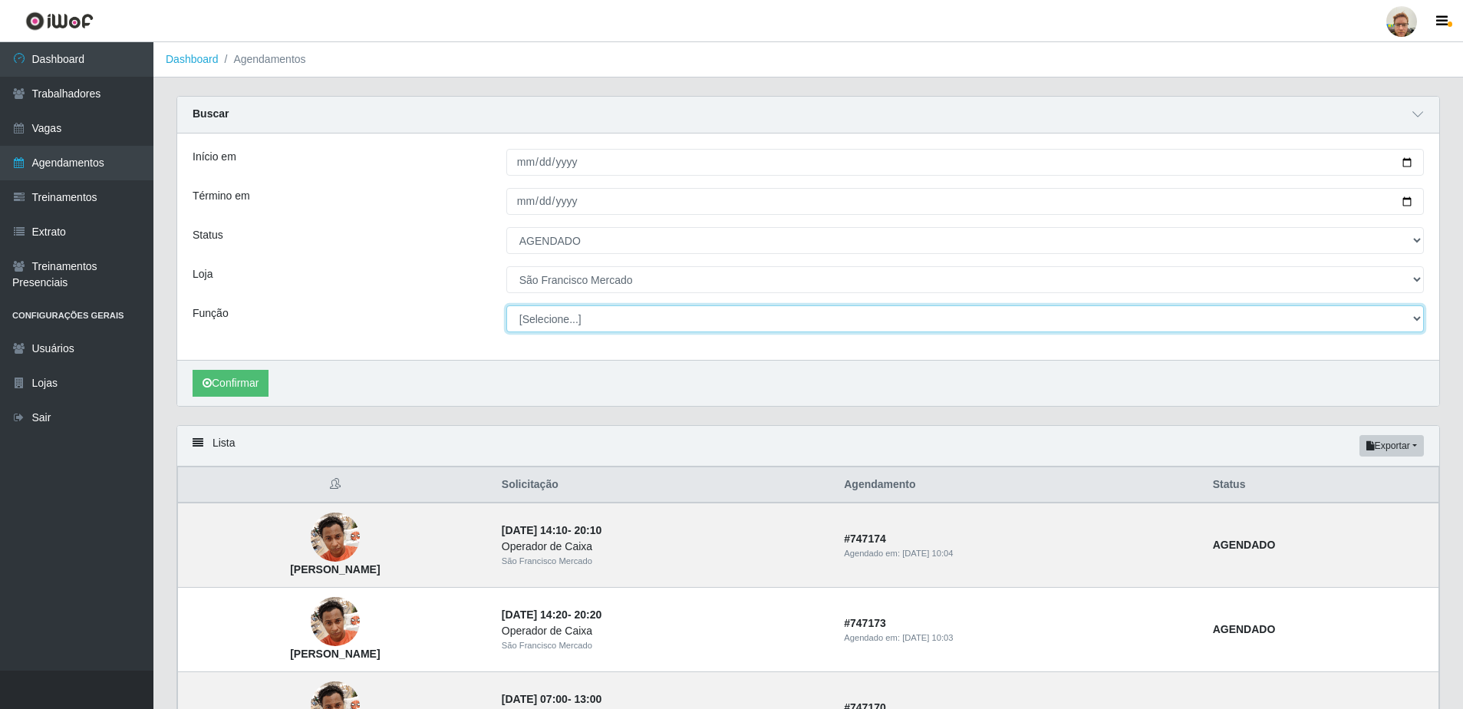
select select "22"
click at [506, 306] on select "[Selecione...] Balconista de Açougue Balconista de Açougue + Balconista de Açou…" at bounding box center [965, 318] width 918 height 27
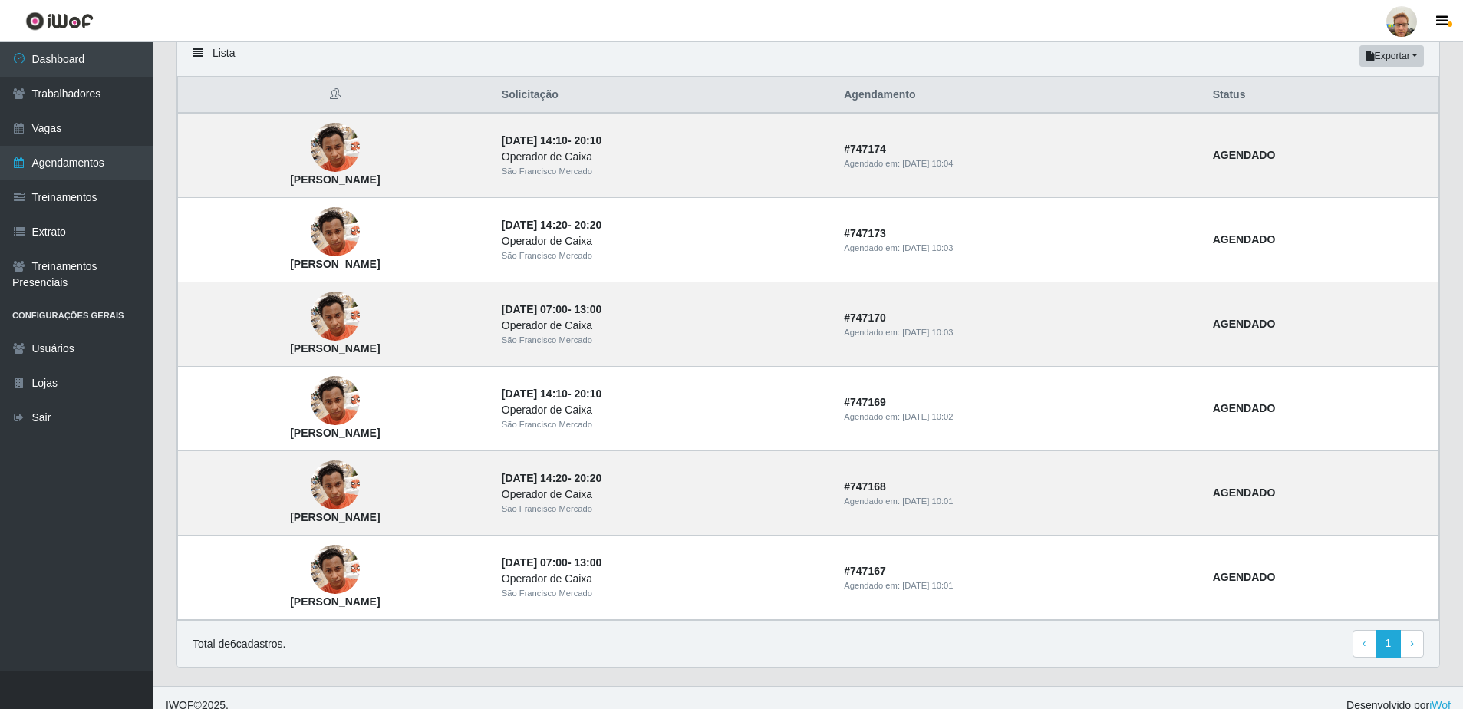
scroll to position [406, 0]
